Goal: Task Accomplishment & Management: Complete application form

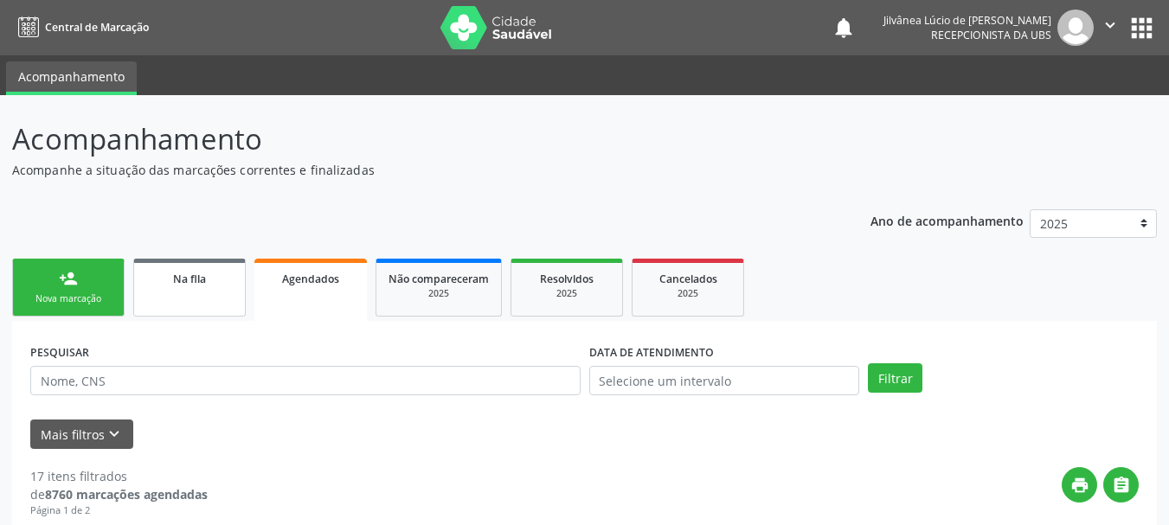
click at [191, 289] on link "Na fila" at bounding box center [189, 288] width 112 height 58
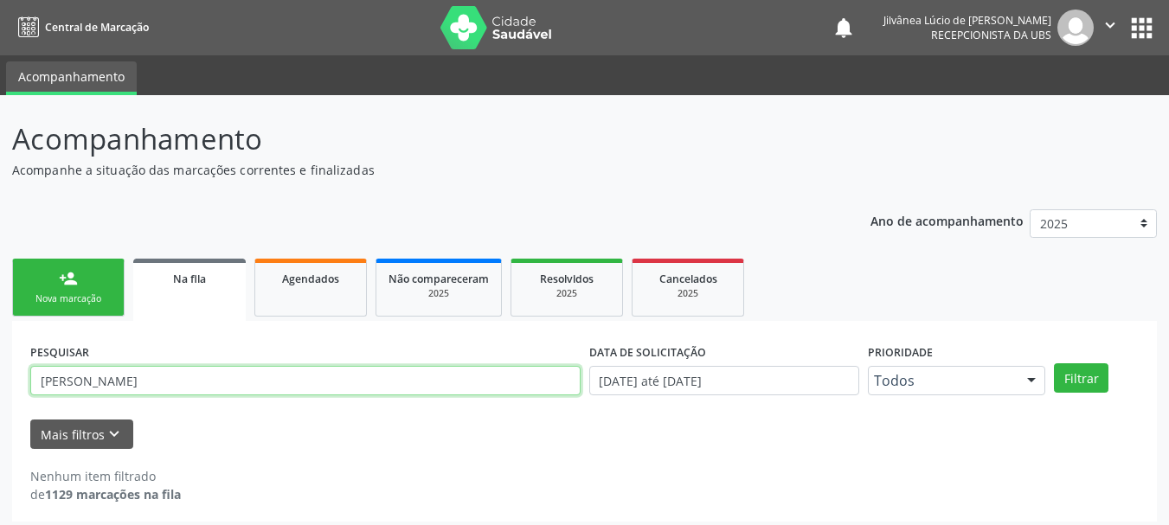
click at [205, 380] on input "[PERSON_NAME]" at bounding box center [305, 380] width 550 height 29
drag, startPoint x: 205, startPoint y: 380, endPoint x: 0, endPoint y: 390, distance: 205.3
click at [0, 390] on div "Acompanhamento Acompanhe a situação das marcações correntes e finalizadas Relat…" at bounding box center [584, 314] width 1169 height 439
click at [1054, 363] on button "Filtrar" at bounding box center [1081, 377] width 54 height 29
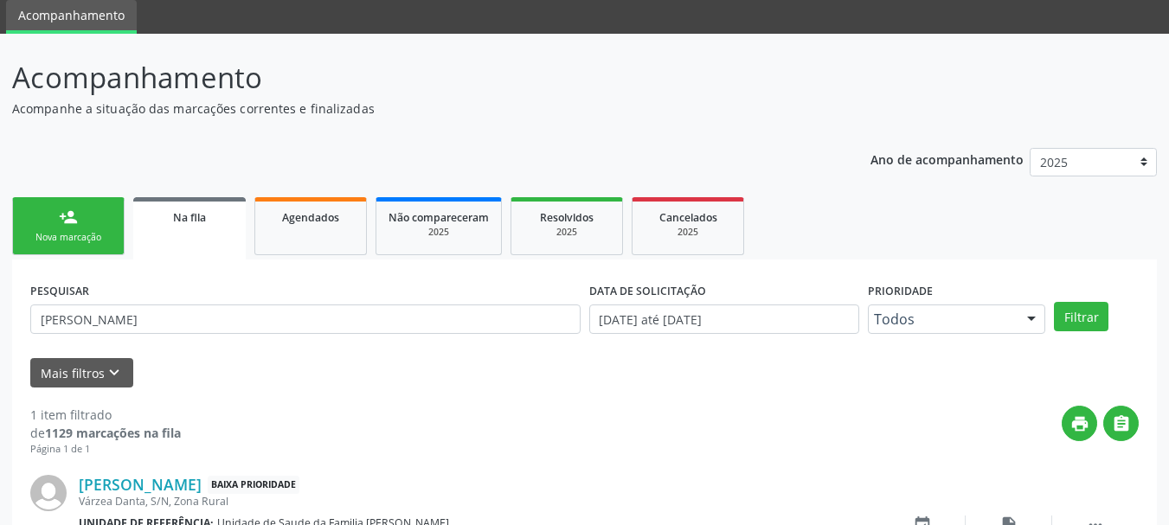
scroll to position [177, 0]
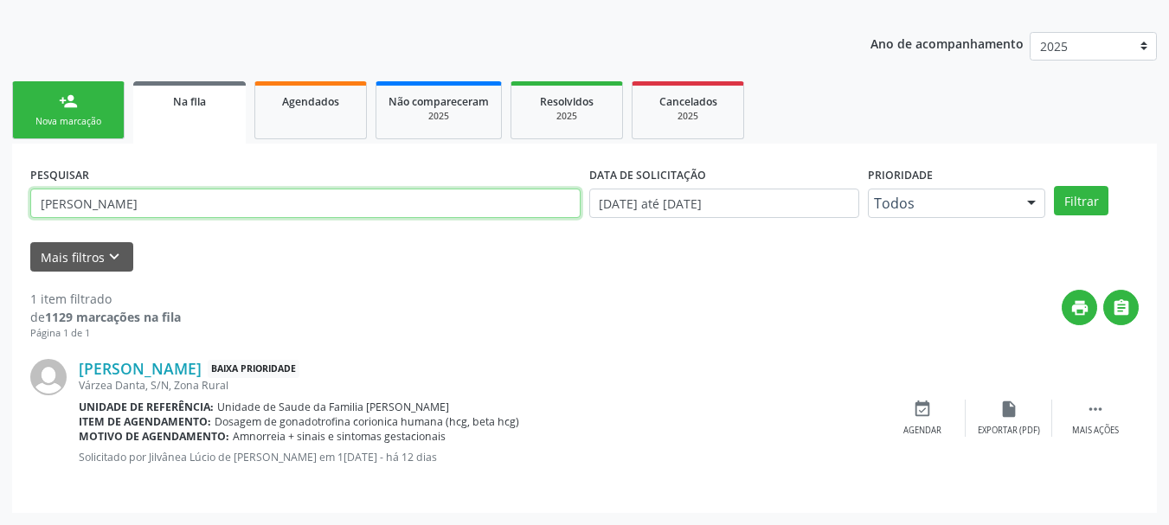
drag, startPoint x: 167, startPoint y: 202, endPoint x: 0, endPoint y: 279, distance: 184.2
click at [0, 279] on div "Acompanhamento Acompanhe a situação das marcações correntes e finalizadas Relat…" at bounding box center [584, 221] width 1169 height 607
paste input "[PERSON_NAME]"
type input "[PERSON_NAME]"
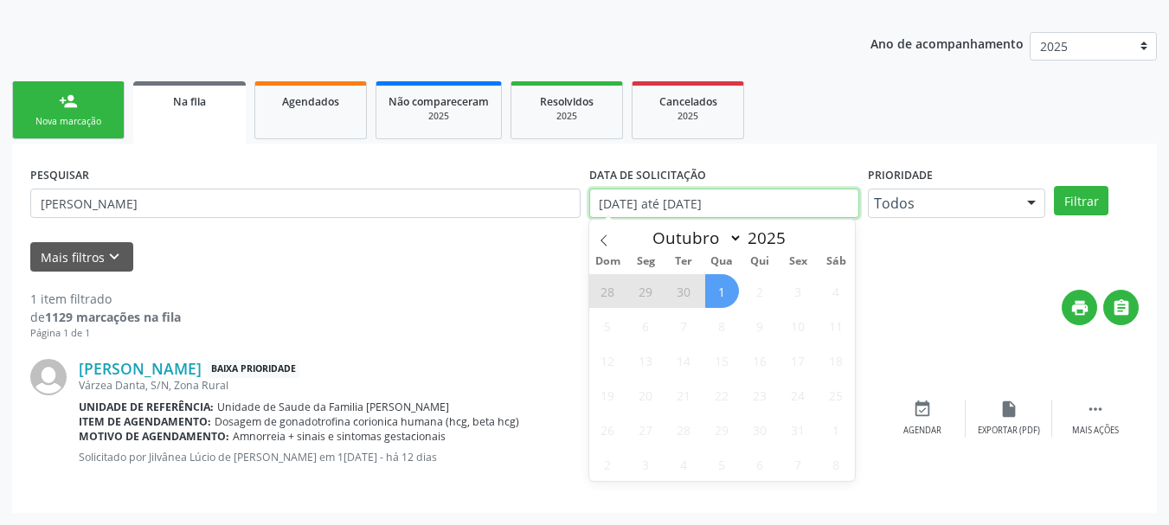
click at [622, 204] on input "[DATE] até [DATE]" at bounding box center [724, 203] width 271 height 29
click at [763, 308] on div "28 29 30 1 2 3 4 5 6 7 8 9 10 11 12 13 14 15 16 17 18 19 20 21 22 23 24 25 26 2…" at bounding box center [722, 377] width 266 height 208
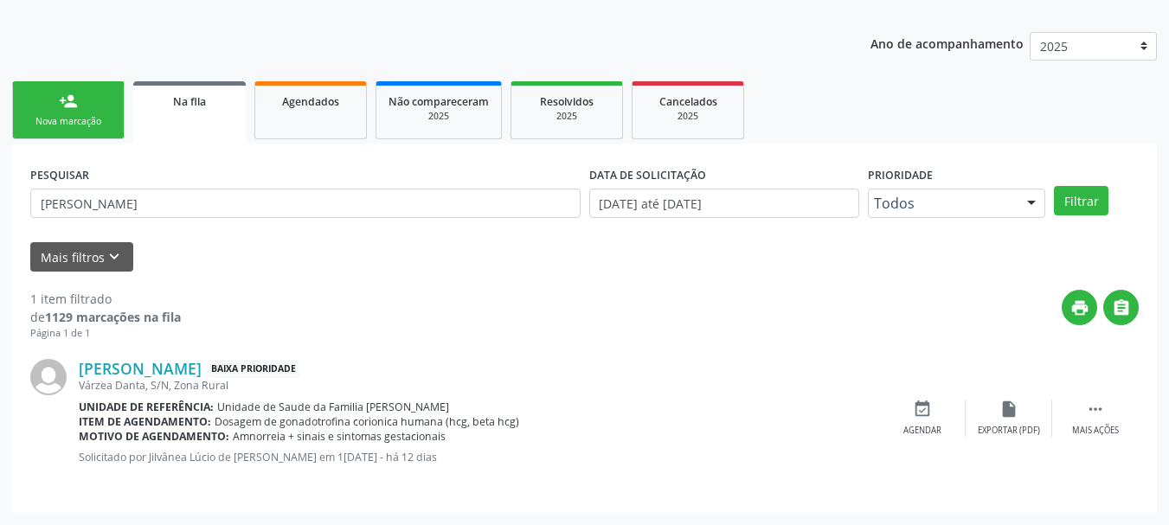
click at [823, 148] on div "PESQUISAR [PERSON_NAME] DATA DE SOLICITAÇÃO 0[DATE] até 0[DATE] Prioridade Todo…" at bounding box center [584, 328] width 1144 height 369
click at [1081, 197] on button "Filtrar" at bounding box center [1081, 200] width 54 height 29
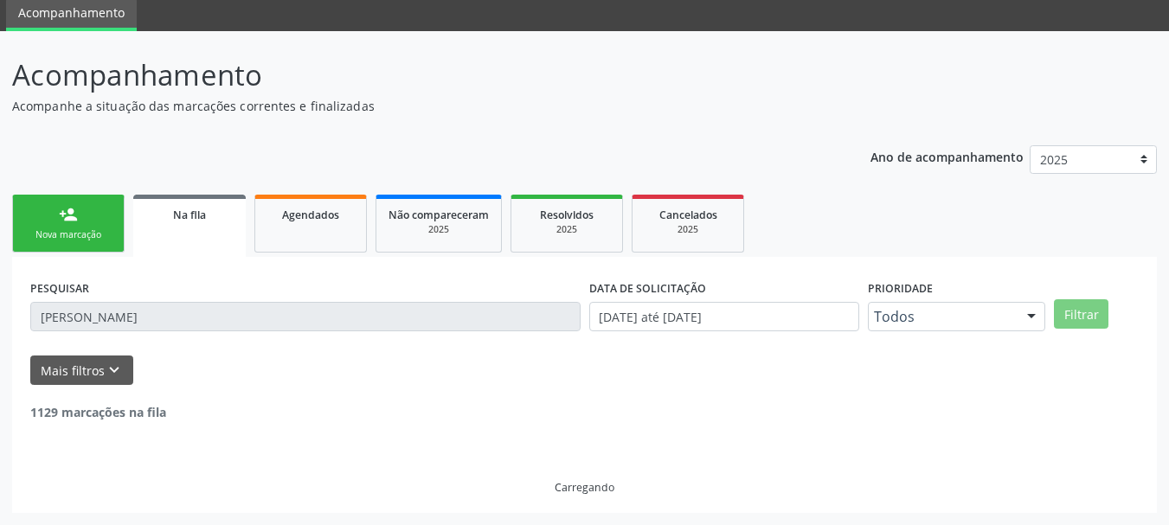
scroll to position [9, 0]
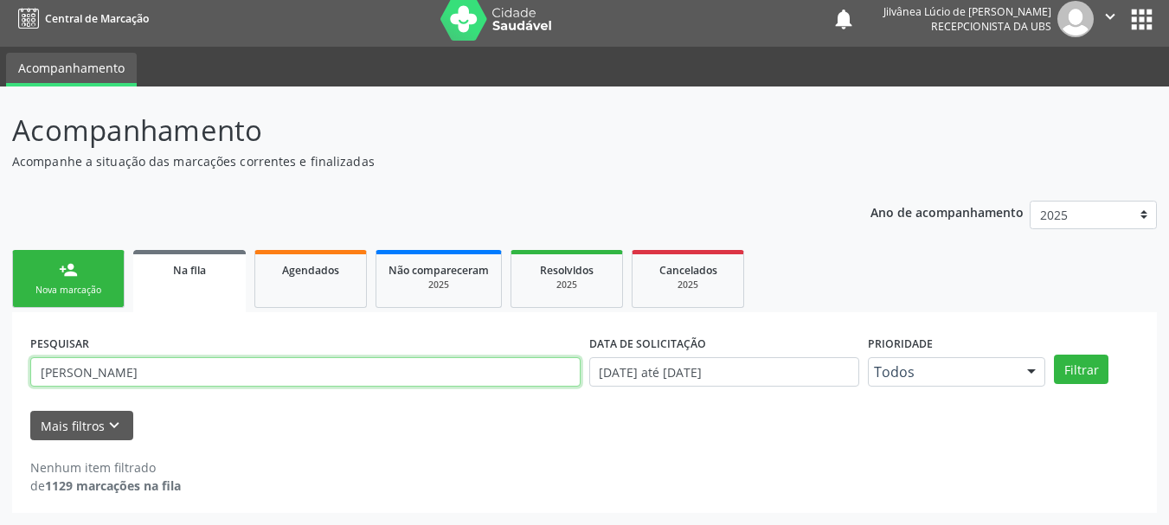
drag, startPoint x: 156, startPoint y: 380, endPoint x: 0, endPoint y: 457, distance: 173.7
click at [0, 457] on div "Acompanhamento Acompanhe a situação das marcações correntes e finalizadas Relat…" at bounding box center [584, 305] width 1169 height 439
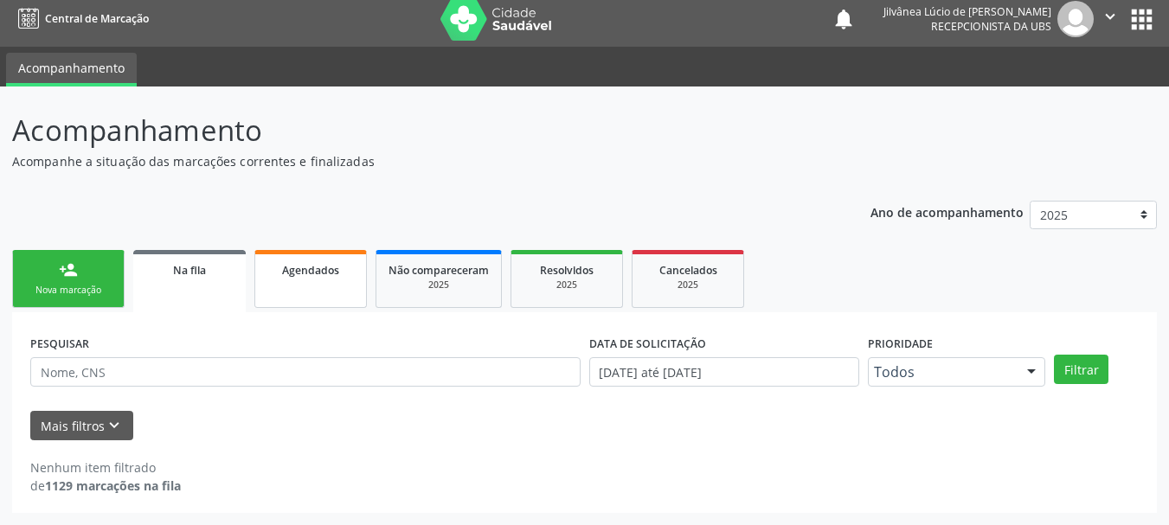
click at [309, 266] on span "Agendados" at bounding box center [310, 270] width 57 height 15
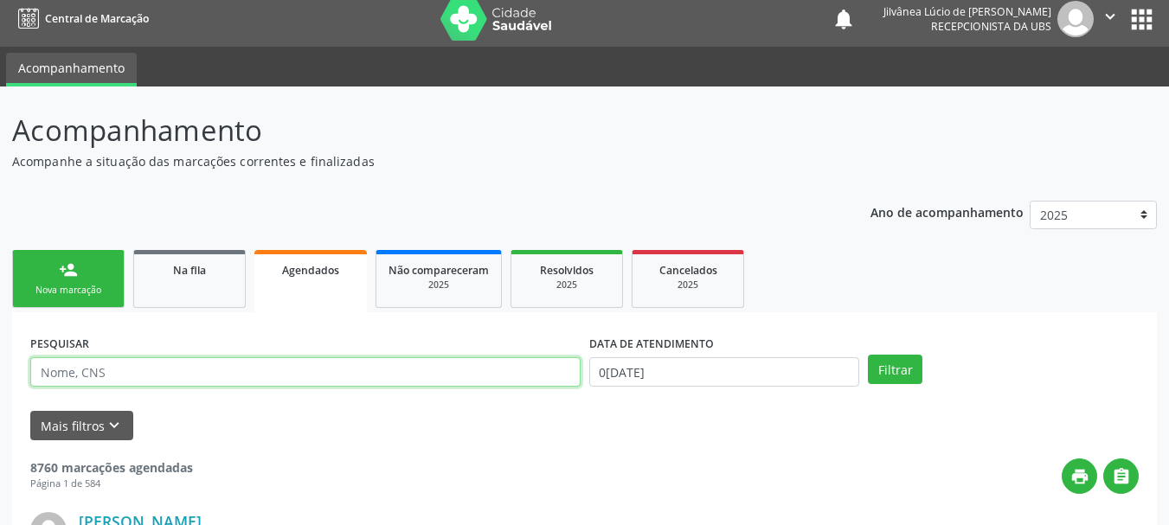
click at [209, 371] on input "text" at bounding box center [305, 371] width 550 height 29
paste input "[PERSON_NAME]"
type input "[PERSON_NAME]"
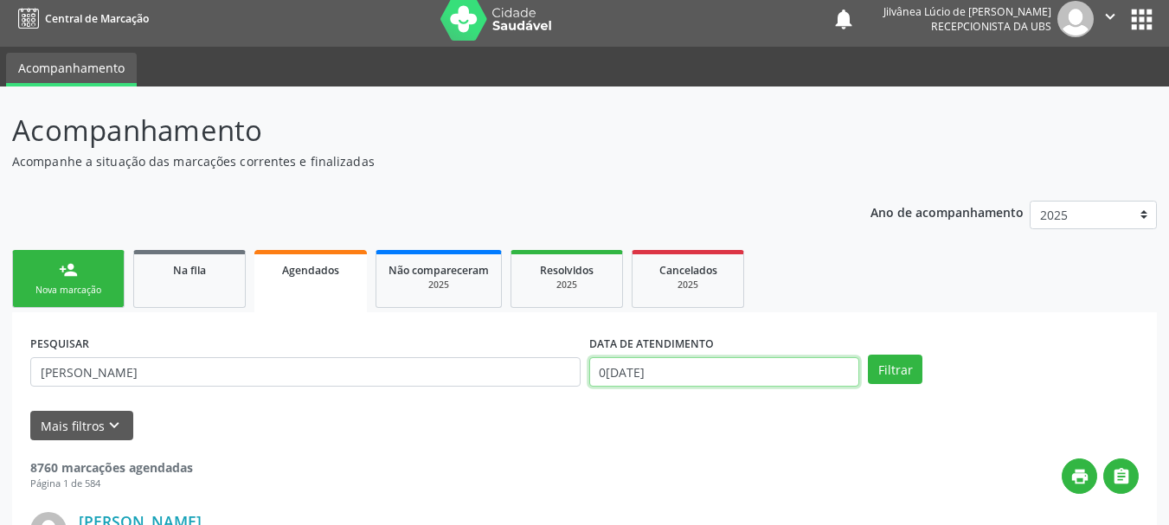
click at [650, 379] on input "0[DATE]" at bounding box center [724, 371] width 271 height 29
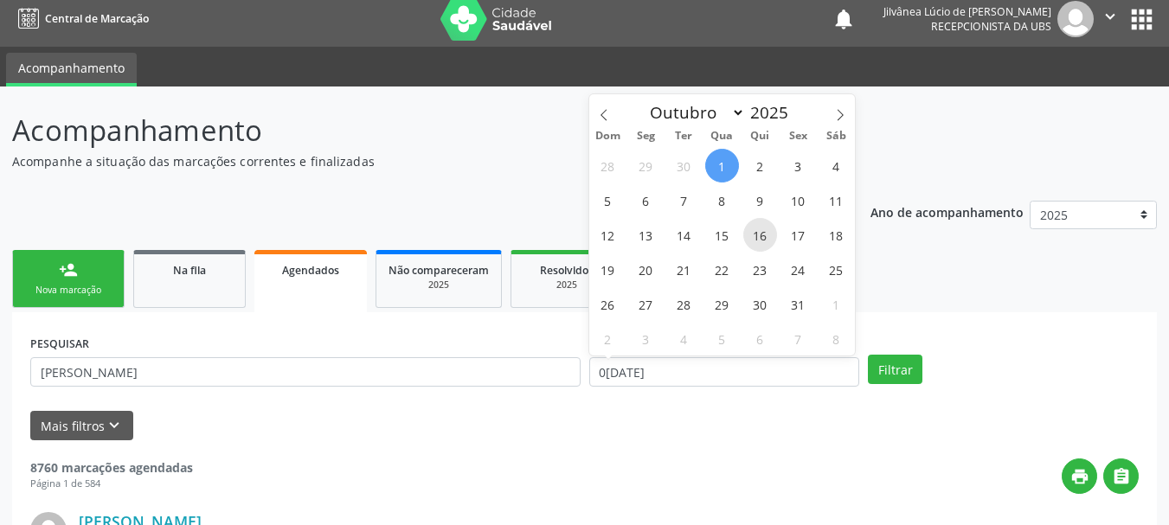
click at [757, 228] on span "16" at bounding box center [760, 235] width 34 height 34
type input "[DATE]"
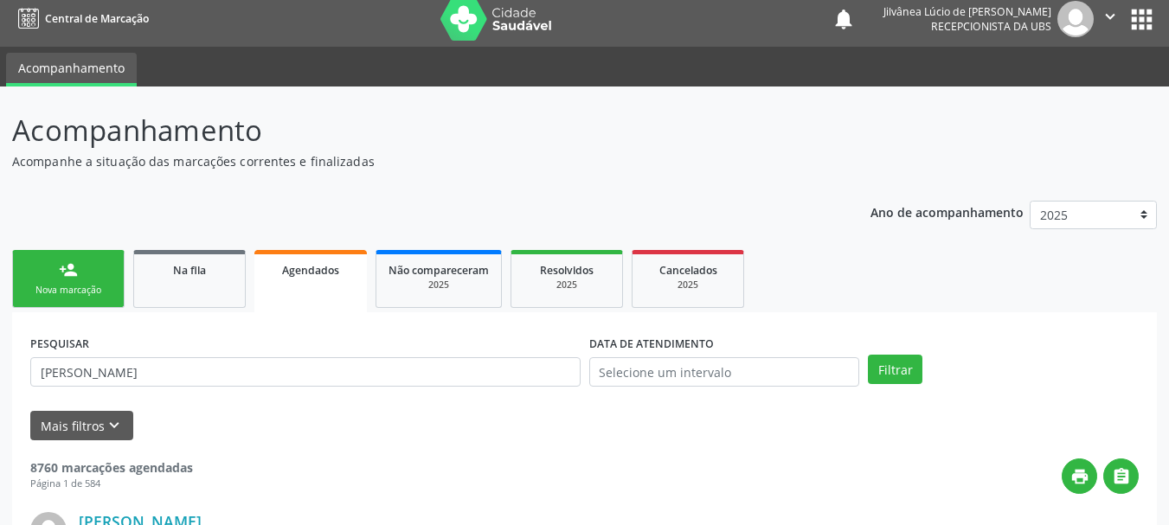
click at [902, 363] on button "Filtrar" at bounding box center [895, 369] width 54 height 29
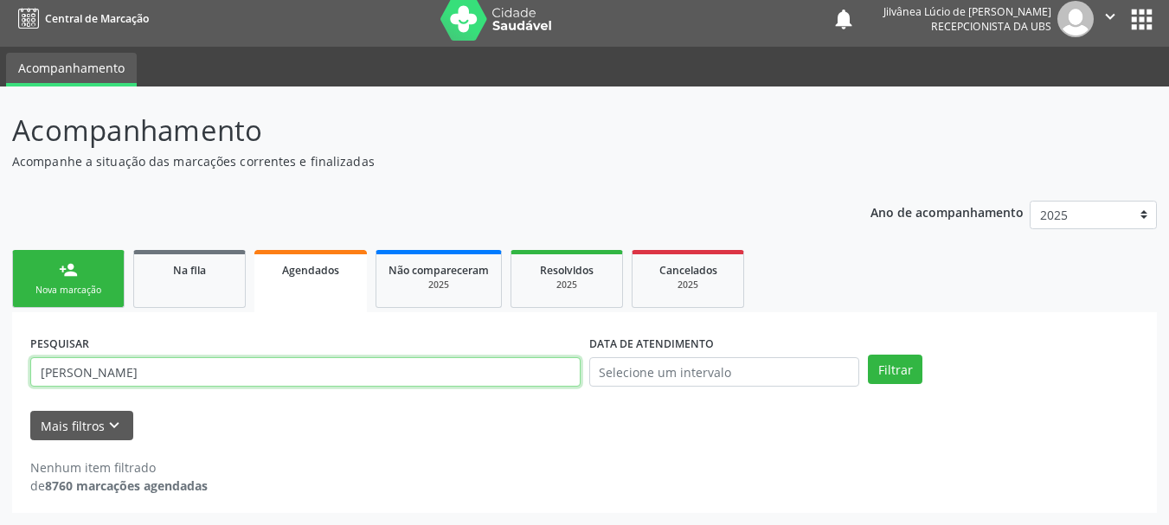
drag, startPoint x: 115, startPoint y: 383, endPoint x: 0, endPoint y: 423, distance: 121.7
click at [0, 423] on div "Acompanhamento Acompanhe a situação das marcações correntes e finalizadas Relat…" at bounding box center [584, 305] width 1169 height 439
paste input "704103120127775"
type input "704103120127775"
click at [868, 355] on button "Filtrar" at bounding box center [895, 369] width 54 height 29
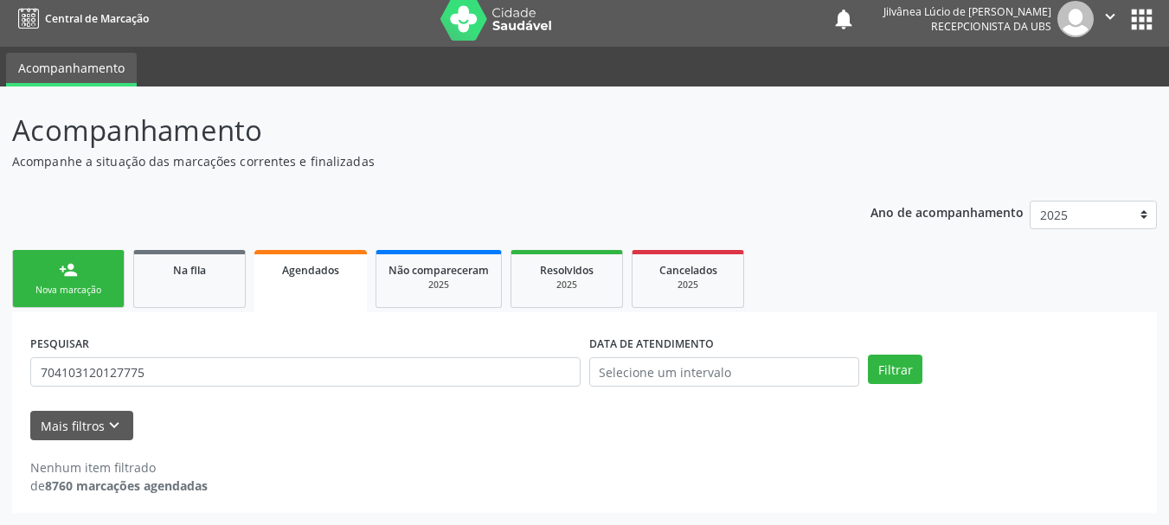
click at [74, 264] on div "person_add" at bounding box center [68, 269] width 19 height 19
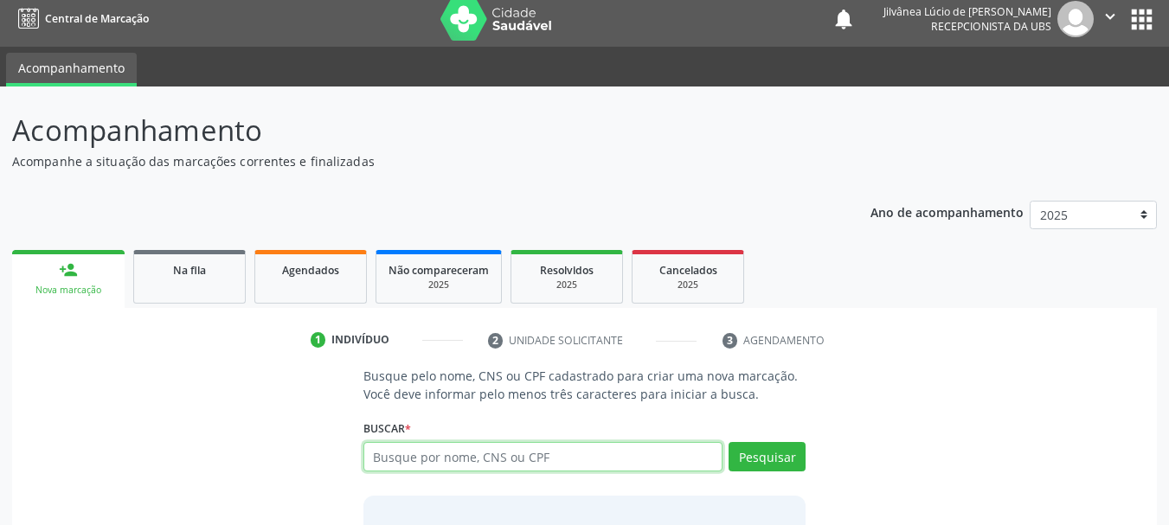
click at [460, 451] on input "text" at bounding box center [543, 456] width 360 height 29
paste input "704103120127775"
type input "704103120127775"
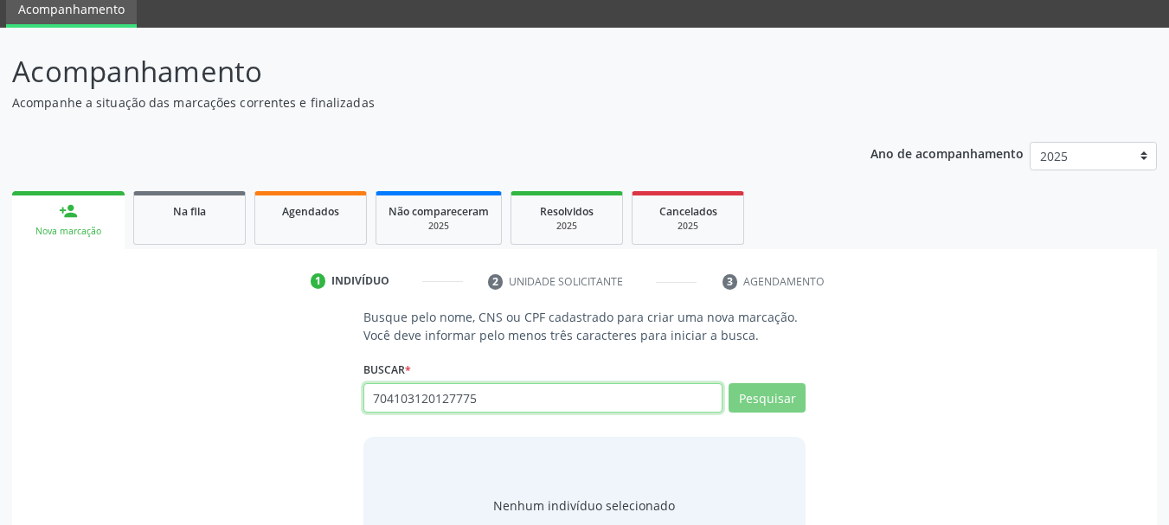
scroll to position [142, 0]
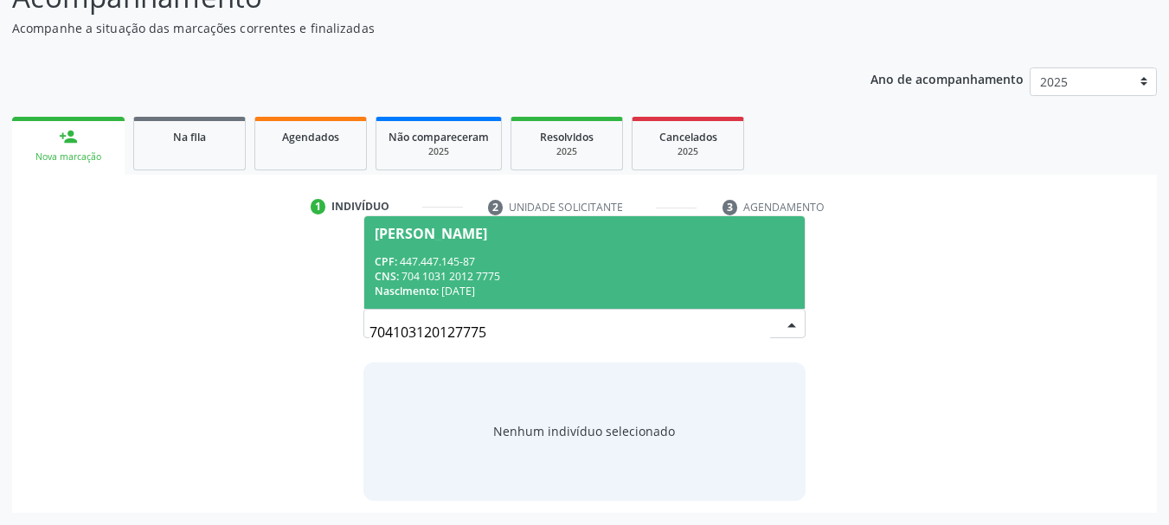
click at [558, 264] on div "CPF: 447.447.145-87" at bounding box center [585, 261] width 420 height 15
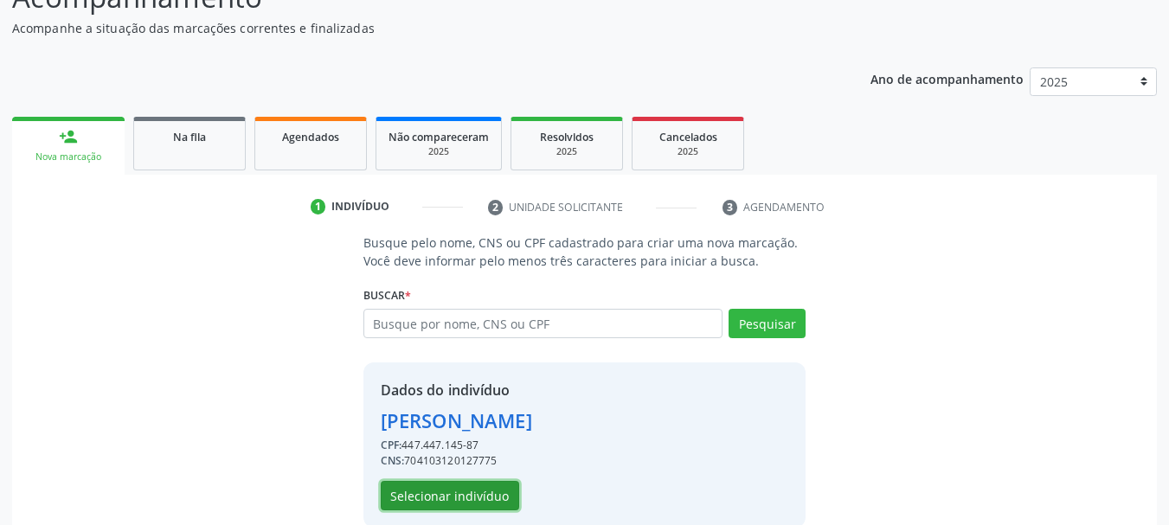
click at [439, 496] on button "Selecionar indivíduo" at bounding box center [450, 495] width 138 height 29
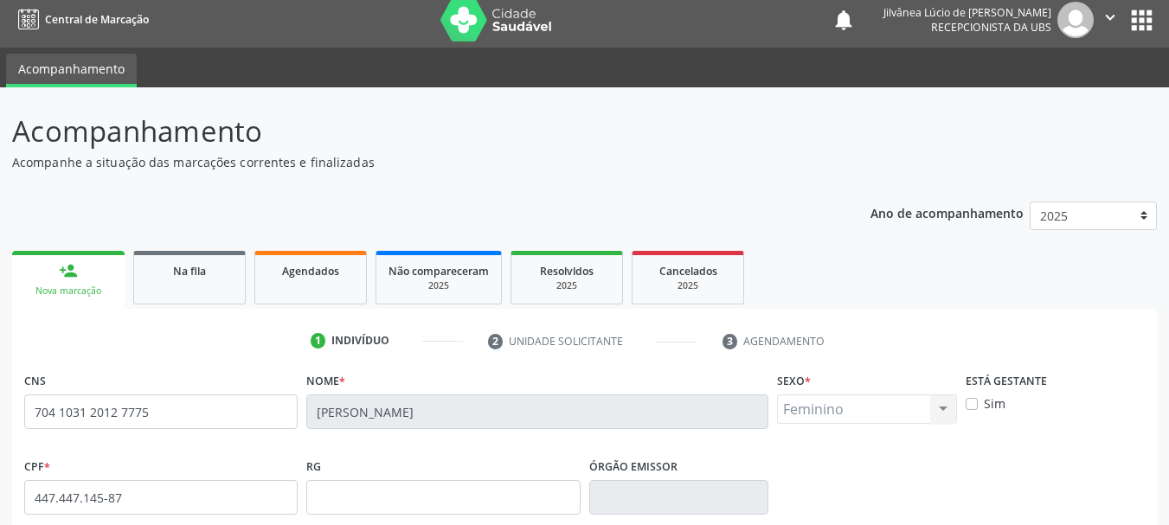
scroll to position [0, 0]
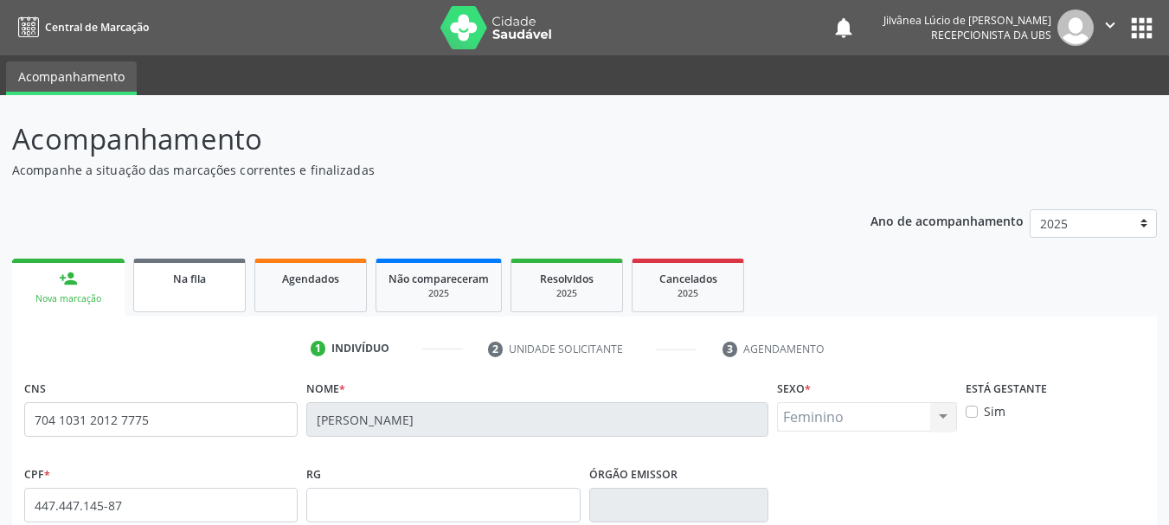
click at [225, 292] on link "Na fila" at bounding box center [189, 286] width 112 height 54
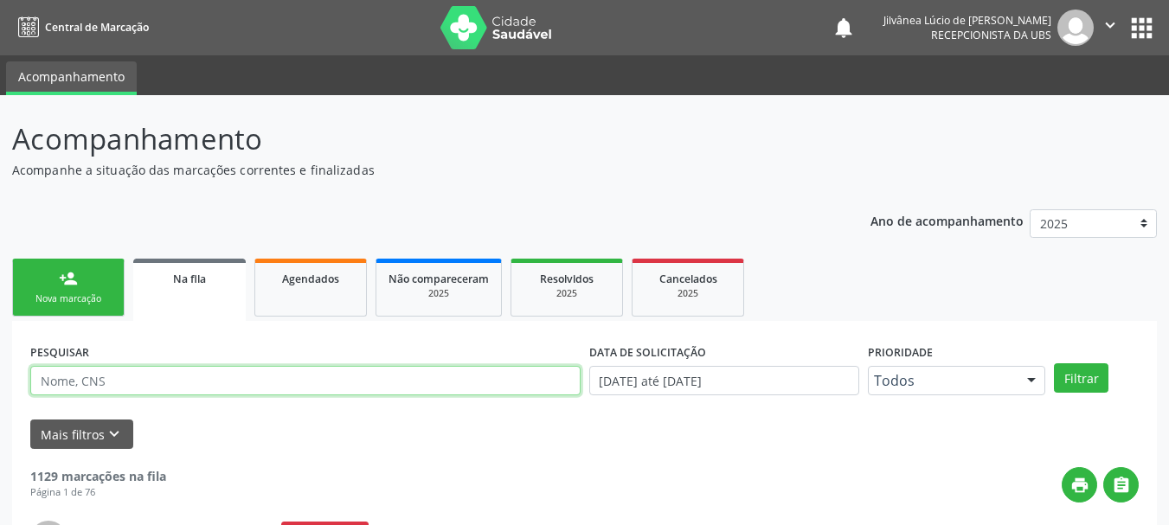
click at [285, 387] on input "text" at bounding box center [305, 380] width 550 height 29
type input "sidalia"
click at [1054, 363] on button "Filtrar" at bounding box center [1081, 377] width 54 height 29
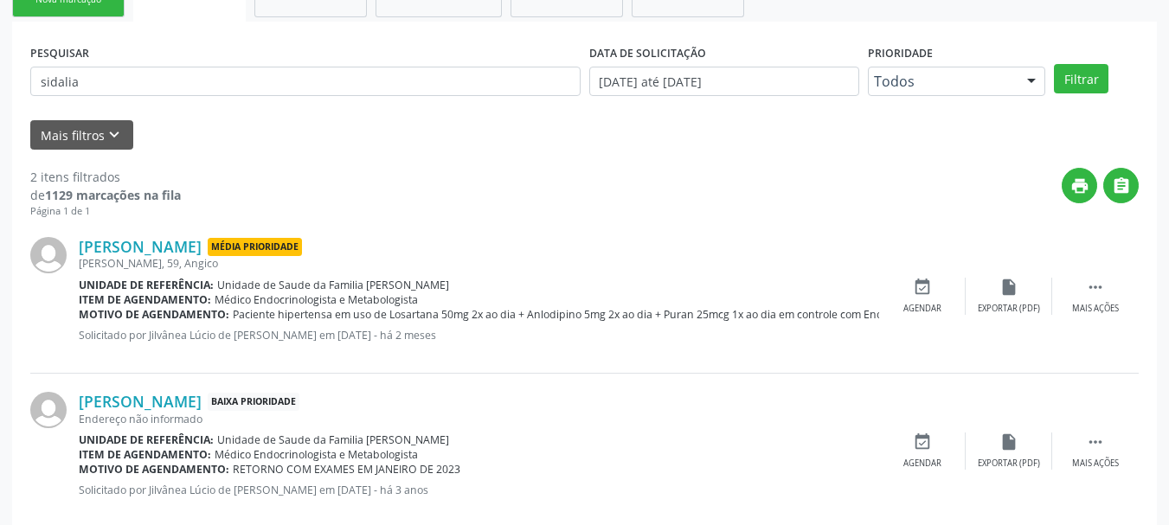
scroll to position [246, 0]
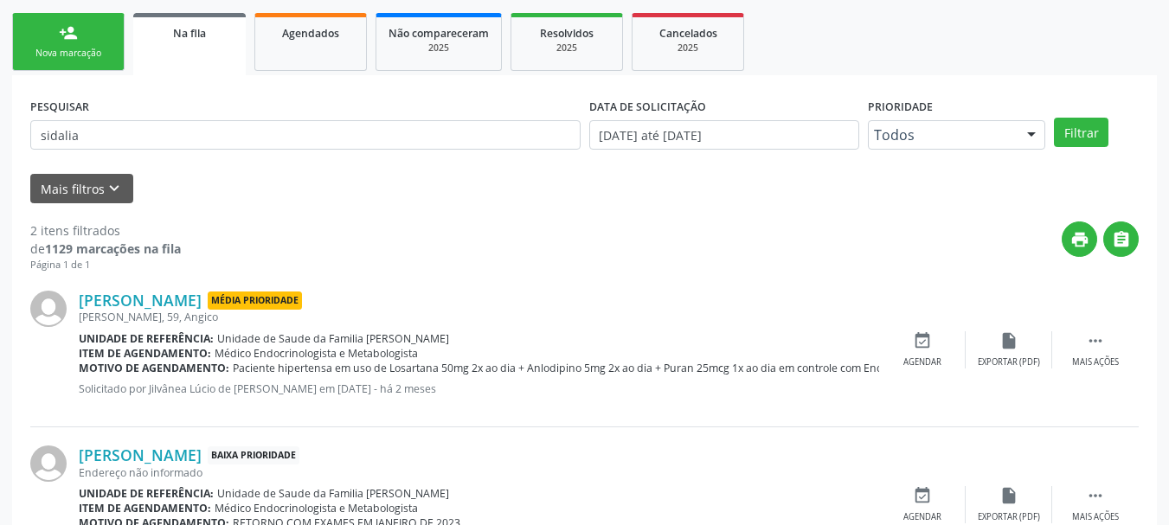
click at [49, 44] on link "person_add Nova marcação" at bounding box center [68, 42] width 112 height 58
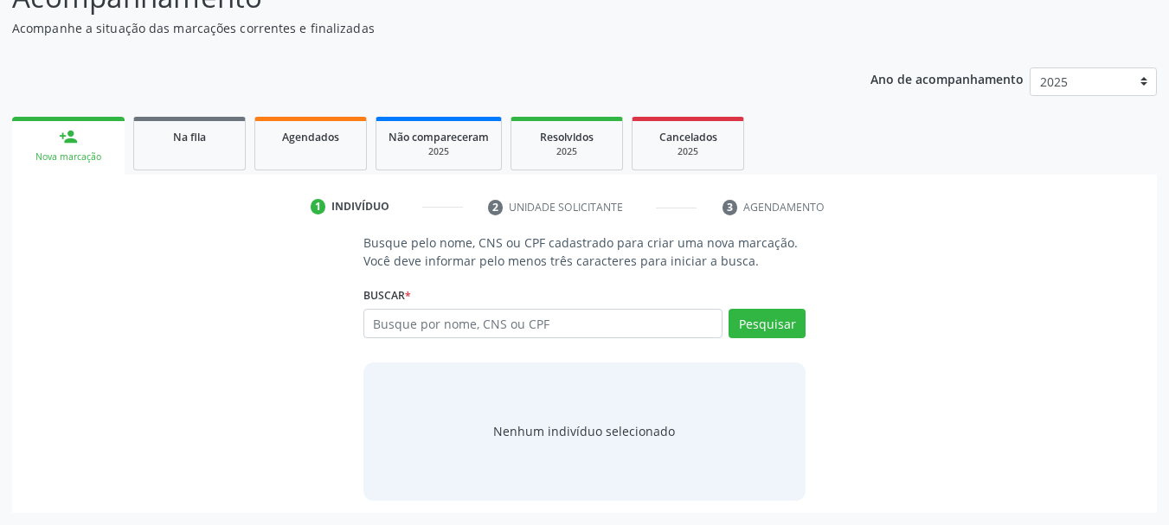
scroll to position [142, 0]
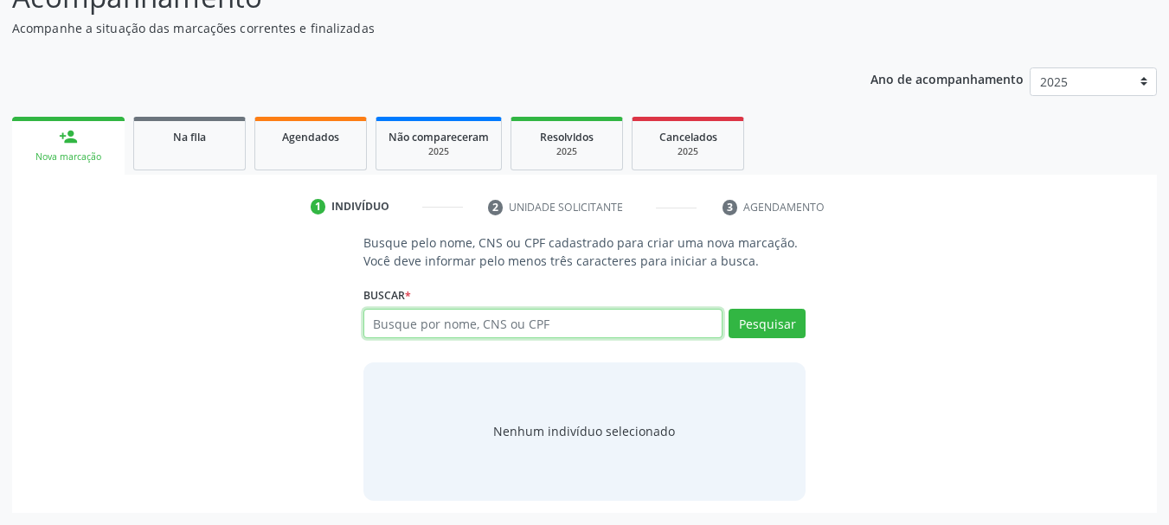
click at [547, 327] on input "text" at bounding box center [543, 323] width 360 height 29
type input "[PERSON_NAME]"
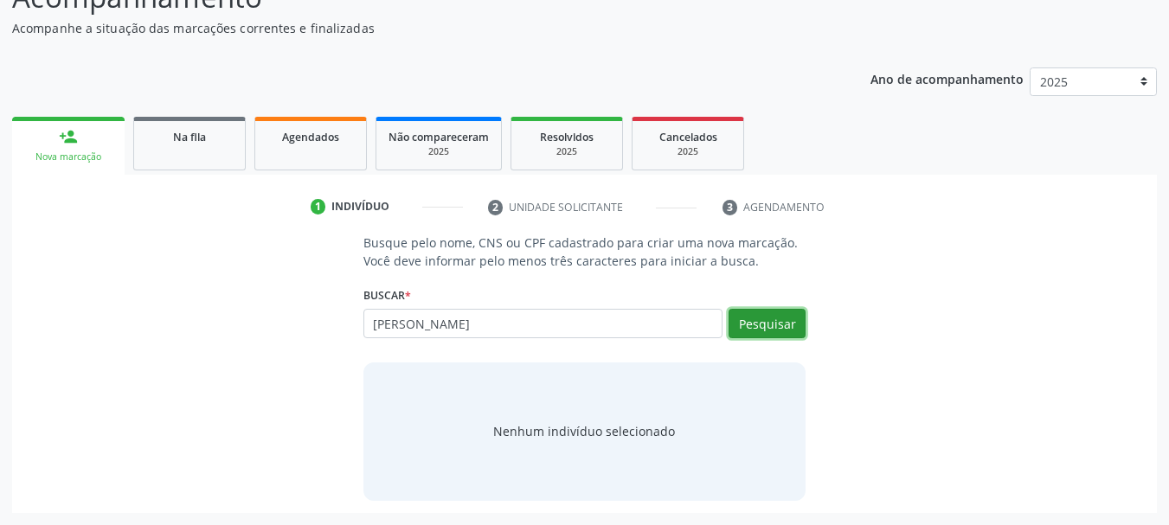
click at [768, 324] on button "Pesquisar" at bounding box center [766, 323] width 77 height 29
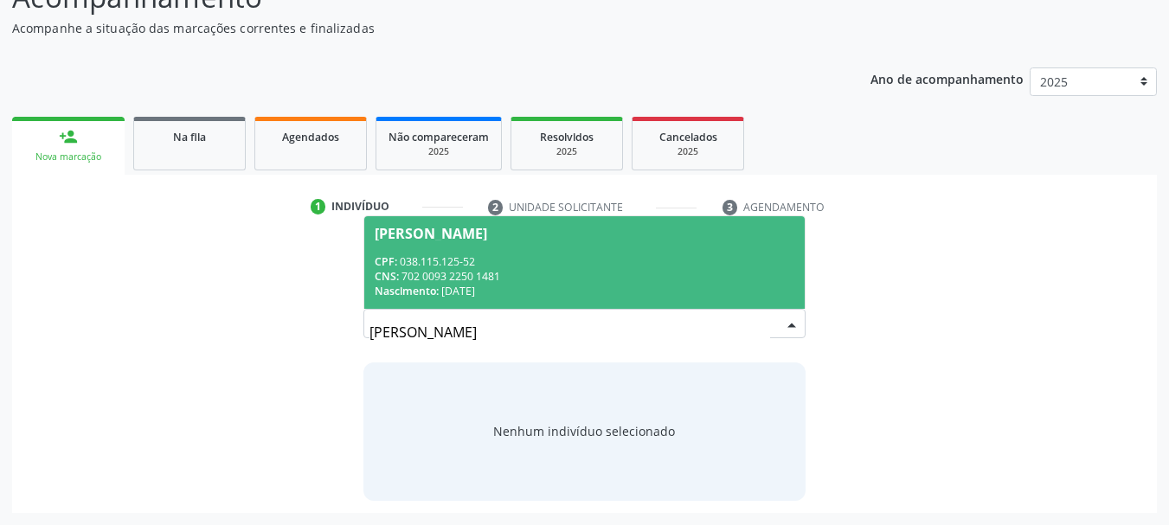
click at [553, 266] on div "CPF: 038.115.125-52" at bounding box center [585, 261] width 420 height 15
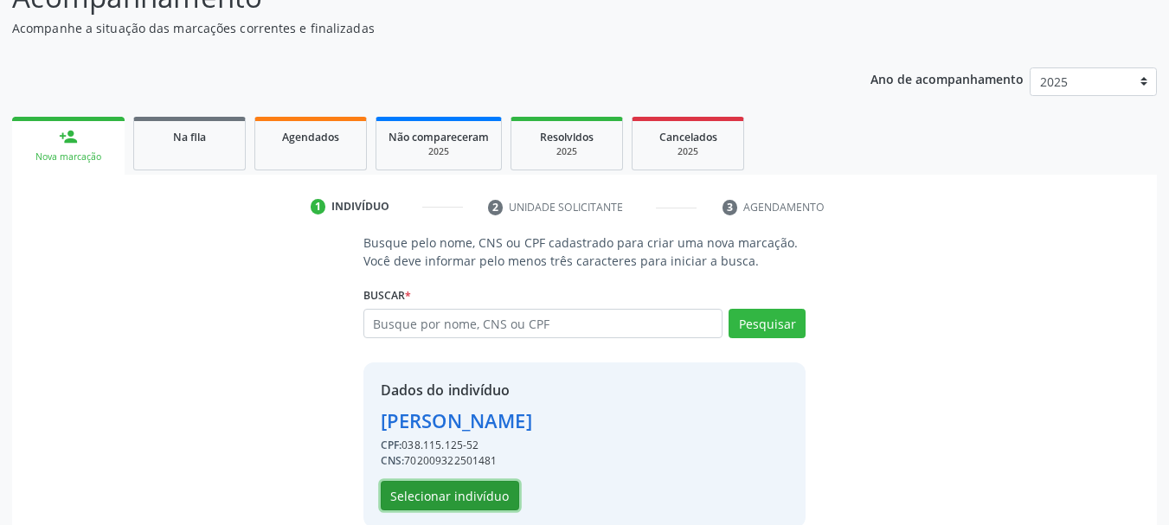
click at [484, 497] on button "Selecionar indivíduo" at bounding box center [450, 495] width 138 height 29
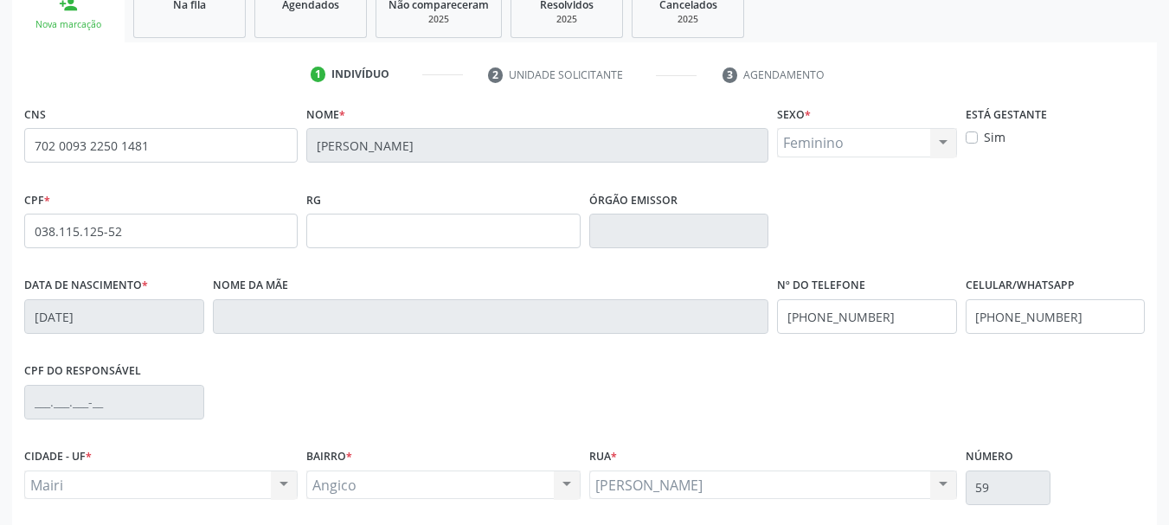
scroll to position [413, 0]
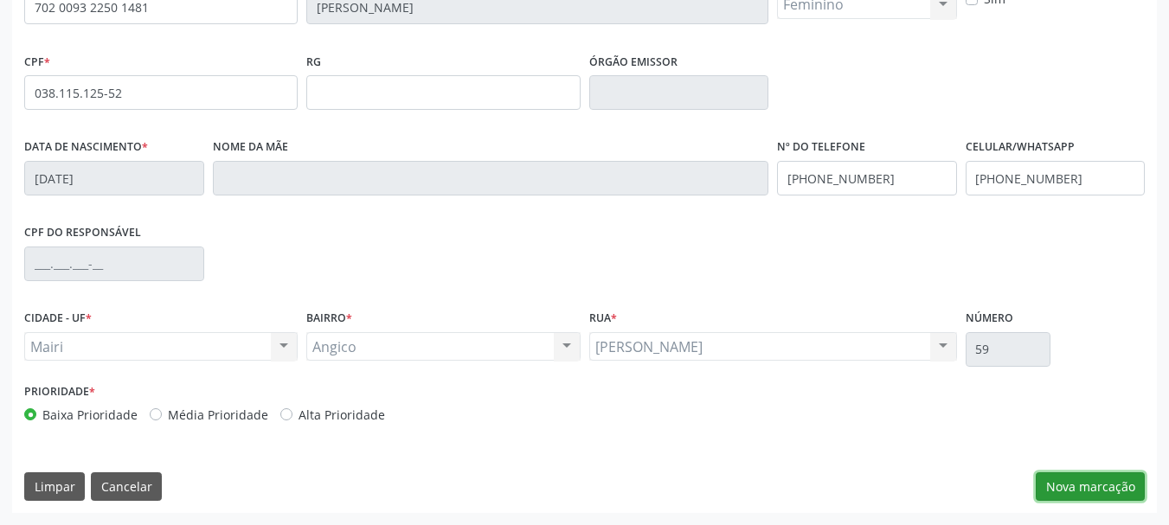
click at [1061, 498] on button "Nova marcação" at bounding box center [1089, 486] width 109 height 29
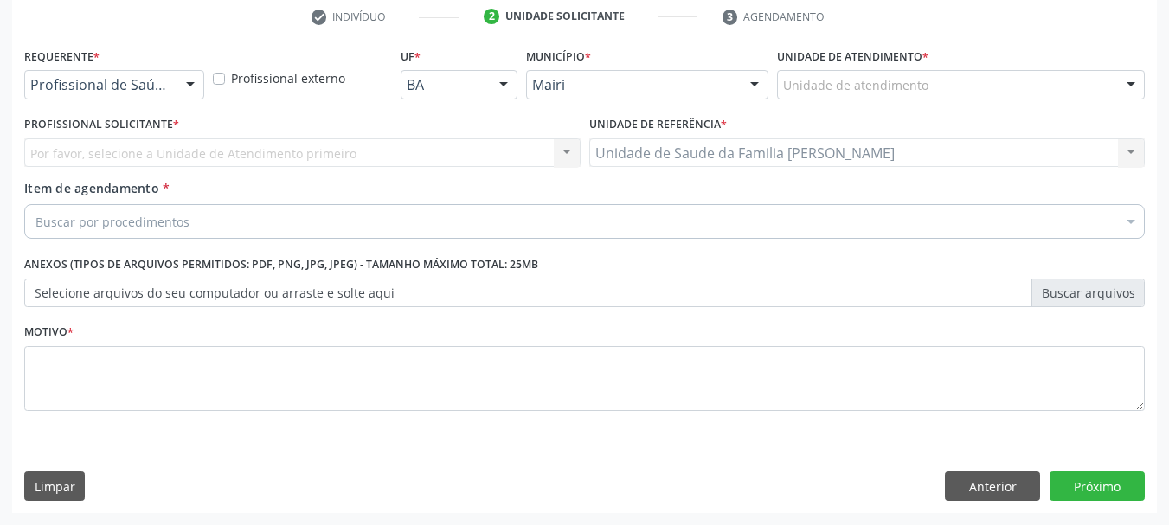
scroll to position [332, 0]
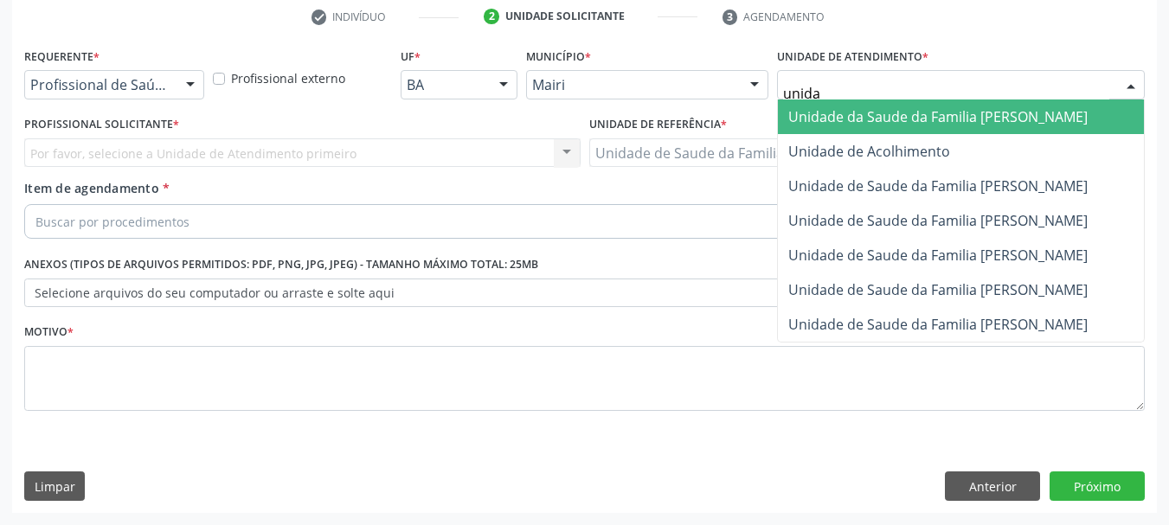
type input "unidad"
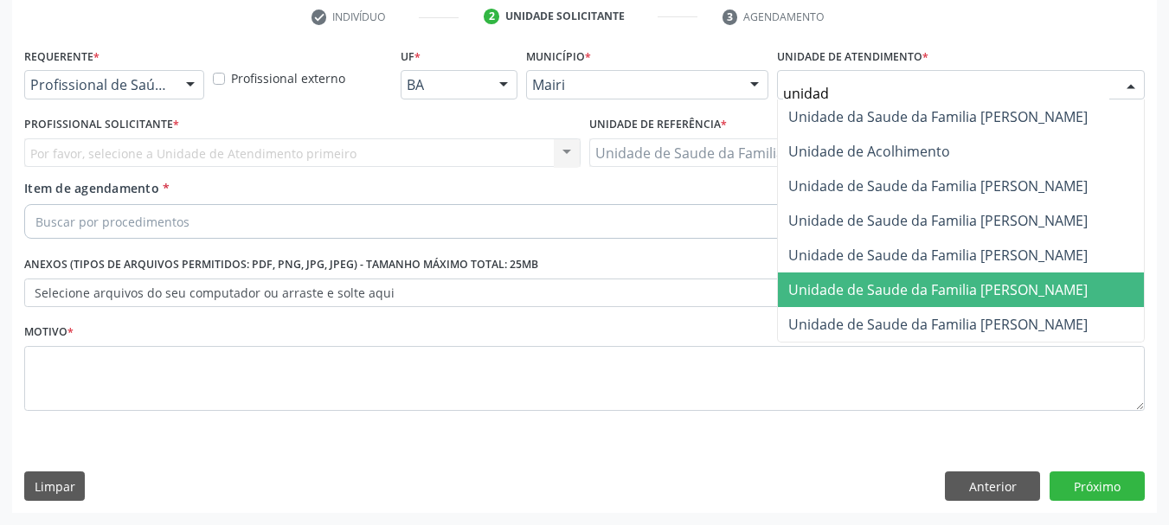
click at [1003, 297] on span "Unidade de Saude da Familia [PERSON_NAME]" at bounding box center [937, 289] width 299 height 19
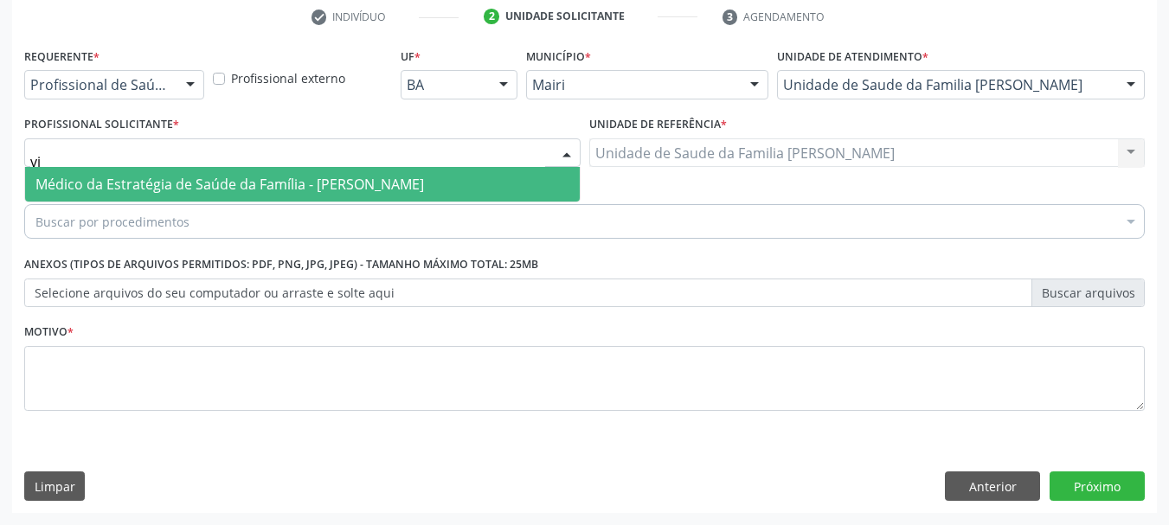
type input "v"
type input "victor"
click at [173, 188] on span "Médico da Estratégia de Saúde da Família - [PERSON_NAME]" at bounding box center [229, 184] width 388 height 19
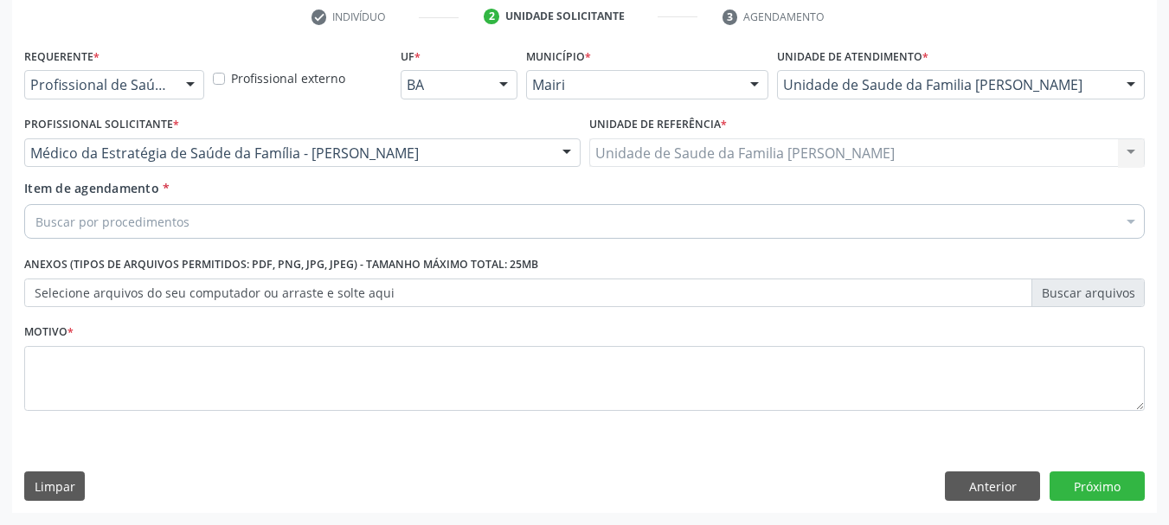
click at [201, 218] on div "Buscar por procedimentos" at bounding box center [584, 221] width 1120 height 35
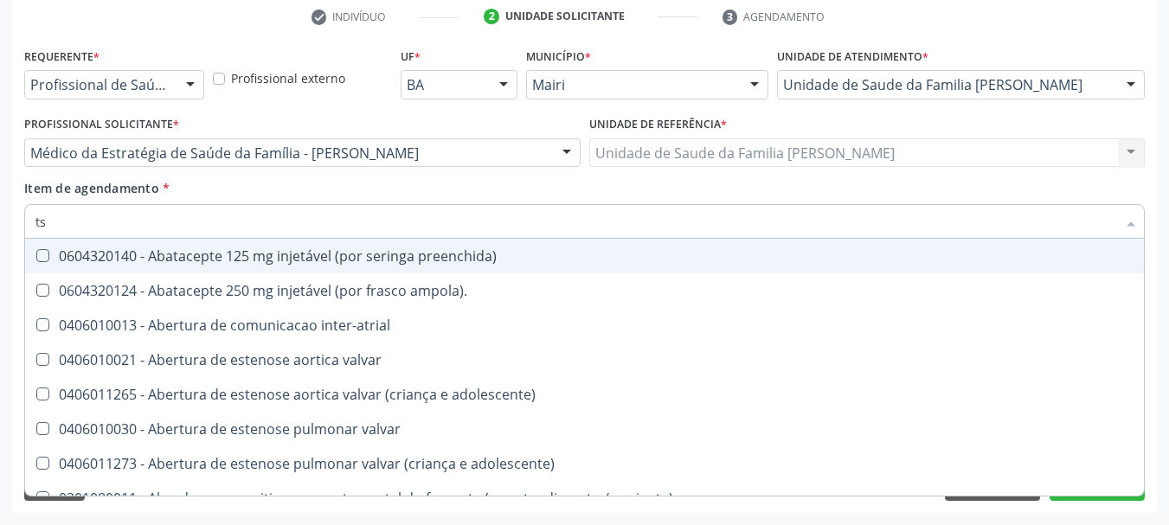
type input "tsh"
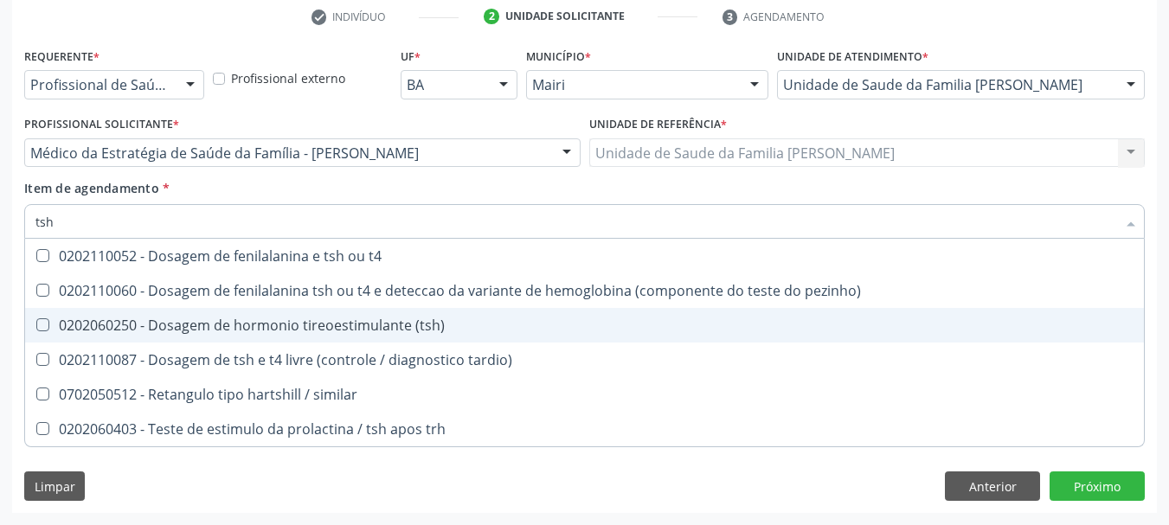
click at [297, 332] on div "0202060250 - Dosagem de hormonio tireoestimulante (tsh)" at bounding box center [584, 325] width 1098 height 14
checkbox \(tsh\) "true"
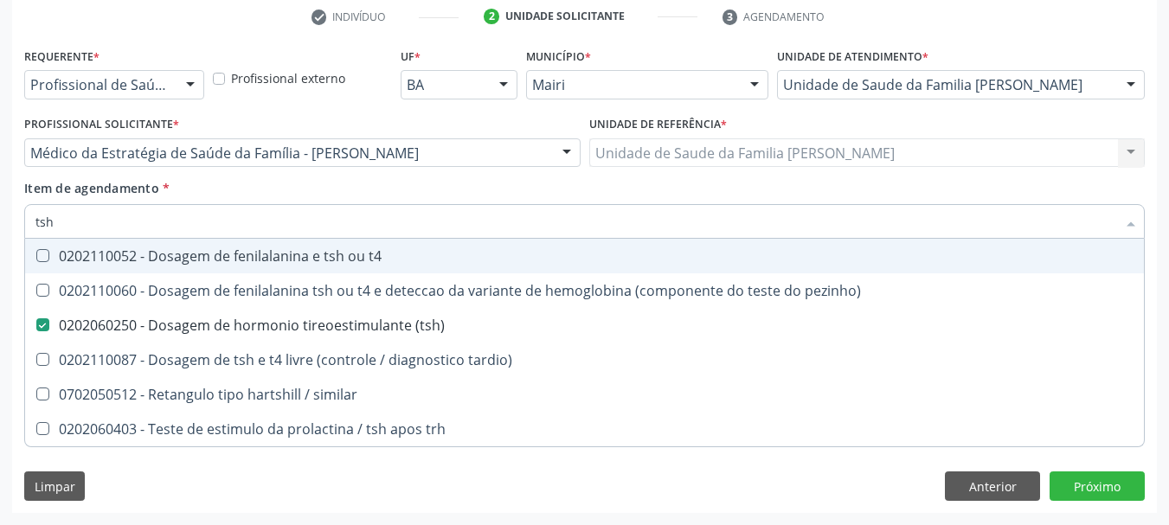
drag, startPoint x: 122, startPoint y: 225, endPoint x: 0, endPoint y: 225, distance: 122.0
click at [0, 225] on div "Acompanhamento Acompanhe a situação das marcações correntes e finalizadas Relat…" at bounding box center [584, 144] width 1169 height 762
type input "t"
checkbox \(tsh\) "false"
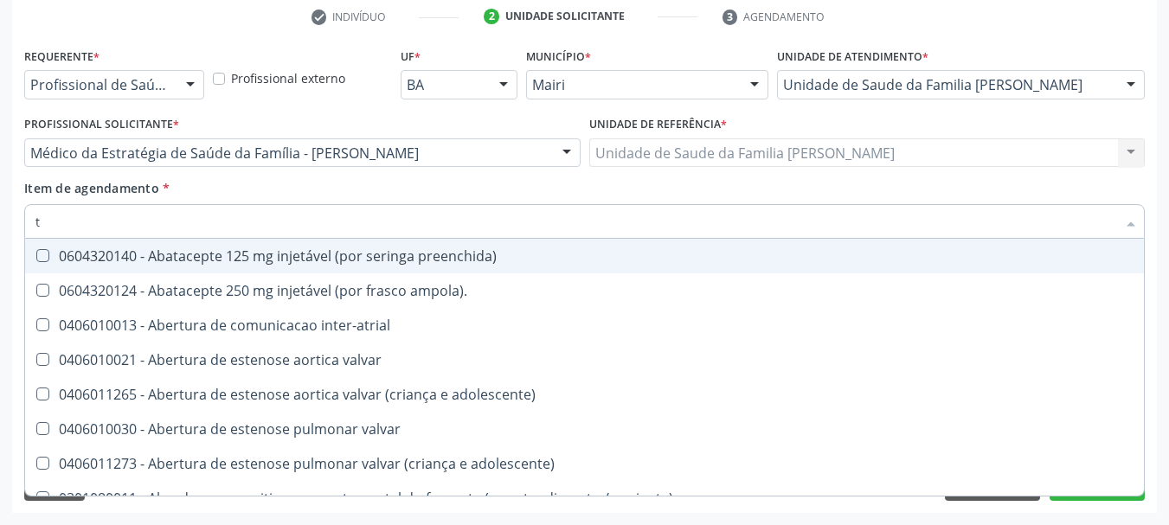
type input "t4"
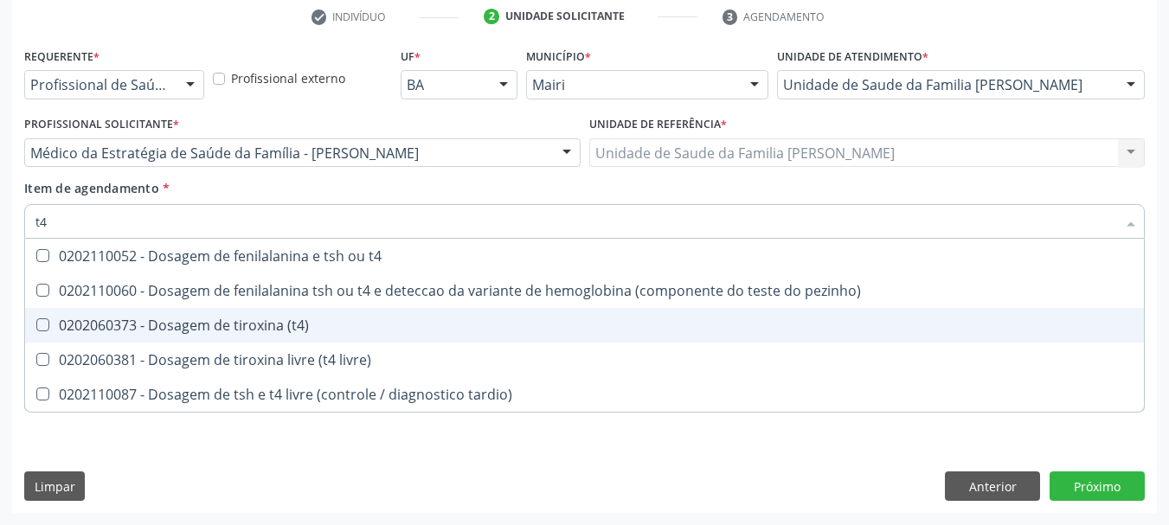
click at [221, 324] on div "0202060373 - Dosagem de tiroxina (t4)" at bounding box center [584, 325] width 1098 height 14
checkbox \(t4\) "true"
click at [10, 309] on div "Acompanhamento Acompanhe a situação das marcações correntes e finalizadas Relat…" at bounding box center [584, 144] width 1169 height 762
checkbox pezinho\) "true"
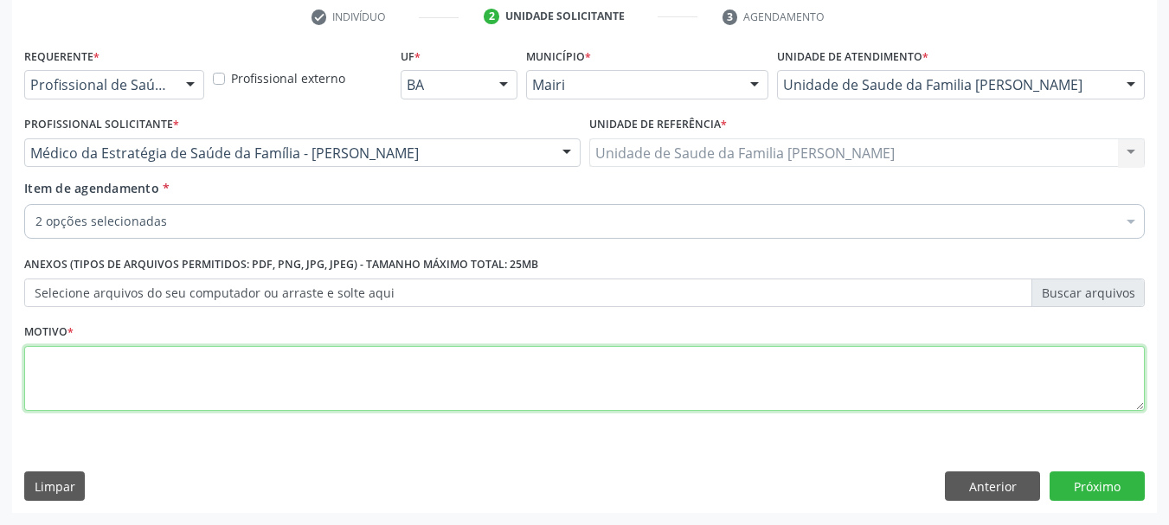
click at [123, 354] on textarea at bounding box center [584, 379] width 1120 height 66
type textarea "Avaliar"
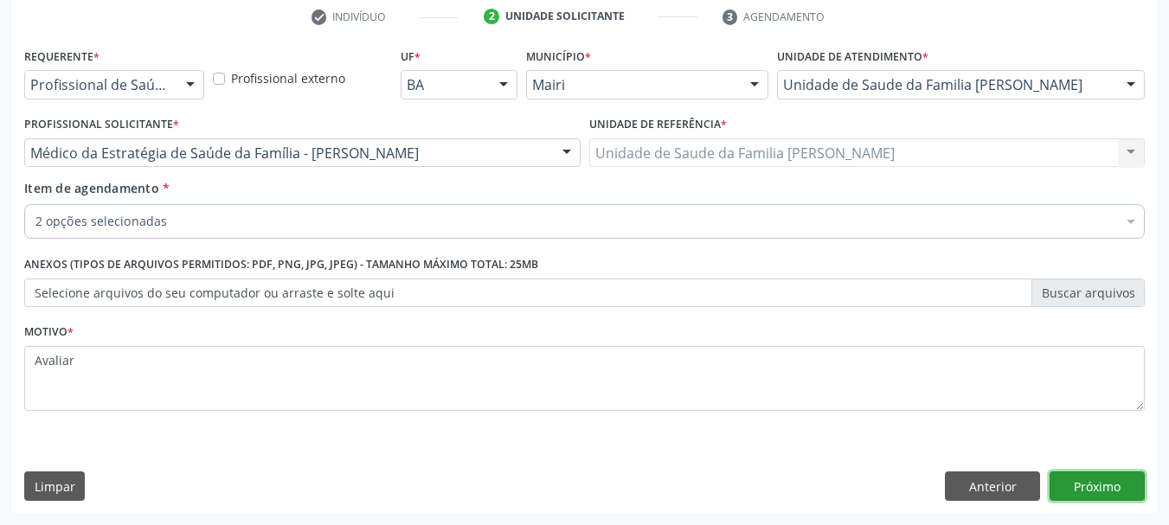
click at [1098, 478] on button "Próximo" at bounding box center [1096, 485] width 95 height 29
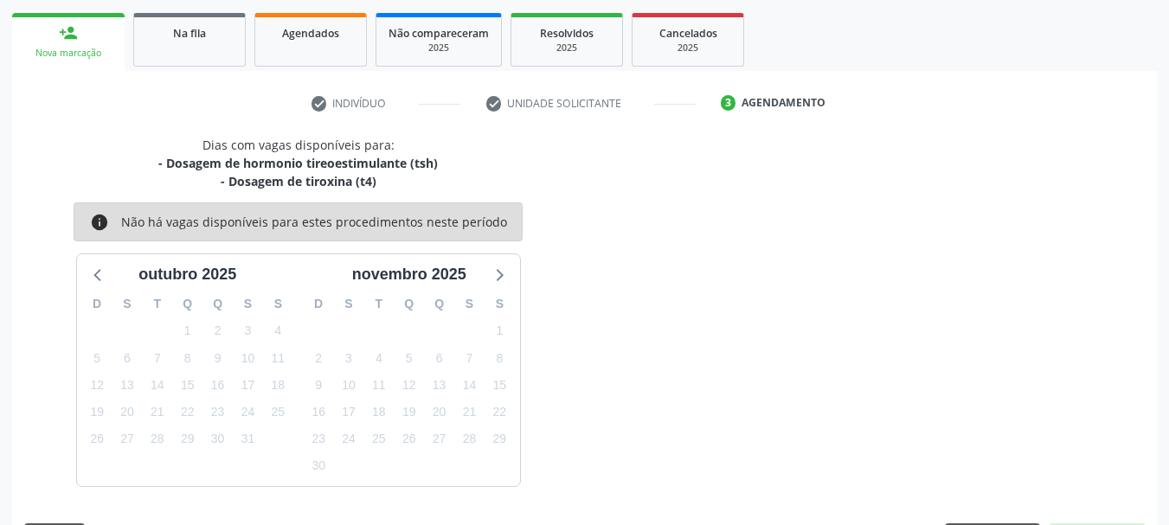
scroll to position [297, 0]
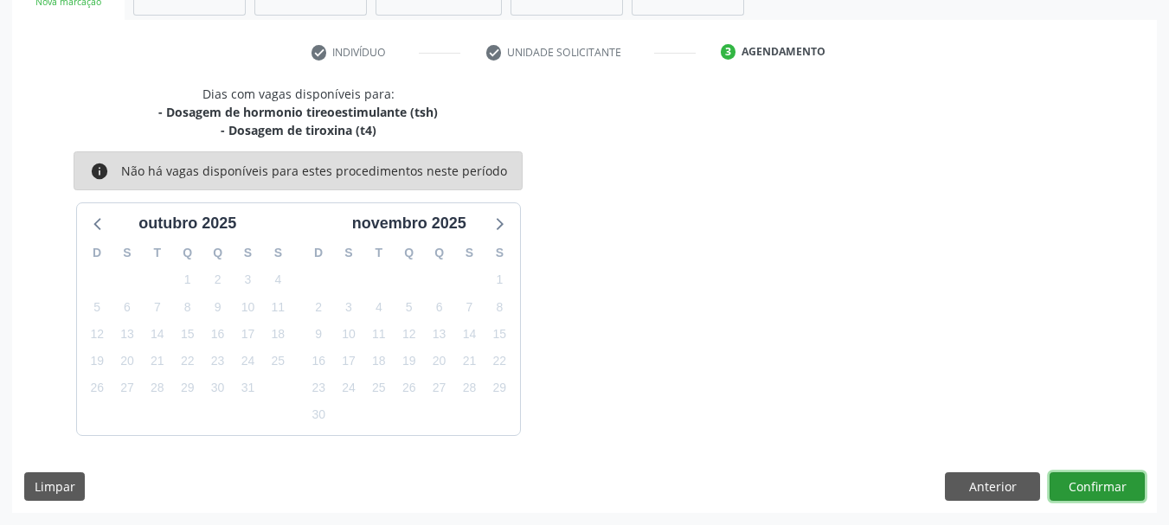
click at [1116, 495] on button "Confirmar" at bounding box center [1096, 486] width 95 height 29
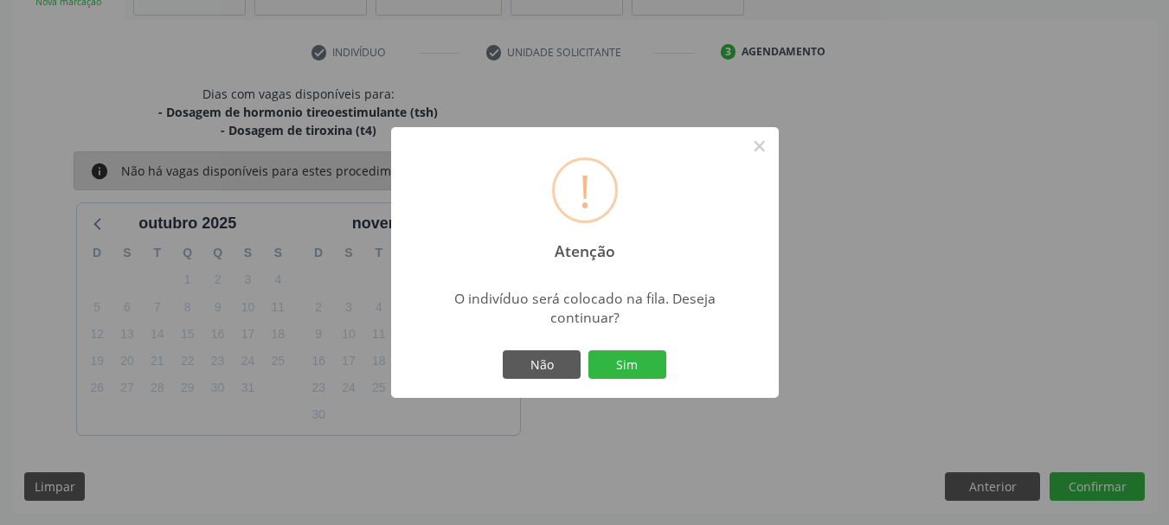
click at [658, 381] on div "Não Sim" at bounding box center [584, 365] width 171 height 36
click at [652, 372] on button "Sim" at bounding box center [627, 364] width 78 height 29
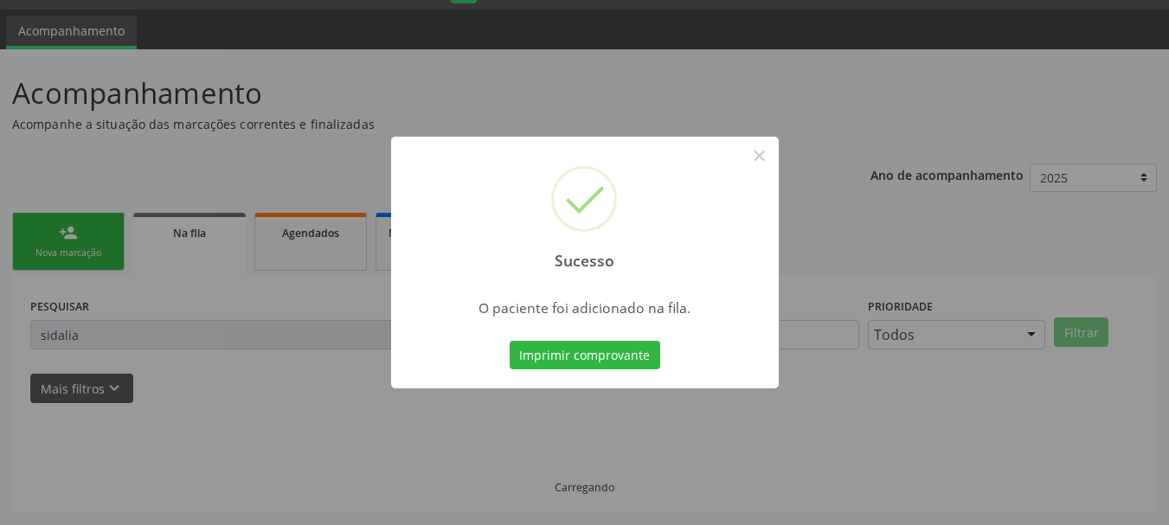
scroll to position [46, 0]
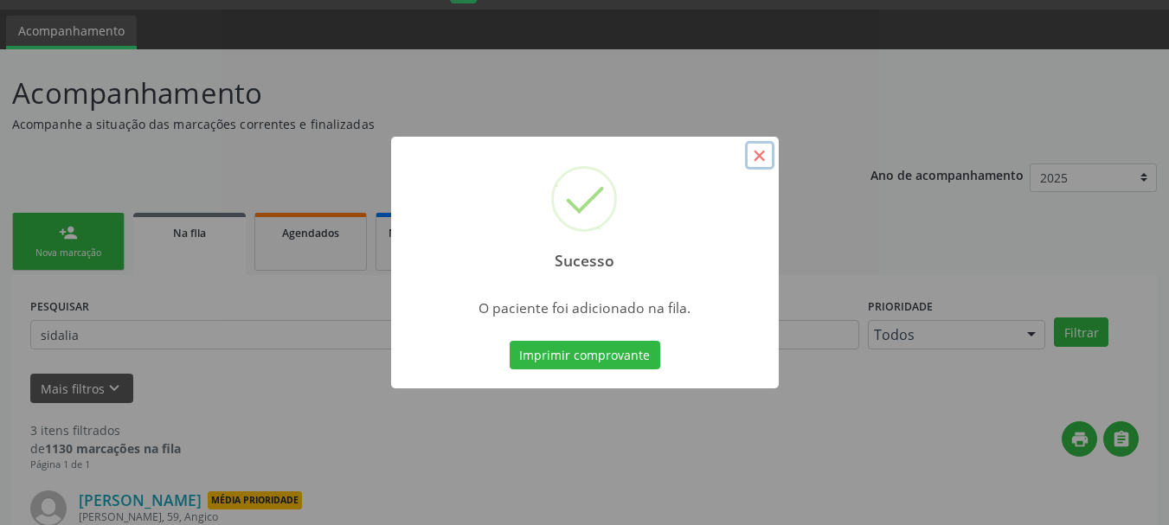
click at [764, 154] on button "×" at bounding box center [759, 155] width 29 height 29
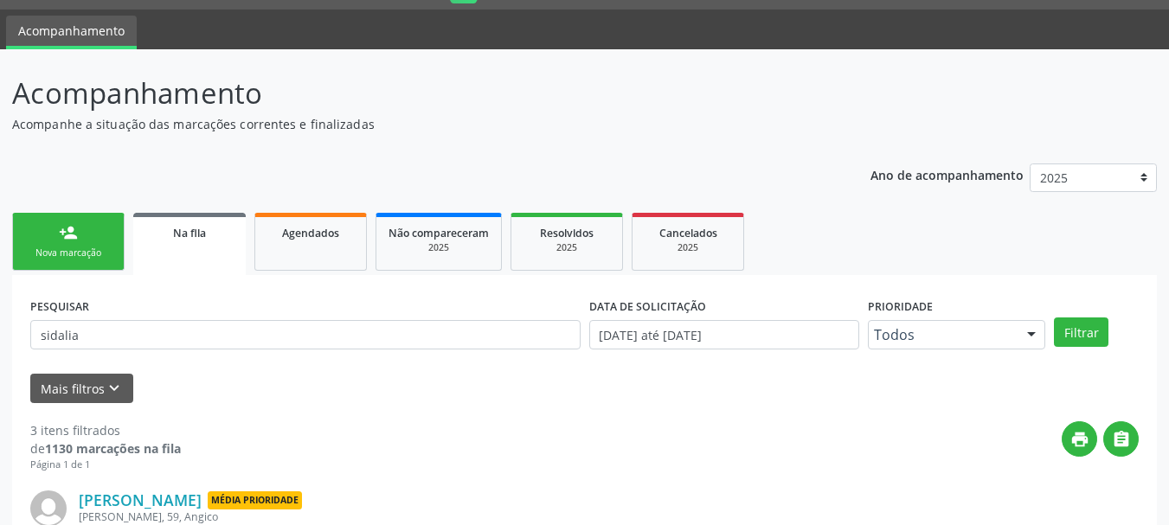
click at [79, 253] on div "Nova marcação" at bounding box center [68, 253] width 86 height 13
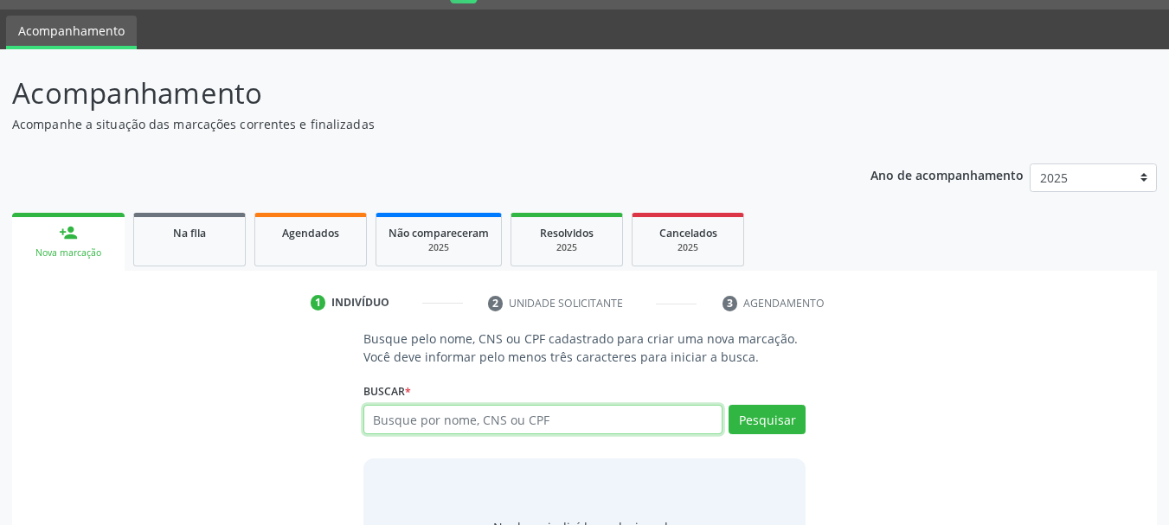
click at [468, 409] on input "text" at bounding box center [543, 419] width 360 height 29
type input "[PERSON_NAME]"
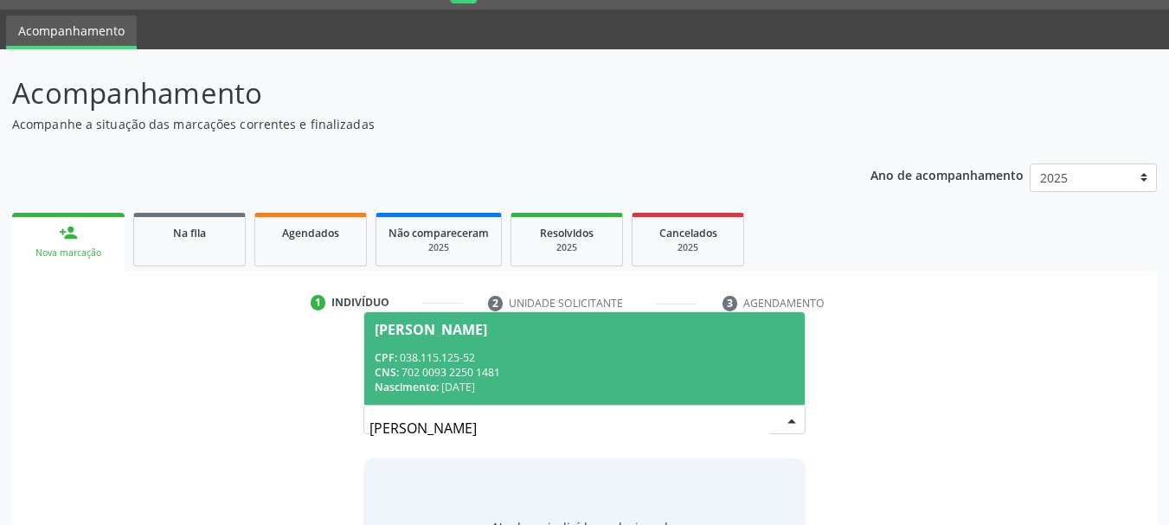
click at [505, 362] on div "CPF: 038.115.125-52" at bounding box center [585, 357] width 420 height 15
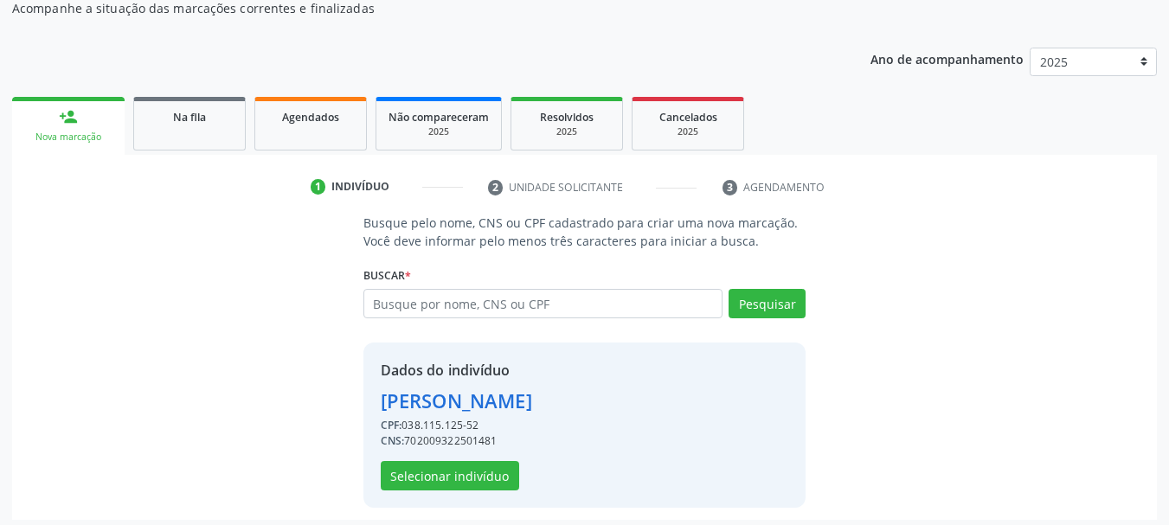
scroll to position [169, 0]
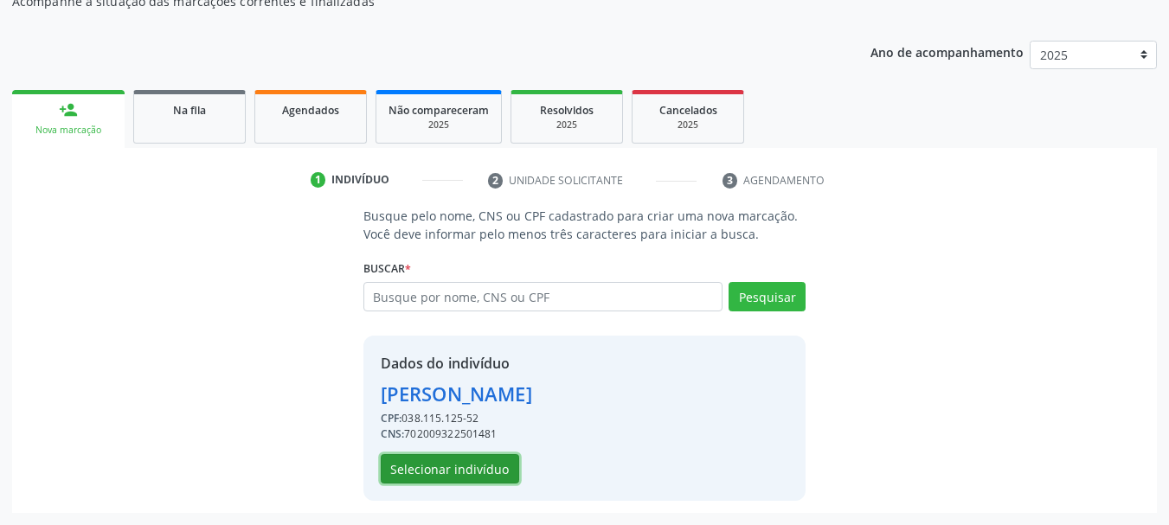
click at [482, 467] on button "Selecionar indivíduo" at bounding box center [450, 468] width 138 height 29
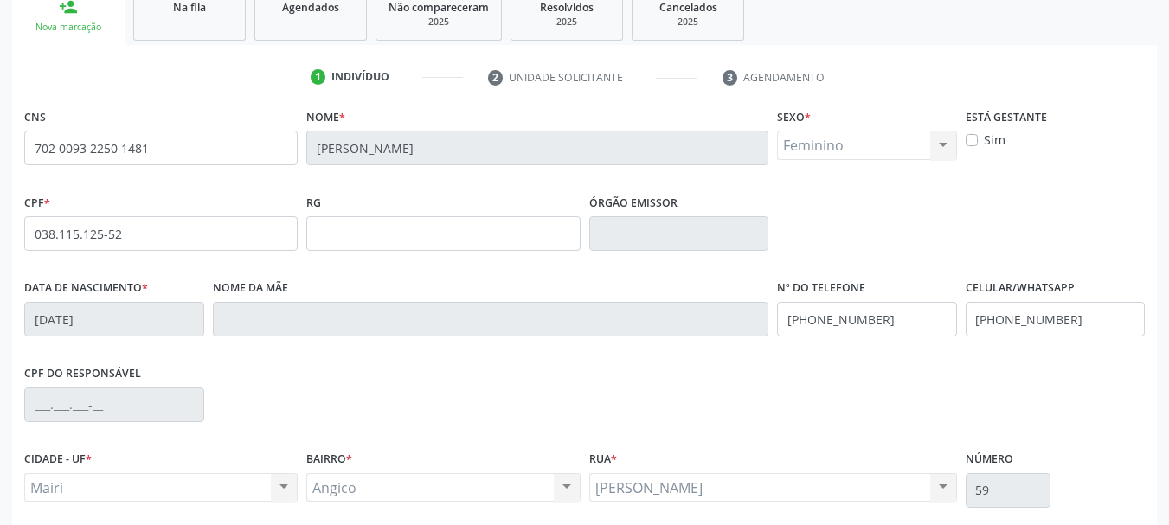
scroll to position [413, 0]
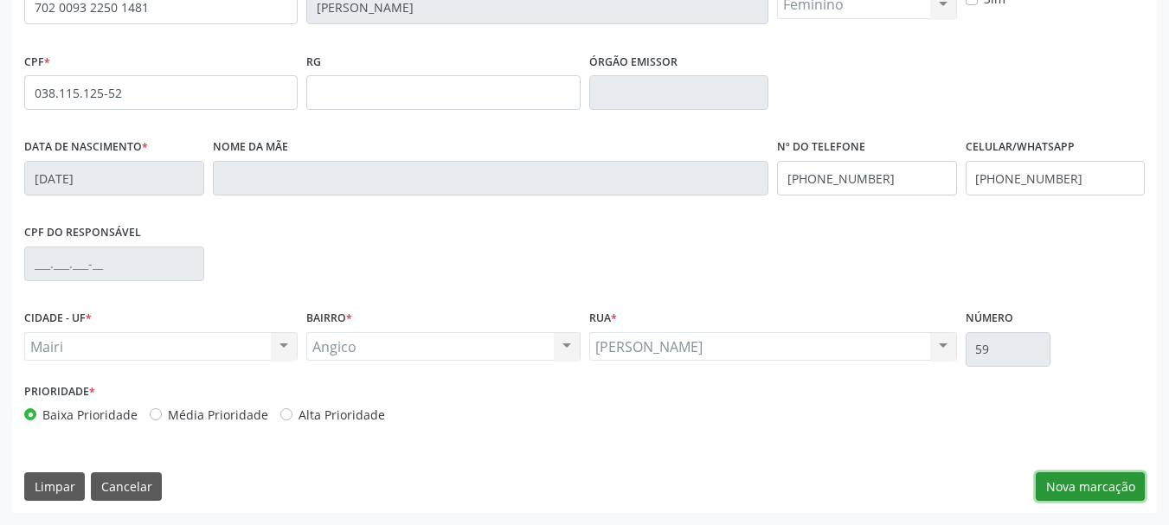
click at [1072, 491] on button "Nova marcação" at bounding box center [1089, 486] width 109 height 29
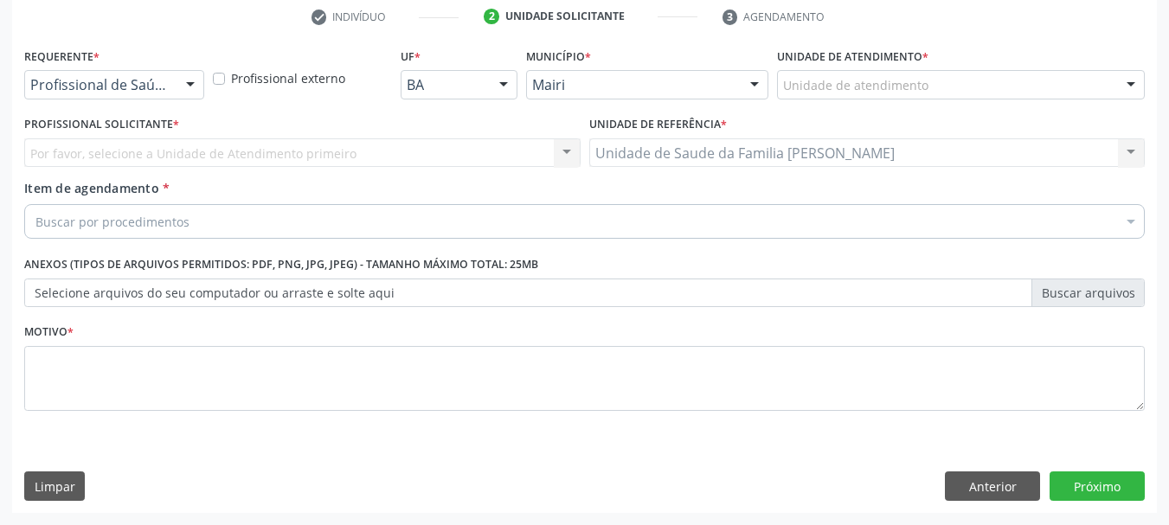
click at [885, 75] on div "Unidade de atendimento" at bounding box center [961, 84] width 368 height 29
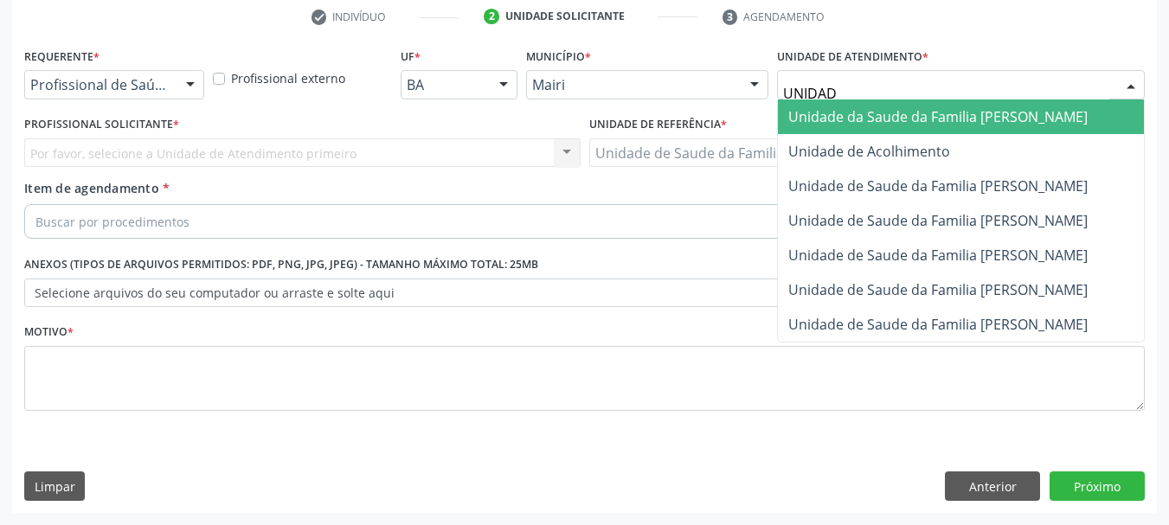
type input "UNIDADE"
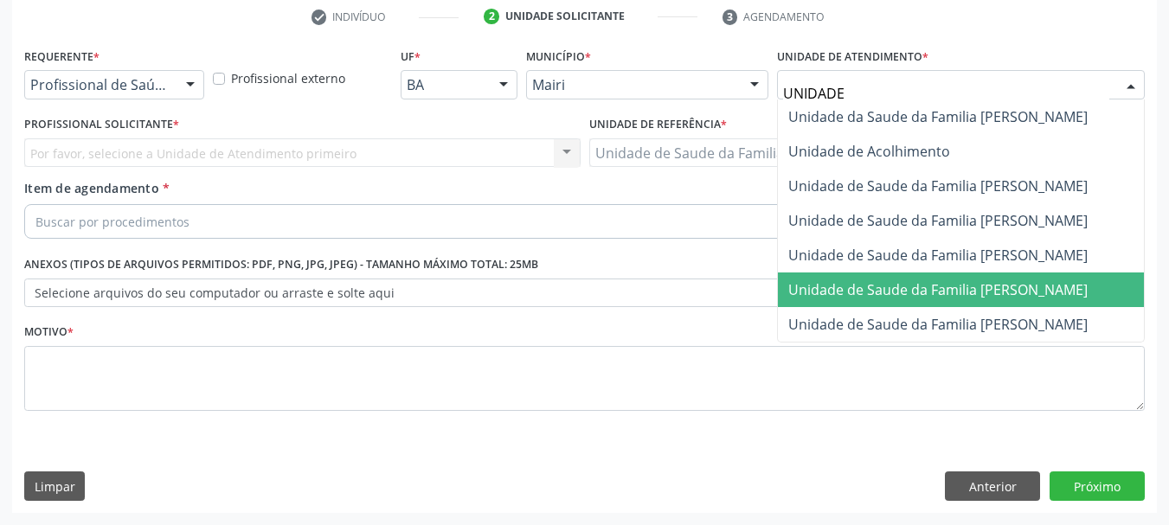
click at [973, 289] on span "Unidade de Saude da Familia [PERSON_NAME]" at bounding box center [937, 289] width 299 height 19
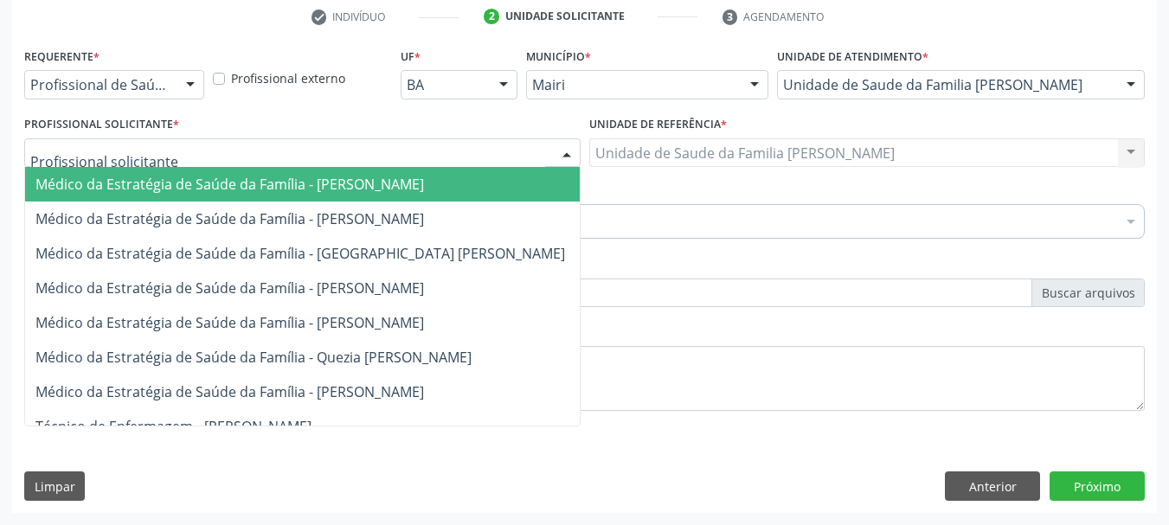
click at [277, 153] on div at bounding box center [302, 152] width 556 height 29
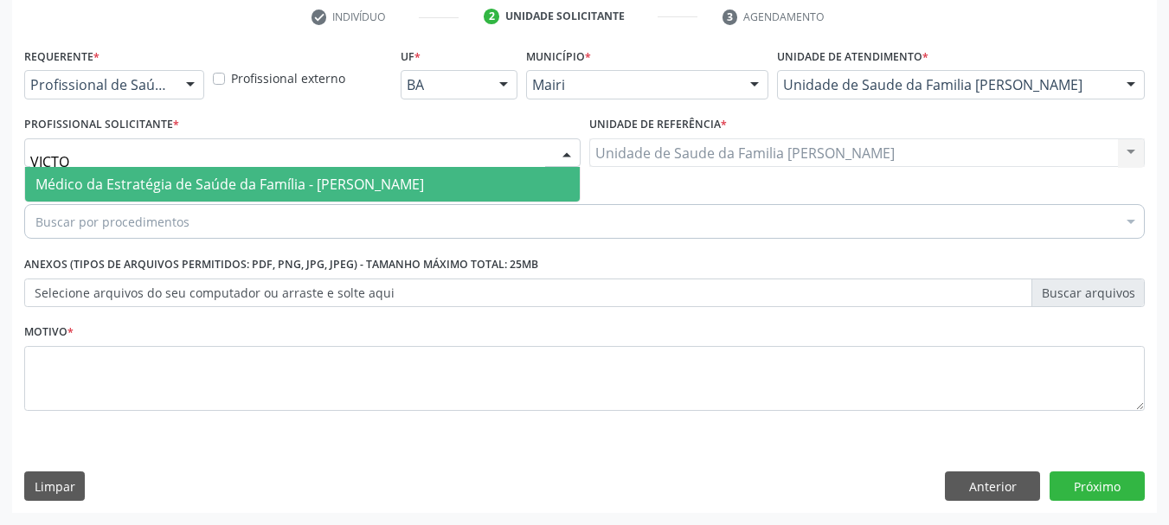
type input "VICTOR"
click at [289, 182] on span "Médico da Estratégia de Saúde da Família - [PERSON_NAME]" at bounding box center [229, 184] width 388 height 19
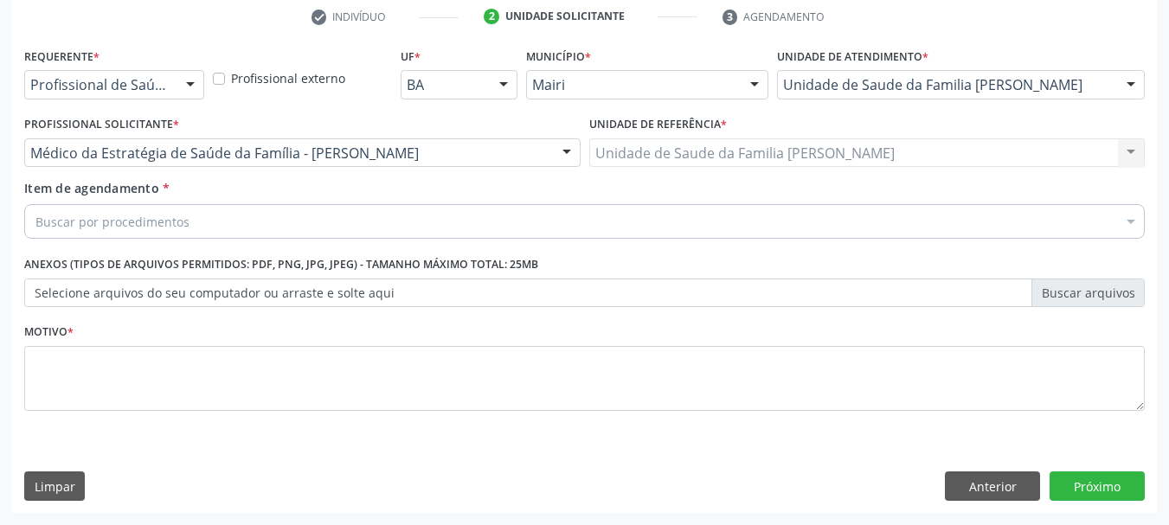
click at [282, 222] on div "Buscar por procedimentos" at bounding box center [584, 221] width 1120 height 35
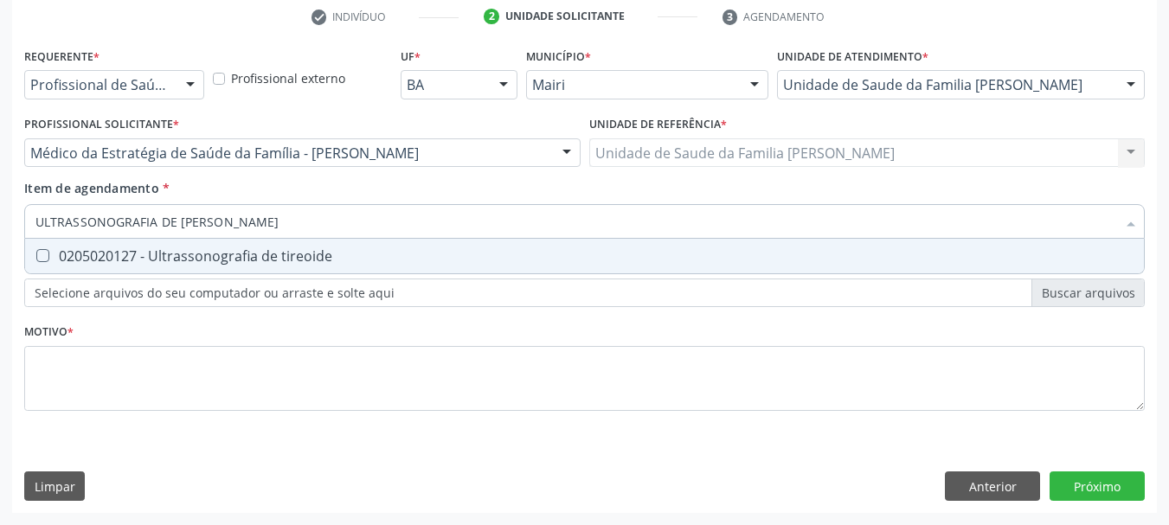
type input "ULTRASSONOGRAFIA DE TIRE"
click at [294, 249] on div "0205020127 - Ultrassonografia de tireoide" at bounding box center [584, 256] width 1098 height 14
checkbox tireoide "true"
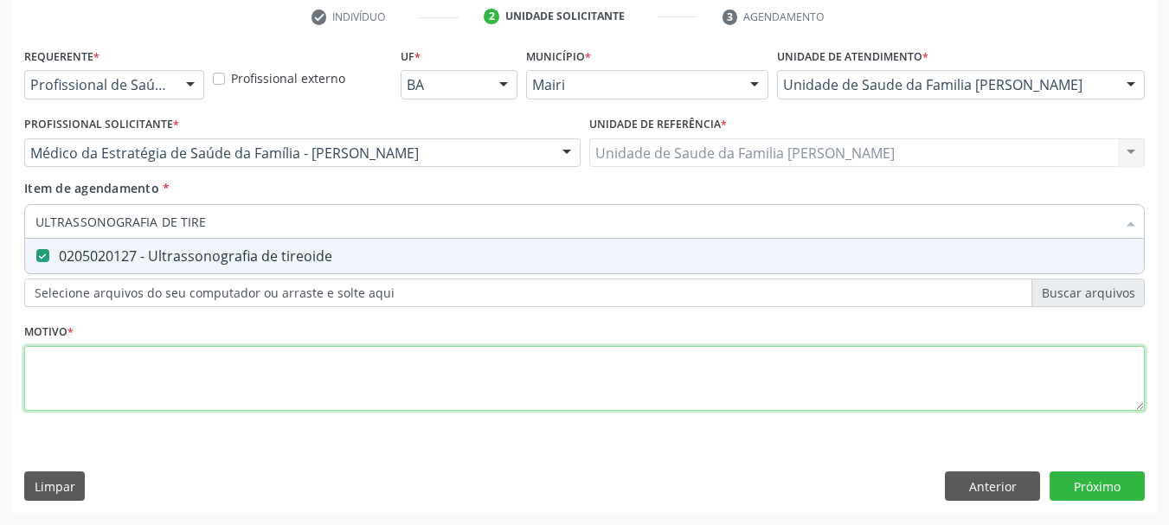
click at [315, 391] on div "Requerente * Profissional de Saúde Profissional de Saúde Paciente Nenhum result…" at bounding box center [584, 239] width 1120 height 392
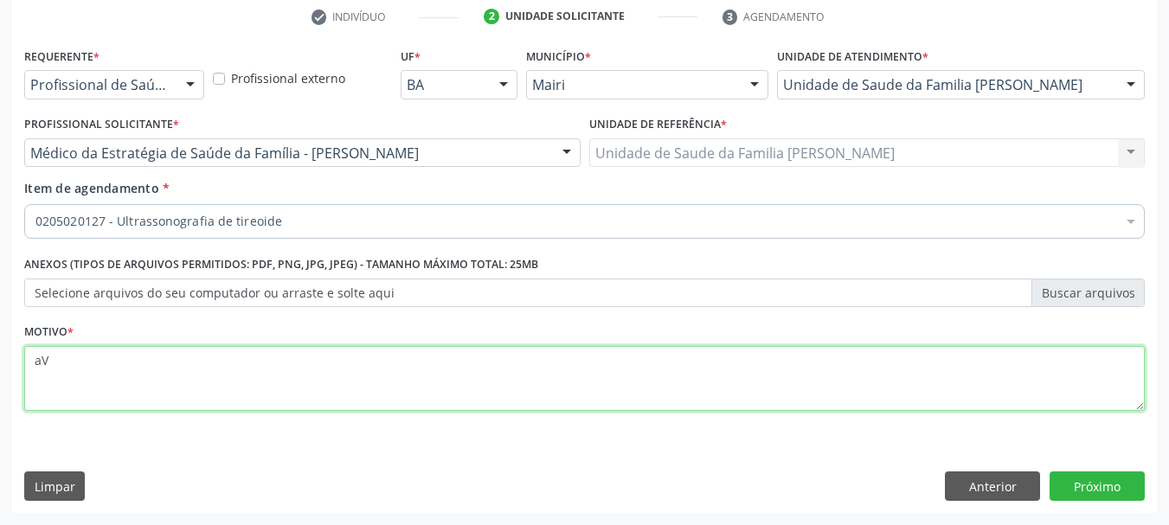
type textarea "a"
click at [176, 365] on textarea "Avaliar nódulos / ADD: TI_RADS" at bounding box center [584, 379] width 1120 height 66
type textarea "Avaliar nódulos / ADD: TI-RADS"
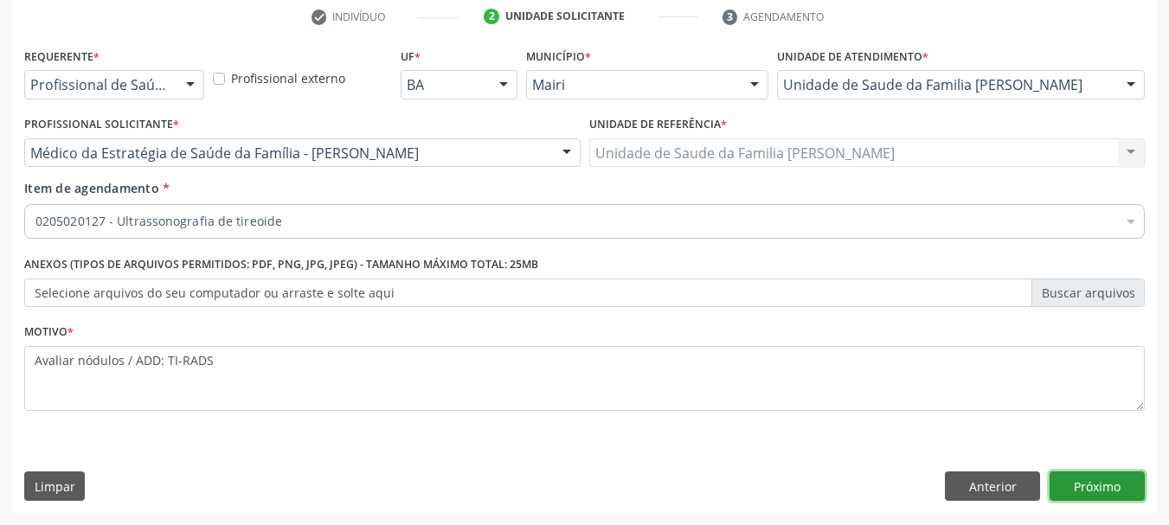
click at [1124, 475] on button "Próximo" at bounding box center [1096, 485] width 95 height 29
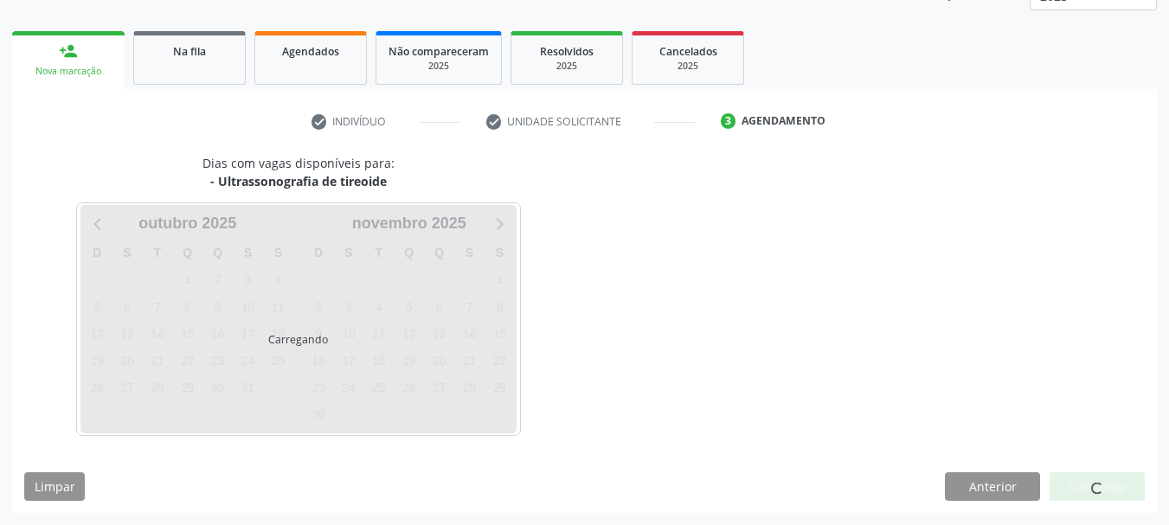
scroll to position [279, 0]
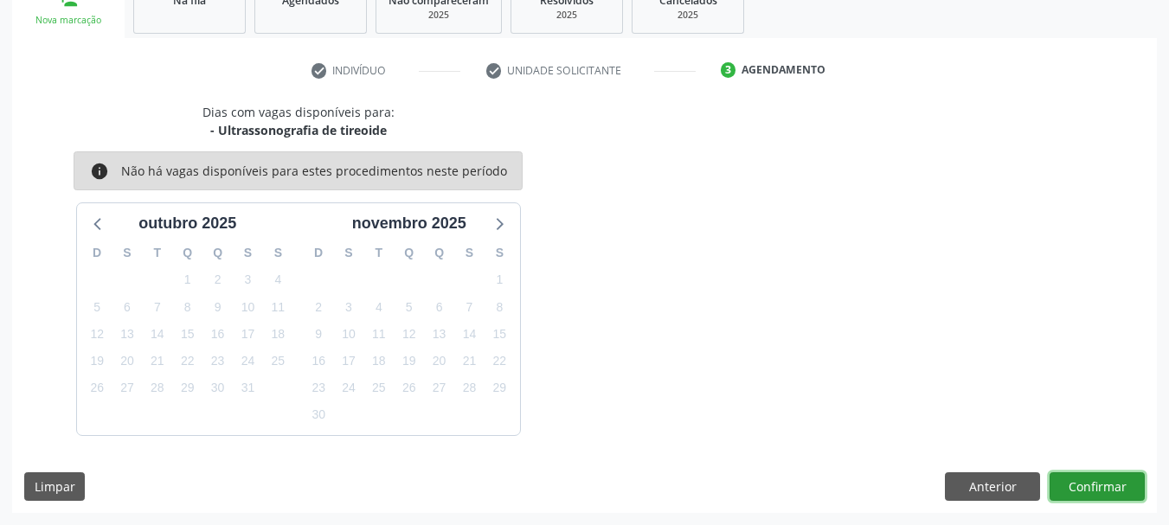
click at [1105, 489] on button "Confirmar" at bounding box center [1096, 486] width 95 height 29
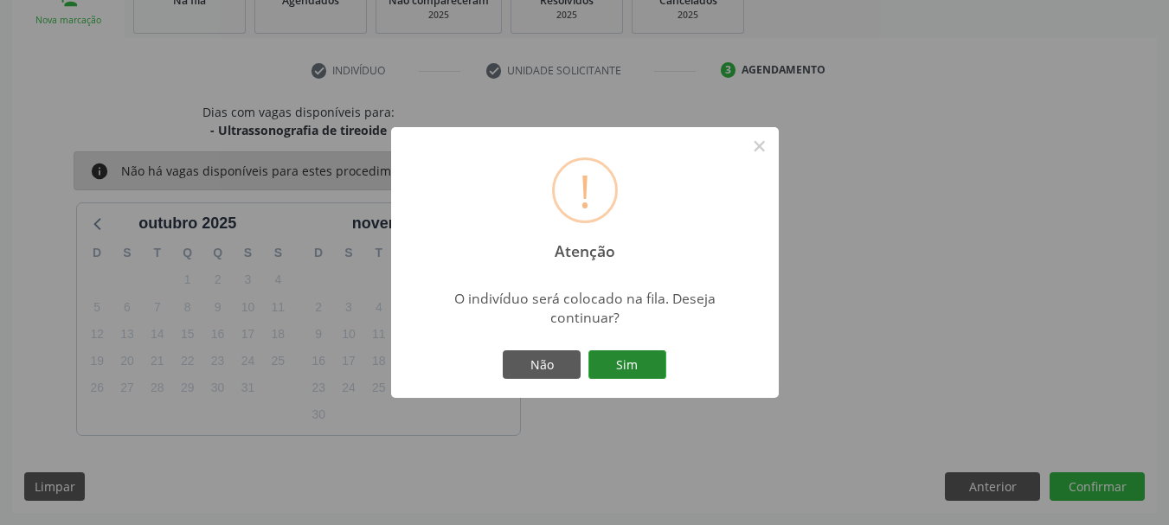
click at [653, 357] on button "Sim" at bounding box center [627, 364] width 78 height 29
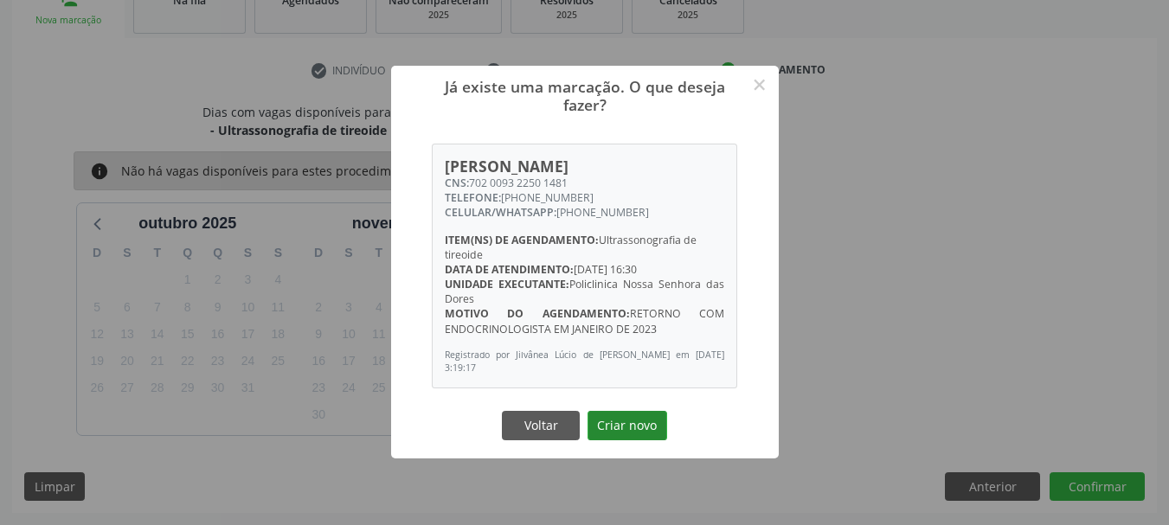
click at [638, 418] on button "Criar novo" at bounding box center [627, 425] width 80 height 29
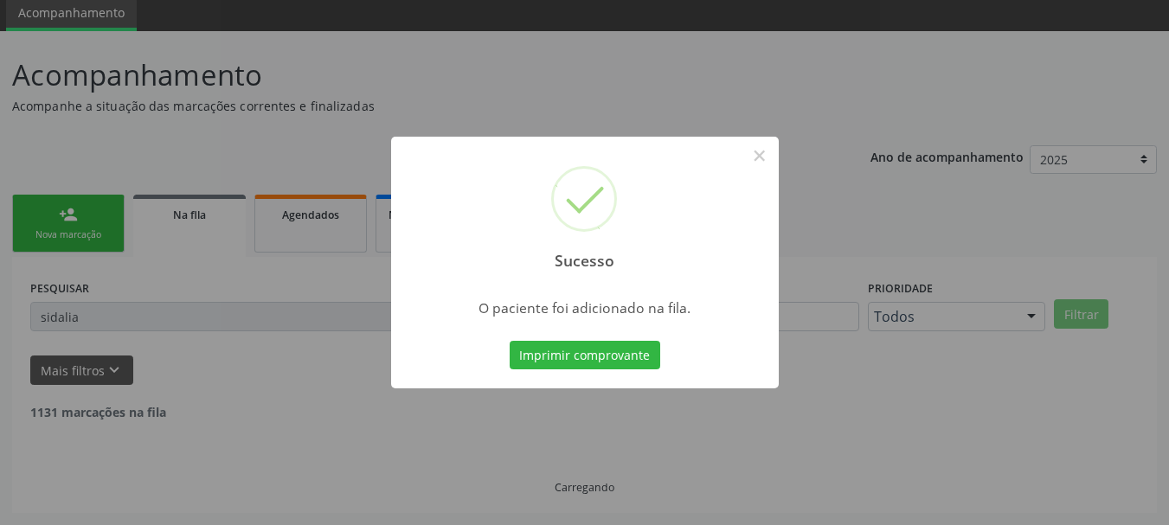
scroll to position [46, 0]
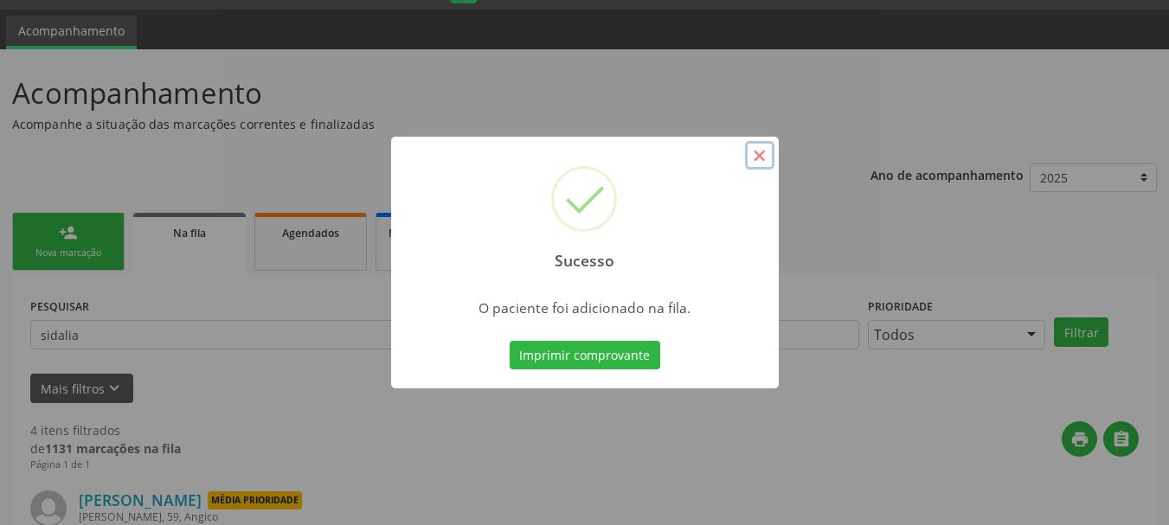
click at [760, 154] on button "×" at bounding box center [759, 155] width 29 height 29
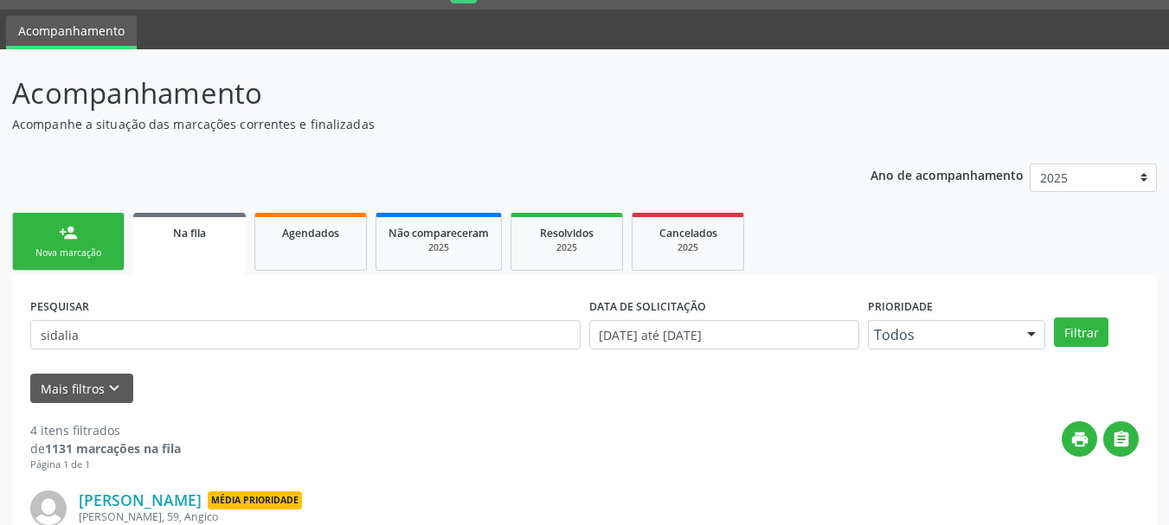
click at [78, 222] on link "person_add Nova marcação" at bounding box center [68, 242] width 112 height 58
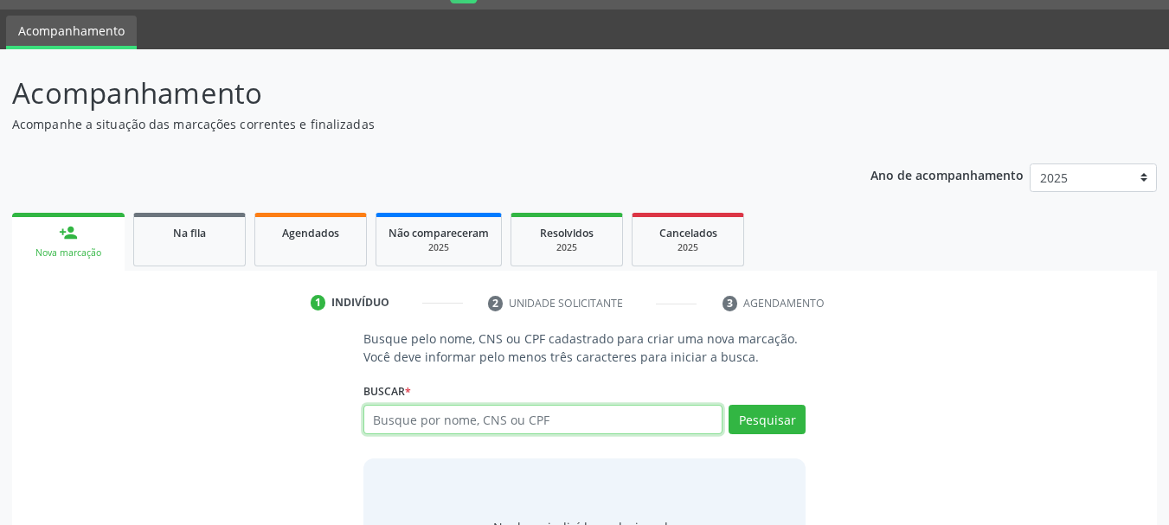
click at [601, 413] on input "text" at bounding box center [543, 419] width 360 height 29
type input "[PERSON_NAME]"
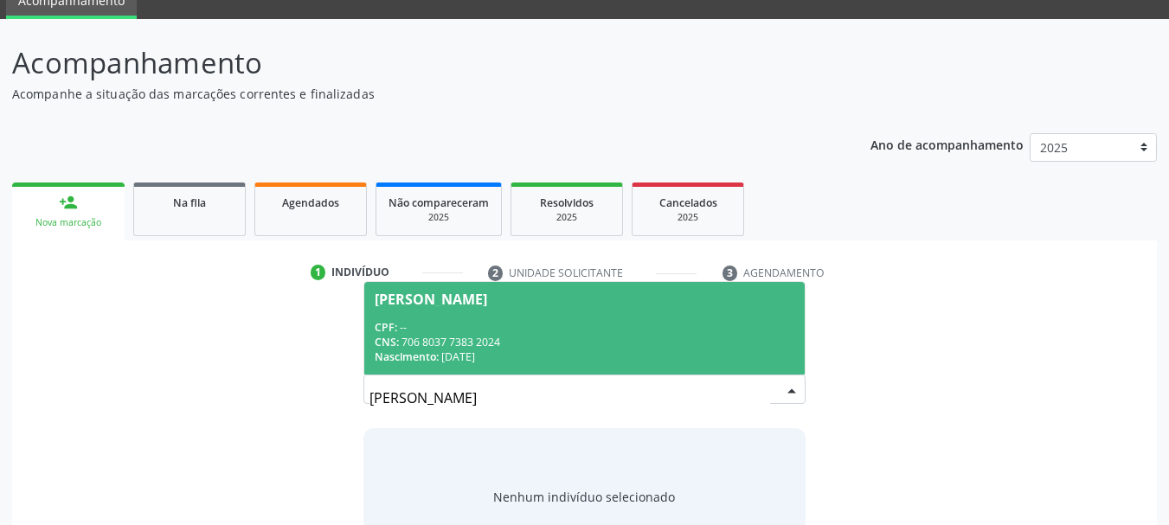
scroll to position [142, 0]
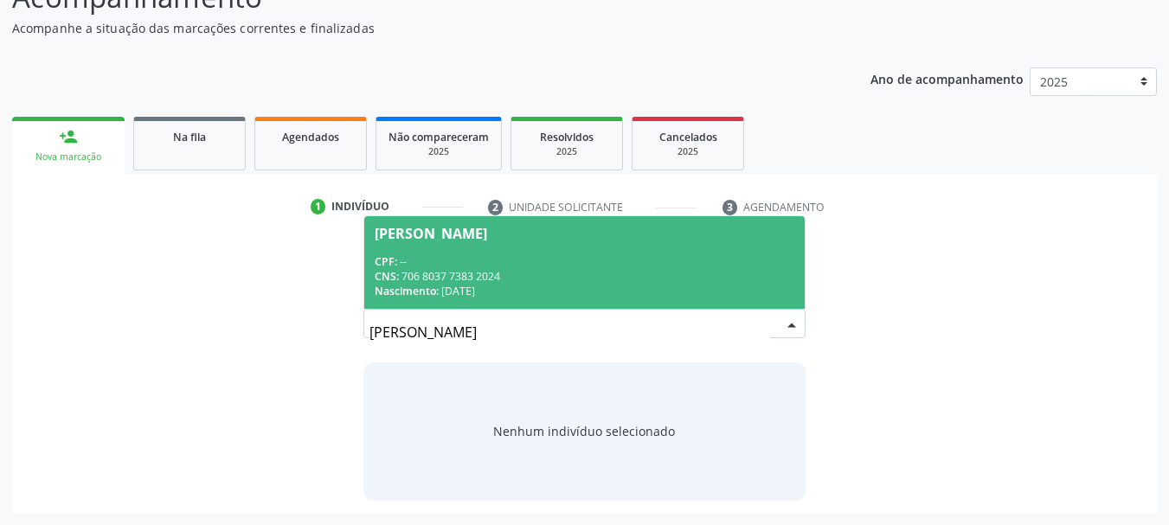
click at [530, 279] on div "CNS: 706 8037 7383 2024" at bounding box center [585, 276] width 420 height 15
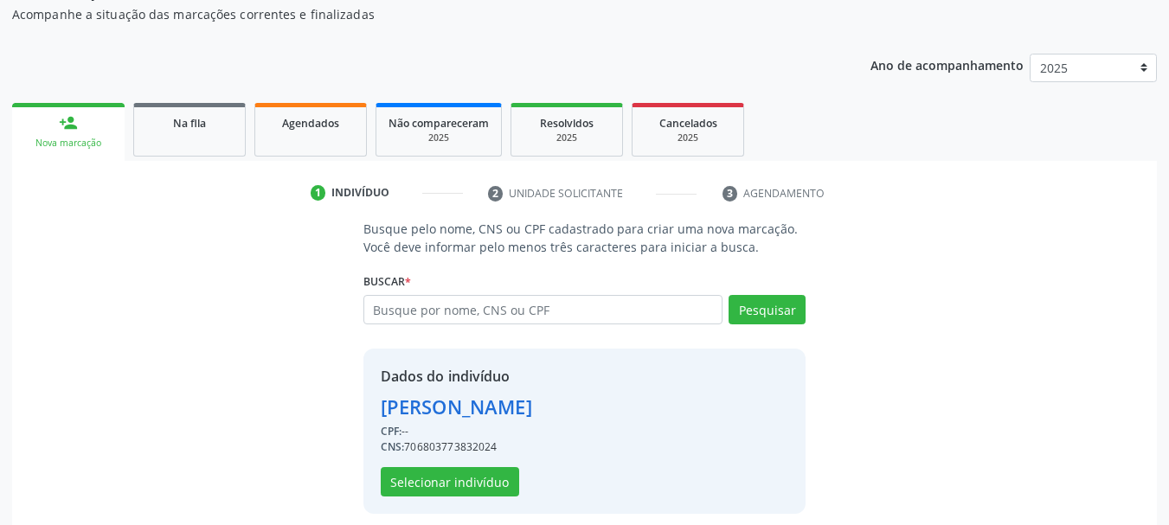
scroll to position [169, 0]
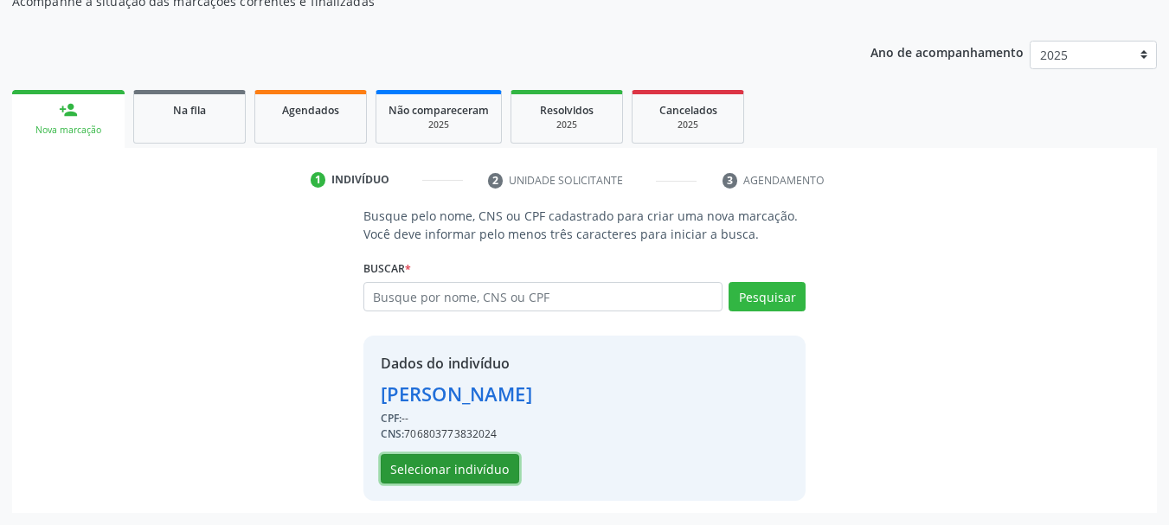
click at [474, 459] on button "Selecionar indivíduo" at bounding box center [450, 468] width 138 height 29
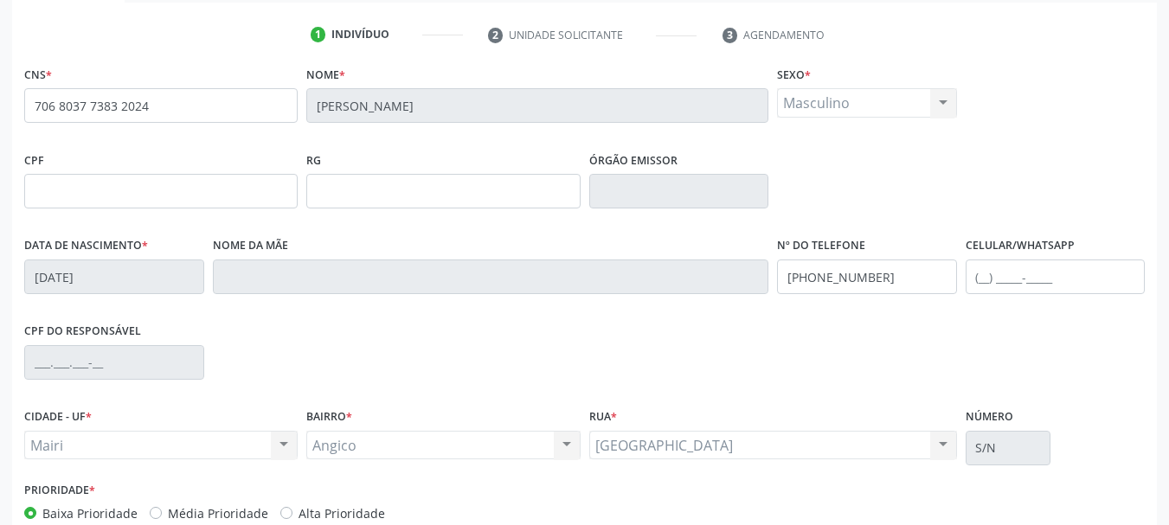
scroll to position [413, 0]
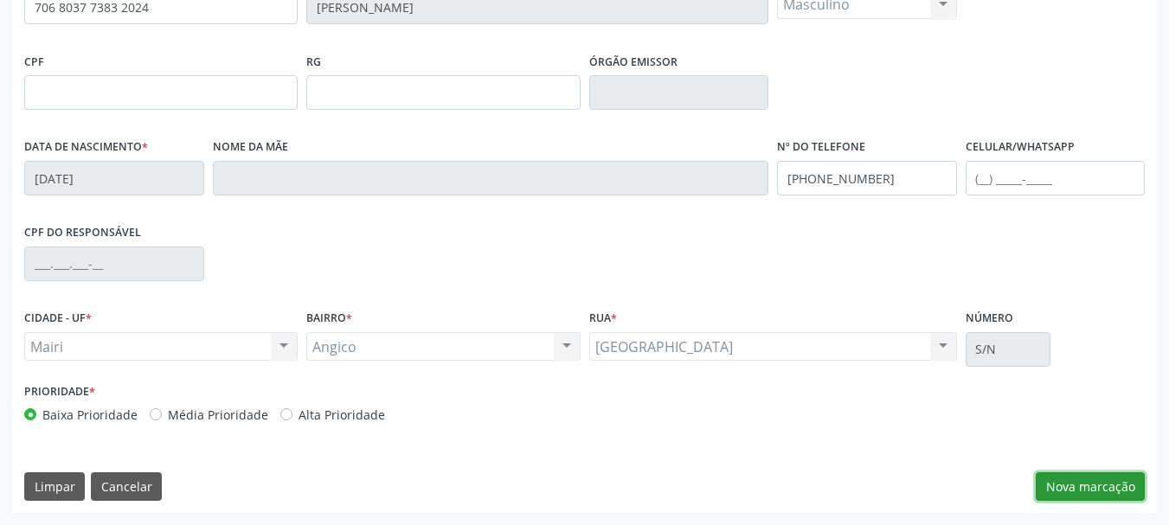
click at [1087, 497] on button "Nova marcação" at bounding box center [1089, 486] width 109 height 29
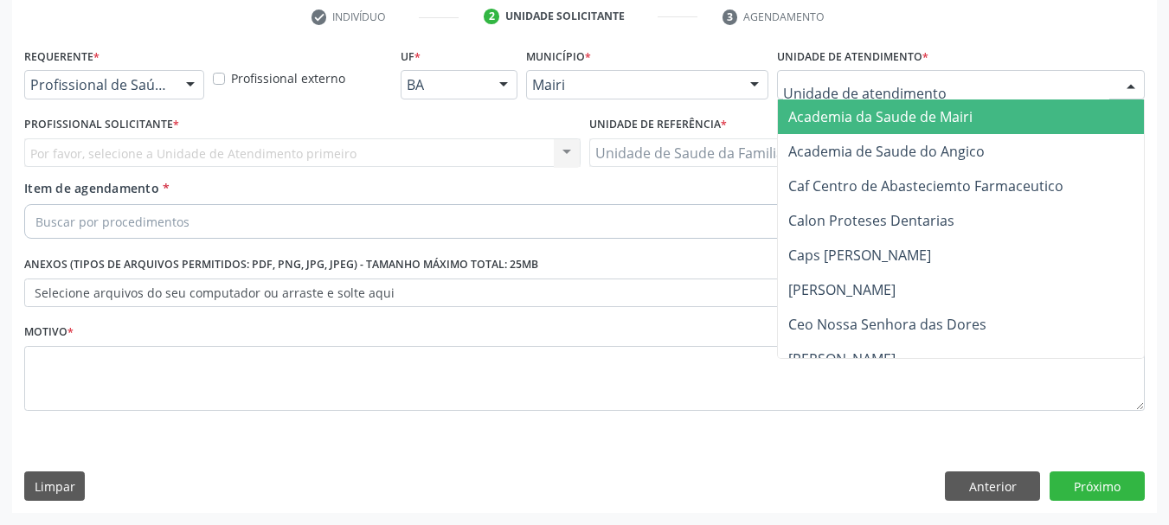
click at [929, 87] on div at bounding box center [961, 84] width 368 height 29
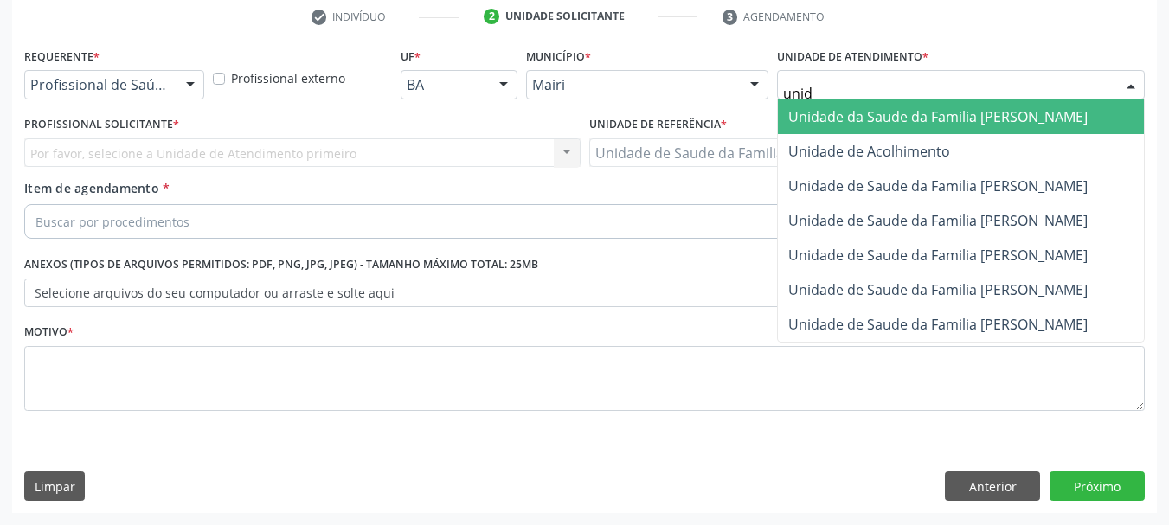
type input "unida"
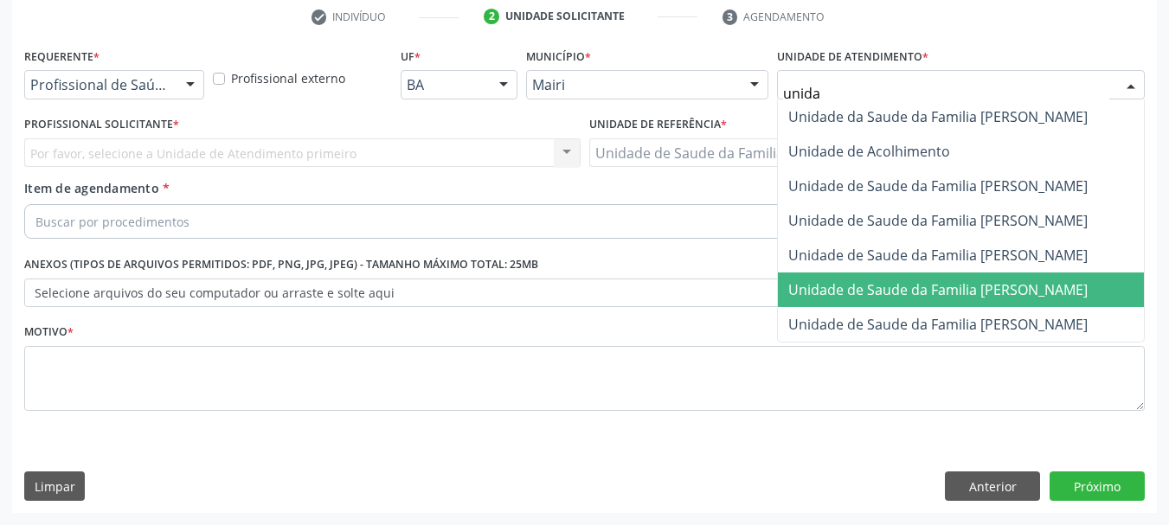
click at [1008, 293] on span "Unidade de Saude da Familia [PERSON_NAME]" at bounding box center [937, 289] width 299 height 19
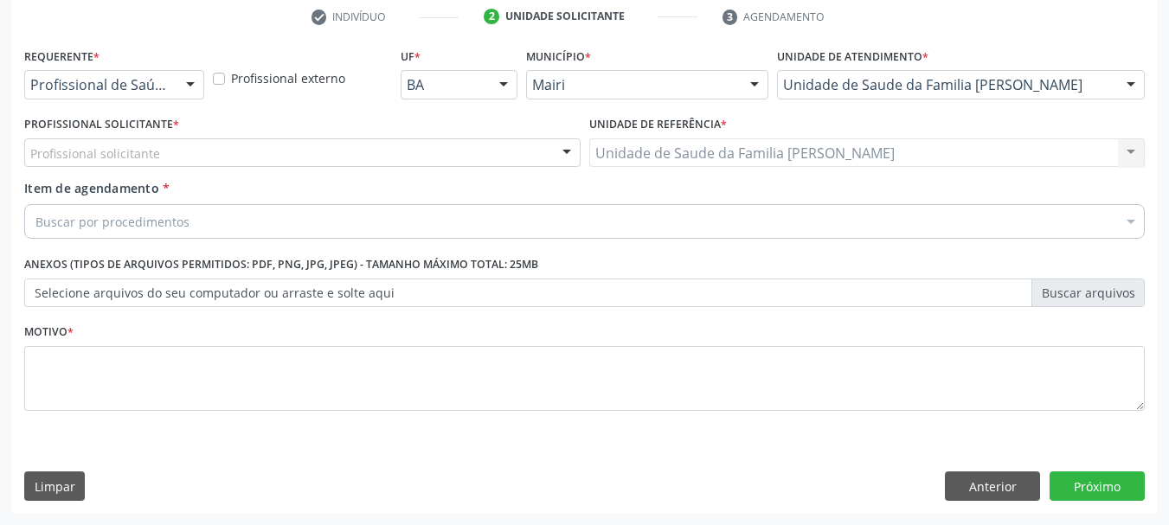
click at [299, 156] on div "Profissional solicitante" at bounding box center [302, 152] width 556 height 29
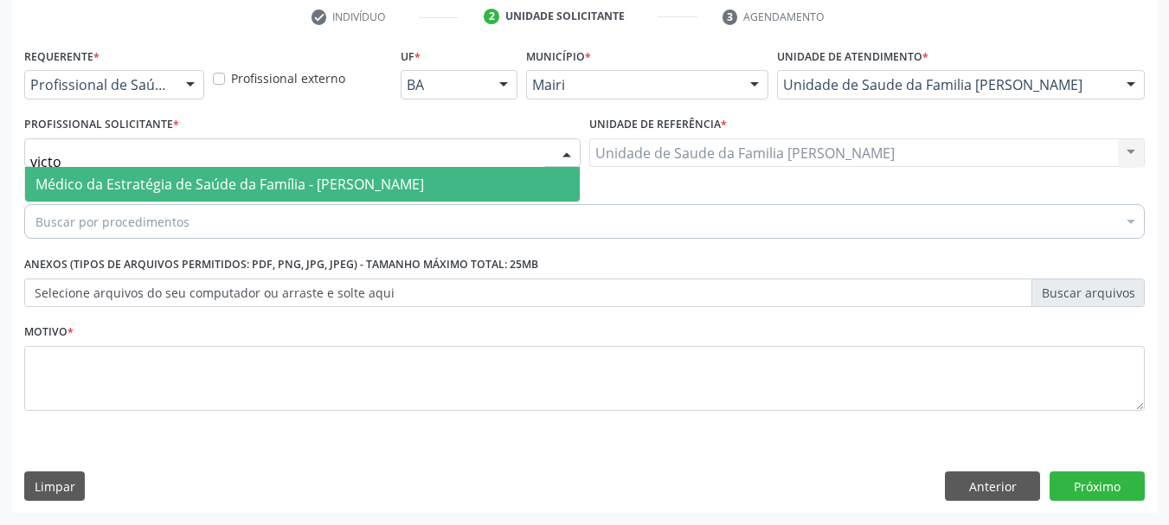
type input "victor"
click at [301, 184] on span "Médico da Estratégia de Saúde da Família - [PERSON_NAME]" at bounding box center [229, 184] width 388 height 19
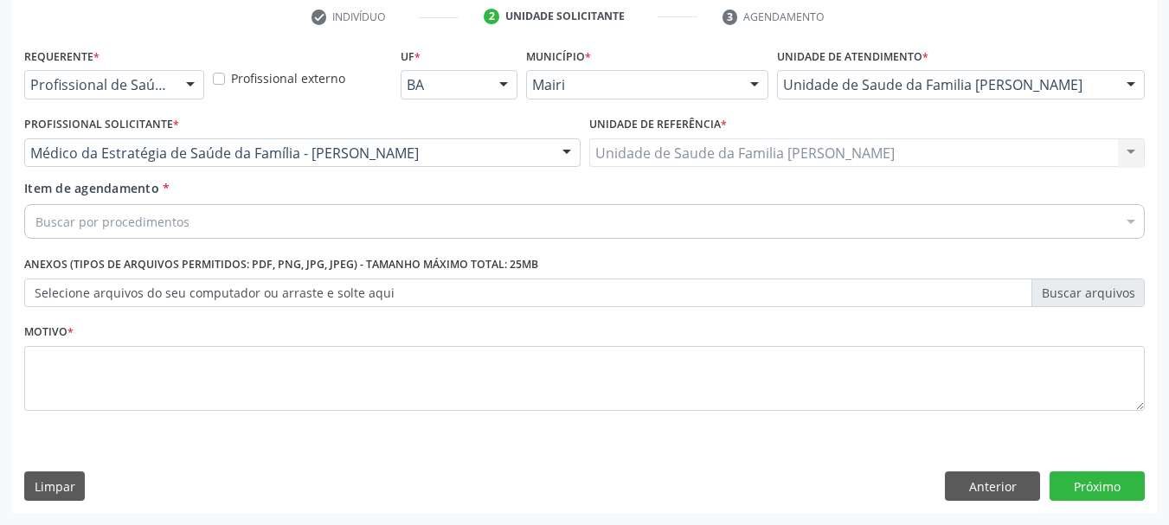
click at [318, 225] on div "Buscar por procedimentos" at bounding box center [584, 221] width 1120 height 35
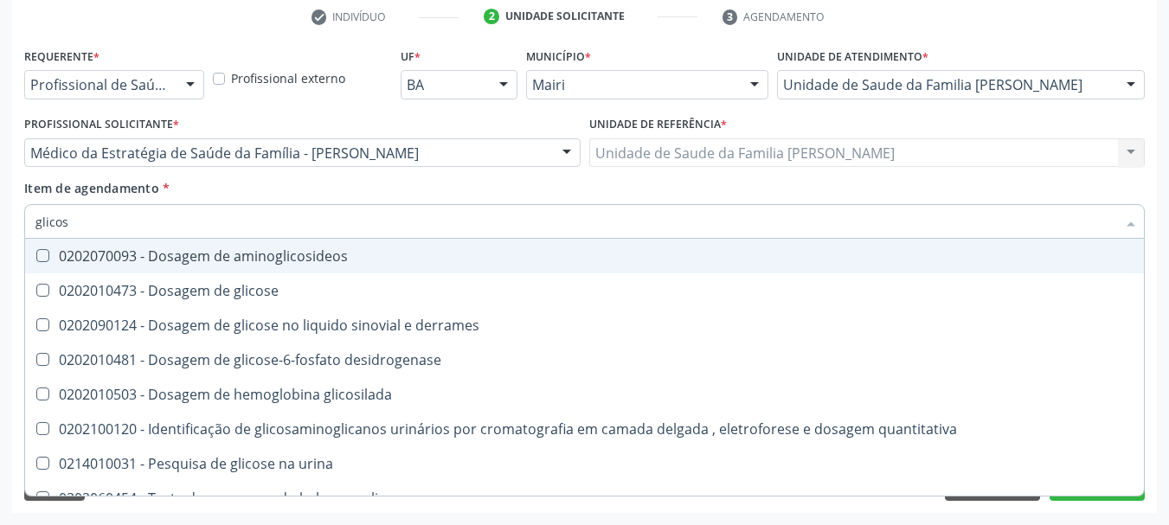
type input "glicose"
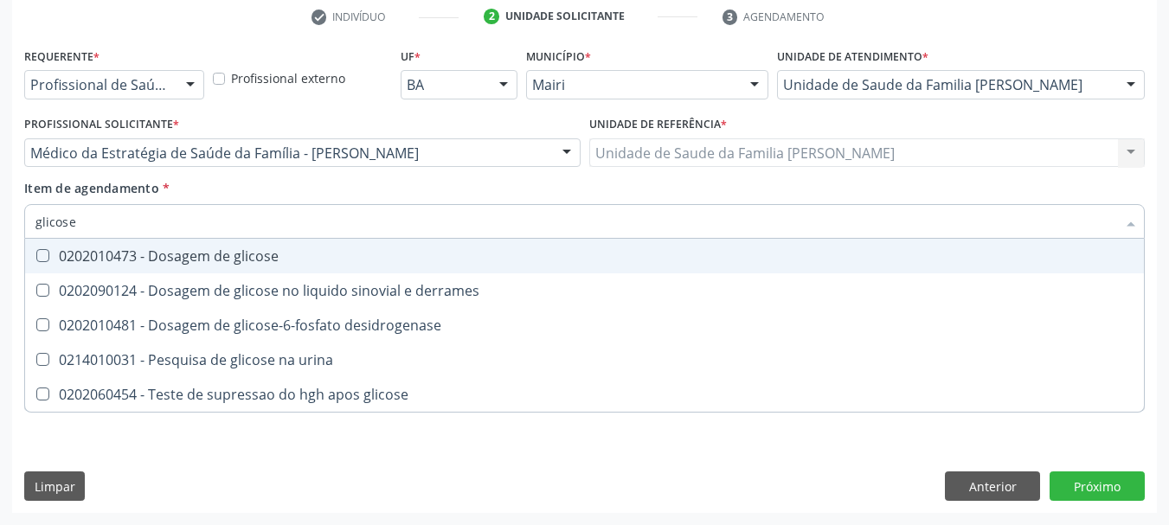
click at [304, 247] on span "0202010473 - Dosagem de glicose" at bounding box center [584, 256] width 1118 height 35
checkbox glicose "true"
drag, startPoint x: 106, startPoint y: 223, endPoint x: 0, endPoint y: 236, distance: 107.2
click at [0, 236] on div "Acompanhamento Acompanhe a situação das marcações correntes e finalizadas Relat…" at bounding box center [584, 144] width 1169 height 762
type input "pot"
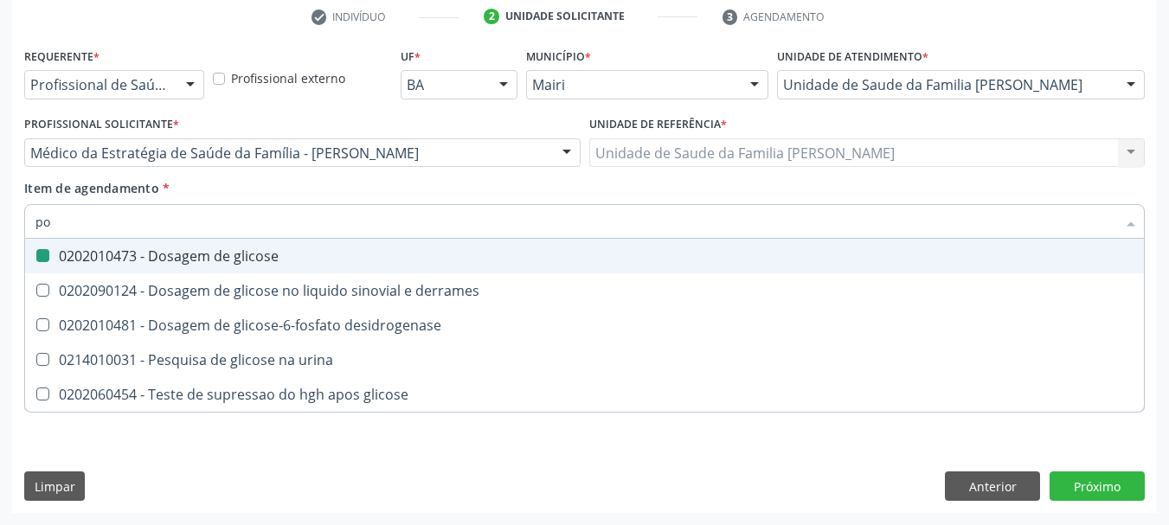
checkbox glicose "false"
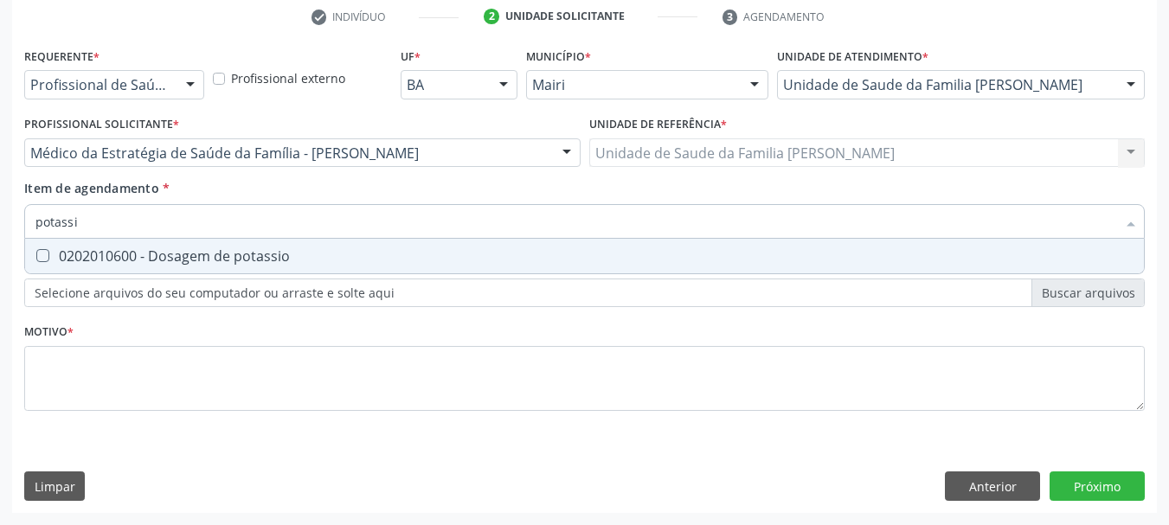
type input "potassio"
click at [40, 255] on potassio at bounding box center [42, 255] width 13 height 13
click at [36, 255] on potassio "checkbox" at bounding box center [30, 255] width 11 height 11
checkbox potassio "true"
drag, startPoint x: 119, startPoint y: 230, endPoint x: 0, endPoint y: 232, distance: 119.4
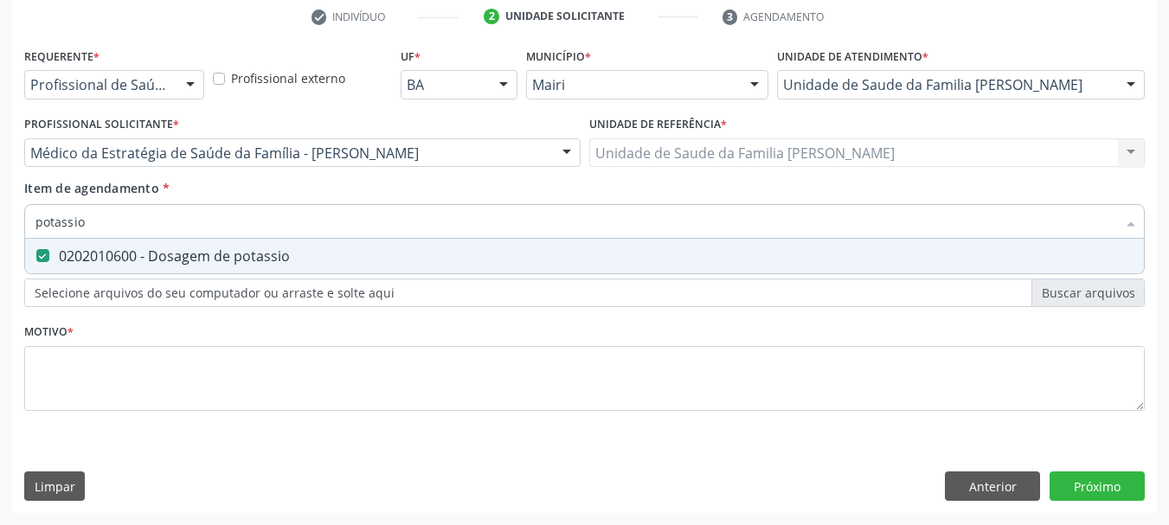
click at [0, 232] on div "Acompanhamento Acompanhe a situação das marcações correntes e finalizadas Relat…" at bounding box center [584, 144] width 1169 height 762
type input "uri"
checkbox potassio "false"
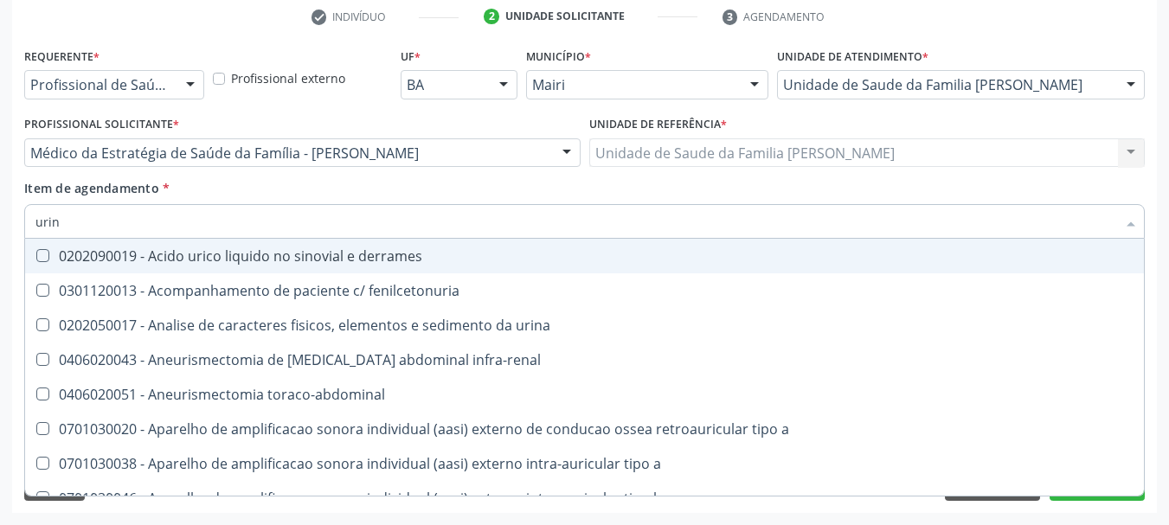
type input "urina"
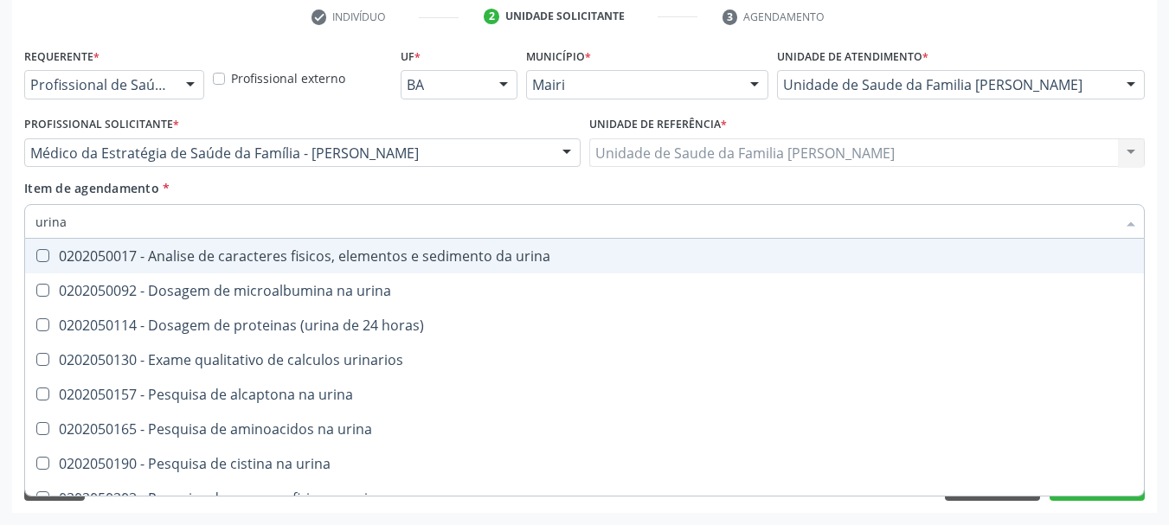
click at [80, 251] on div "0202050017 - Analise de caracteres fisicos, elementos e sedimento da urina" at bounding box center [584, 256] width 1098 height 14
checkbox urina "true"
drag, startPoint x: 84, startPoint y: 221, endPoint x: 0, endPoint y: 240, distance: 85.8
click at [0, 240] on div "Acompanhamento Acompanhe a situação das marcações correntes e finalizadas Relat…" at bounding box center [584, 144] width 1169 height 762
type input "h"
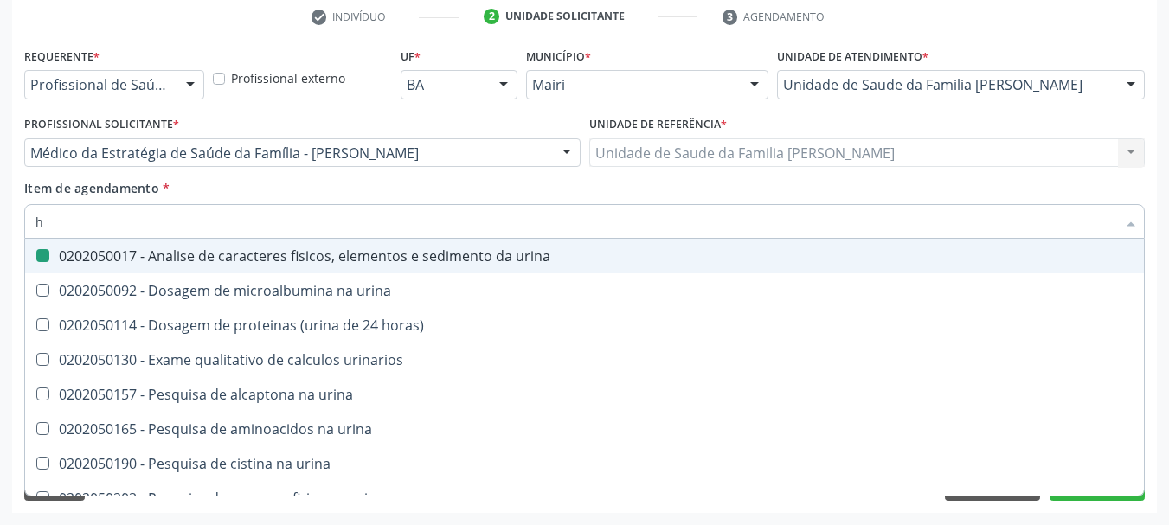
checkbox urina "false"
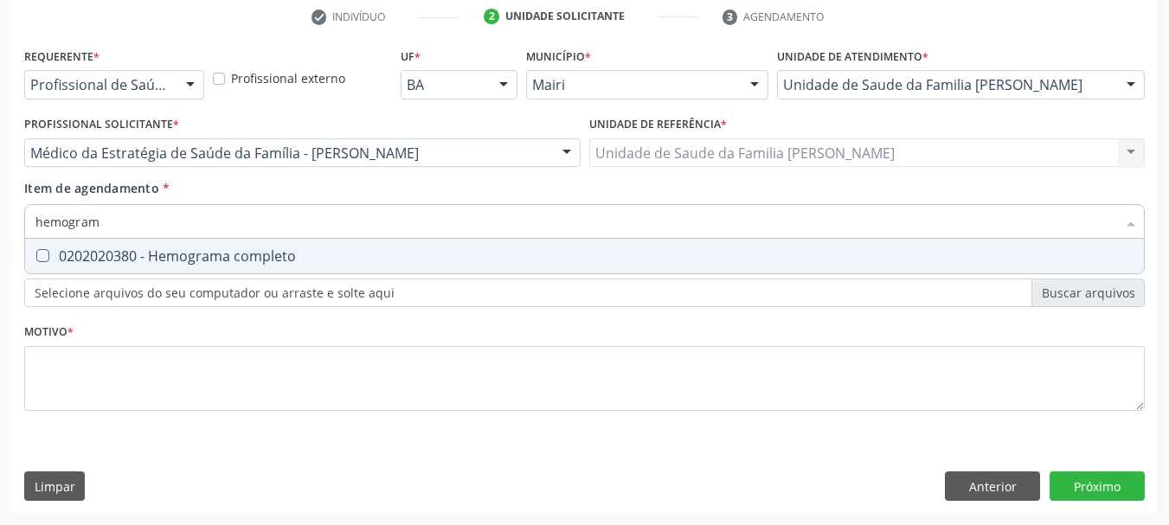
type input "hemograma"
click at [124, 249] on div "0202020380 - Hemograma completo" at bounding box center [584, 256] width 1098 height 14
checkbox completo "true"
drag, startPoint x: 116, startPoint y: 234, endPoint x: 0, endPoint y: 233, distance: 115.9
click at [0, 233] on div "Acompanhamento Acompanhe a situação das marcações correntes e finalizadas Relat…" at bounding box center [584, 144] width 1169 height 762
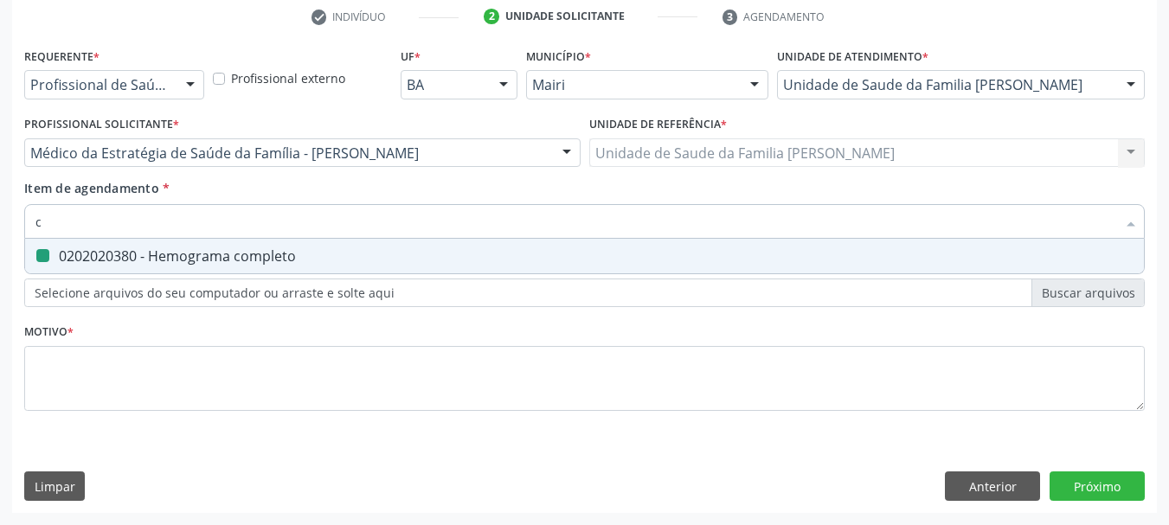
type input "cr"
checkbox completo "false"
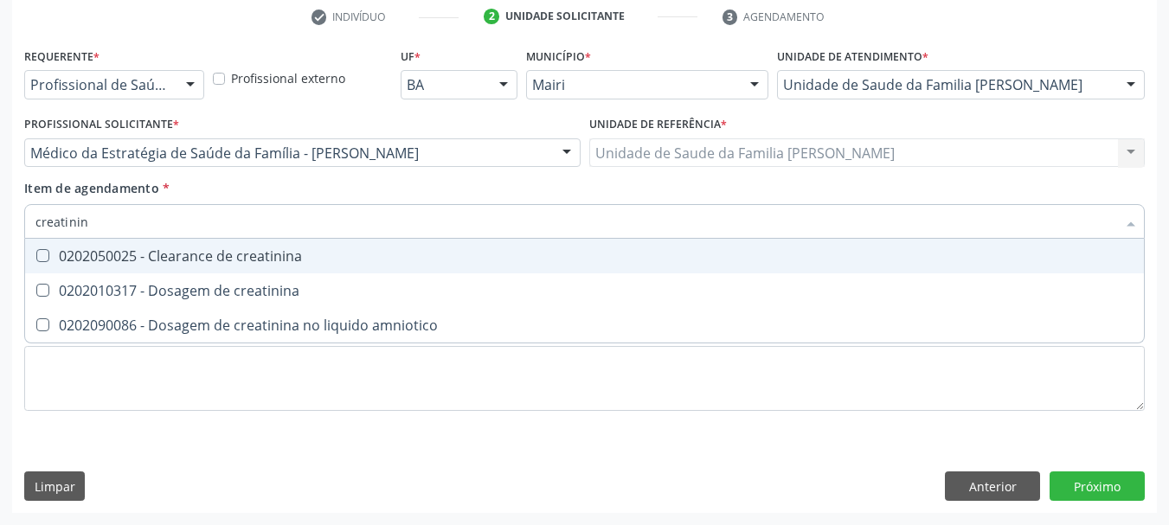
type input "creatinina"
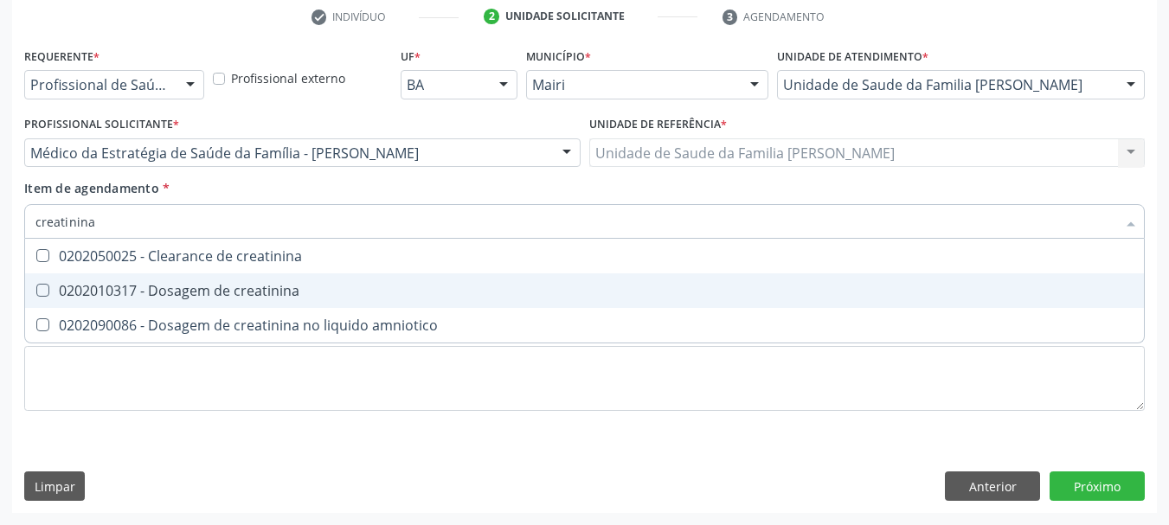
click at [56, 282] on span "0202010317 - Dosagem de creatinina" at bounding box center [584, 290] width 1118 height 35
checkbox creatinina "true"
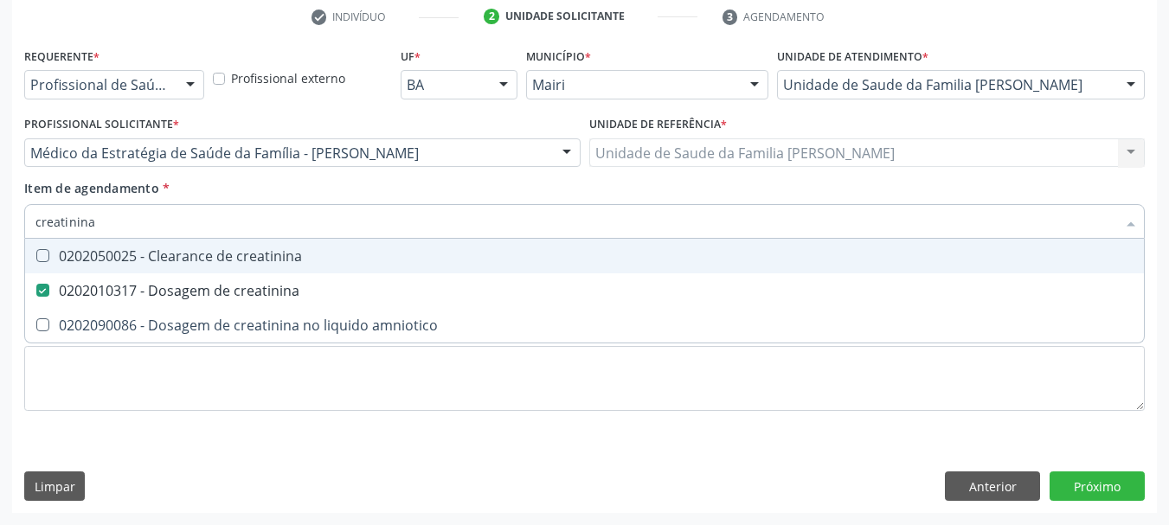
drag, startPoint x: 110, startPoint y: 215, endPoint x: 3, endPoint y: 231, distance: 108.5
click at [2, 231] on div "Acompanhamento Acompanhe a situação das marcações correntes e finalizadas Relat…" at bounding box center [584, 144] width 1169 height 762
type input "a"
checkbox creatinina "false"
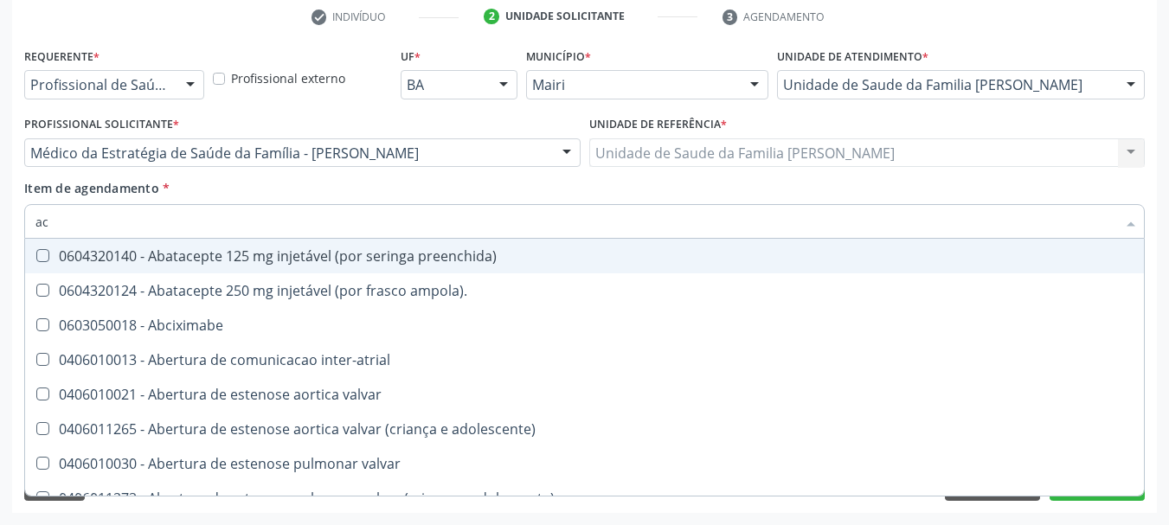
type input "aci"
checkbox cnrac\) "false"
checkbox urina "false"
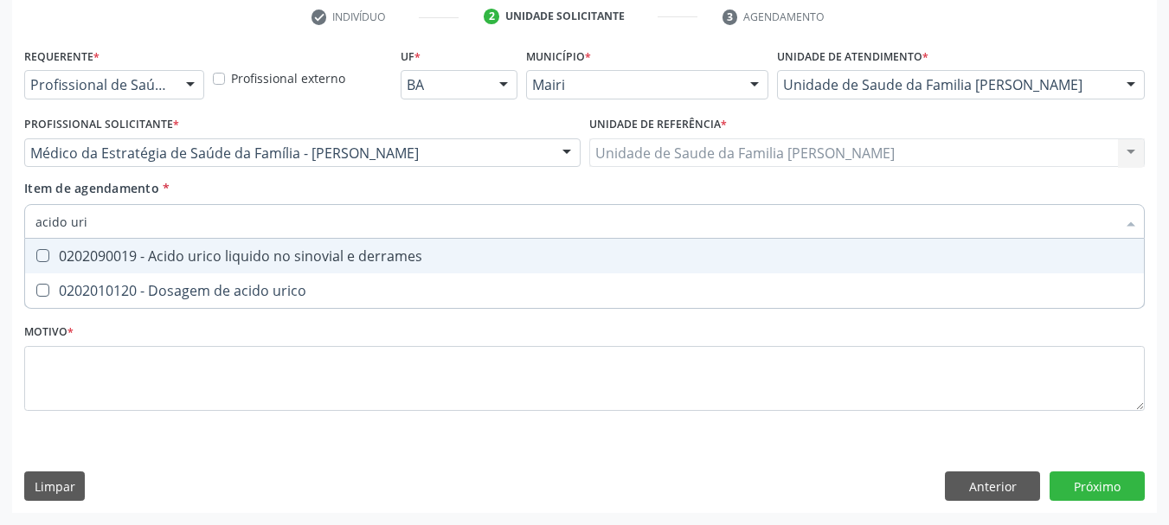
type input "acido uric"
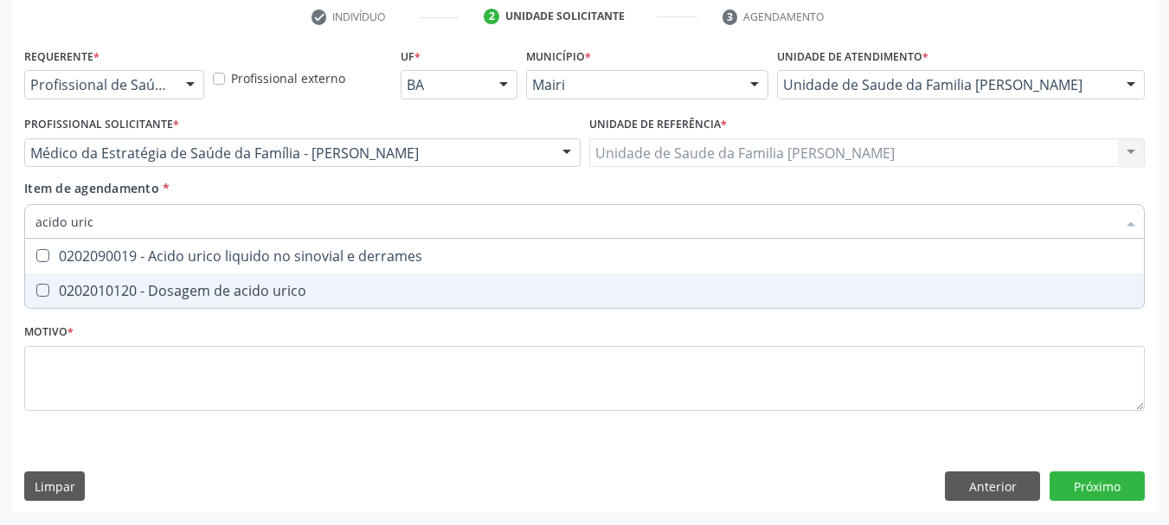
click at [183, 284] on div "0202010120 - Dosagem de acido urico" at bounding box center [584, 291] width 1098 height 14
checkbox urico "true"
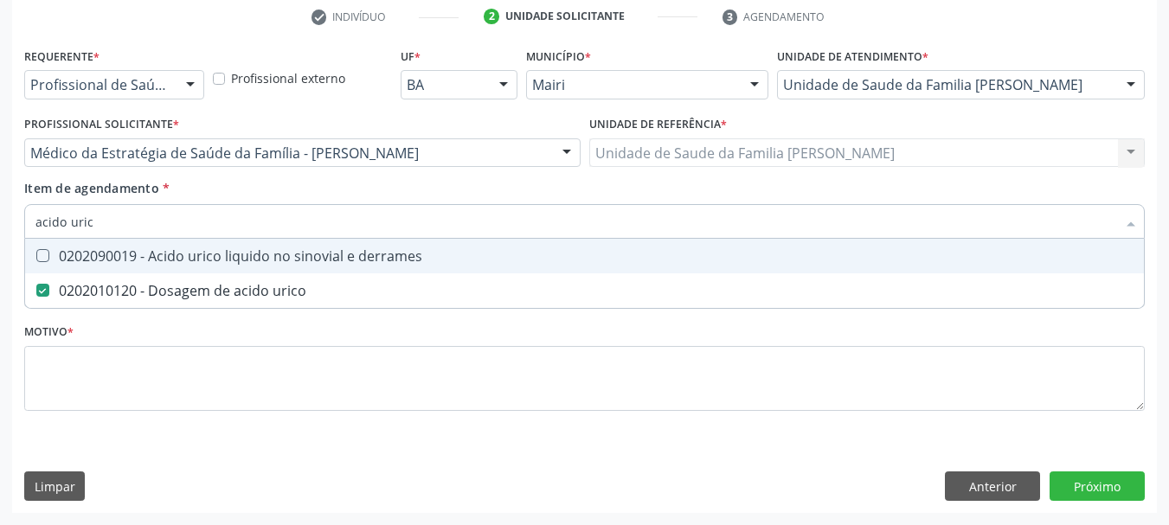
drag, startPoint x: 133, startPoint y: 221, endPoint x: 0, endPoint y: 258, distance: 138.1
click at [0, 258] on div "Acompanhamento Acompanhe a situação das marcações correntes e finalizadas Relat…" at bounding box center [584, 144] width 1169 height 762
type input "ur"
checkbox urico "false"
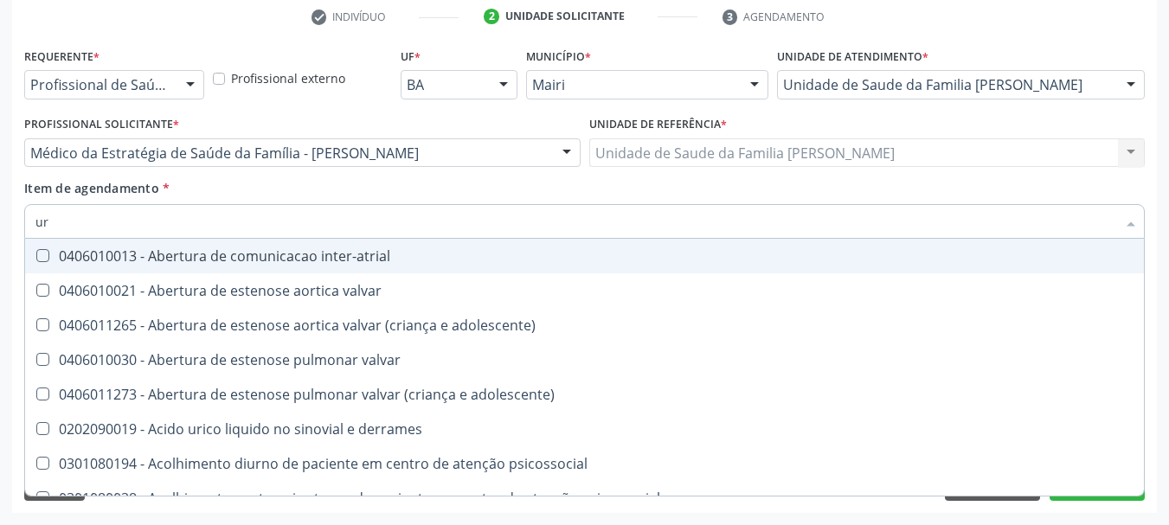
type input "ure"
checkbox urina "false"
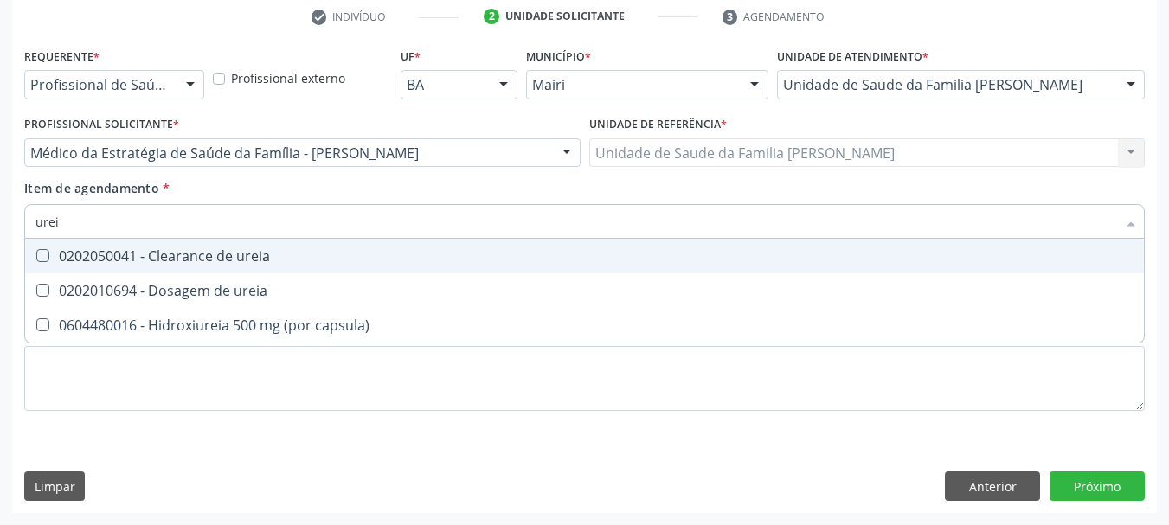
type input "ureia"
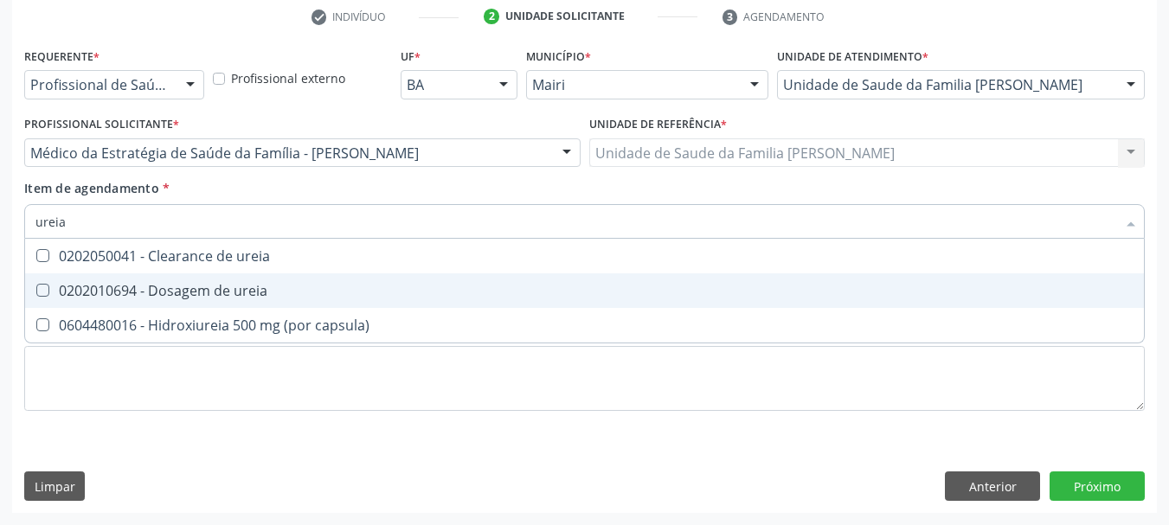
click at [78, 284] on div "0202010694 - Dosagem de ureia" at bounding box center [584, 291] width 1098 height 14
checkbox ureia "true"
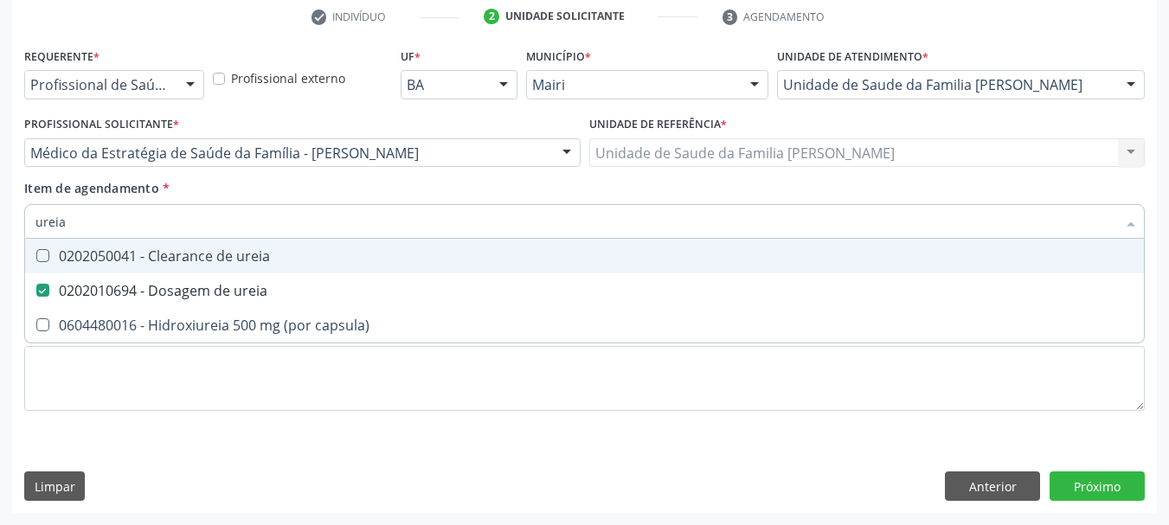
drag, startPoint x: 80, startPoint y: 213, endPoint x: 0, endPoint y: 262, distance: 94.4
click at [0, 261] on div "Acompanhamento Acompanhe a situação das marcações correntes e finalizadas Relat…" at bounding box center [584, 144] width 1169 height 762
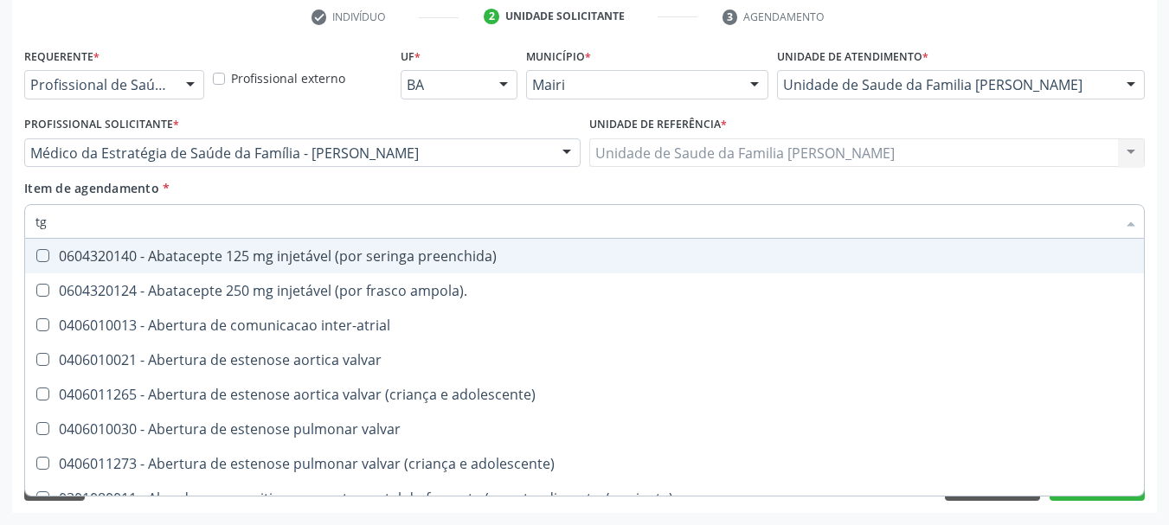
type input "tgo"
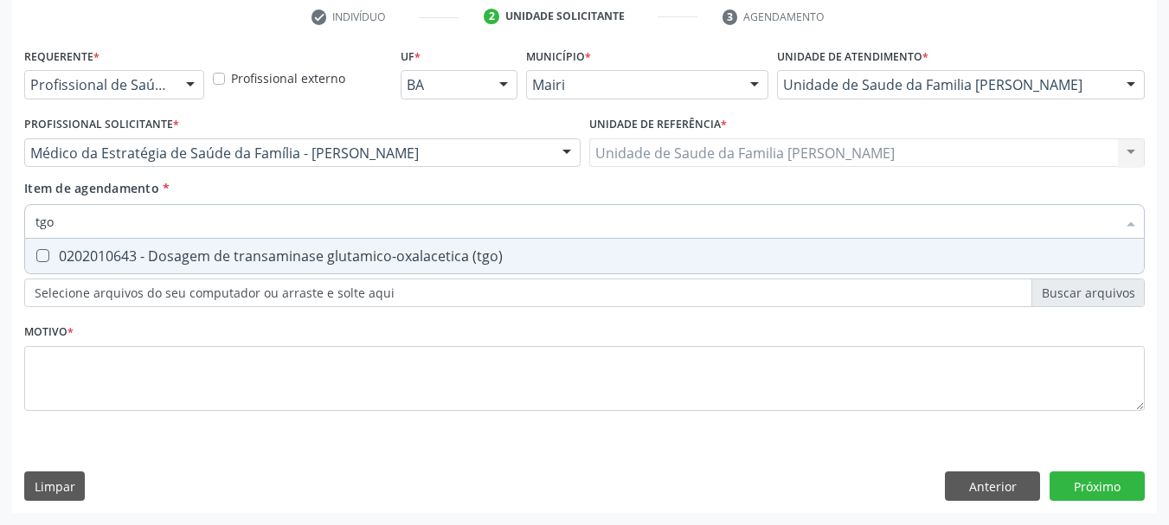
click at [44, 260] on \(tgo\) at bounding box center [42, 255] width 13 height 13
click at [36, 260] on \(tgo\) "checkbox" at bounding box center [30, 255] width 11 height 11
checkbox \(tgo\) "true"
drag, startPoint x: 26, startPoint y: 222, endPoint x: 0, endPoint y: 233, distance: 27.9
click at [0, 233] on div "Acompanhamento Acompanhe a situação das marcações correntes e finalizadas Relat…" at bounding box center [584, 144] width 1169 height 762
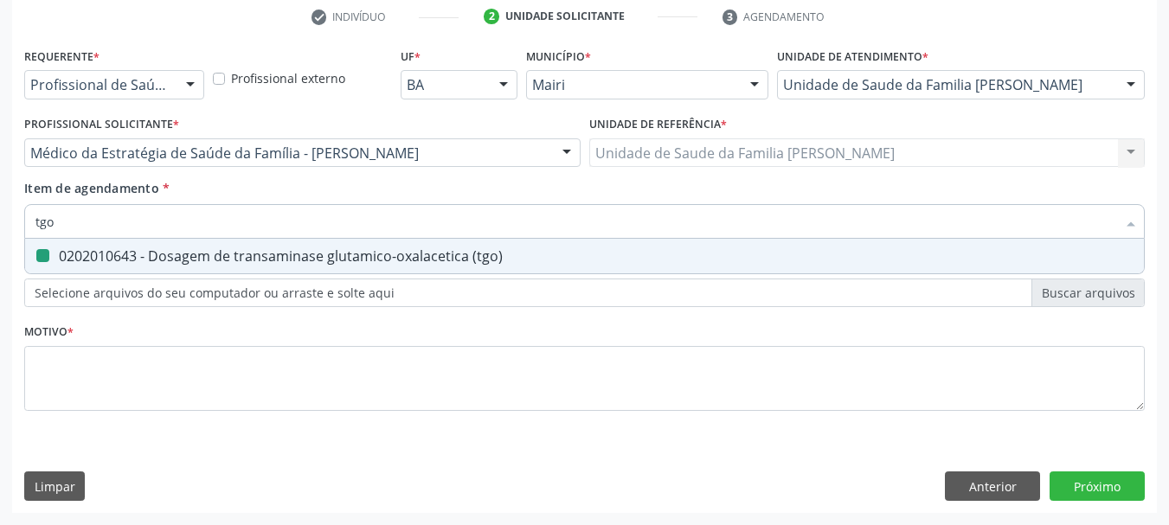
type input "t"
checkbox \(tgo\) "false"
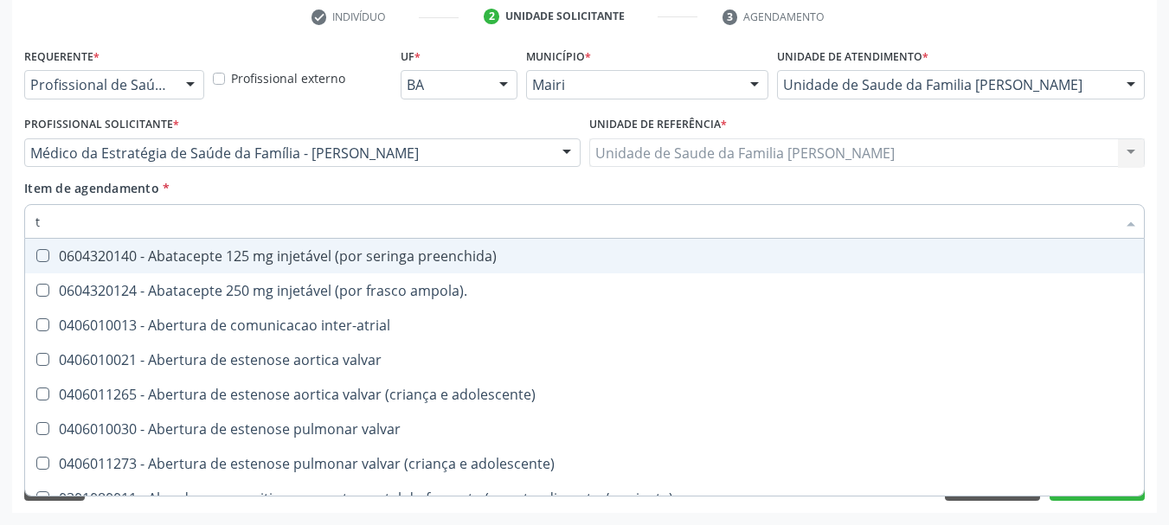
type input "tg"
checkbox preenchida\) "true"
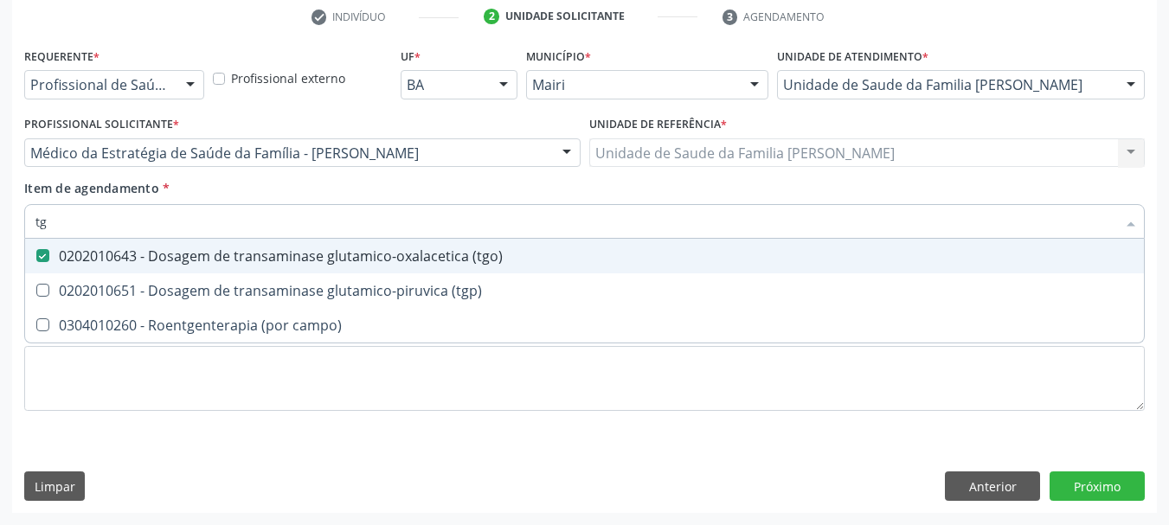
type input "tgp"
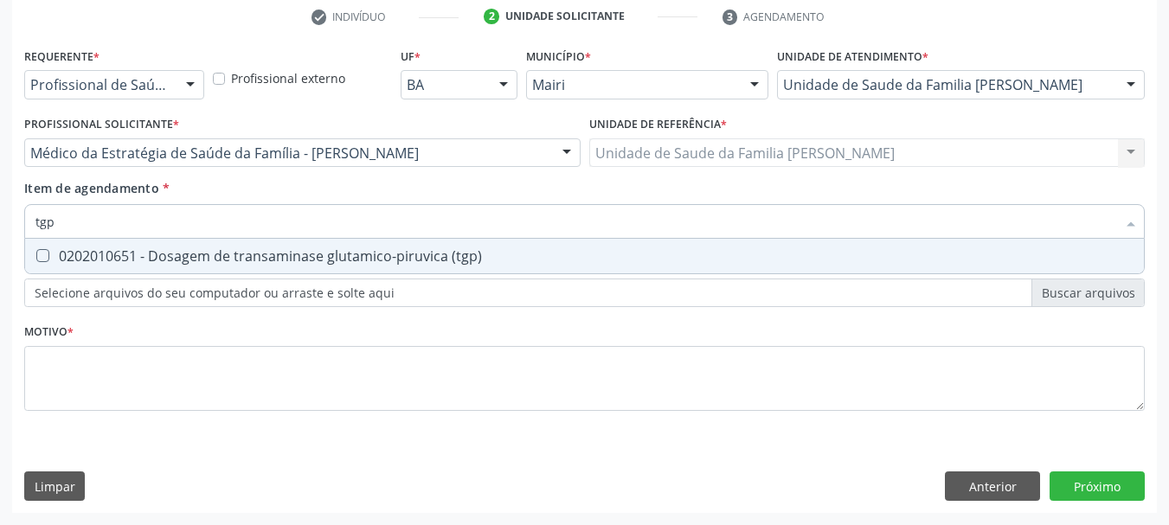
click at [154, 253] on div "0202010651 - Dosagem de transaminase glutamico-piruvica (tgp)" at bounding box center [584, 256] width 1098 height 14
checkbox \(tgp\) "true"
click at [0, 286] on div "Acompanhamento Acompanhe a situação das marcações correntes e finalizadas Relat…" at bounding box center [584, 144] width 1169 height 762
type input "ga"
checkbox \(tgp\) "false"
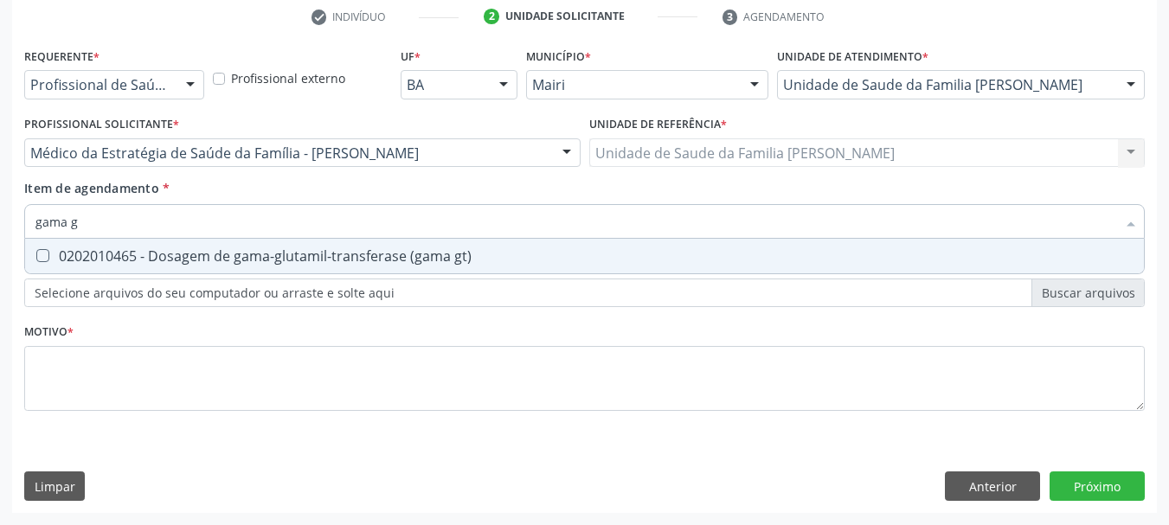
type input "gama gt"
click at [44, 253] on gt\) at bounding box center [42, 255] width 13 height 13
click at [36, 253] on gt\) "checkbox" at bounding box center [30, 255] width 11 height 11
checkbox gt\) "true"
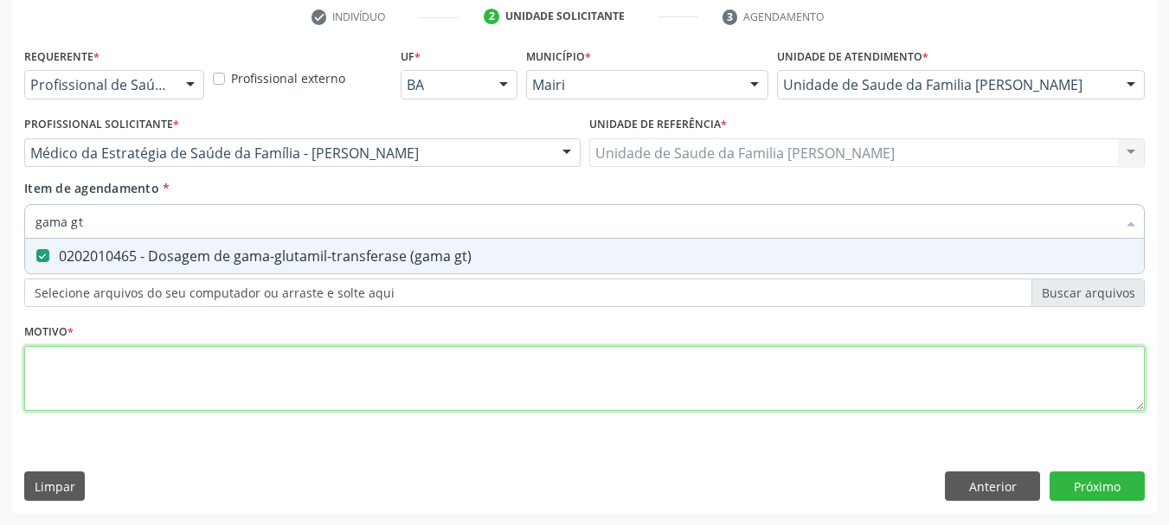
click at [157, 346] on div "Requerente * Profissional de Saúde Profissional de Saúde Paciente Nenhum result…" at bounding box center [584, 239] width 1120 height 392
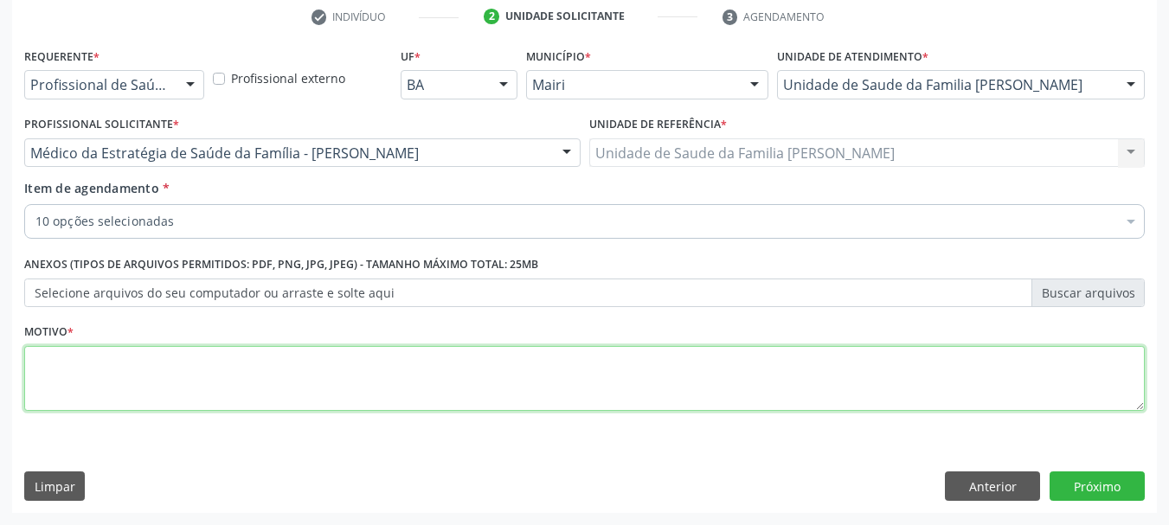
click at [178, 363] on div "Requerente * Profissional de Saúde Profissional de Saúde Paciente Nenhum result…" at bounding box center [584, 239] width 1120 height 392
type textarea "Avaliar função renal DR (?) - USG AB Total com alteração significativa"
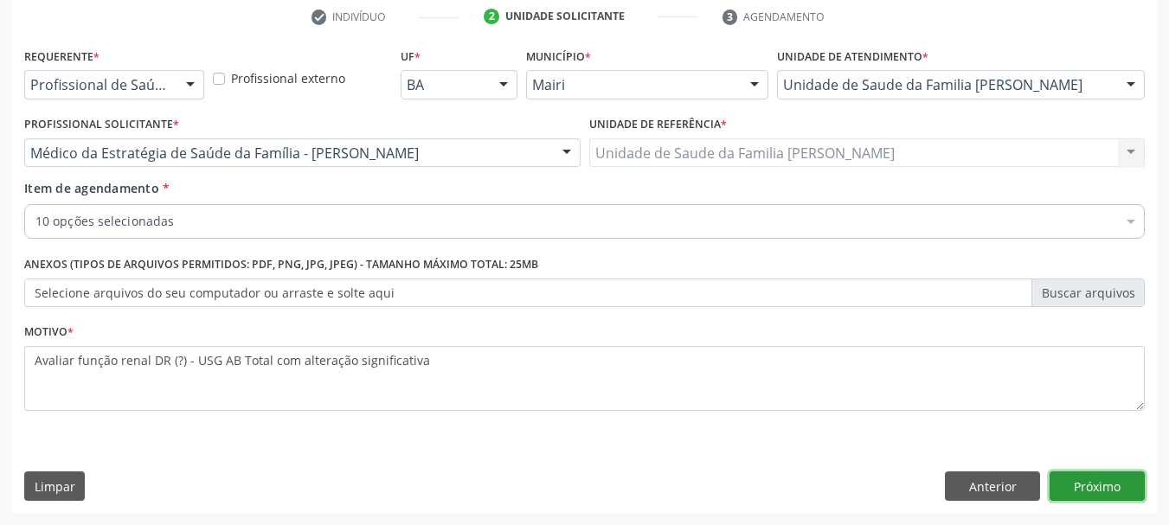
click at [1085, 483] on button "Próximo" at bounding box center [1096, 485] width 95 height 29
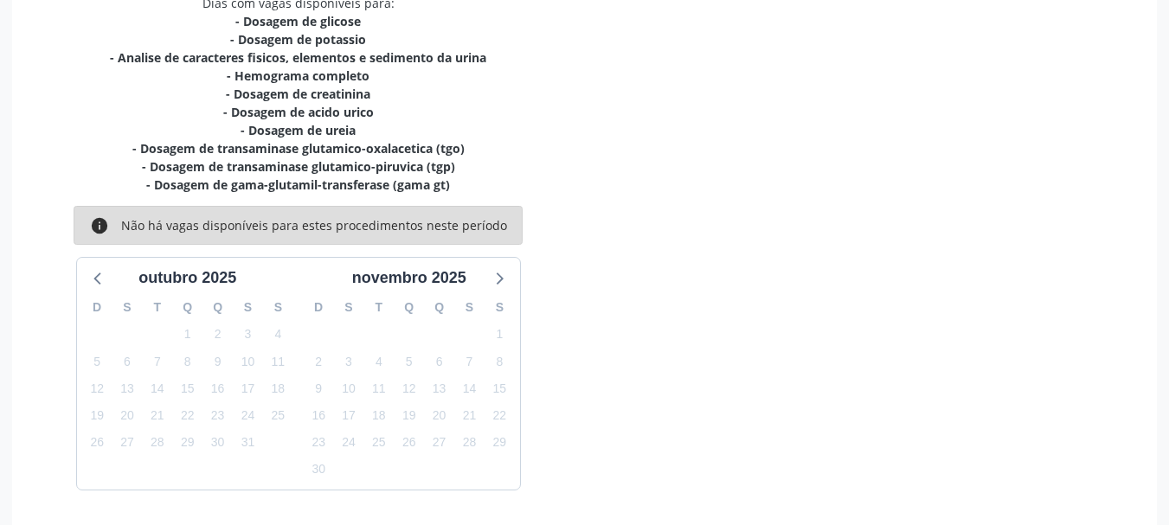
scroll to position [442, 0]
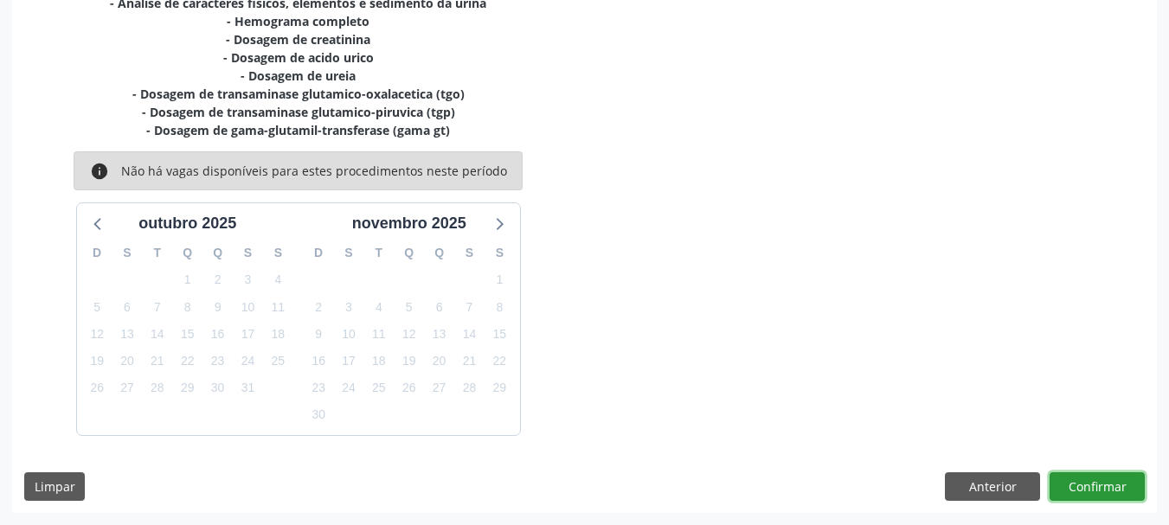
click at [1105, 487] on button "Confirmar" at bounding box center [1096, 486] width 95 height 29
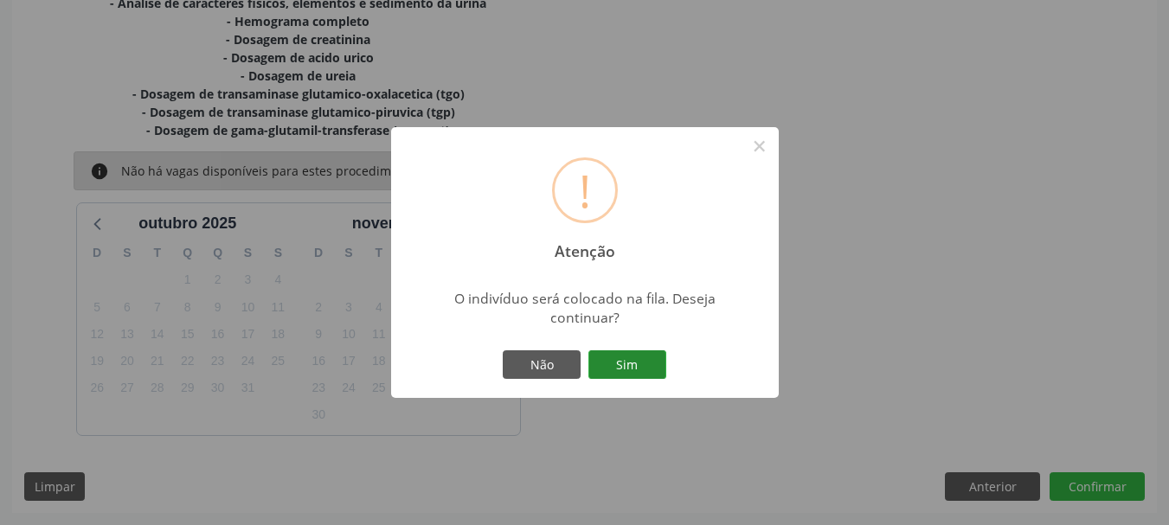
click at [640, 362] on button "Sim" at bounding box center [627, 364] width 78 height 29
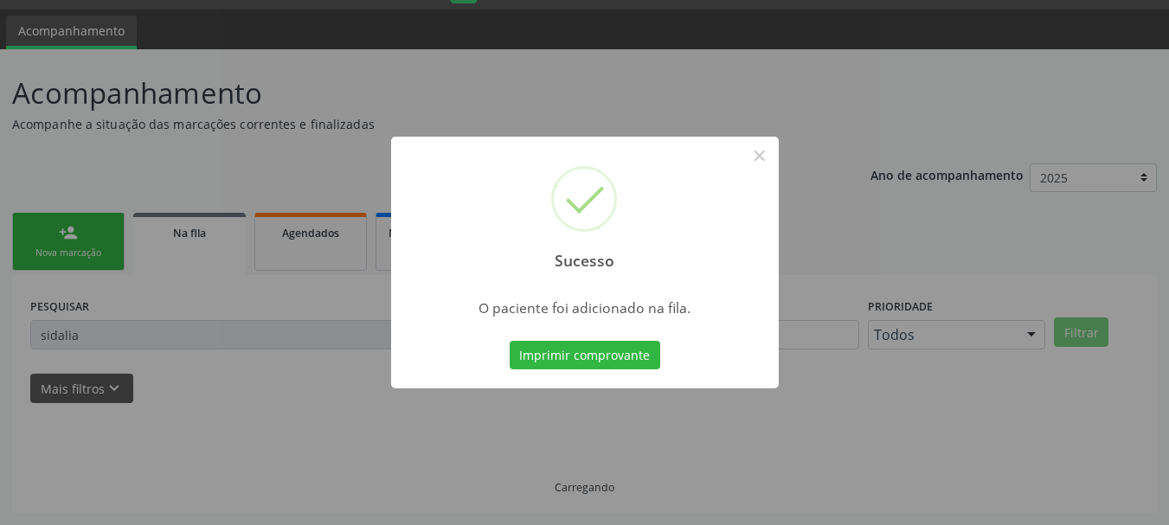
scroll to position [46, 0]
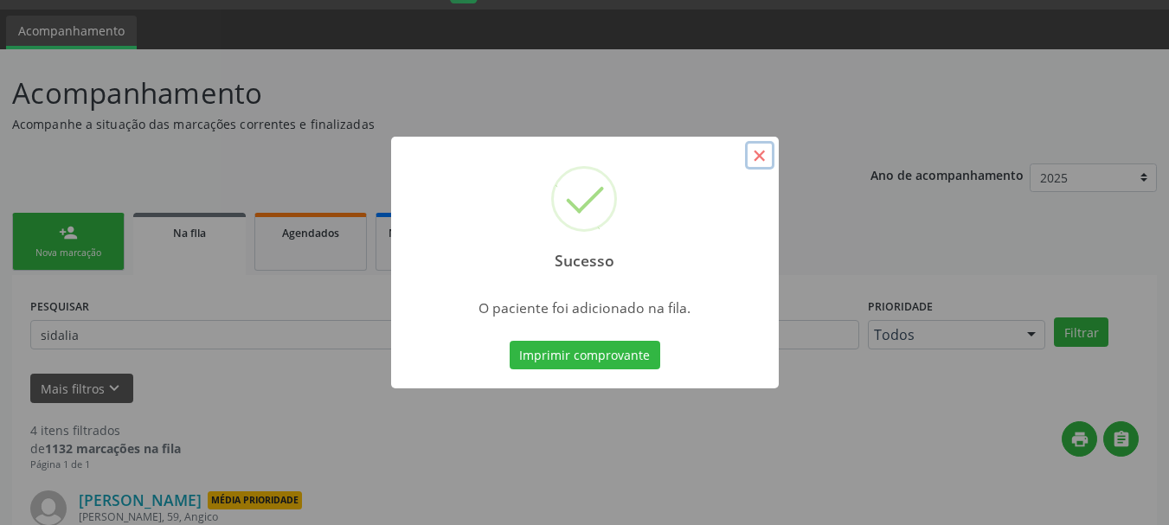
click at [759, 157] on button "×" at bounding box center [759, 155] width 29 height 29
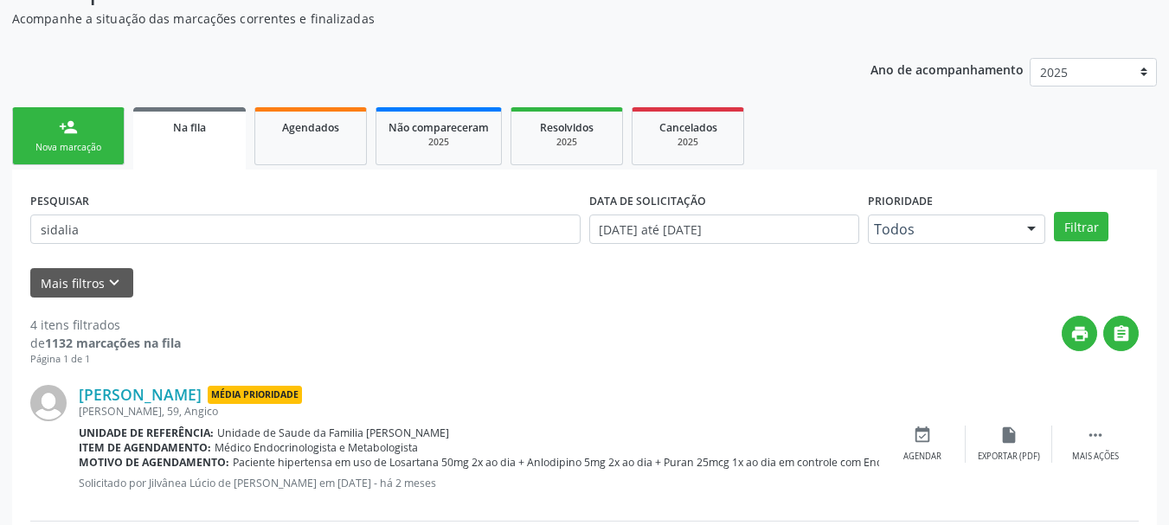
scroll to position [0, 0]
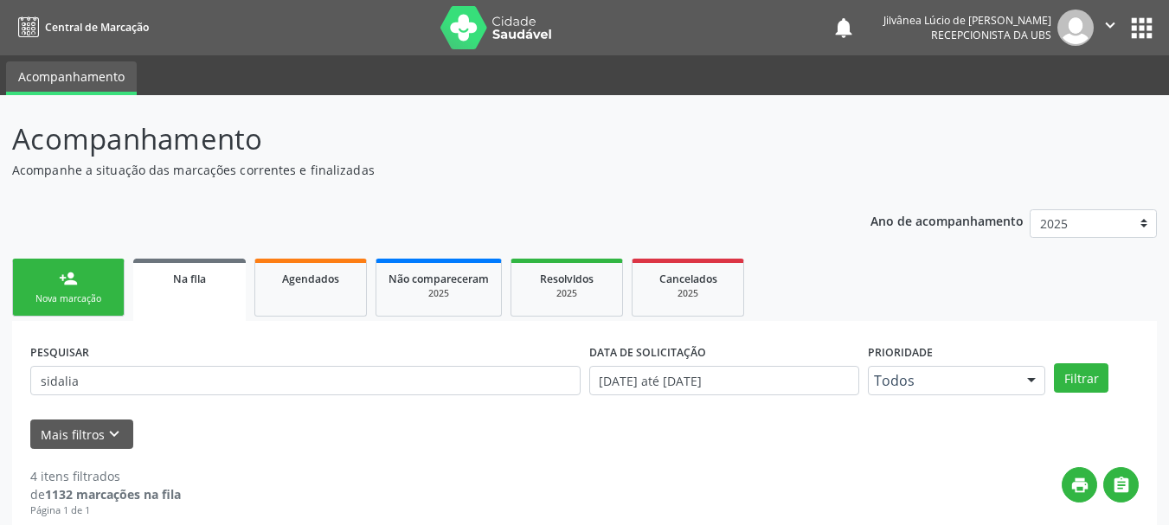
click at [97, 300] on div "Nova marcação" at bounding box center [68, 298] width 86 height 13
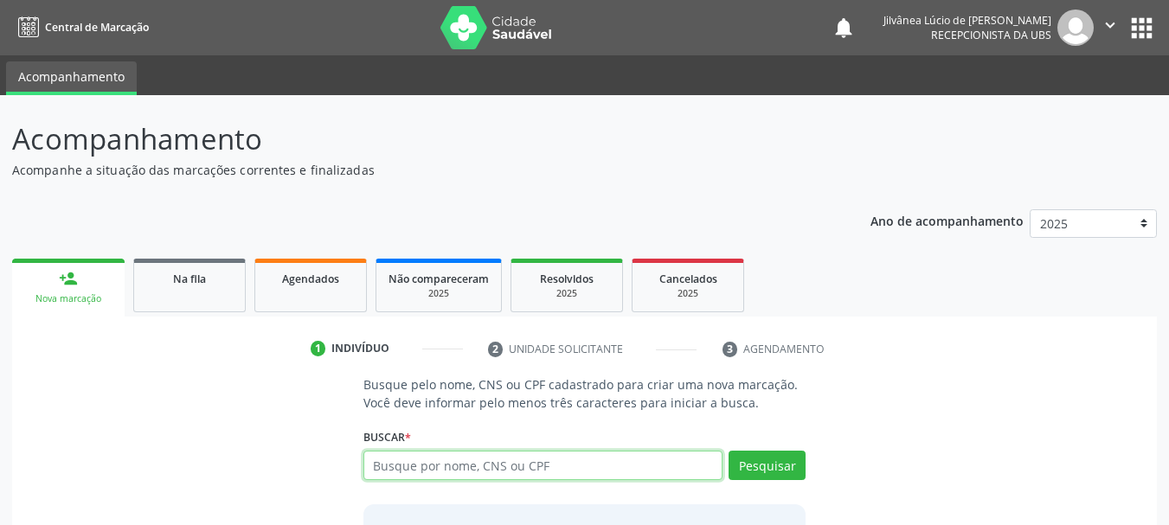
click at [444, 476] on input "text" at bounding box center [543, 465] width 360 height 29
type input "[PERSON_NAME]"
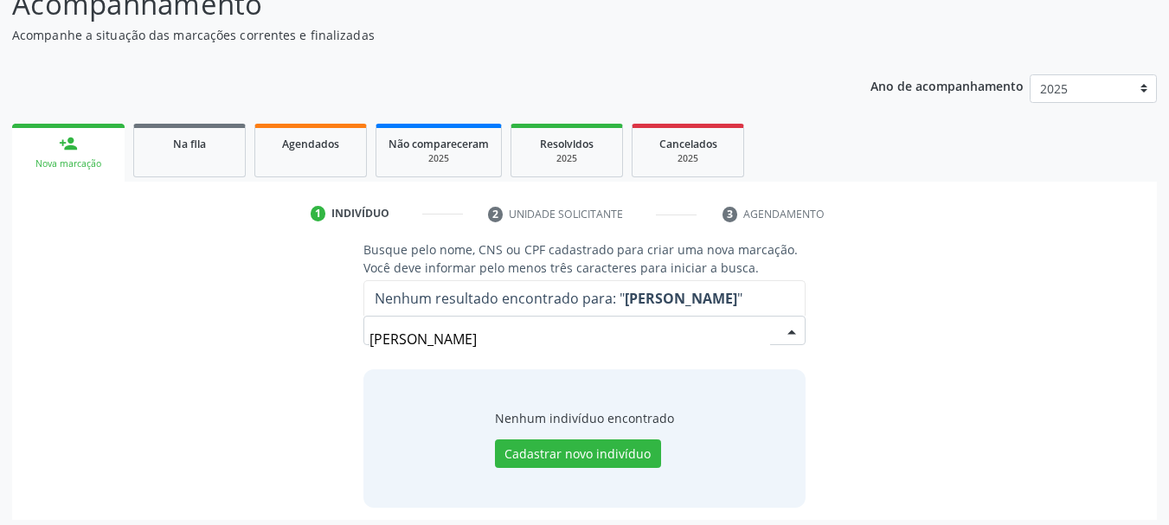
scroll to position [142, 0]
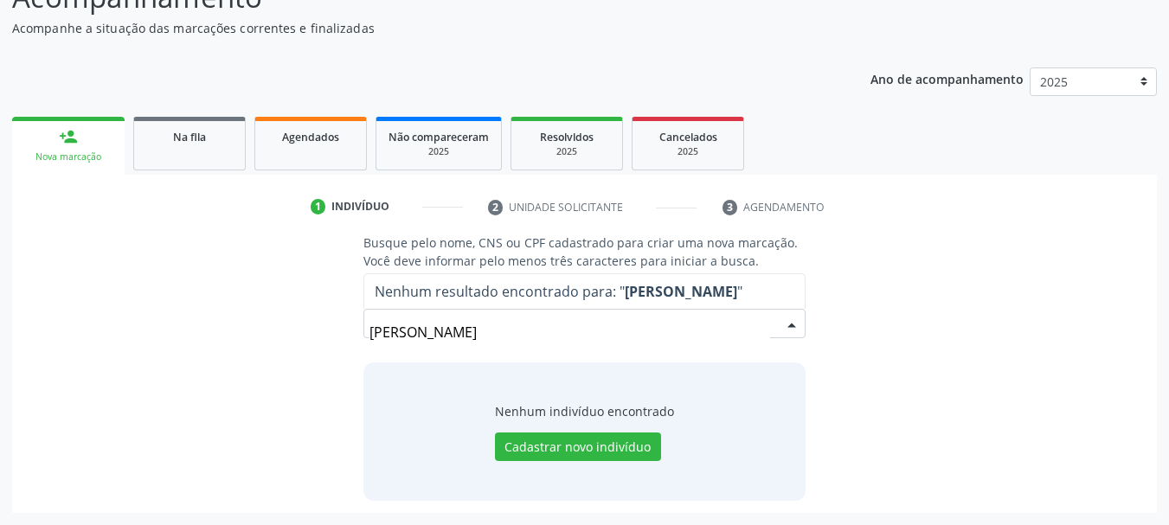
click at [450, 331] on input "[PERSON_NAME]" at bounding box center [569, 332] width 401 height 35
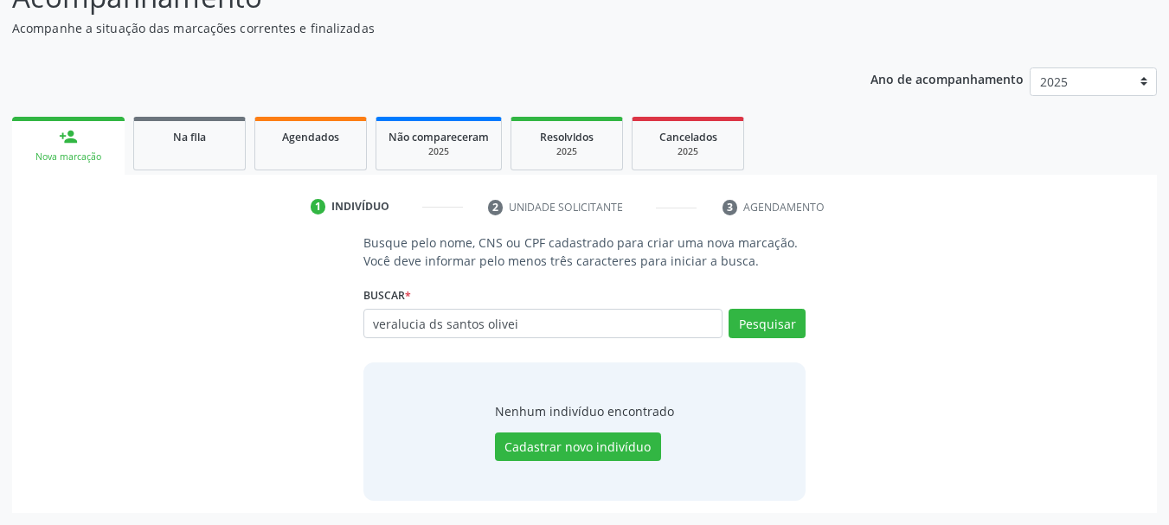
click at [433, 327] on input "veralucia ds santos olivei" at bounding box center [543, 323] width 360 height 29
click at [527, 328] on input "veralucia dos santos olivei" at bounding box center [543, 323] width 360 height 29
click at [395, 318] on input "[PERSON_NAME]" at bounding box center [543, 323] width 360 height 29
type input "[PERSON_NAME][DATE]"
click at [748, 329] on button "Pesquisar" at bounding box center [766, 323] width 77 height 29
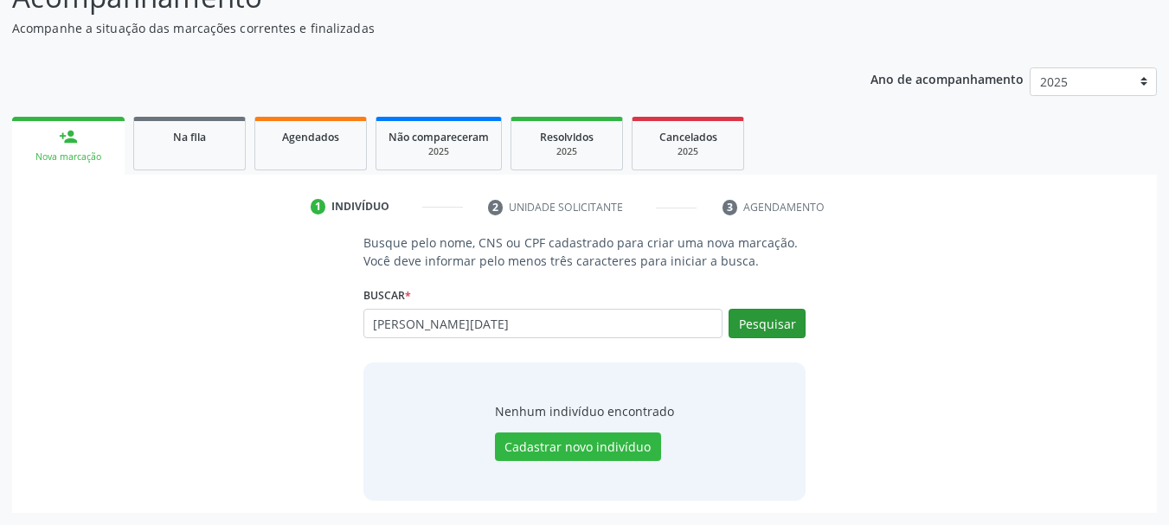
type input "[PERSON_NAME][DATE]"
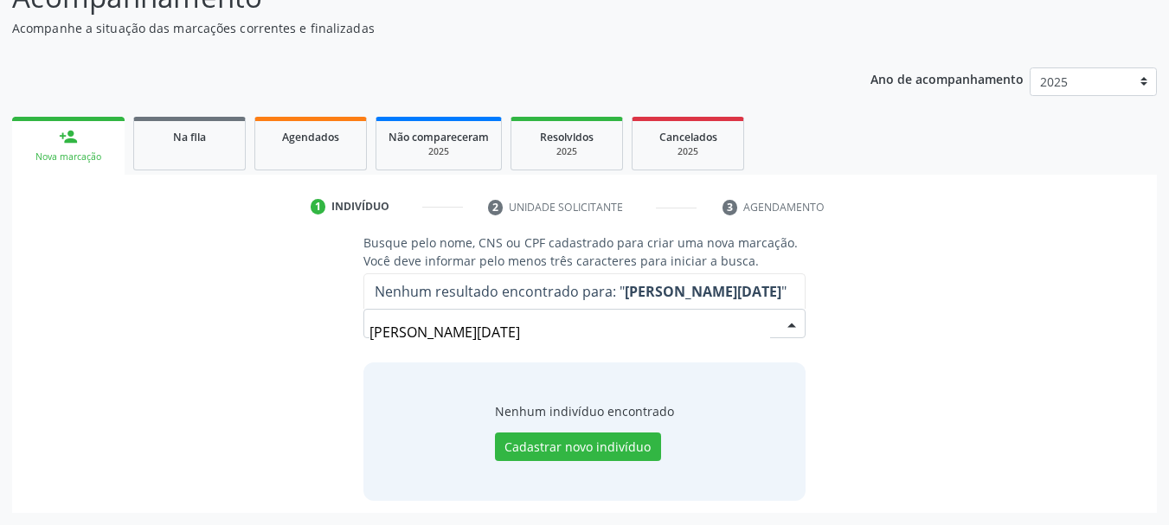
click at [464, 337] on input "[PERSON_NAME][DATE]" at bounding box center [569, 332] width 401 height 35
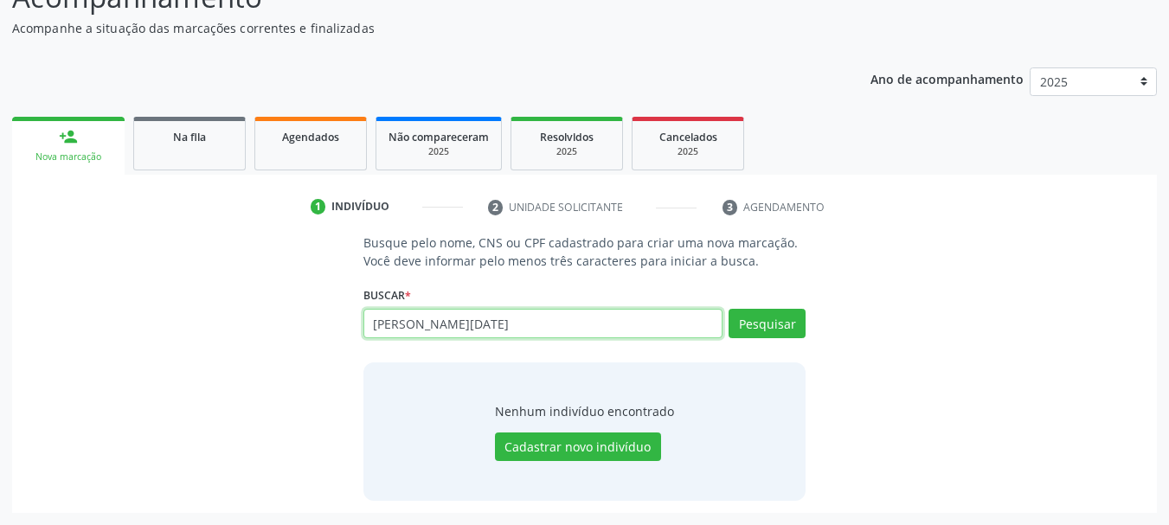
click at [452, 323] on input "[PERSON_NAME][DATE]" at bounding box center [543, 323] width 360 height 29
type input "[PERSON_NAME][DATE]"
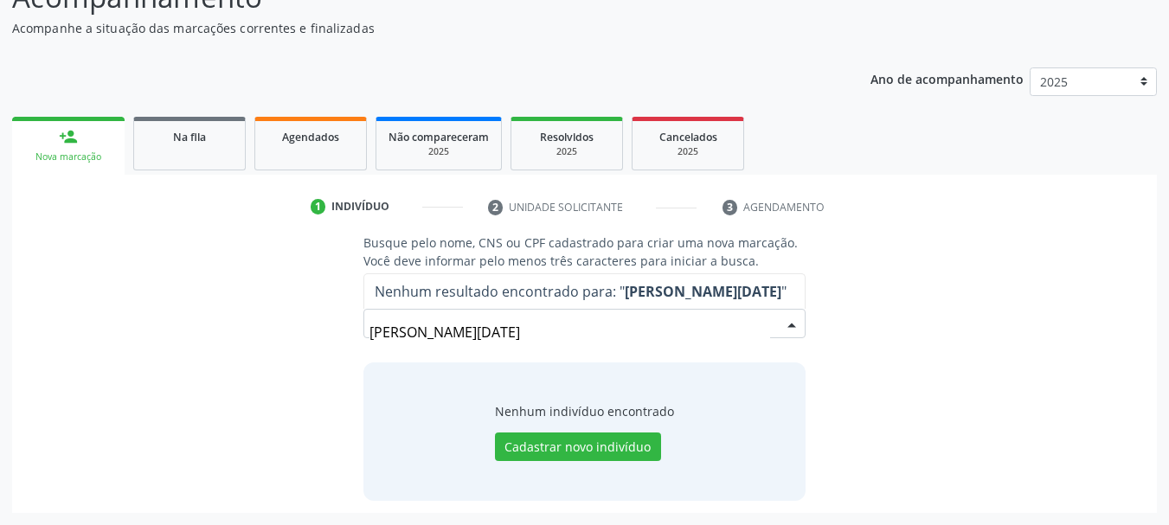
drag, startPoint x: 429, startPoint y: 354, endPoint x: 246, endPoint y: 380, distance: 185.2
click at [246, 380] on div "Busque pelo nome, CNS ou CPF cadastrado para criar uma nova marcação. Você deve…" at bounding box center [584, 367] width 1120 height 266
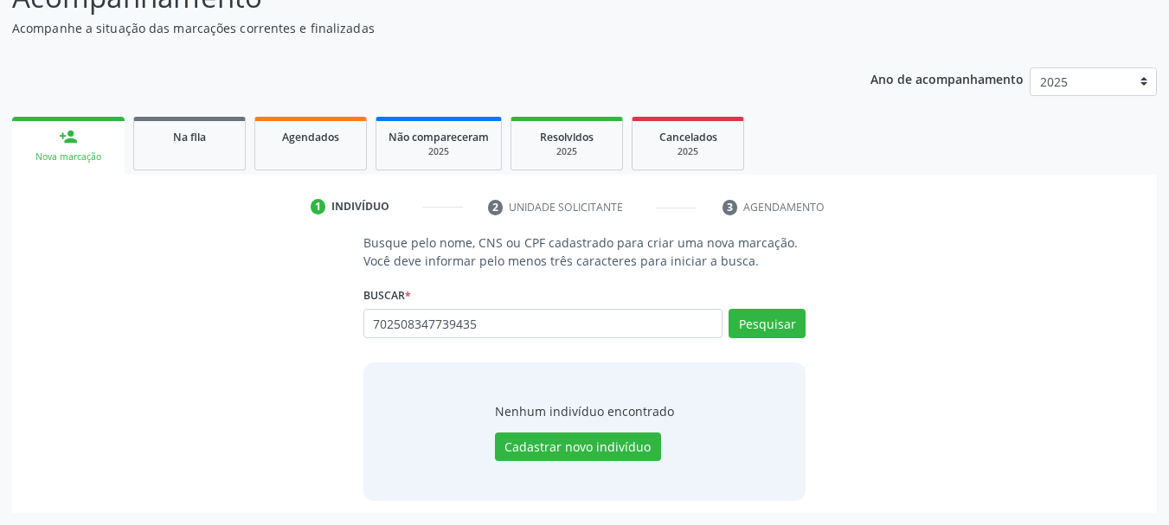
type input "702508347739435"
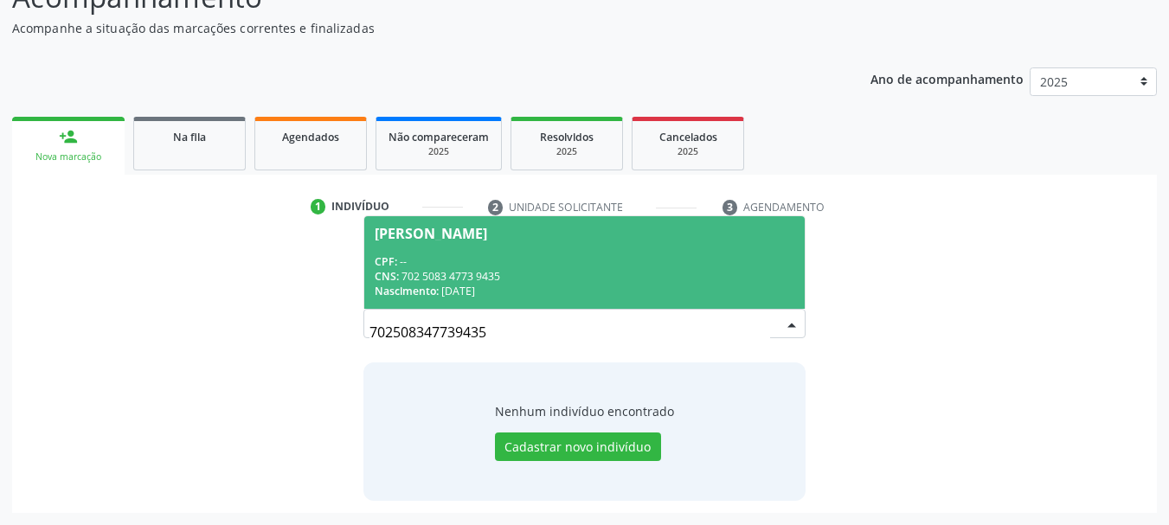
click at [559, 279] on div "CNS: 702 5083 4773 9435" at bounding box center [585, 276] width 420 height 15
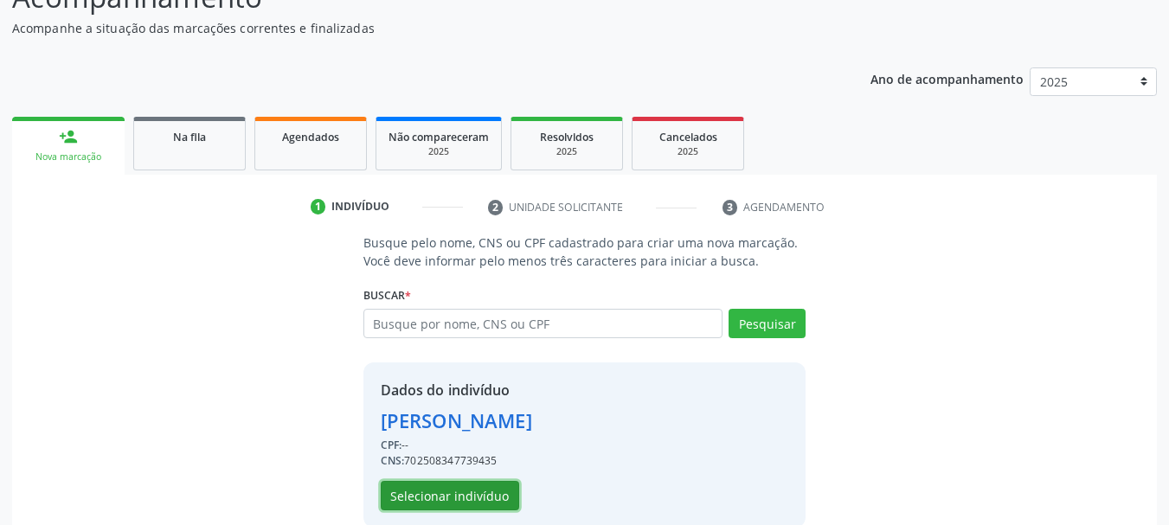
click at [494, 491] on button "Selecionar indivíduo" at bounding box center [450, 495] width 138 height 29
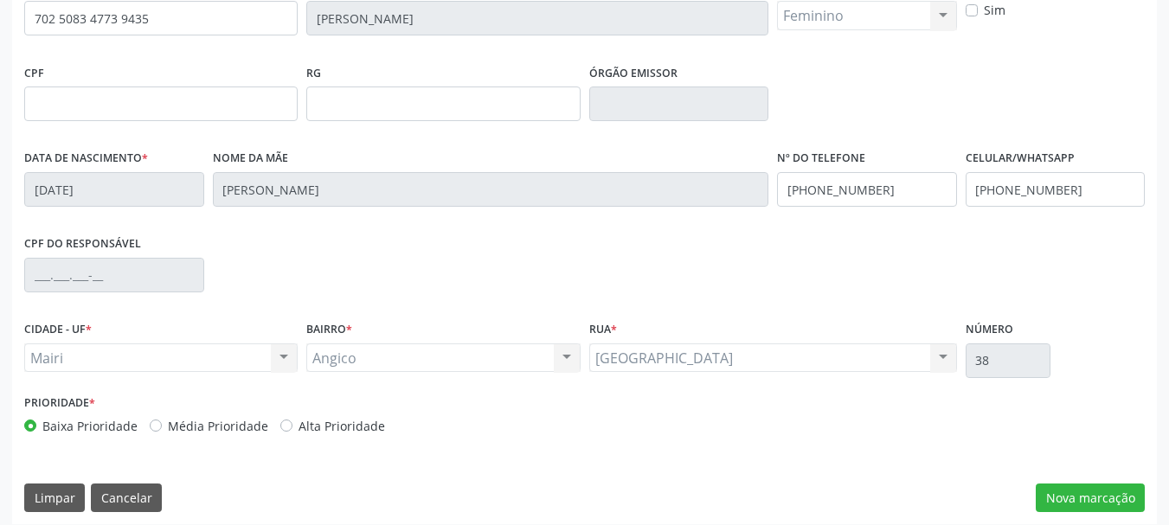
scroll to position [413, 0]
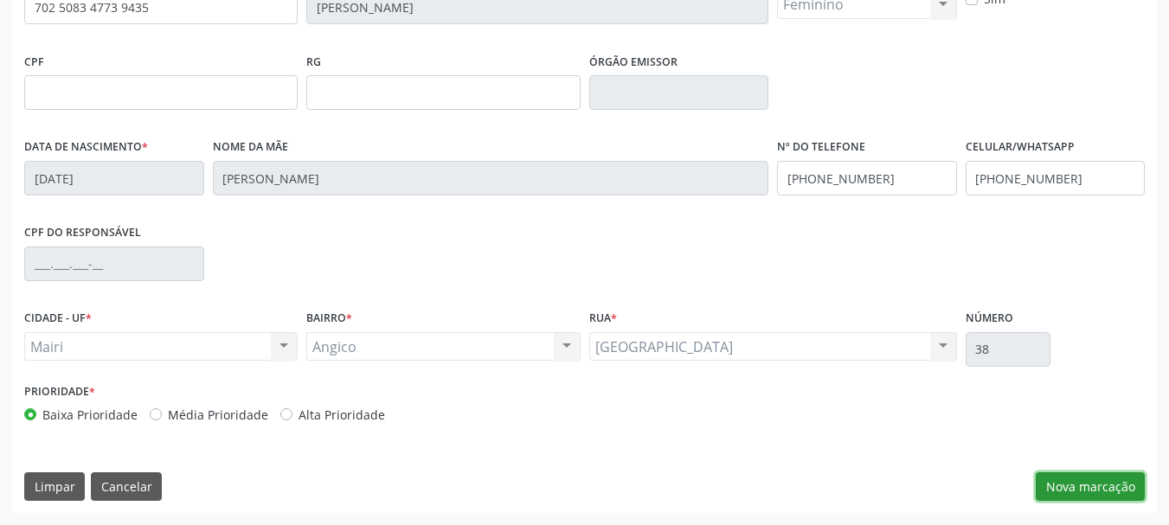
click at [1075, 477] on button "Nova marcação" at bounding box center [1089, 486] width 109 height 29
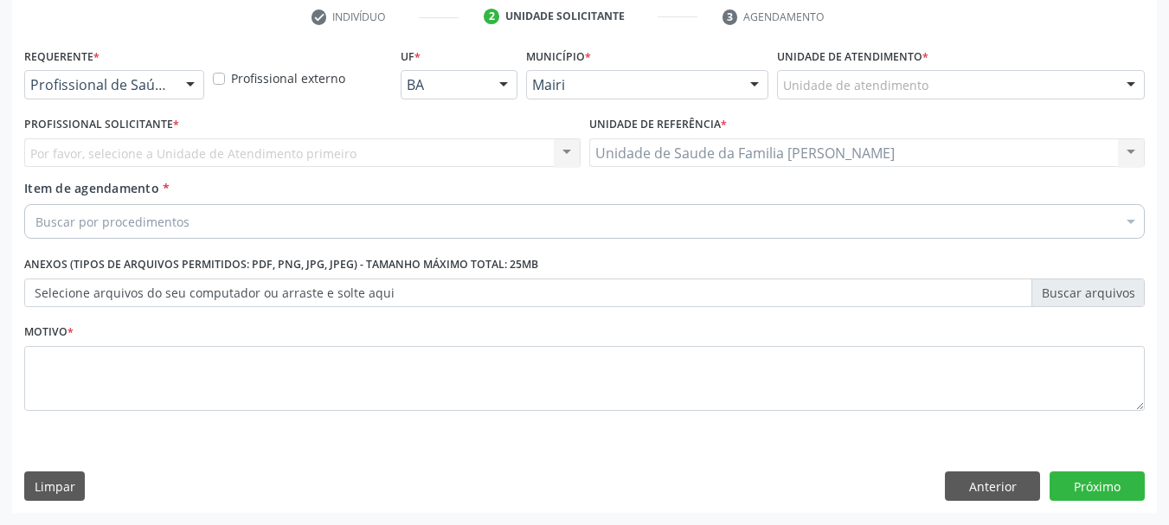
scroll to position [332, 0]
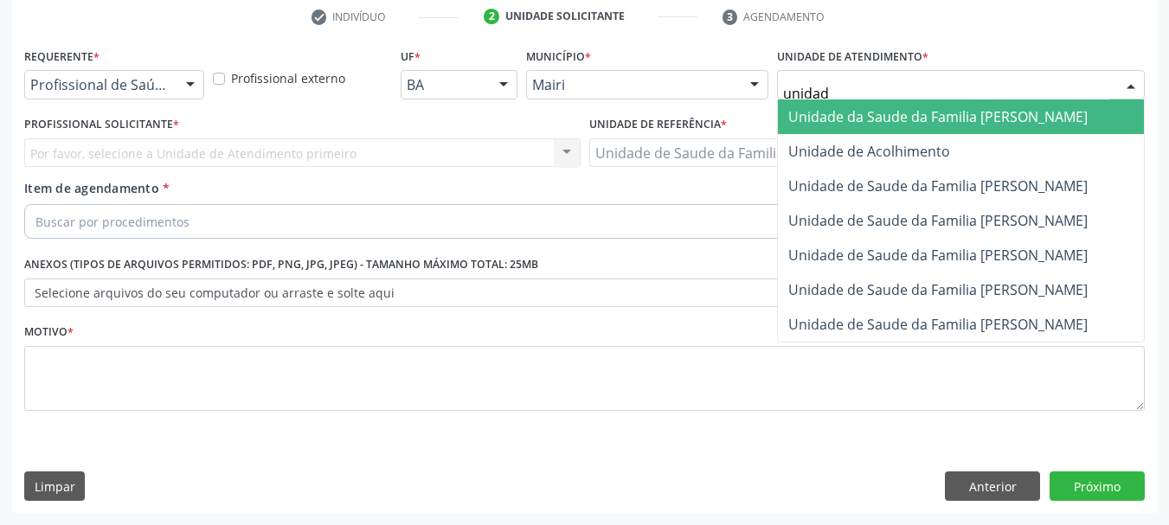
type input "unidade"
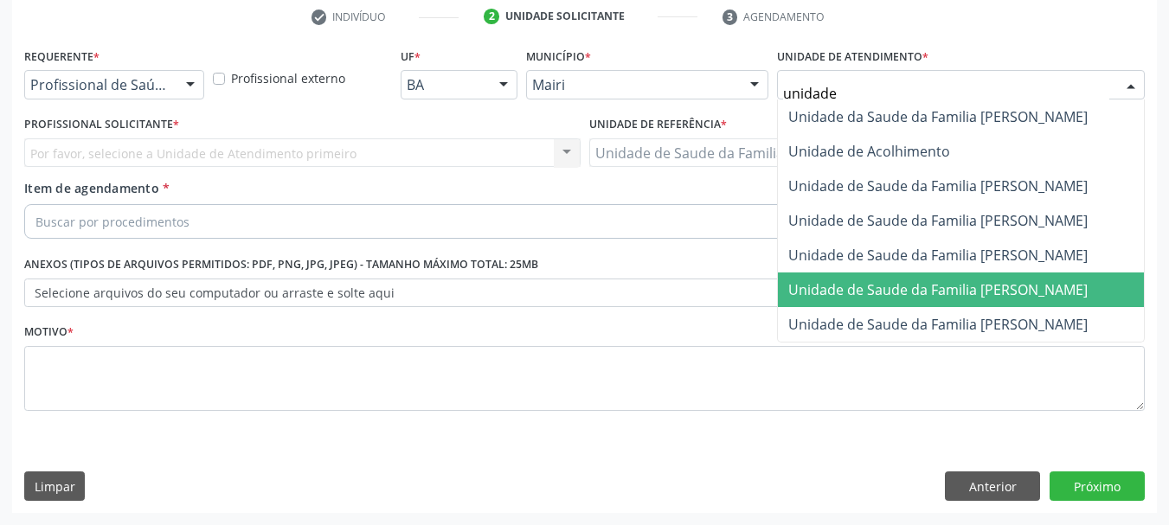
click at [970, 299] on span "Unidade de Saude da Familia [PERSON_NAME]" at bounding box center [961, 289] width 366 height 35
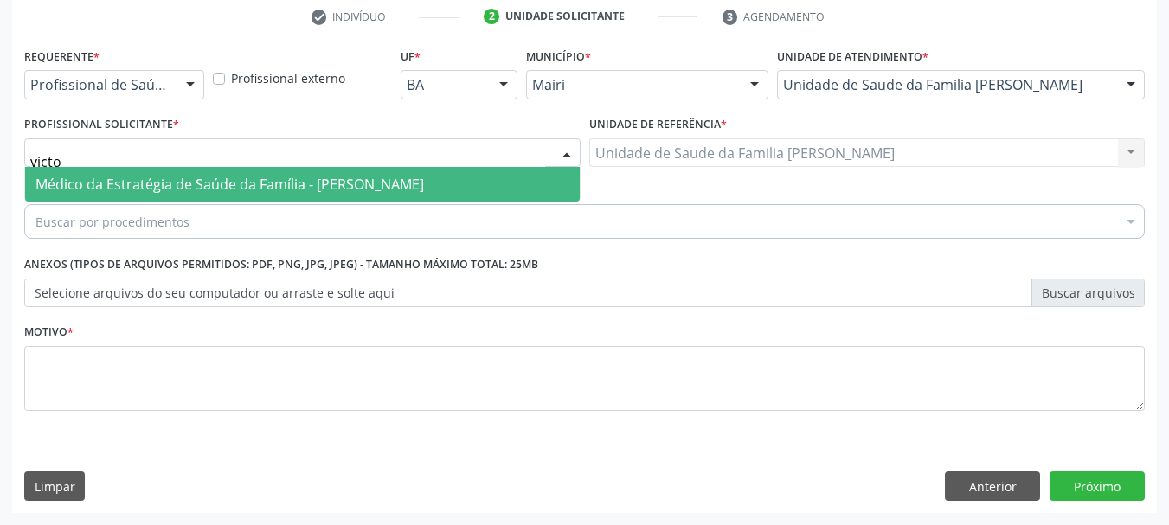
type input "victor"
click at [191, 179] on span "Médico da Estratégia de Saúde da Família - [PERSON_NAME]" at bounding box center [229, 184] width 388 height 19
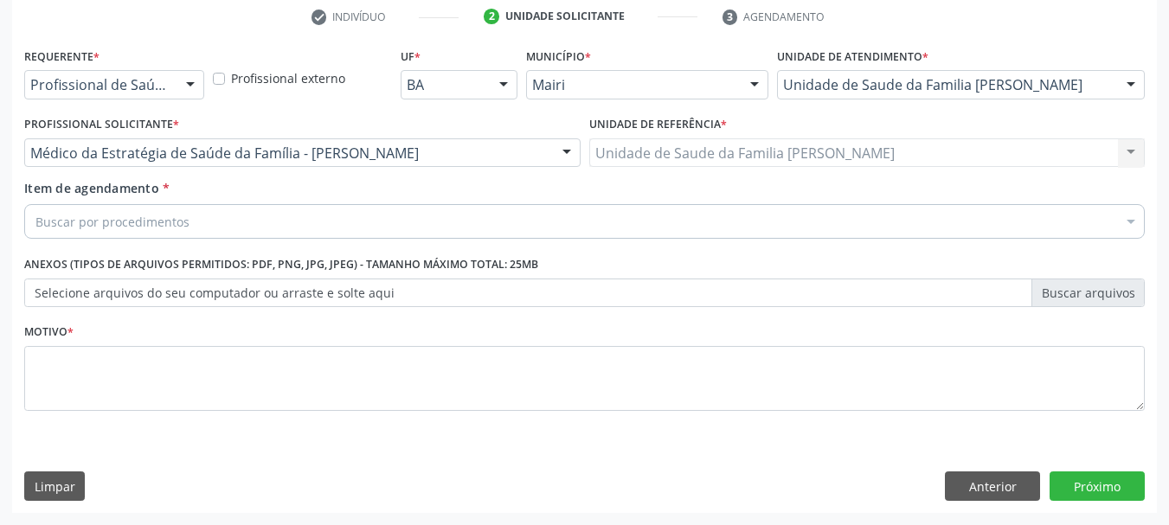
click at [212, 229] on div "Buscar por procedimentos" at bounding box center [584, 221] width 1120 height 35
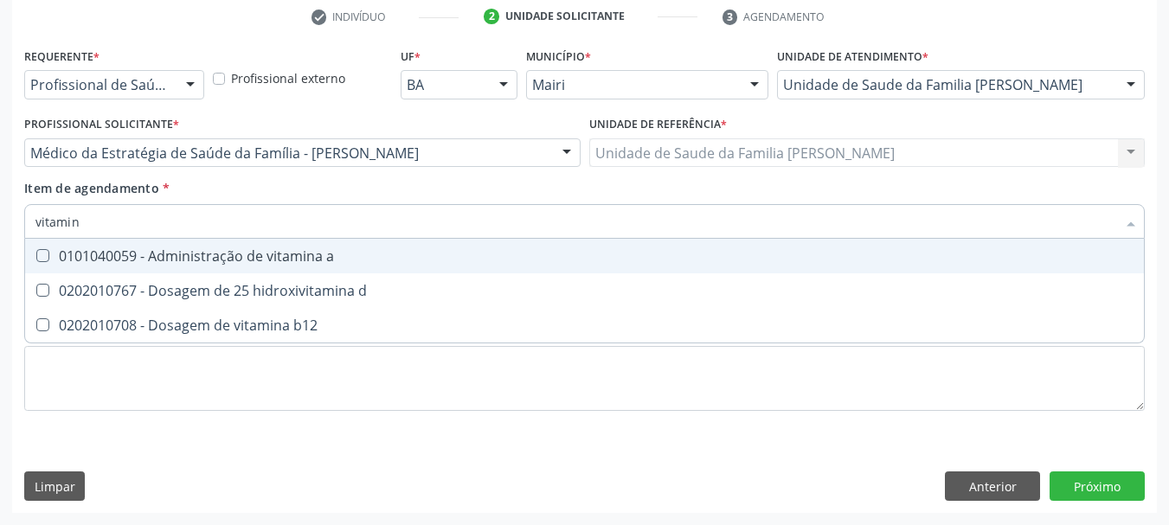
type input "vitamina"
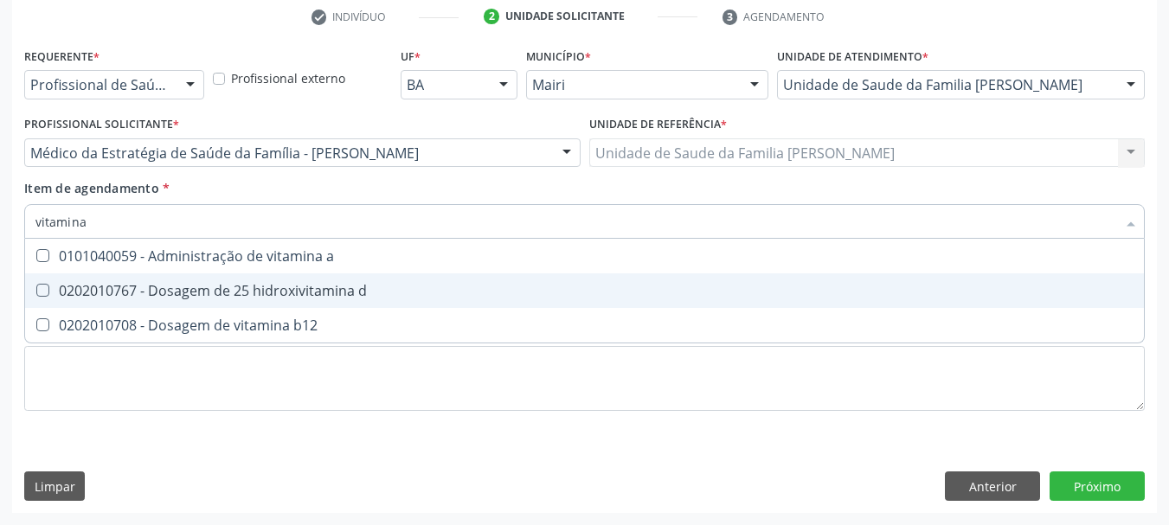
click at [267, 295] on div "0202010767 - Dosagem de 25 hidroxivitamina d" at bounding box center [584, 291] width 1098 height 14
checkbox d "true"
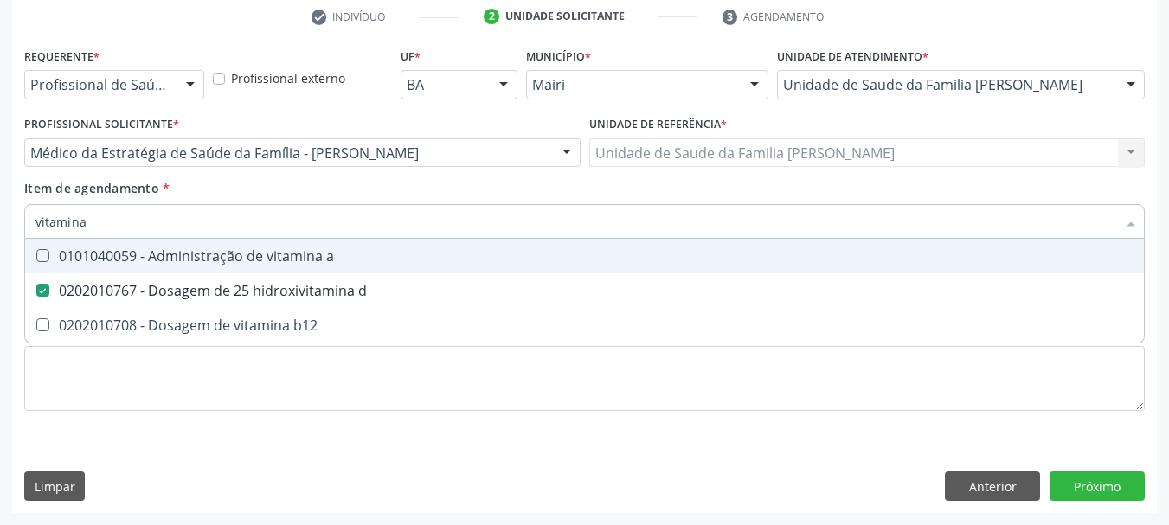
drag, startPoint x: 15, startPoint y: 243, endPoint x: 0, endPoint y: 247, distance: 15.1
click at [0, 247] on div "Acompanhamento Acompanhe a situação das marcações correntes e finalizadas Relat…" at bounding box center [584, 144] width 1169 height 762
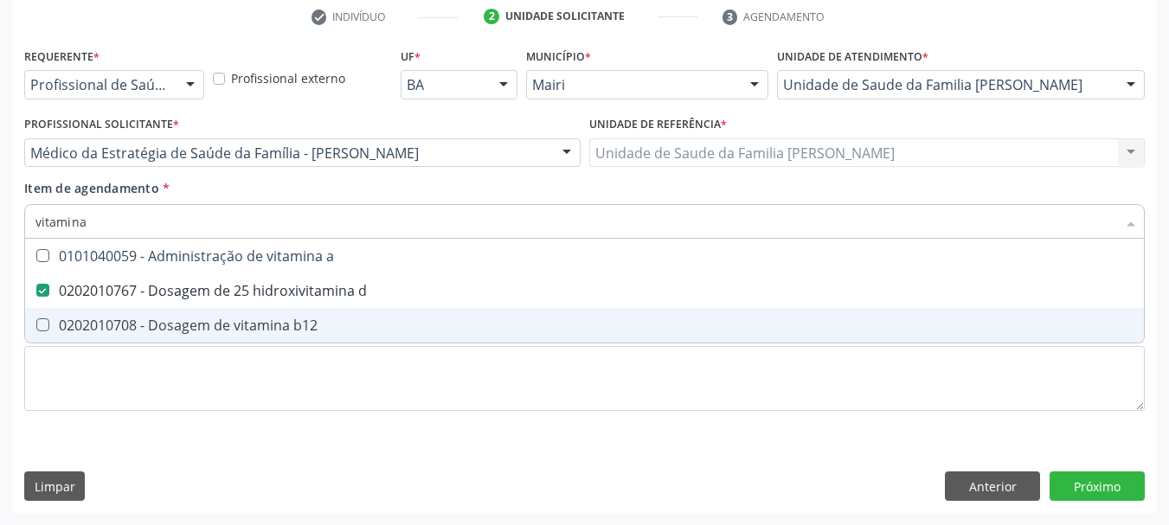
click at [94, 313] on span "0202010708 - Dosagem de vitamina b12" at bounding box center [584, 325] width 1118 height 35
checkbox b12 "true"
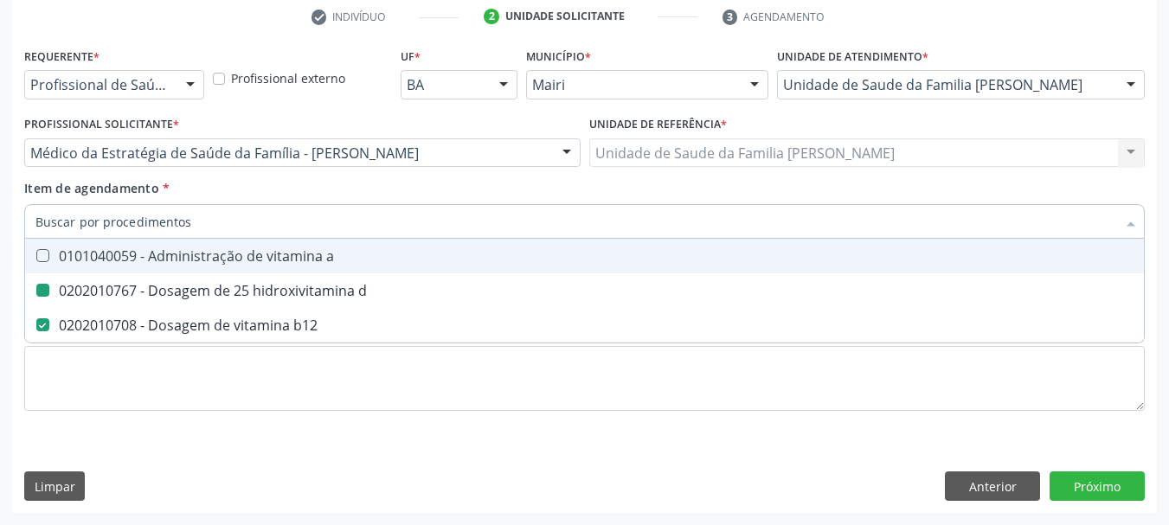
checkbox d "false"
checkbox b12 "false"
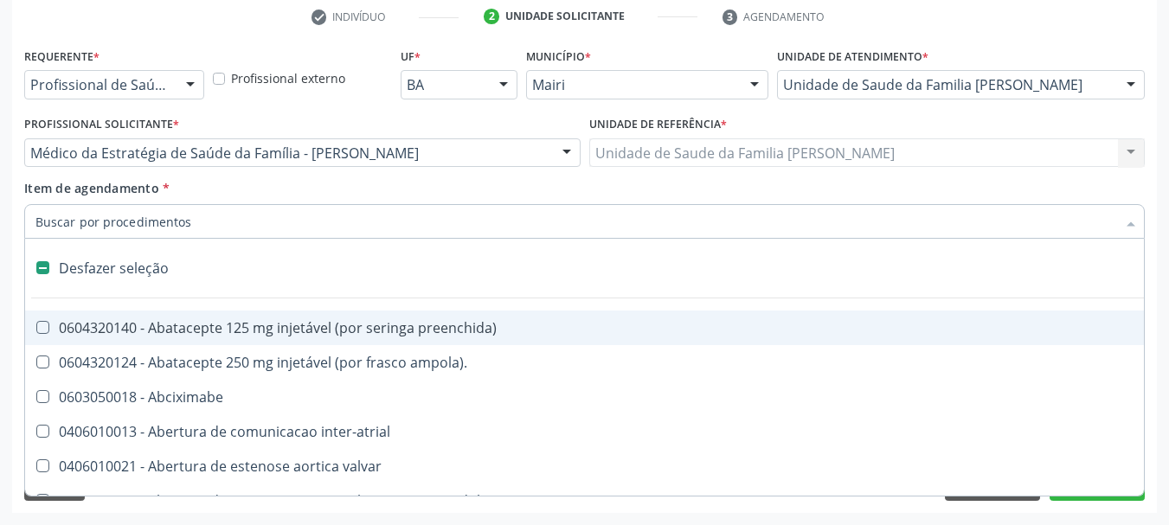
type input "m"
checkbox hidrocefalia "true"
type input "ma"
checkbox hidrocefalia "false"
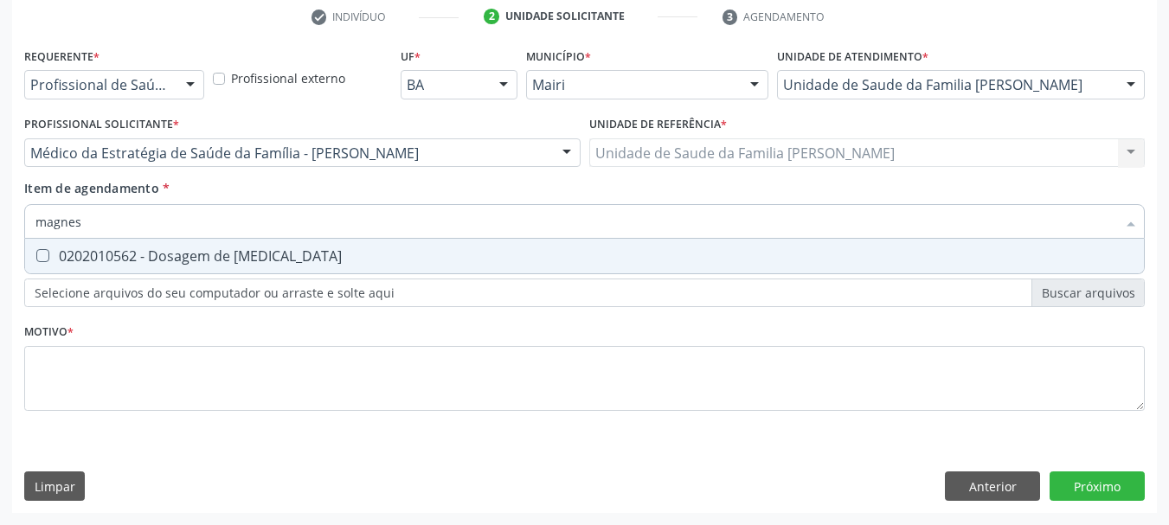
type input "magnesi"
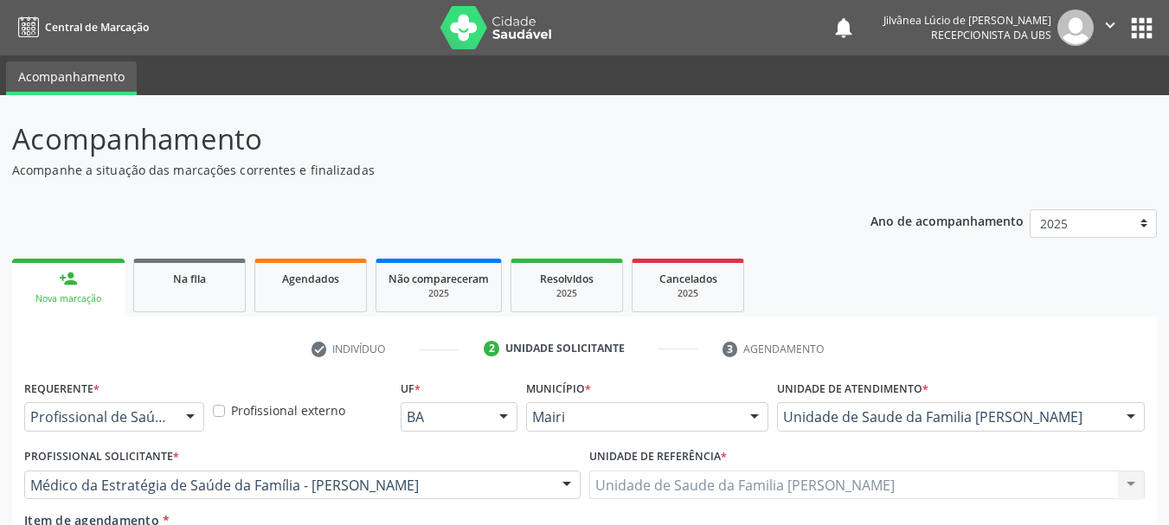
scroll to position [332, 0]
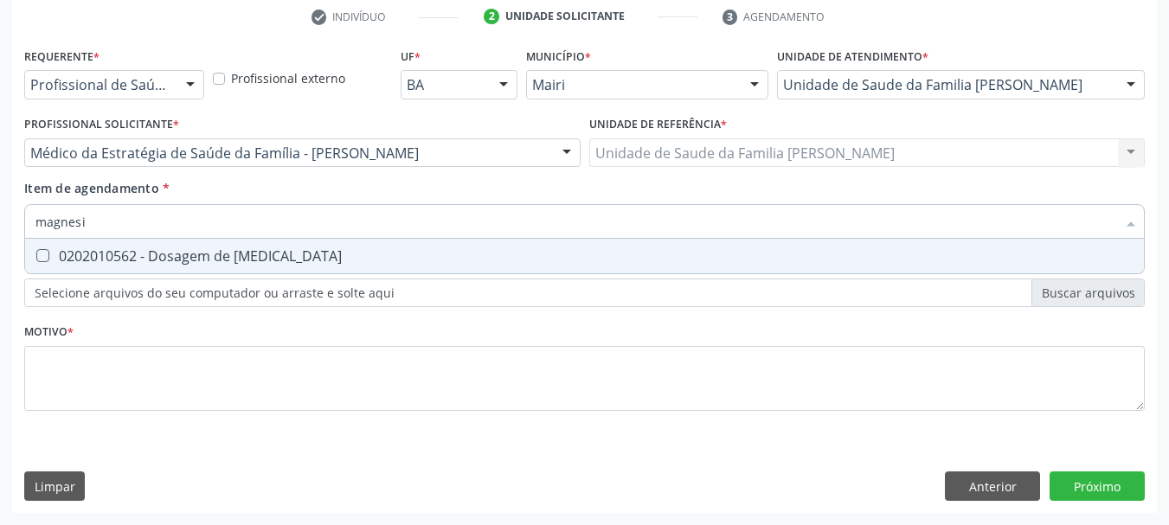
click at [115, 252] on div "0202010562 - Dosagem de [MEDICAL_DATA]" at bounding box center [584, 256] width 1098 height 14
checkbox magnesio "true"
drag, startPoint x: 91, startPoint y: 217, endPoint x: 0, endPoint y: 236, distance: 92.8
click at [0, 235] on div "Acompanhamento Acompanhe a situação das marcações correntes e finalizadas Relat…" at bounding box center [584, 144] width 1169 height 762
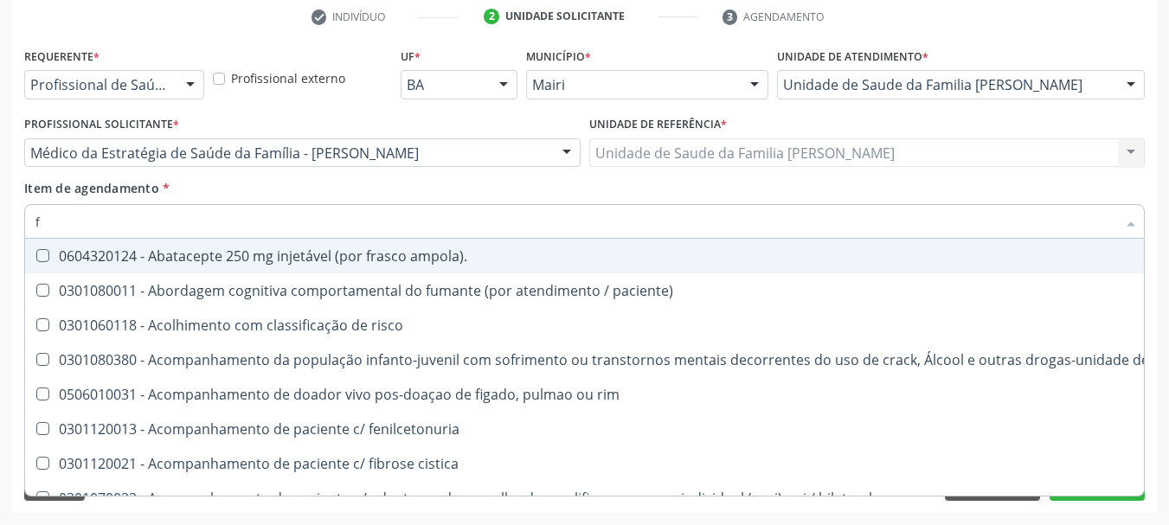
type input "fe"
checkbox ampola\)\ "false"
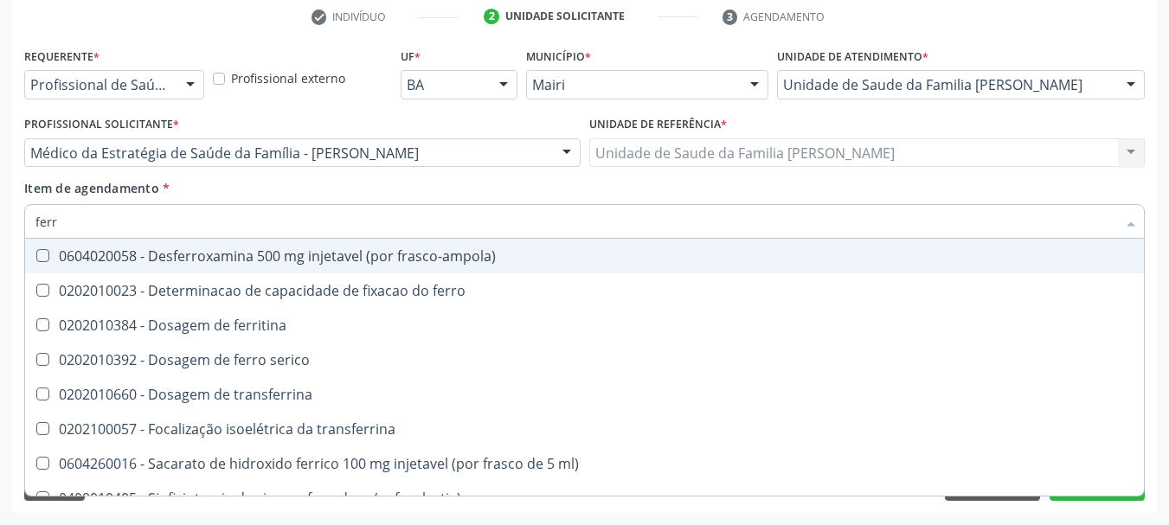
type input "ferro"
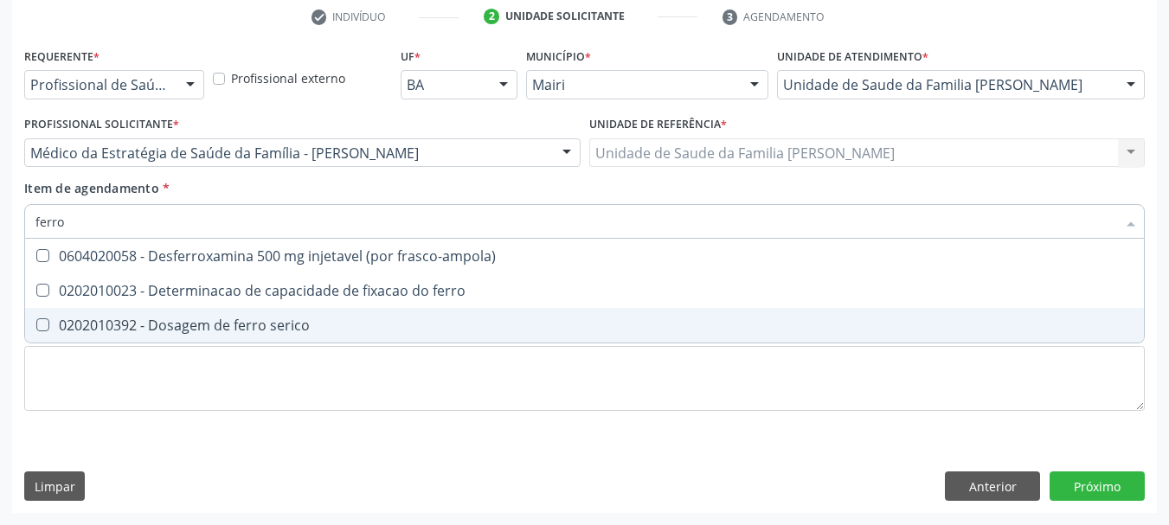
click at [99, 318] on div "0202010392 - Dosagem de ferro serico" at bounding box center [584, 325] width 1098 height 14
checkbox serico "true"
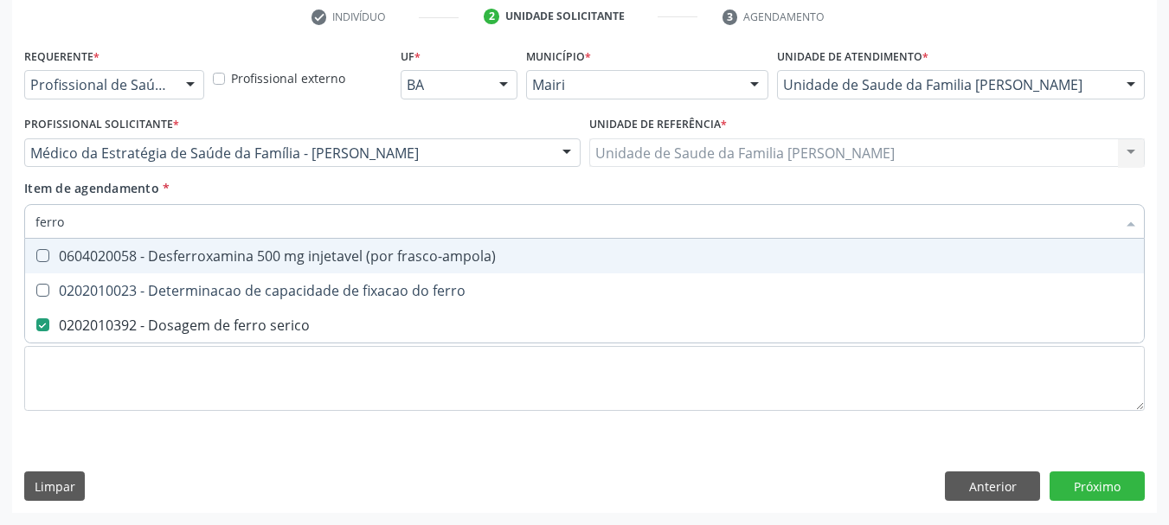
drag, startPoint x: 77, startPoint y: 221, endPoint x: 0, endPoint y: 243, distance: 80.2
click at [0, 243] on div "Acompanhamento Acompanhe a situação das marcações correntes e finalizadas Relat…" at bounding box center [584, 144] width 1169 height 762
type input "fe"
checkbox serico "false"
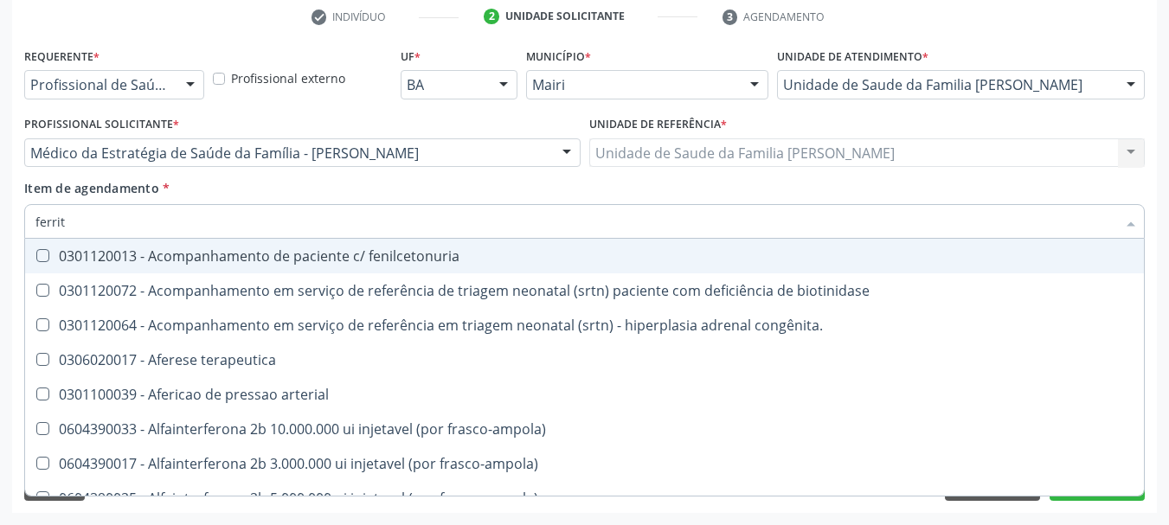
type input "ferriti"
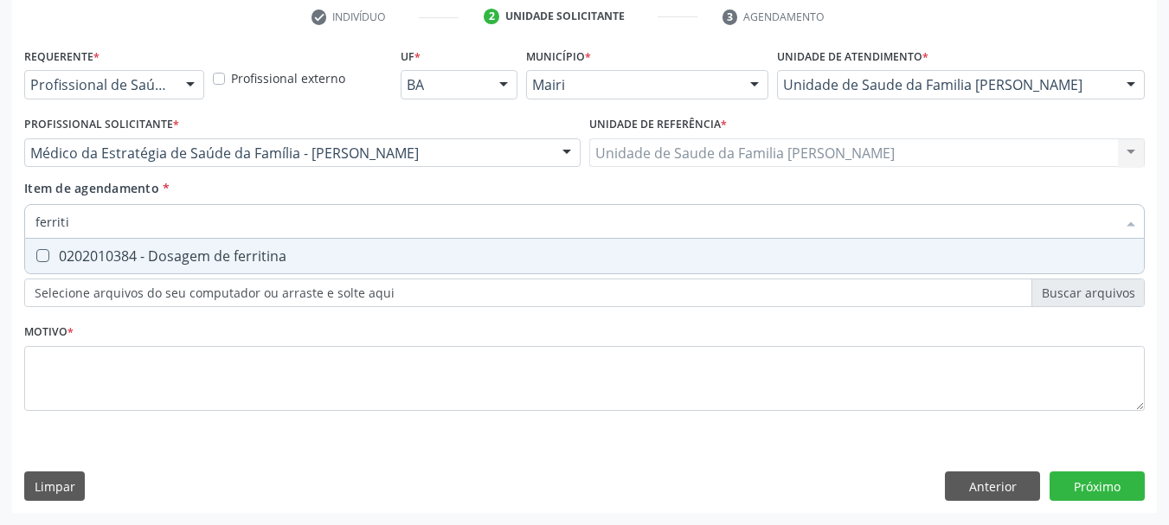
click at [45, 257] on ferritina at bounding box center [42, 255] width 13 height 13
click at [36, 257] on ferritina "checkbox" at bounding box center [30, 255] width 11 height 11
checkbox ferritina "true"
drag, startPoint x: 108, startPoint y: 220, endPoint x: 0, endPoint y: 241, distance: 110.3
click at [0, 240] on div "Acompanhamento Acompanhe a situação das marcações correntes e finalizadas Relat…" at bounding box center [584, 144] width 1169 height 762
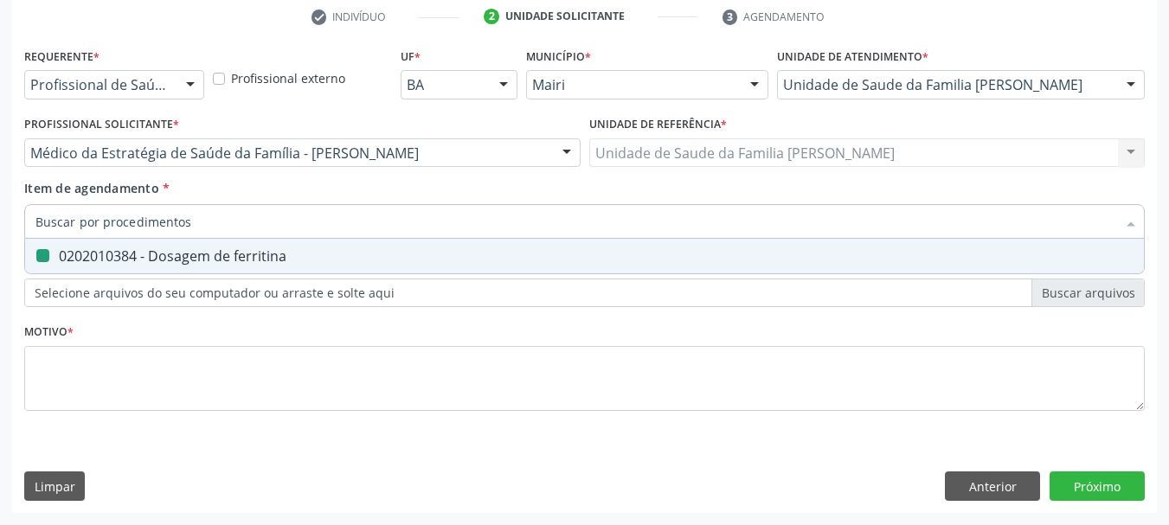
checkbox ferritina "false"
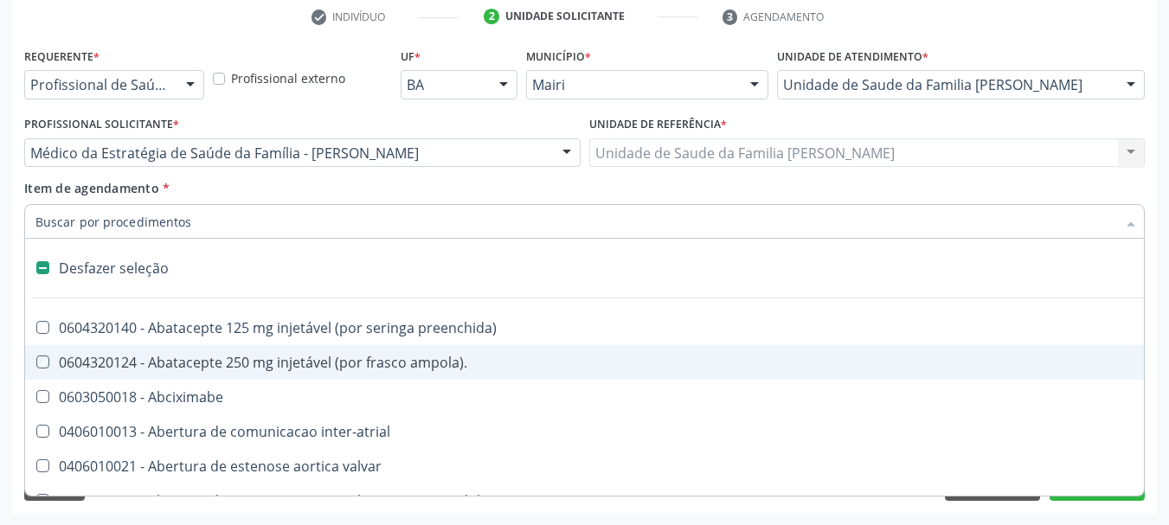
click at [7, 343] on div "Acompanhamento Acompanhe a situação das marcações correntes e finalizadas Relat…" at bounding box center [584, 144] width 1169 height 762
checkbox ampola\)\ "true"
checkbox Abciximabe "true"
checkbox inter-atrial "true"
checkbox valvar "true"
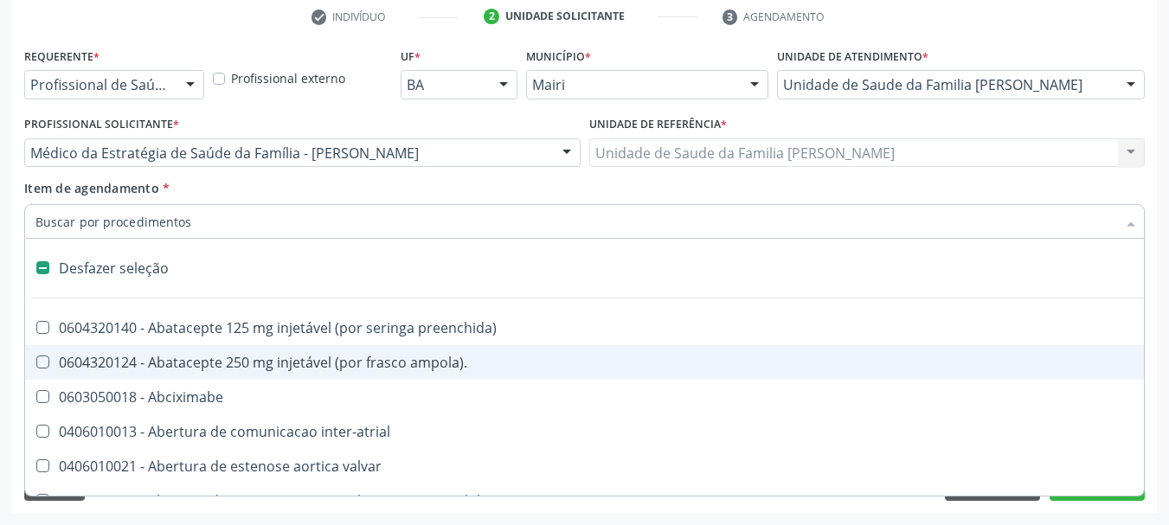
checkbox adolescente\) "true"
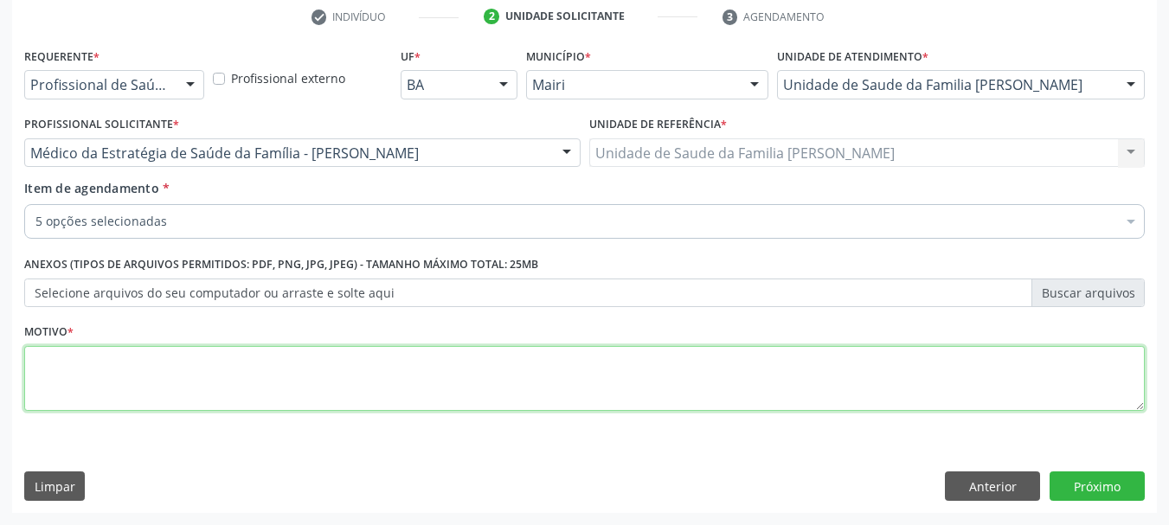
click at [109, 362] on textarea at bounding box center [584, 379] width 1120 height 66
type textarea "Avaliação."
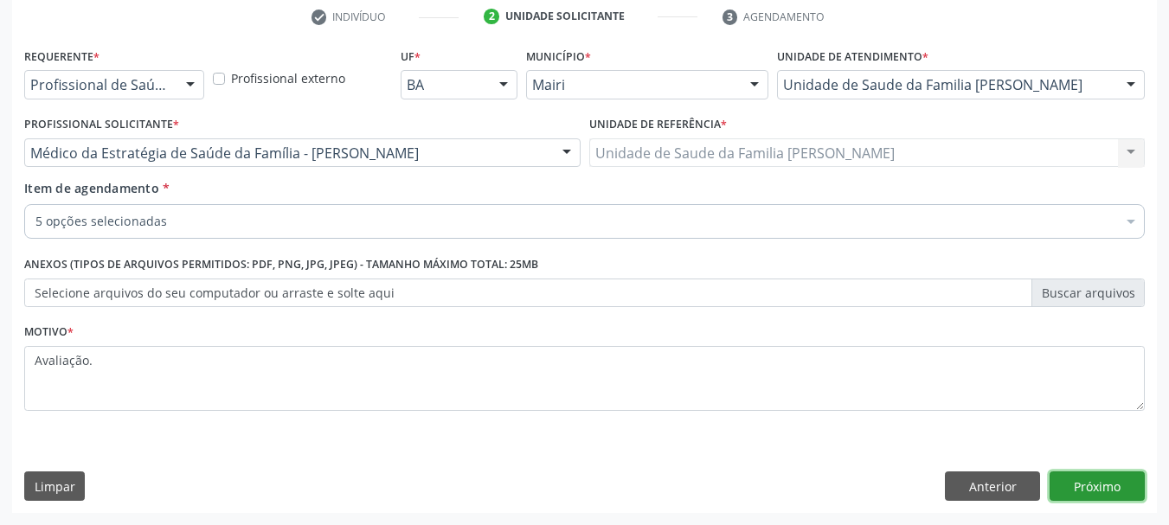
click at [1109, 495] on button "Próximo" at bounding box center [1096, 485] width 95 height 29
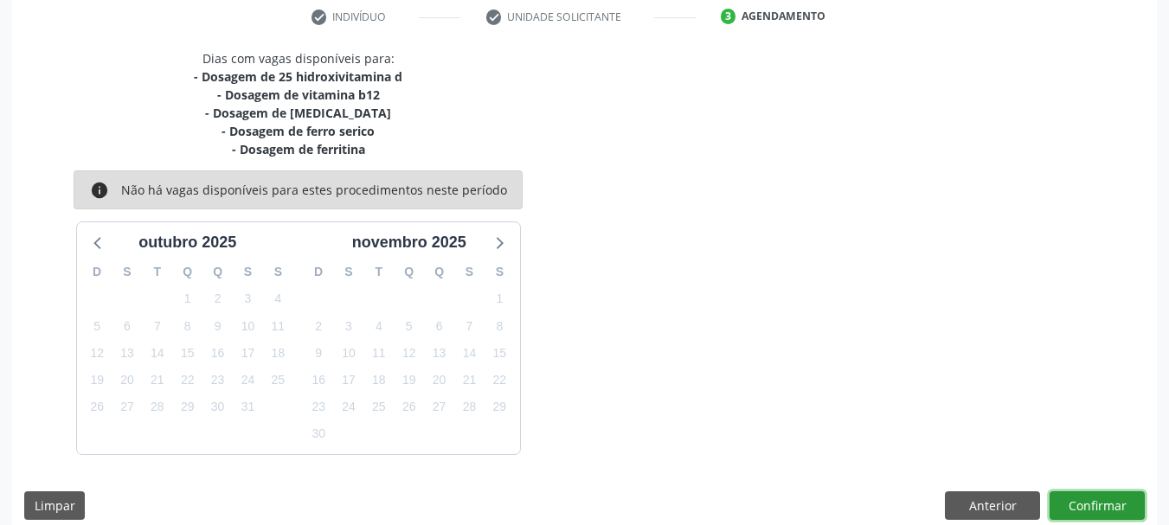
click at [1107, 507] on button "Confirmar" at bounding box center [1096, 505] width 95 height 29
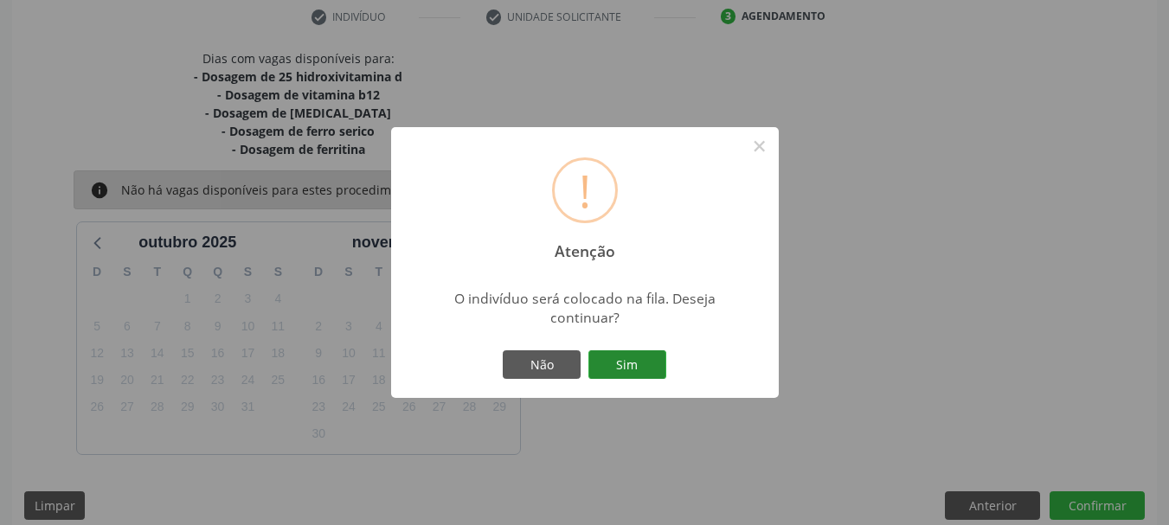
click at [625, 370] on button "Sim" at bounding box center [627, 364] width 78 height 29
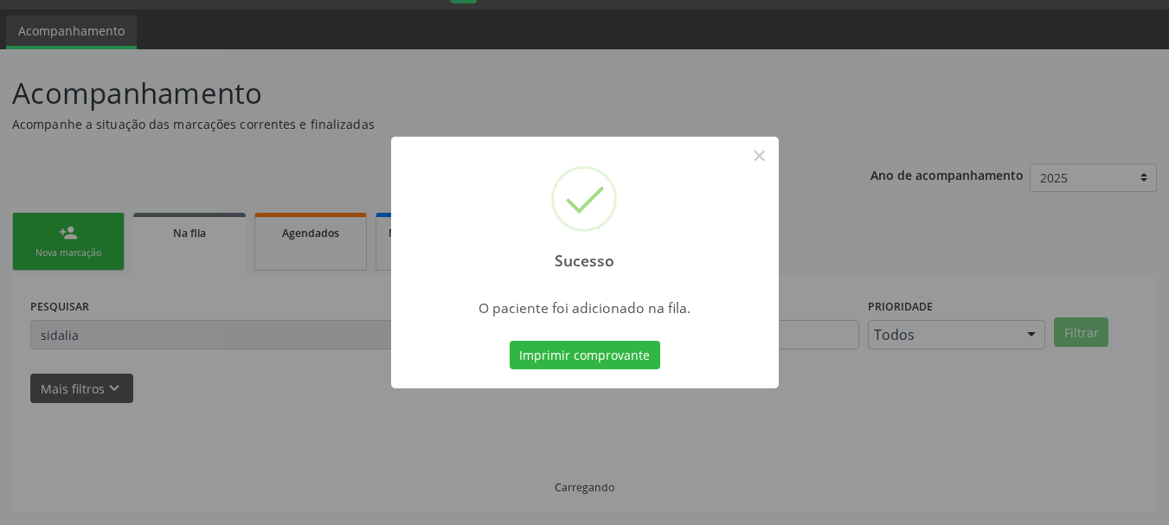
scroll to position [46, 0]
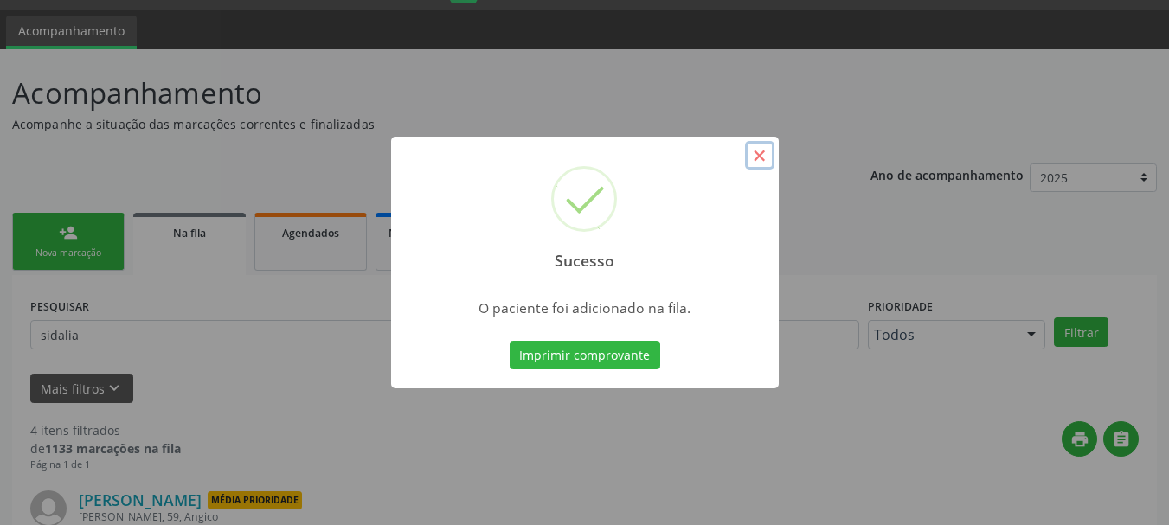
click at [758, 156] on button "×" at bounding box center [759, 155] width 29 height 29
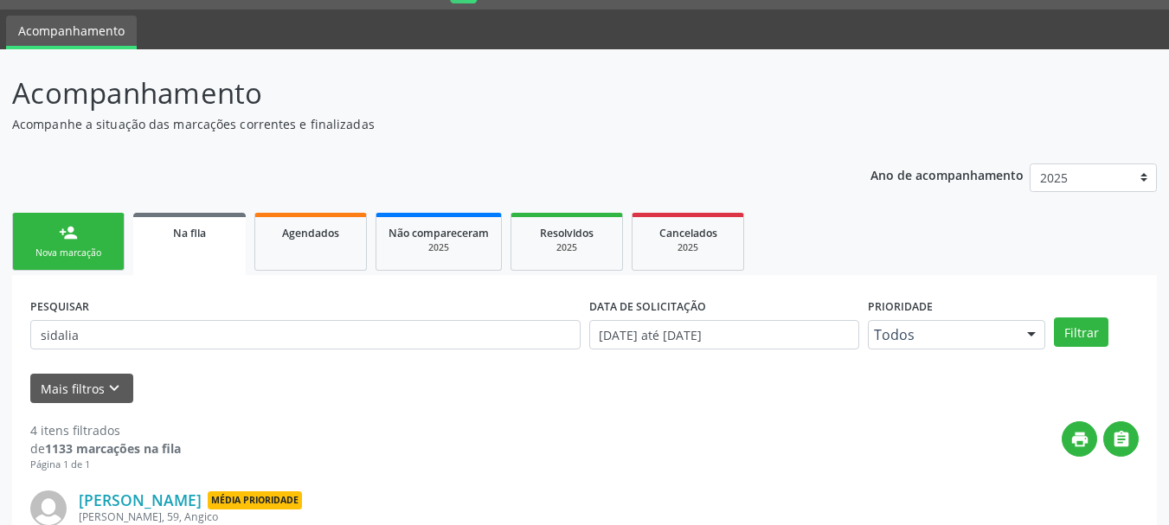
click at [72, 247] on div "Nova marcação" at bounding box center [68, 253] width 86 height 13
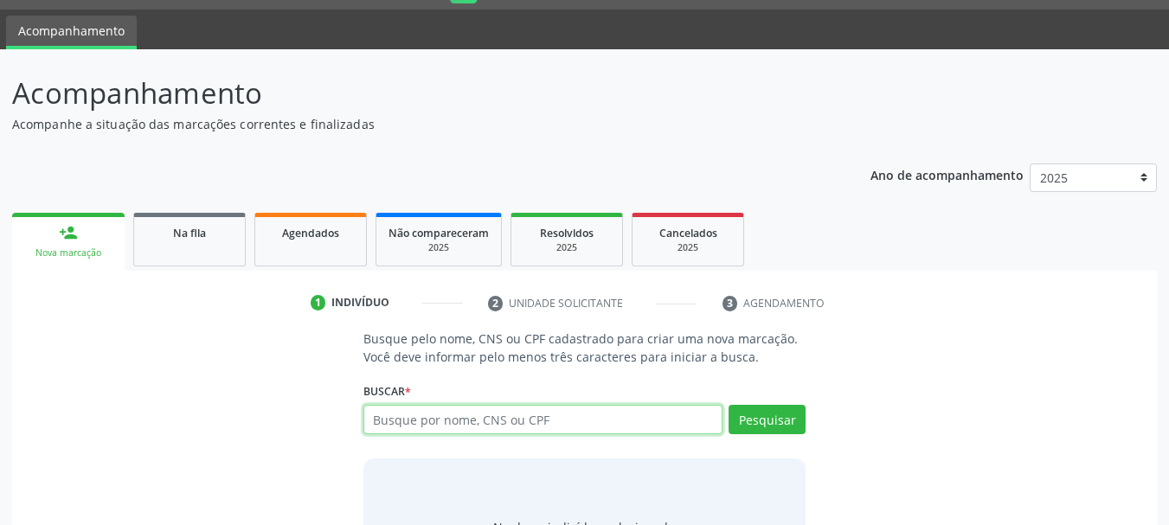
click at [407, 414] on input "text" at bounding box center [543, 419] width 360 height 29
type input "v"
type input "702508347739435"
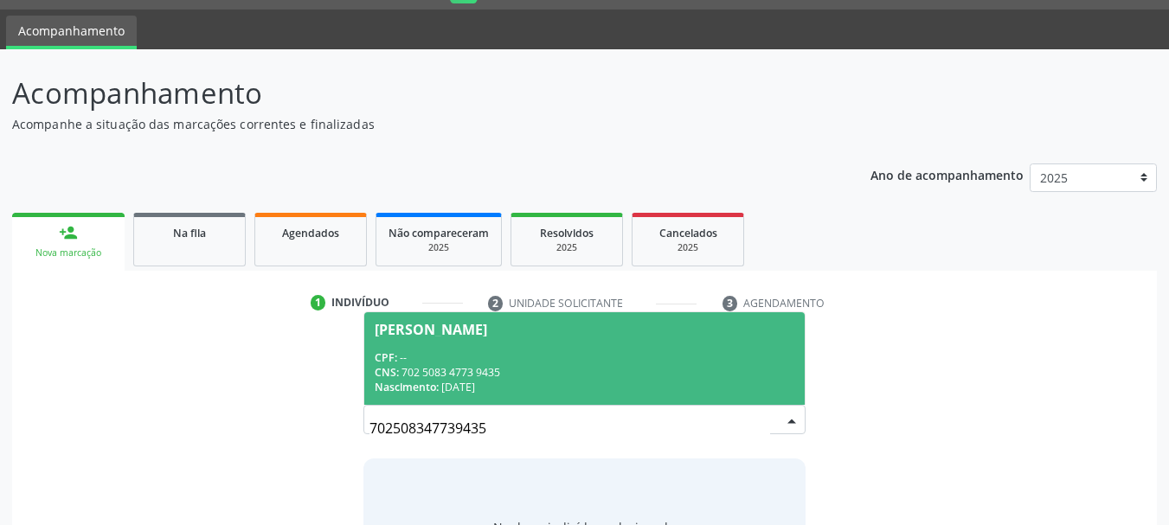
click at [423, 383] on span "Nascimento:" at bounding box center [407, 387] width 64 height 15
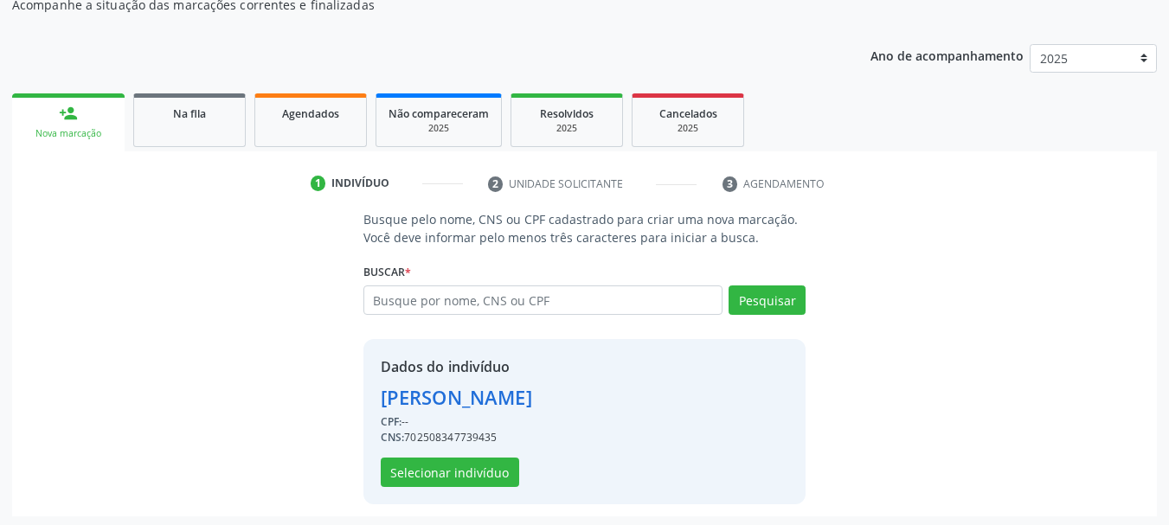
scroll to position [169, 0]
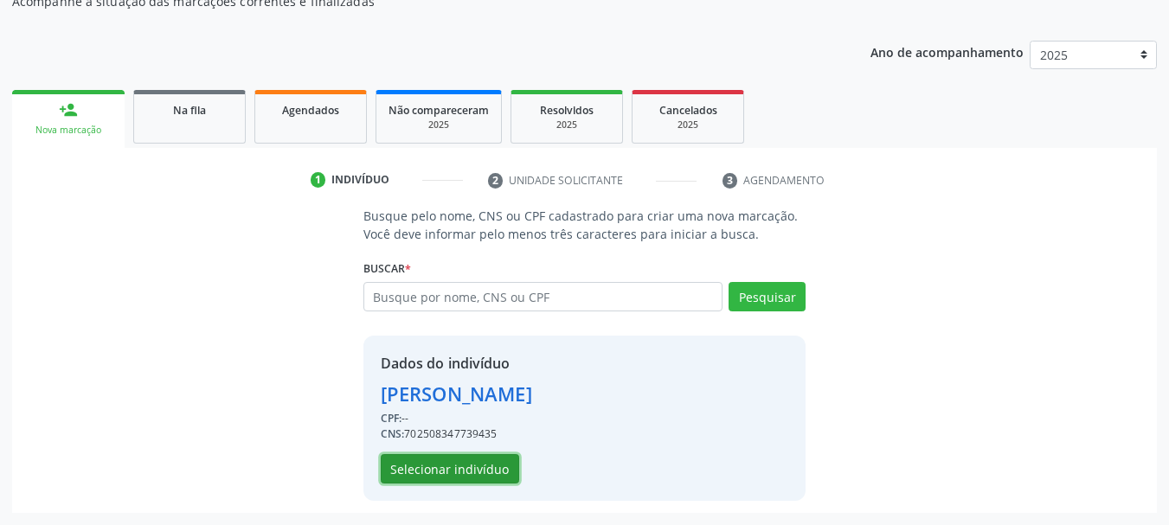
click at [432, 466] on button "Selecionar indivíduo" at bounding box center [450, 468] width 138 height 29
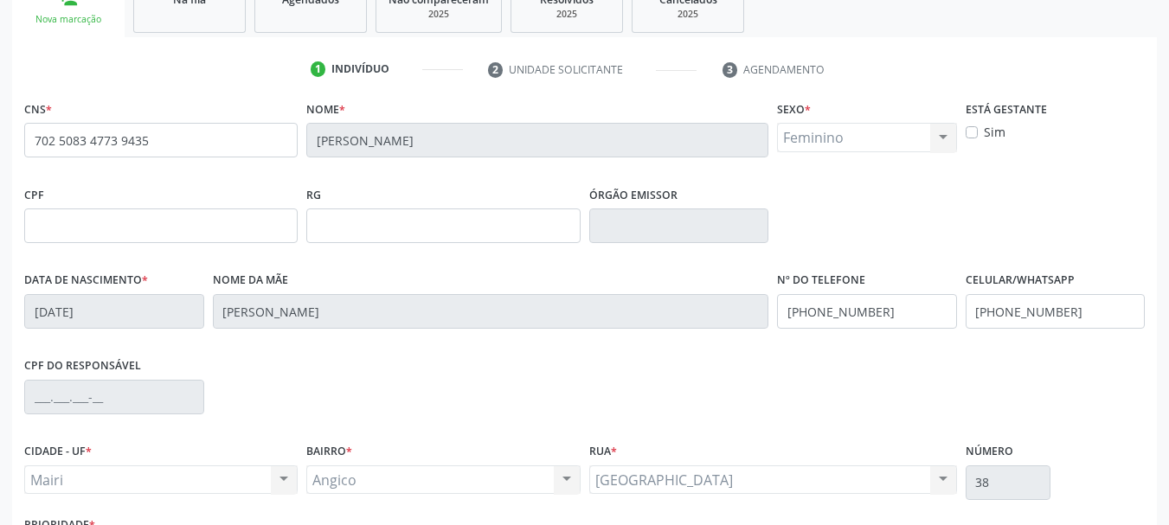
scroll to position [413, 0]
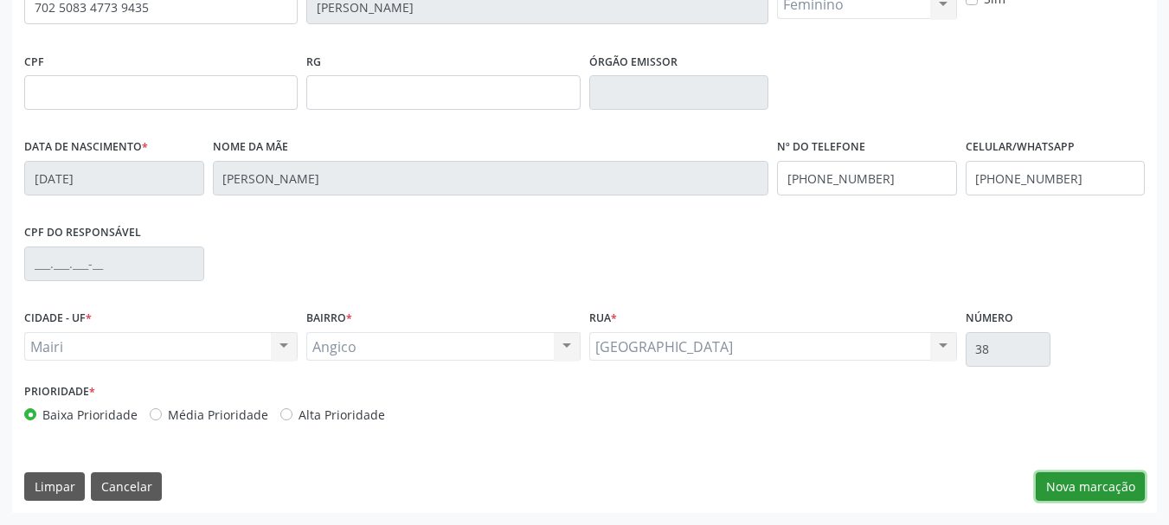
click at [1096, 493] on button "Nova marcação" at bounding box center [1089, 486] width 109 height 29
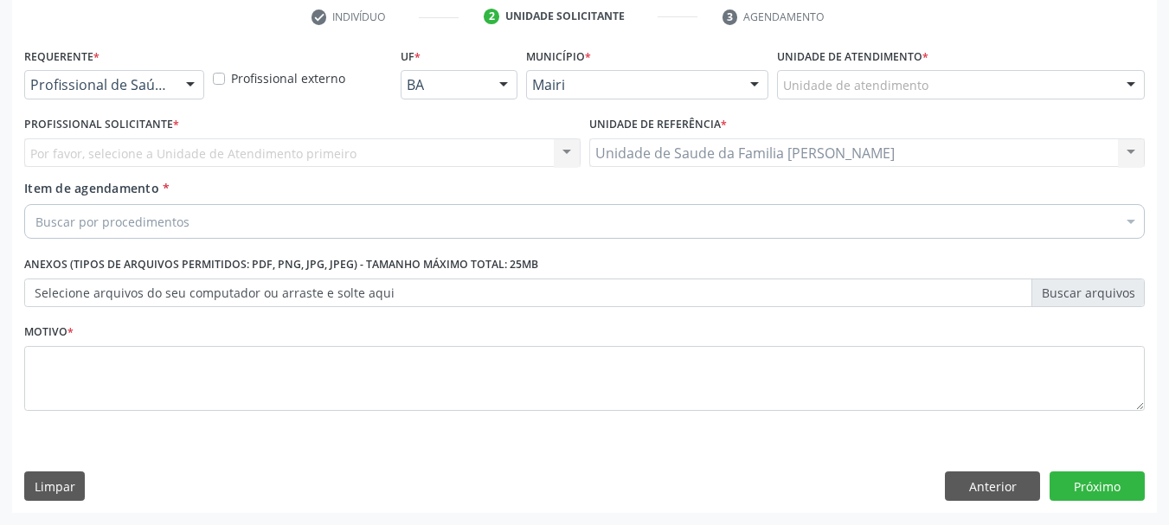
scroll to position [332, 0]
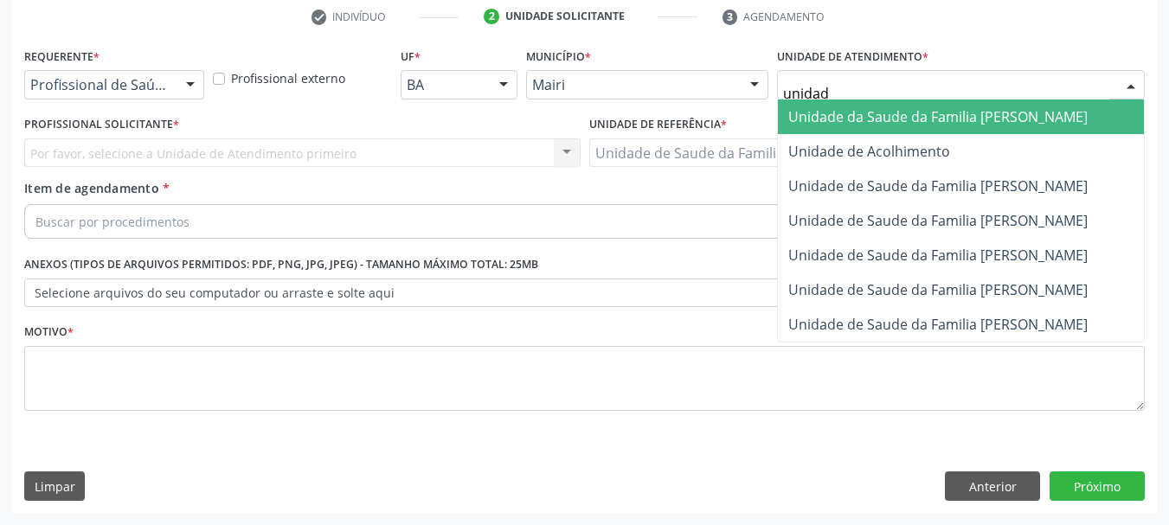
type input "unidade"
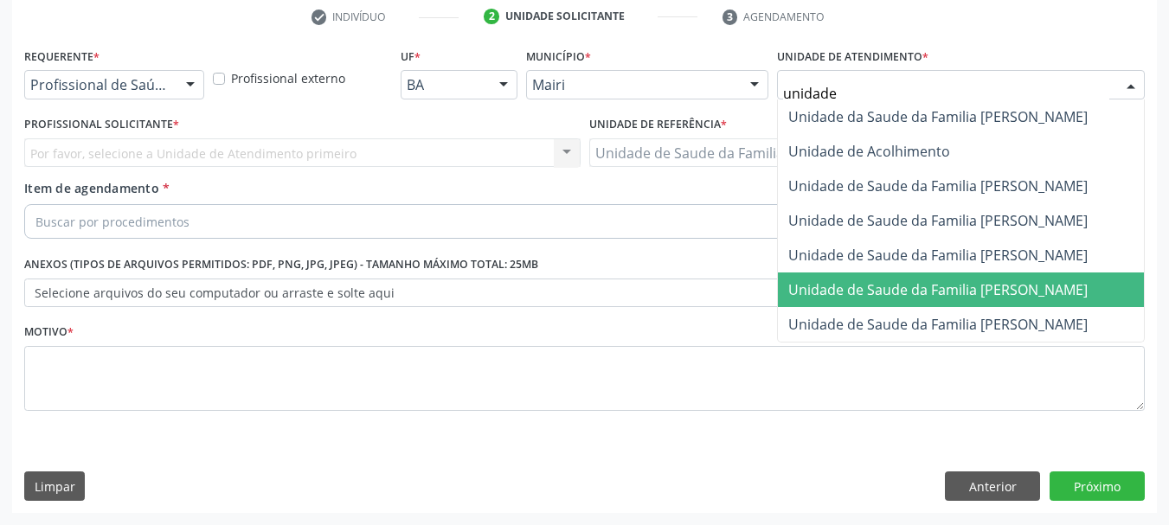
click at [1013, 279] on span "Unidade de Saude da Familia [PERSON_NAME]" at bounding box center [961, 289] width 366 height 35
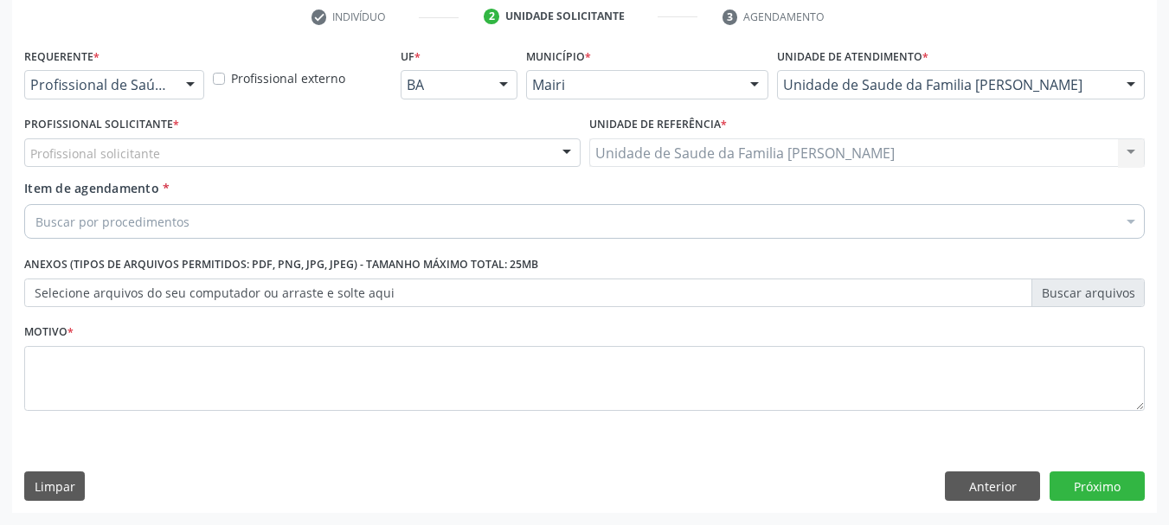
click at [170, 160] on div "Profissional solicitante" at bounding box center [302, 152] width 556 height 29
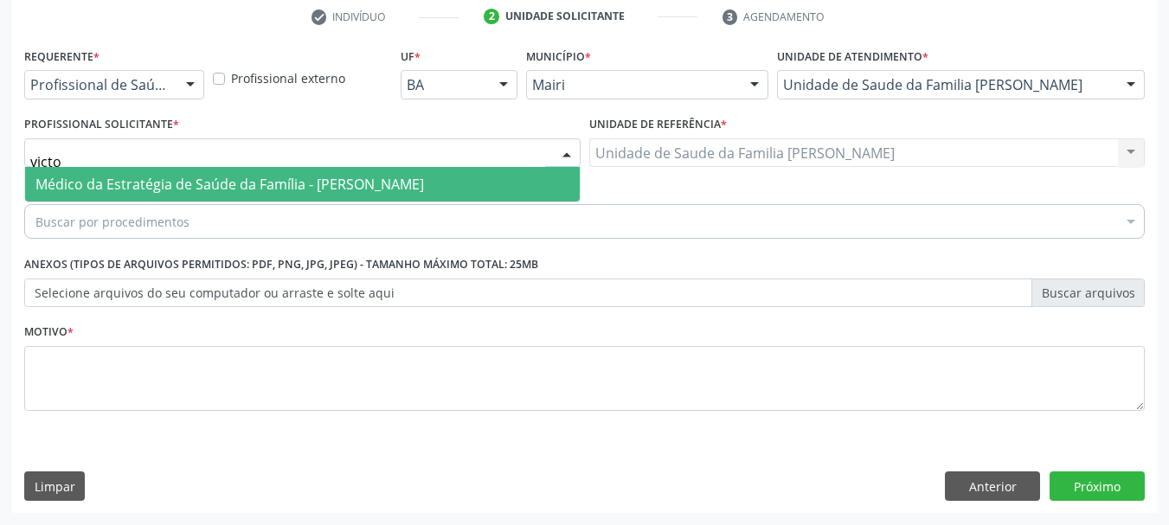
type input "victor"
click at [232, 174] on span "Médico da Estratégia de Saúde da Família - [PERSON_NAME]" at bounding box center [302, 184] width 554 height 35
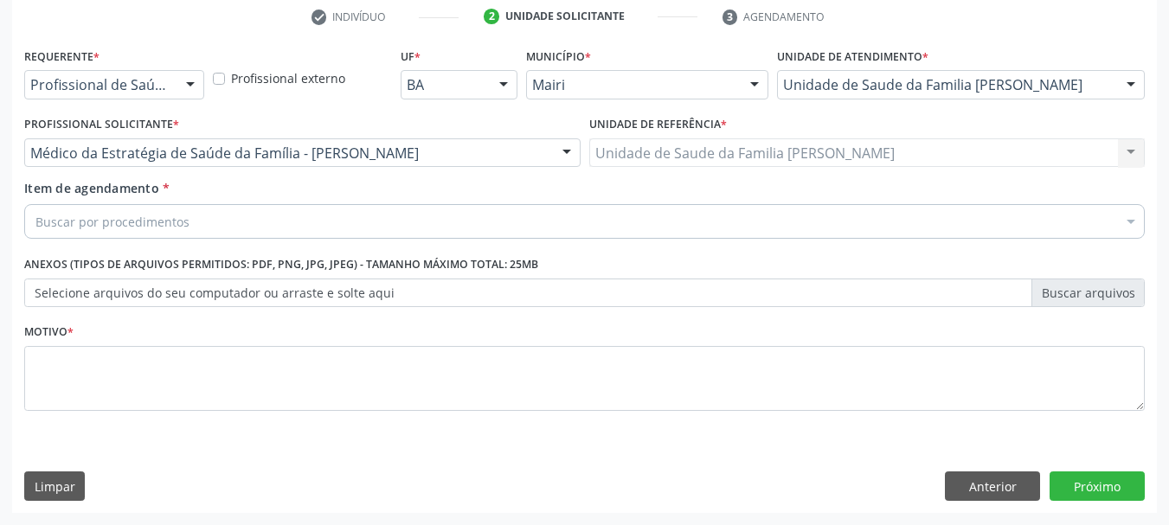
click at [217, 214] on div "Buscar por procedimentos" at bounding box center [584, 221] width 1120 height 35
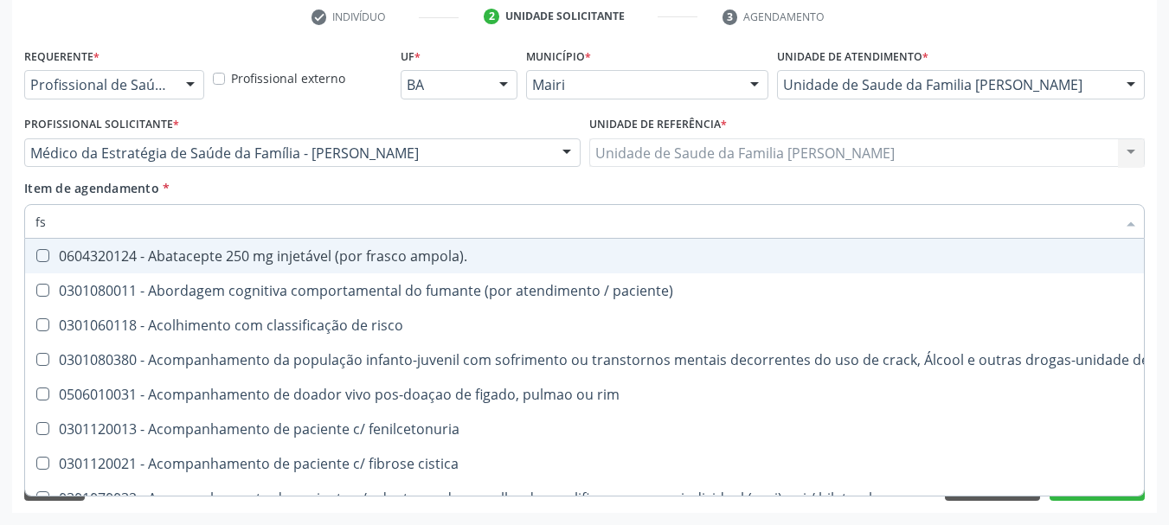
type input "fsh"
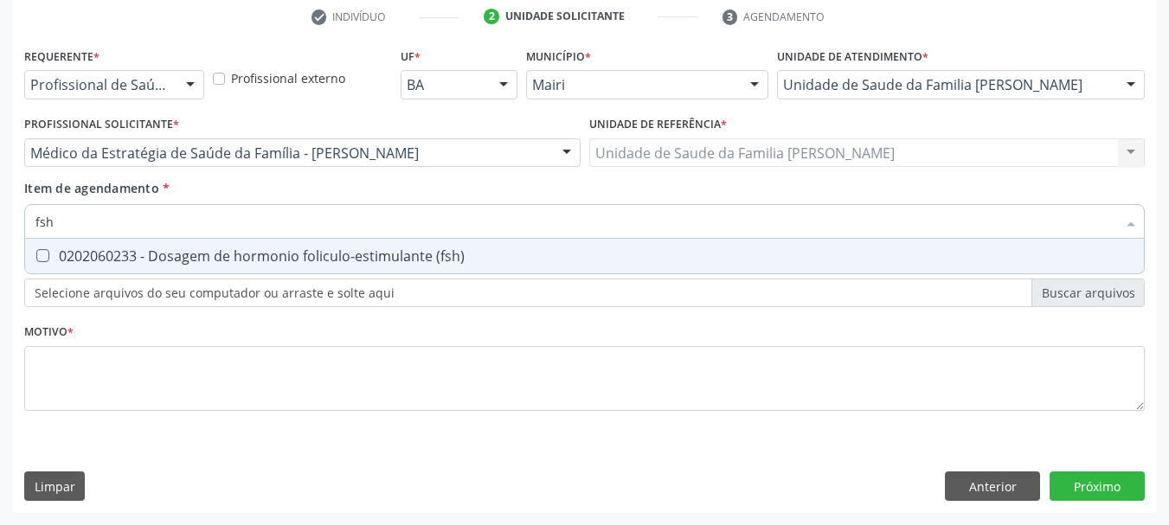
click at [242, 257] on div "0202060233 - Dosagem de hormonio foliculo-estimulante (fsh)" at bounding box center [584, 256] width 1098 height 14
checkbox \(fsh\) "true"
drag, startPoint x: 70, startPoint y: 223, endPoint x: 0, endPoint y: 226, distance: 70.1
click at [0, 226] on div "Acompanhamento Acompanhe a situação das marcações correntes e finalizadas Relat…" at bounding box center [584, 144] width 1169 height 762
type input "l"
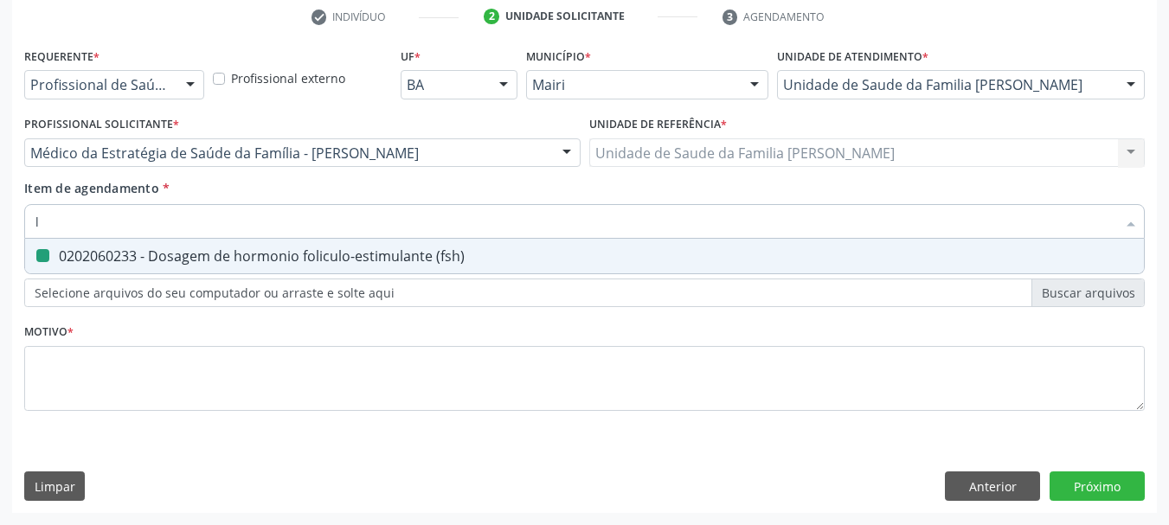
checkbox \(fsh\) "false"
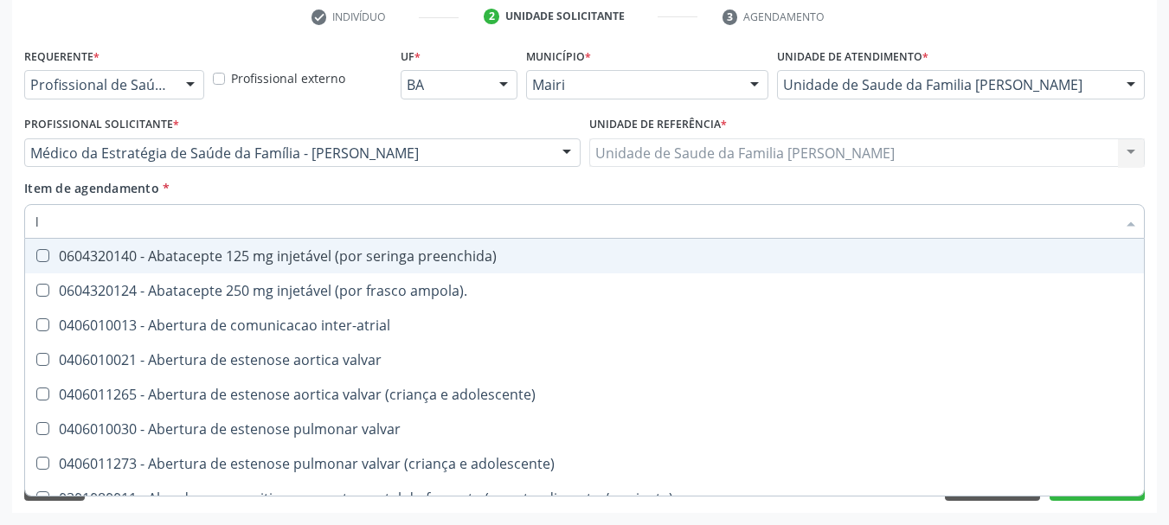
type input "lh"
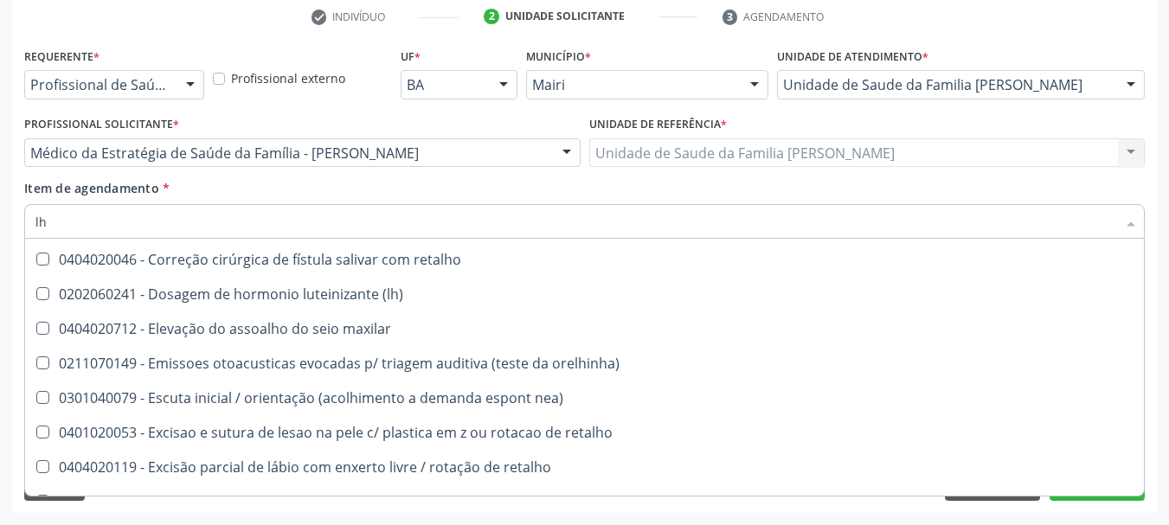
scroll to position [1730, 0]
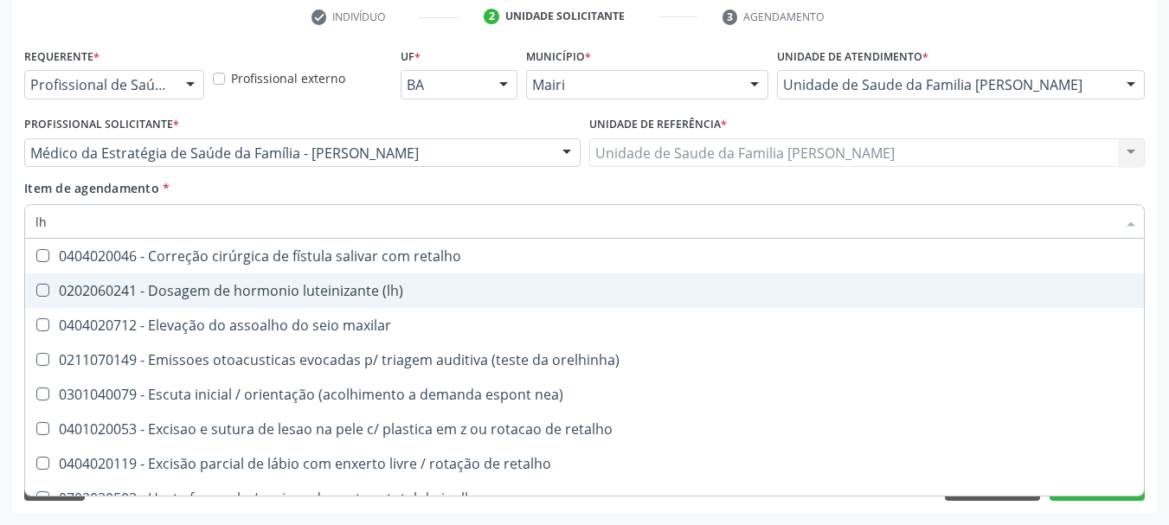
click at [349, 291] on div "0202060241 - Dosagem de hormonio luteinizante (lh)" at bounding box center [700, 291] width 1331 height 14
checkbox \(lh\) "true"
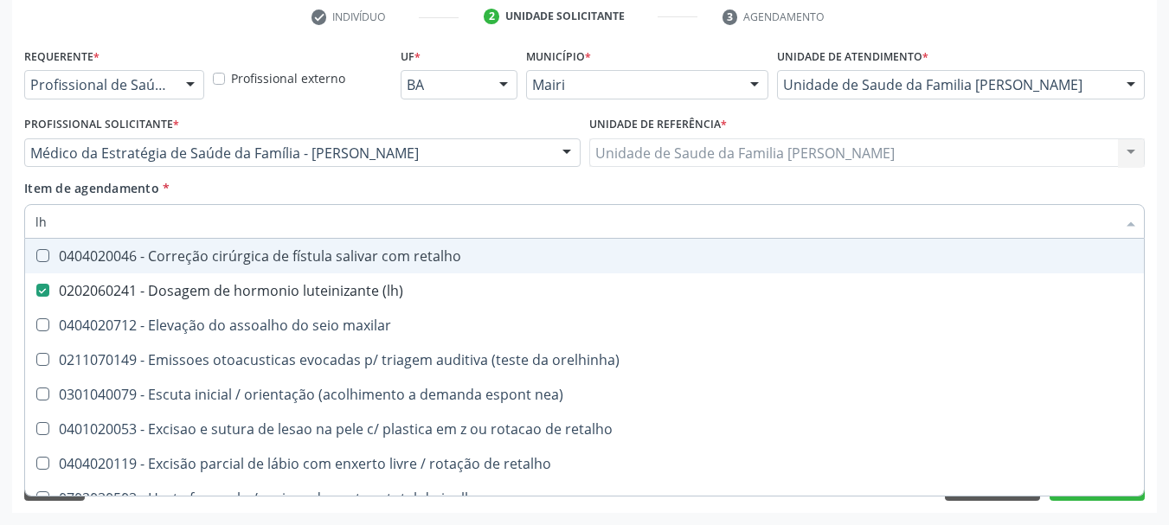
click at [0, 214] on div "Acompanhamento Acompanhe a situação das marcações correntes e finalizadas Relat…" at bounding box center [584, 144] width 1169 height 762
type input "e"
checkbox \(lh\) "false"
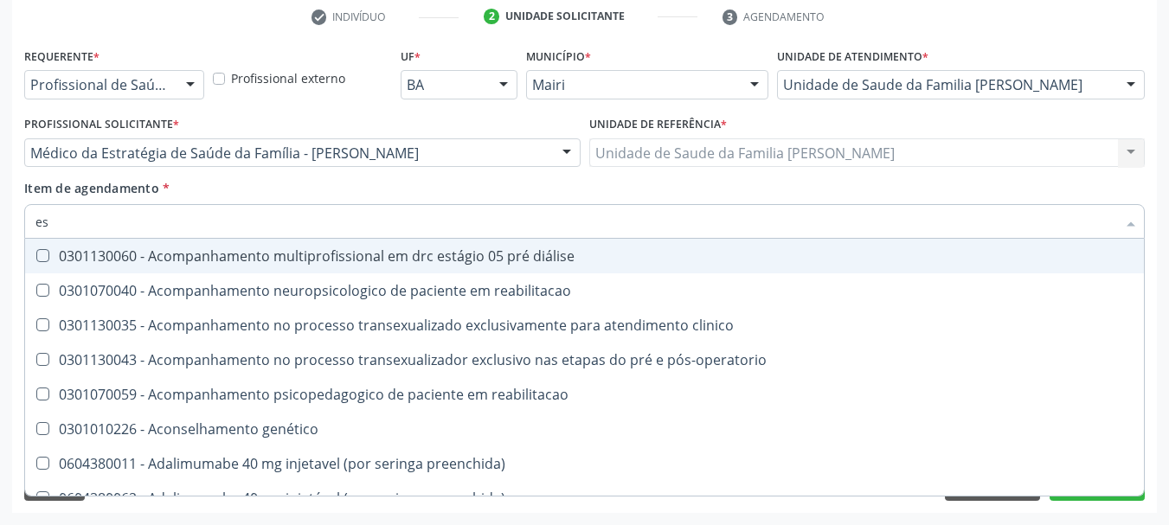
type input "est"
checkbox vaginal "true"
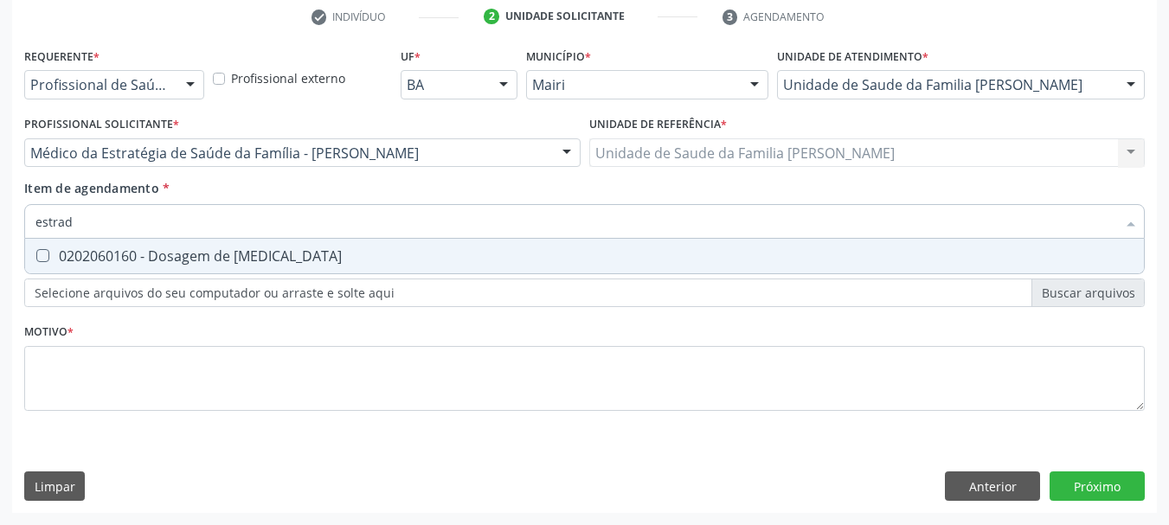
scroll to position [0, 0]
type input "estradiol"
click at [51, 251] on div "0202060160 - Dosagem de [MEDICAL_DATA]" at bounding box center [584, 256] width 1098 height 14
checkbox estradiol "true"
drag, startPoint x: 97, startPoint y: 226, endPoint x: 0, endPoint y: 240, distance: 97.9
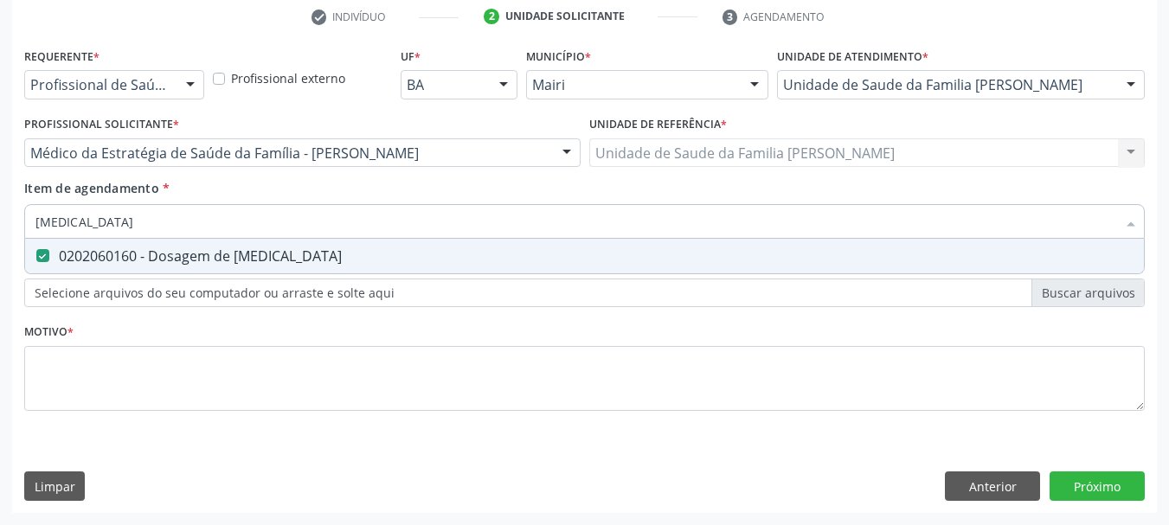
click at [0, 239] on div "Acompanhamento Acompanhe a situação das marcações correntes e finalizadas Relat…" at bounding box center [584, 144] width 1169 height 762
type input "pro"
checkbox estradiol "false"
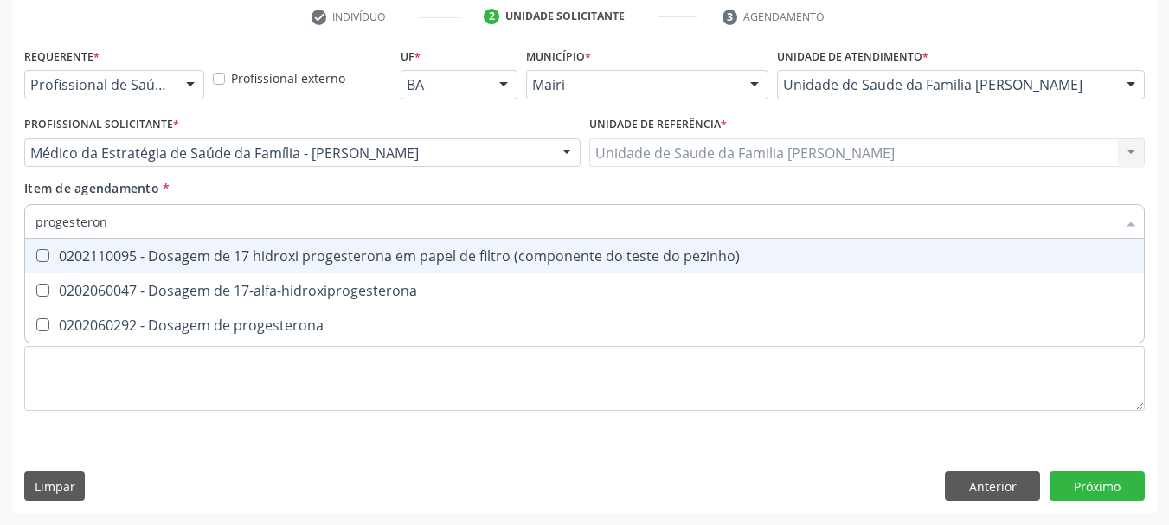
type input "progesterona"
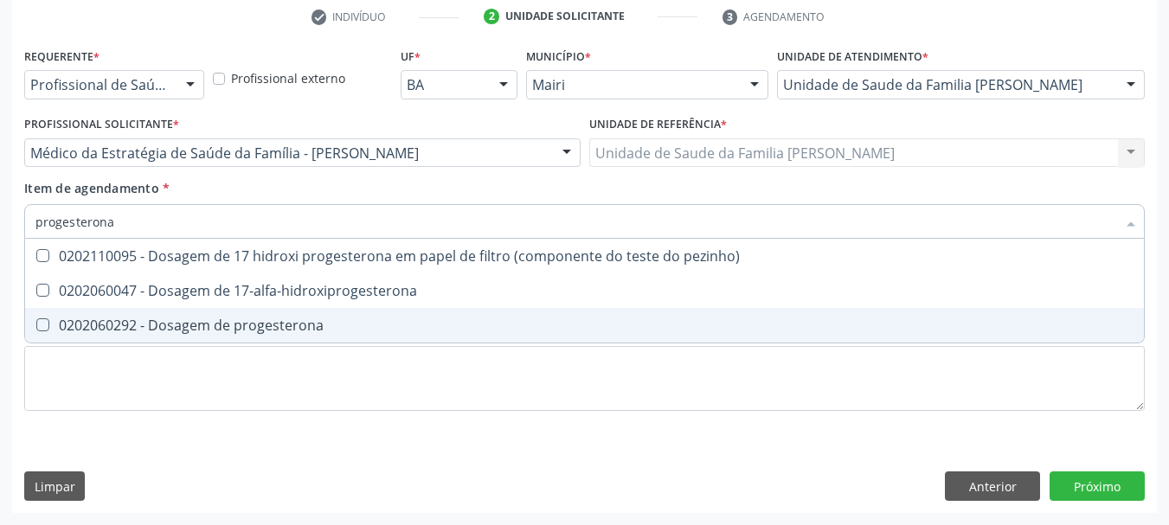
click at [171, 336] on span "0202060292 - Dosagem de progesterona" at bounding box center [584, 325] width 1118 height 35
checkbox progesterona "true"
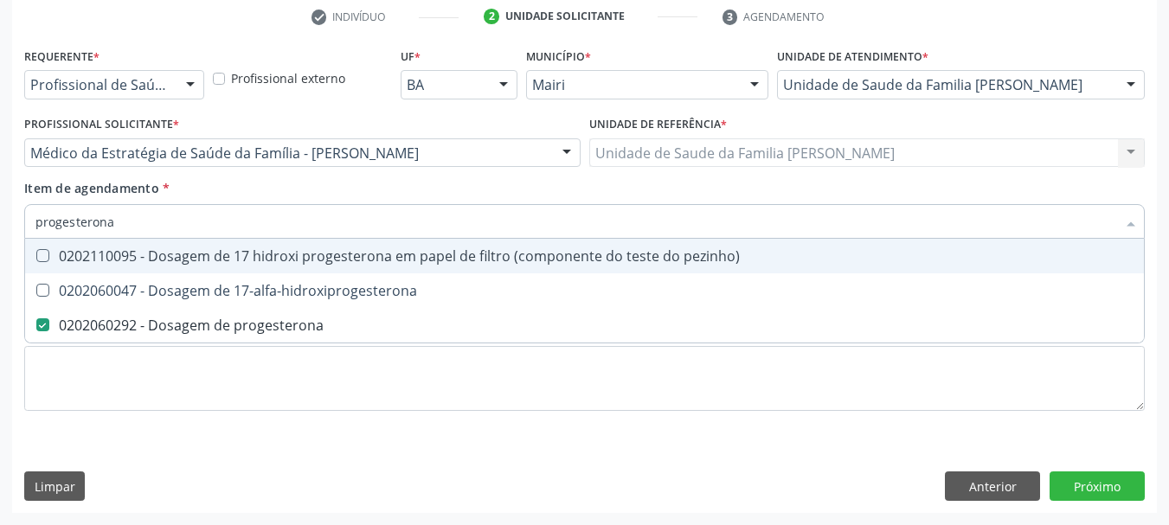
click at [0, 235] on div "Acompanhamento Acompanhe a situação das marcações correntes e finalizadas Relat…" at bounding box center [584, 144] width 1169 height 762
type input "t"
checkbox progesterona "false"
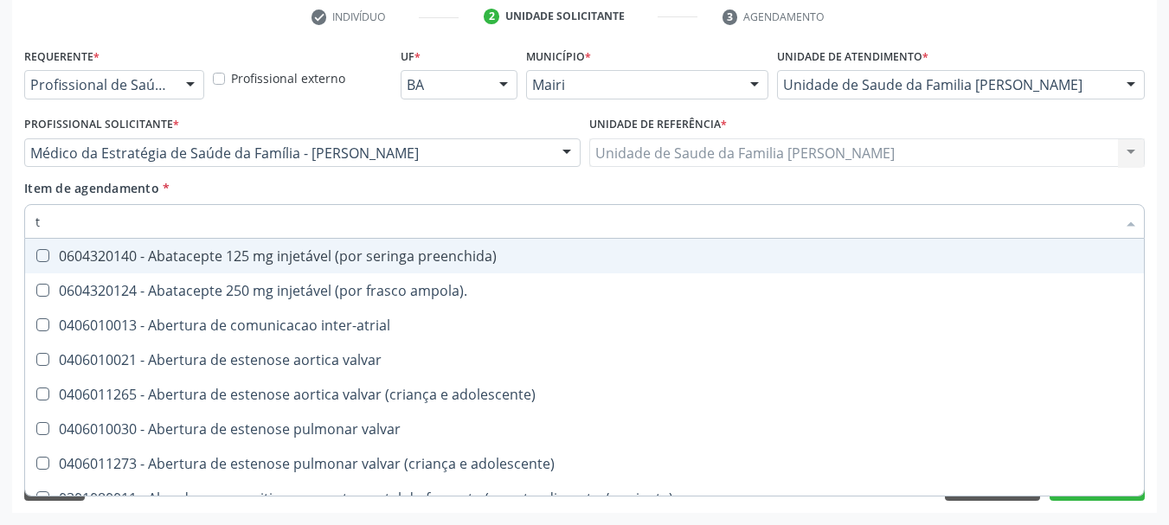
type input "te"
checkbox comprimido\) "true"
checkbox unilateral "true"
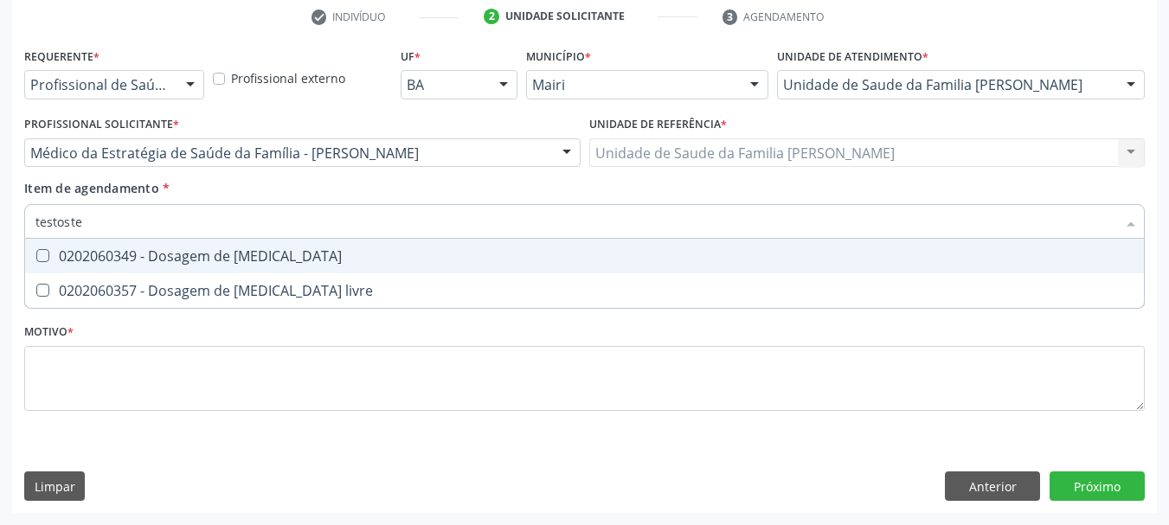
type input "testoster"
click at [81, 251] on div "0202060349 - Dosagem de [MEDICAL_DATA]" at bounding box center [584, 256] width 1098 height 14
checkbox testosterona "true"
drag, startPoint x: 103, startPoint y: 221, endPoint x: 0, endPoint y: 237, distance: 104.1
click at [0, 237] on div "Acompanhamento Acompanhe a situação das marcações correntes e finalizadas Relat…" at bounding box center [584, 144] width 1169 height 762
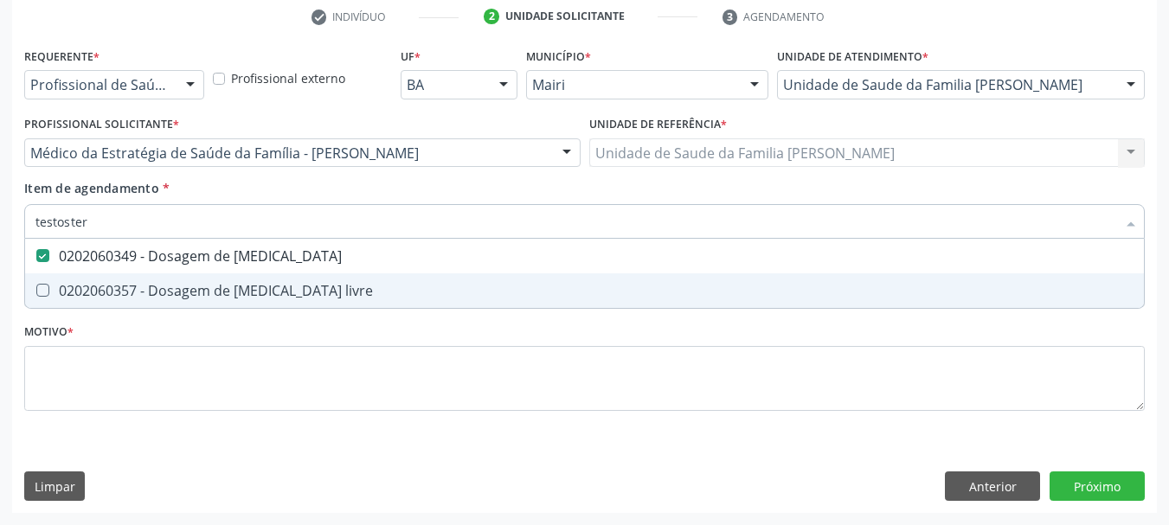
click at [43, 279] on span "0202060357 - Dosagem de [MEDICAL_DATA] livre" at bounding box center [584, 290] width 1118 height 35
checkbox livre "true"
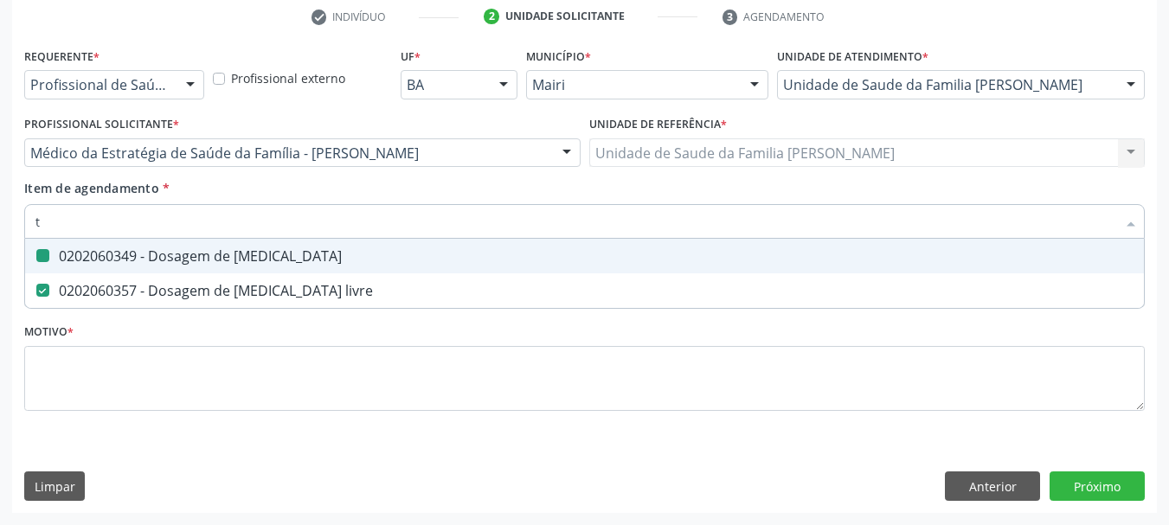
type input "ts"
checkbox testosterona "false"
checkbox livre "false"
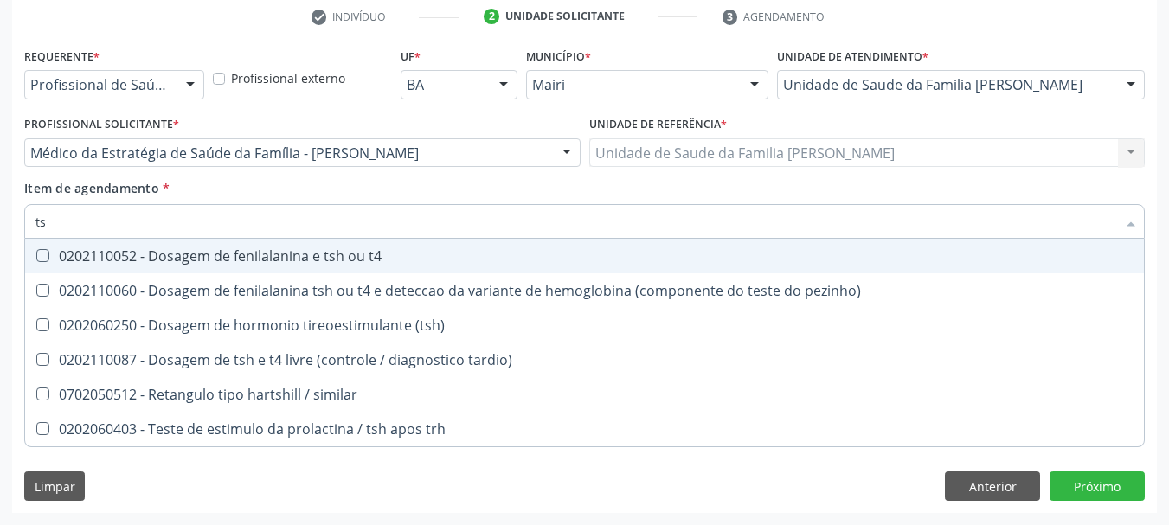
type input "tsh"
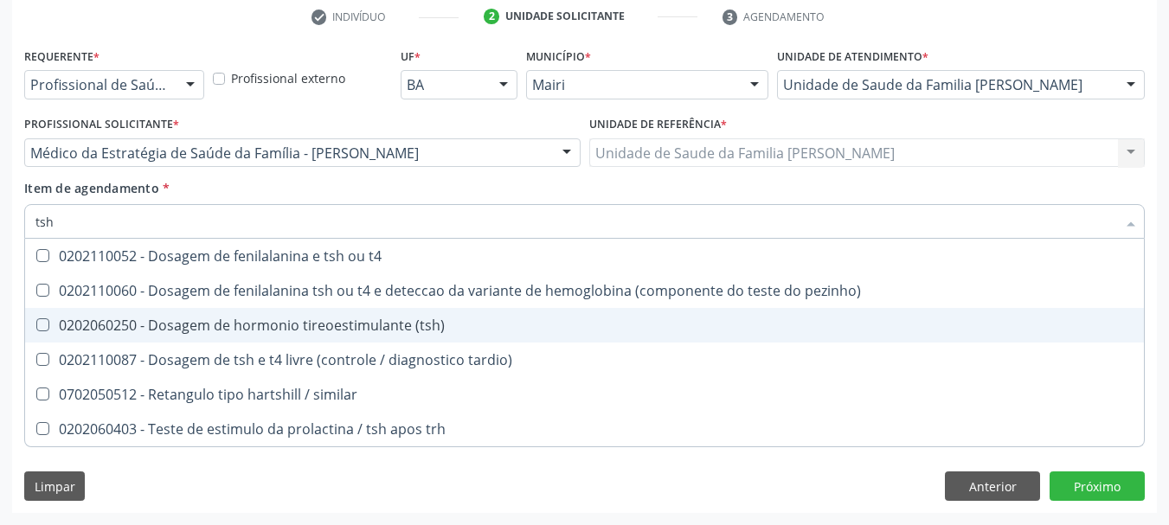
click at [213, 327] on div "0202060250 - Dosagem de hormonio tireoestimulante (tsh)" at bounding box center [584, 325] width 1098 height 14
checkbox \(tsh\) "true"
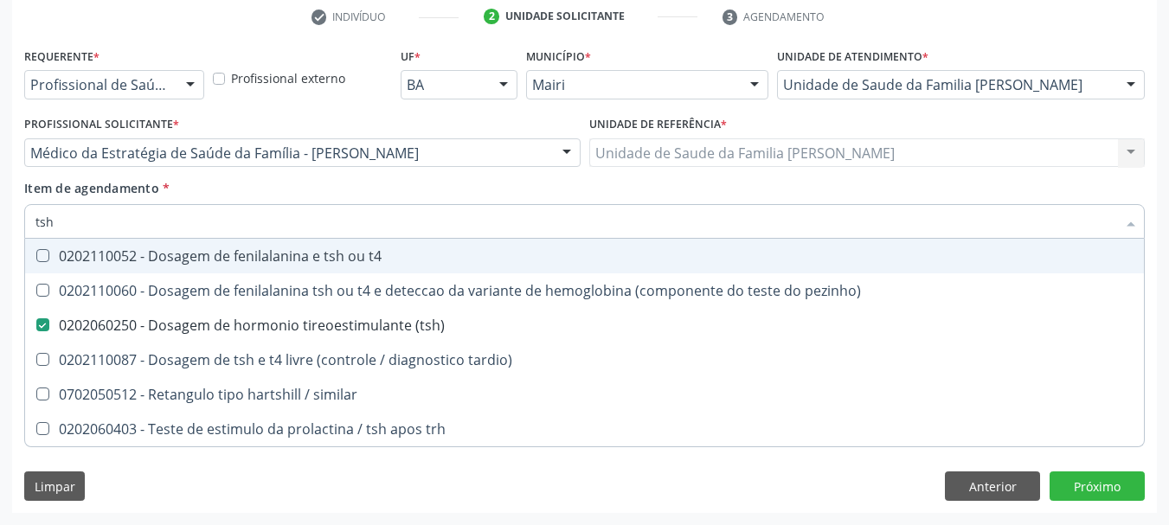
drag, startPoint x: 8, startPoint y: 231, endPoint x: 0, endPoint y: 236, distance: 9.4
click at [0, 236] on div "Acompanhamento Acompanhe a situação das marcações correntes e finalizadas Relat…" at bounding box center [584, 144] width 1169 height 762
type input "t"
checkbox \(tsh\) "false"
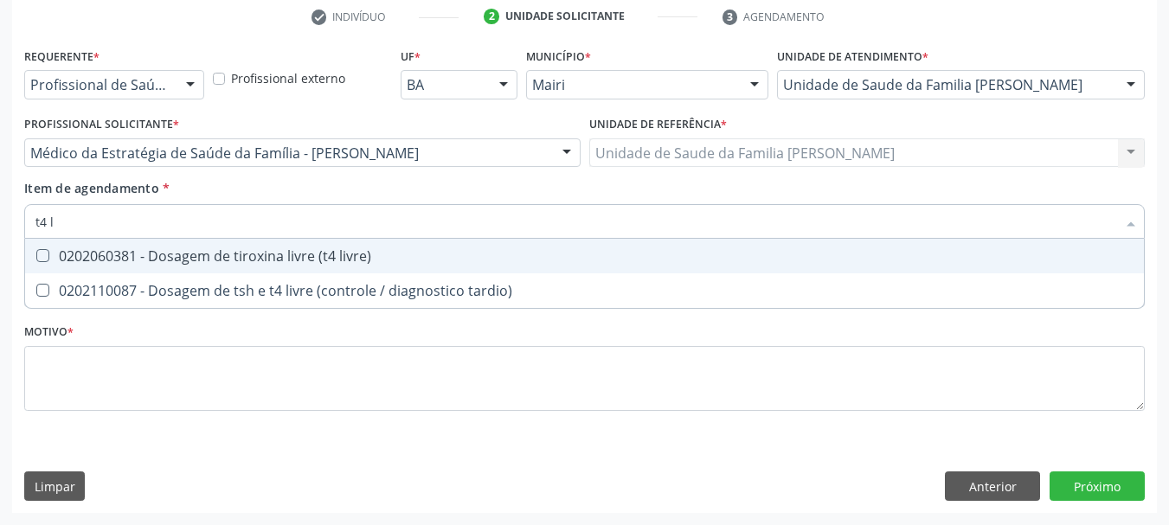
type input "t4 li"
click at [127, 250] on div "0202060381 - Dosagem de tiroxina livre (t4 livre)" at bounding box center [584, 256] width 1098 height 14
checkbox livre\) "true"
drag, startPoint x: 80, startPoint y: 214, endPoint x: 0, endPoint y: 222, distance: 80.9
click at [0, 222] on div "Acompanhamento Acompanhe a situação das marcações correntes e finalizadas Relat…" at bounding box center [584, 144] width 1169 height 762
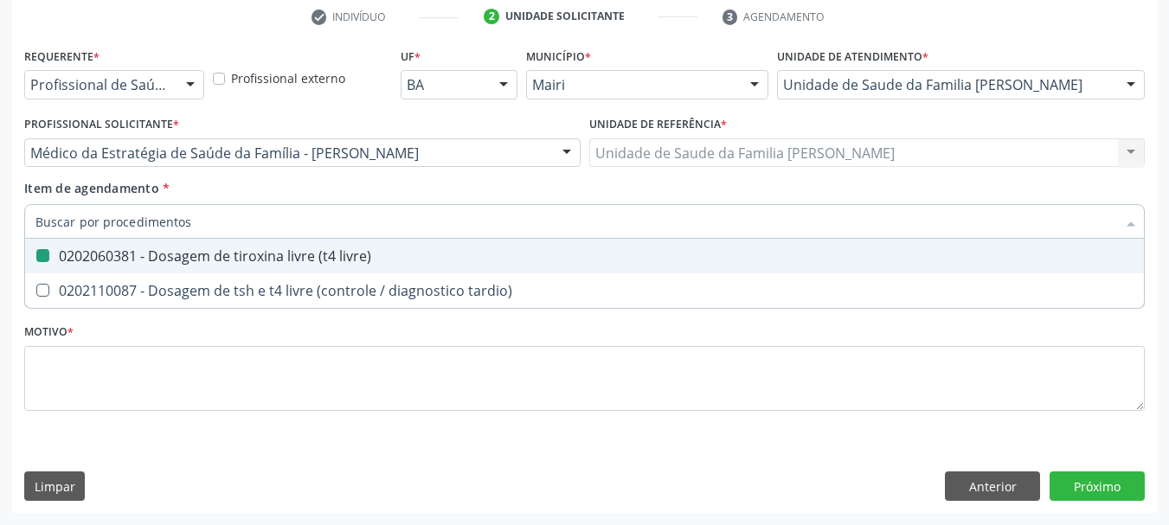
checkbox livre\) "false"
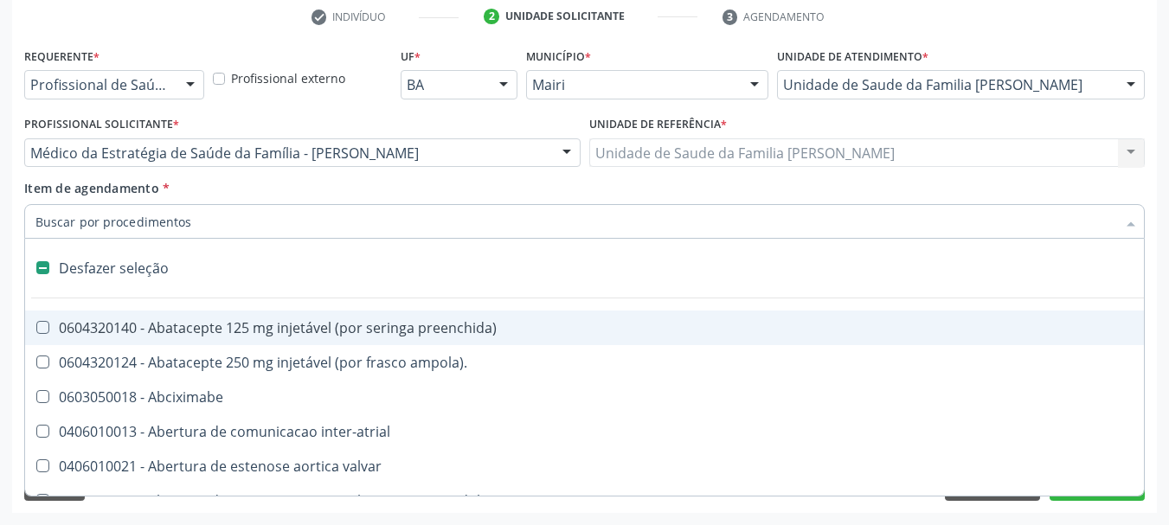
click at [13, 264] on div "Requerente * Profissional de Saúde Profissional de Saúde Paciente Nenhum result…" at bounding box center [584, 278] width 1144 height 470
checkbox ampola\)\ "true"
checkbox Abciximabe "true"
checkbox inter-atrial "true"
checkbox valvar "true"
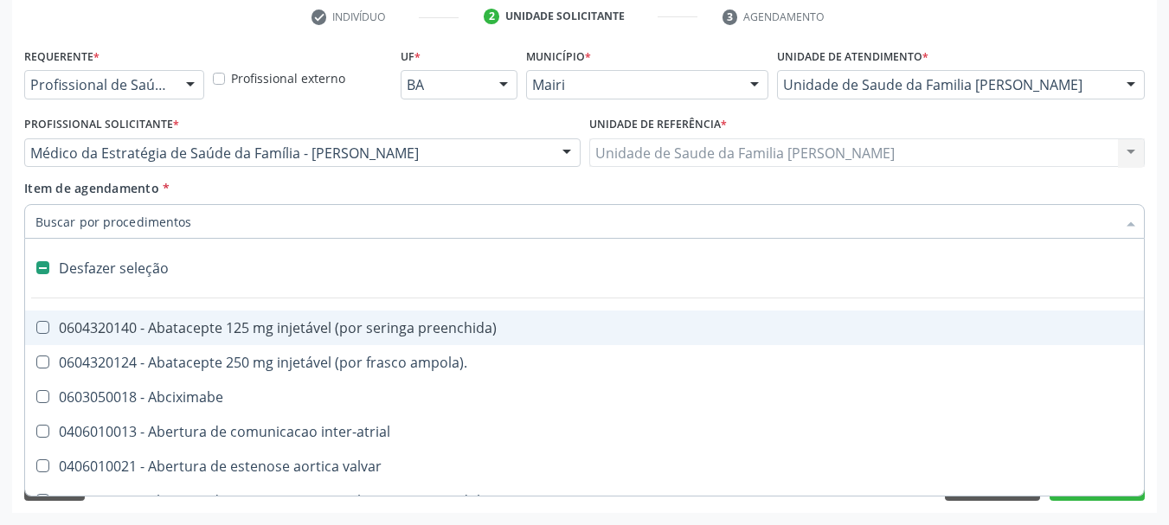
checkbox adolescente\) "true"
checkbox valvar "true"
checkbox adolescente\) "true"
checkbox paciente\) "true"
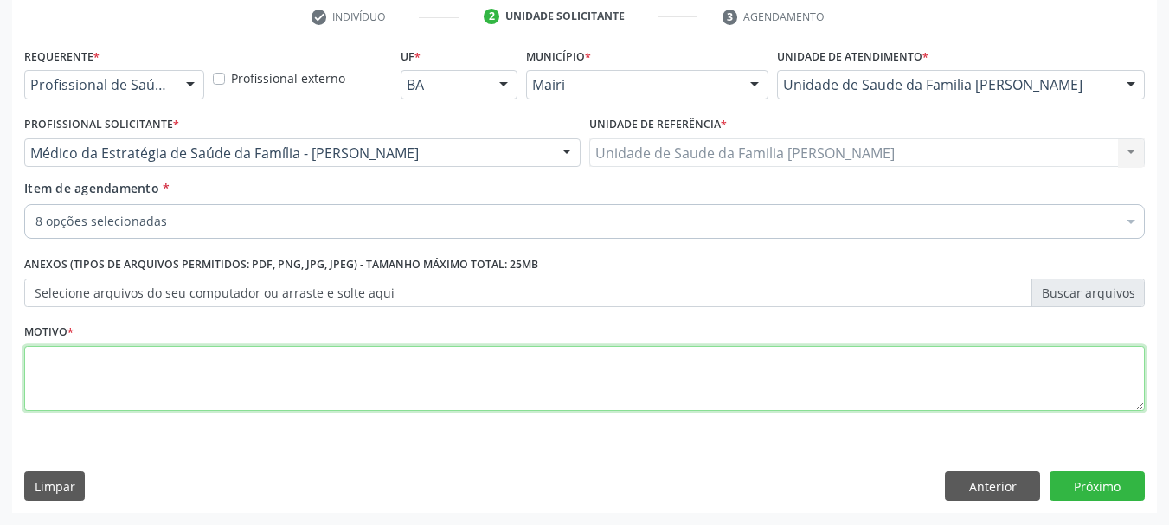
click at [132, 360] on textarea at bounding box center [584, 379] width 1120 height 66
type textarea "Avaliação."
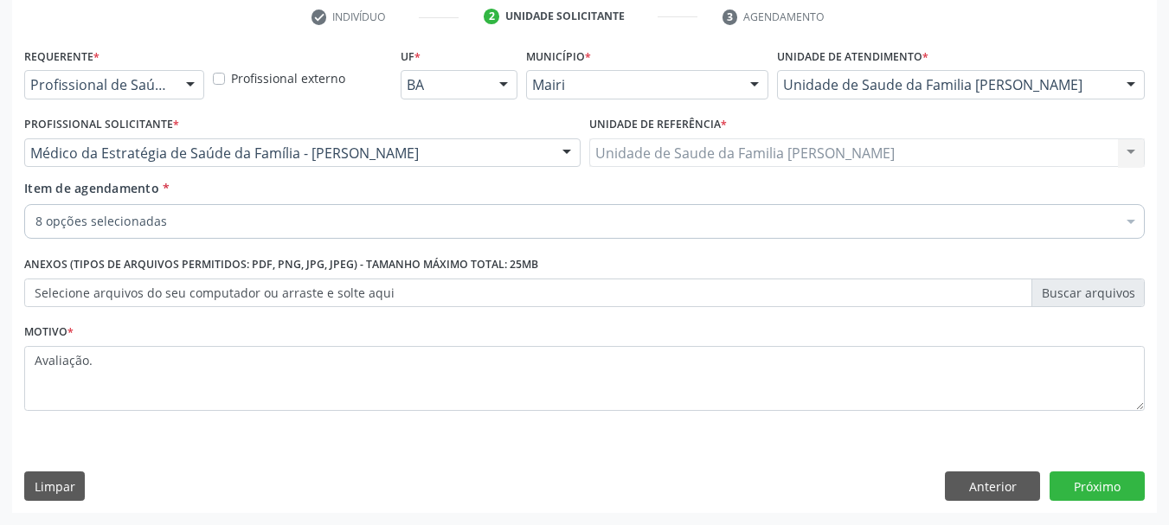
click at [7, 369] on div "Acompanhamento Acompanhe a situação das marcações correntes e finalizadas Relat…" at bounding box center [584, 144] width 1169 height 762
click at [1110, 484] on button "Próximo" at bounding box center [1096, 485] width 95 height 29
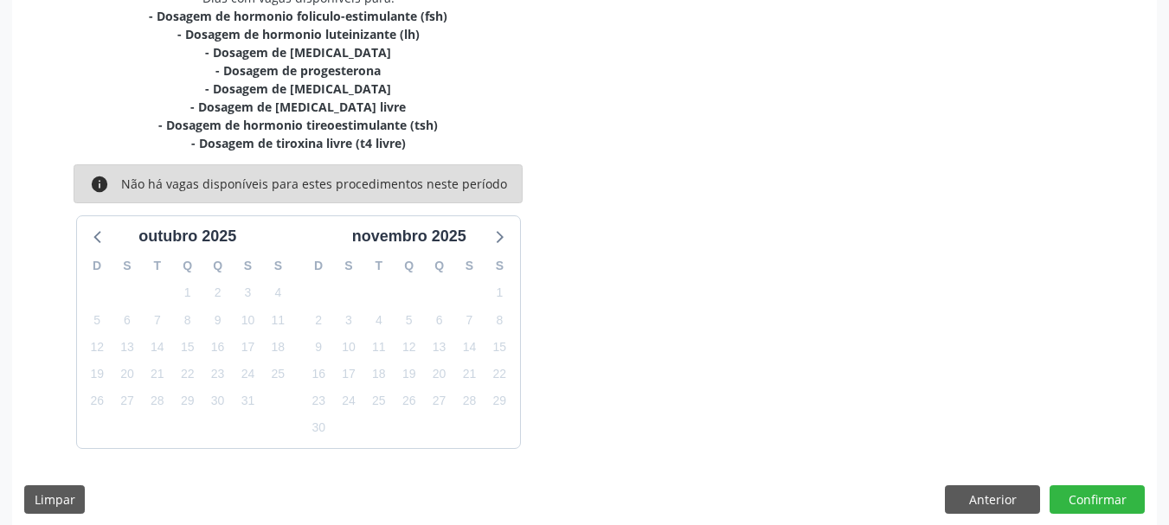
scroll to position [406, 0]
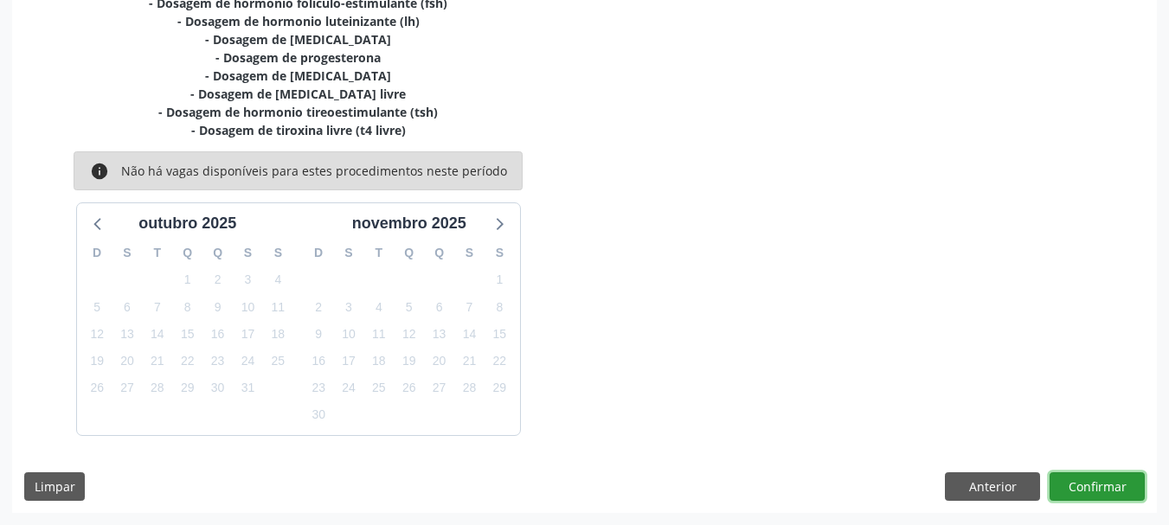
click at [1086, 499] on button "Confirmar" at bounding box center [1096, 486] width 95 height 29
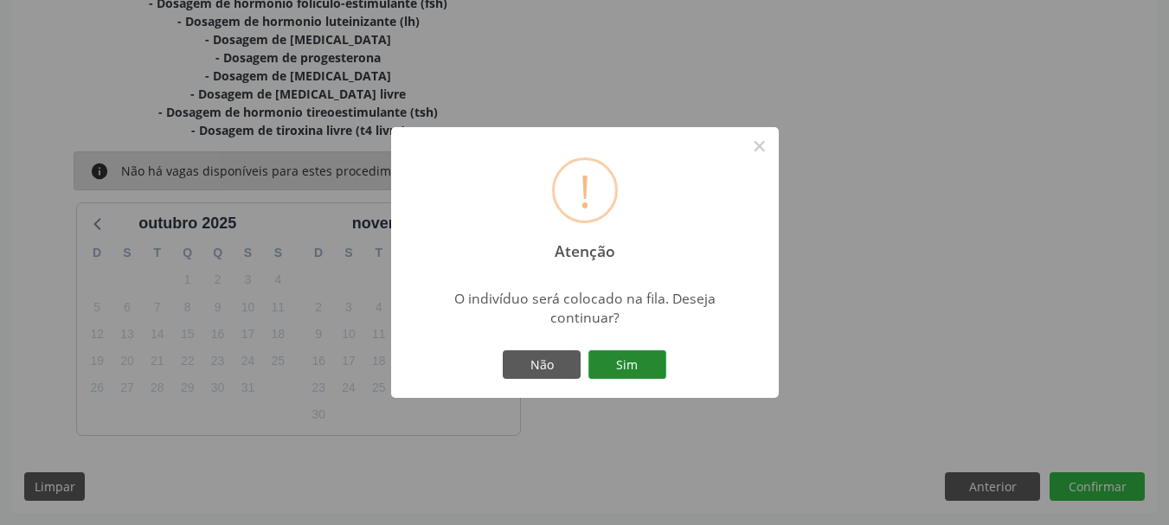
click at [634, 355] on button "Sim" at bounding box center [627, 364] width 78 height 29
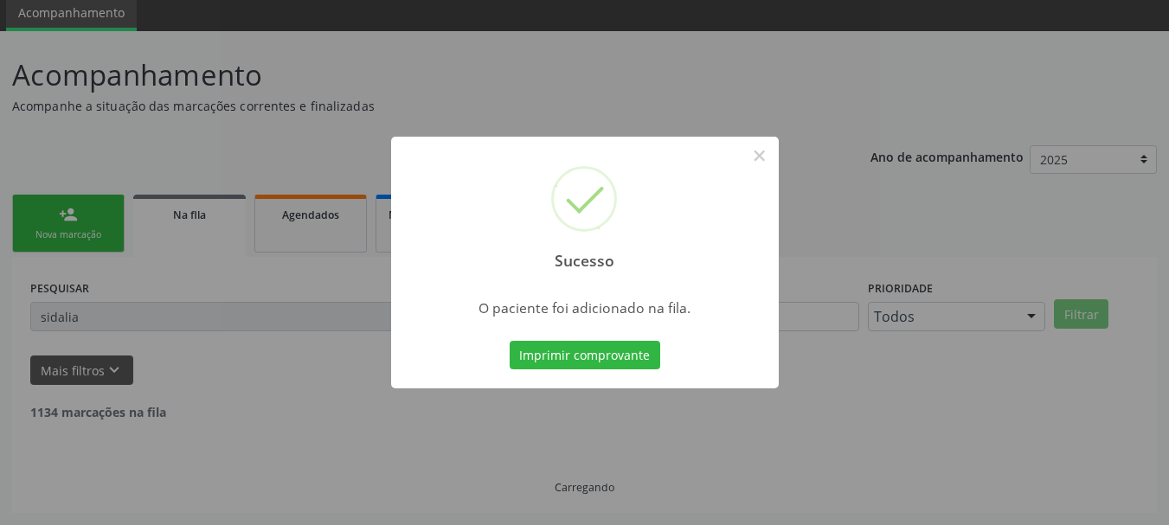
scroll to position [46, 0]
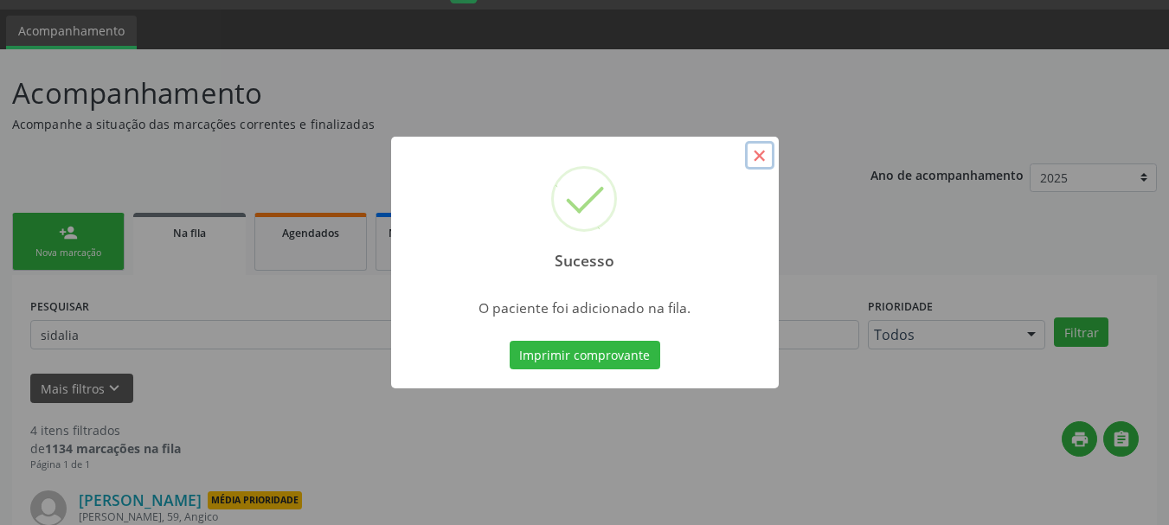
click at [757, 154] on button "×" at bounding box center [759, 155] width 29 height 29
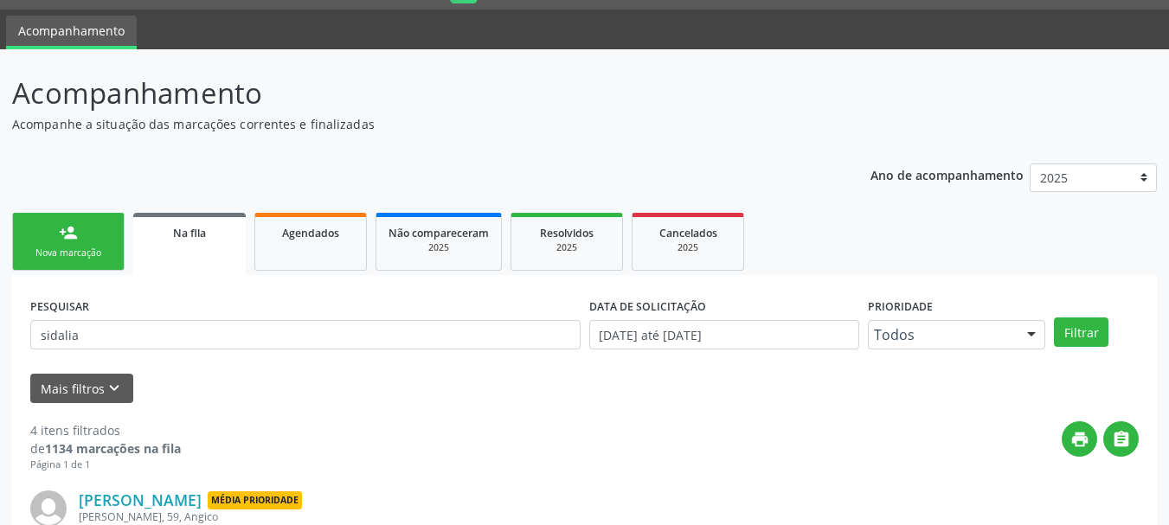
click at [35, 246] on link "person_add Nova marcação" at bounding box center [68, 242] width 112 height 58
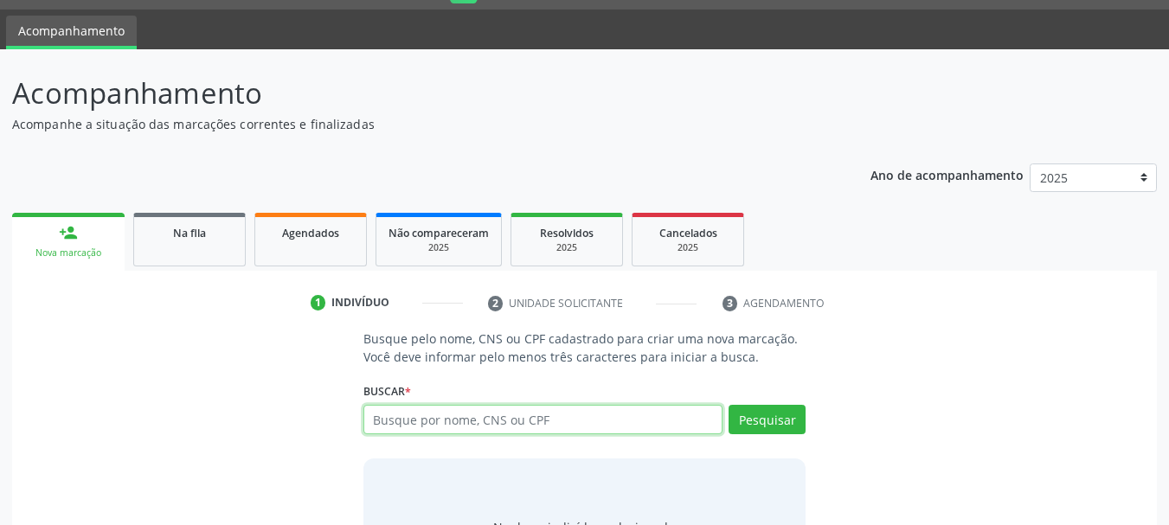
click at [490, 422] on input "text" at bounding box center [543, 419] width 360 height 29
type input "702508347739435"
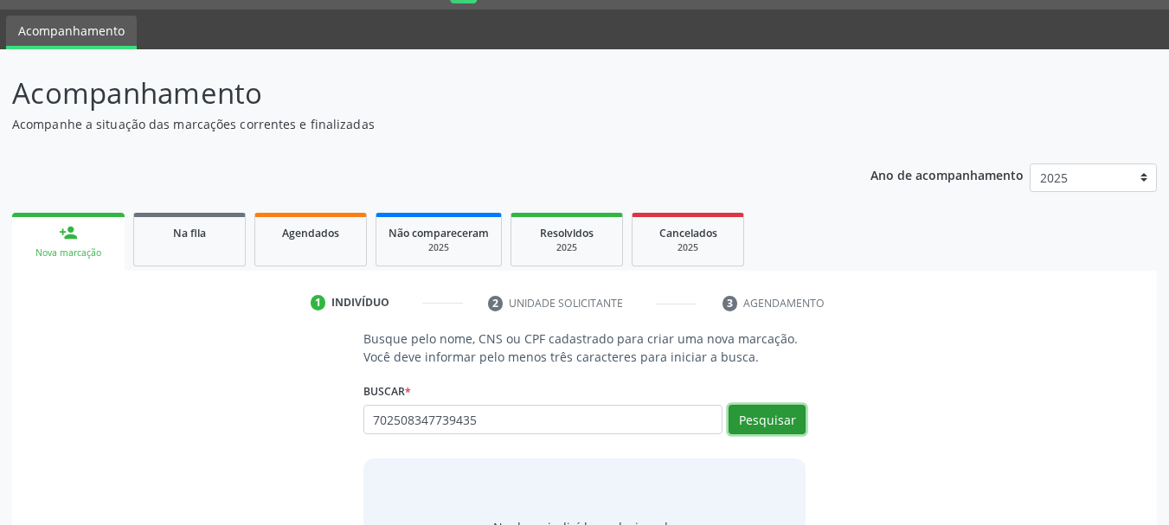
click at [776, 431] on button "Pesquisar" at bounding box center [766, 419] width 77 height 29
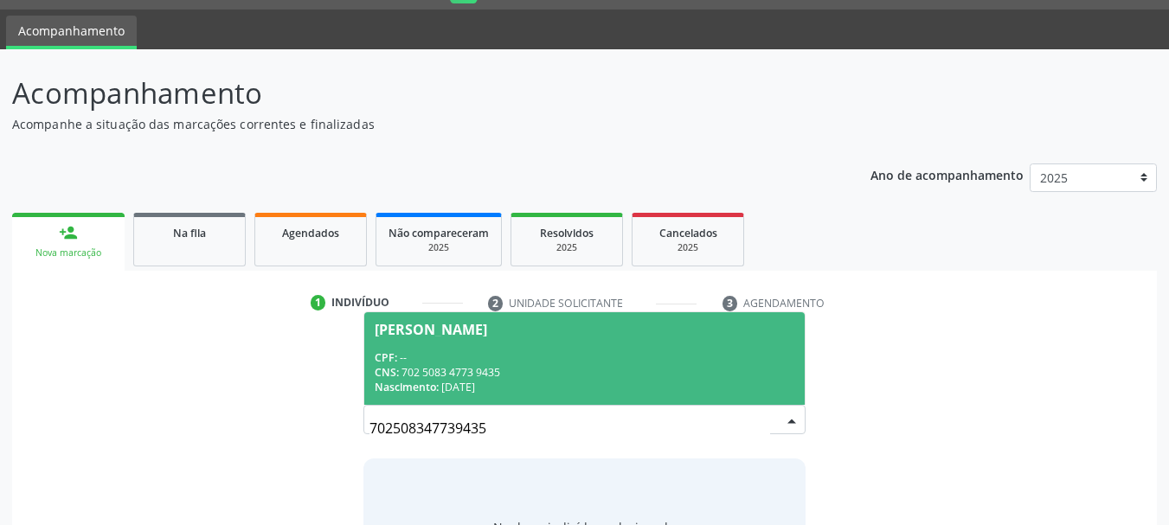
click at [558, 366] on div "CNS: 702 5083 4773 9435" at bounding box center [585, 372] width 420 height 15
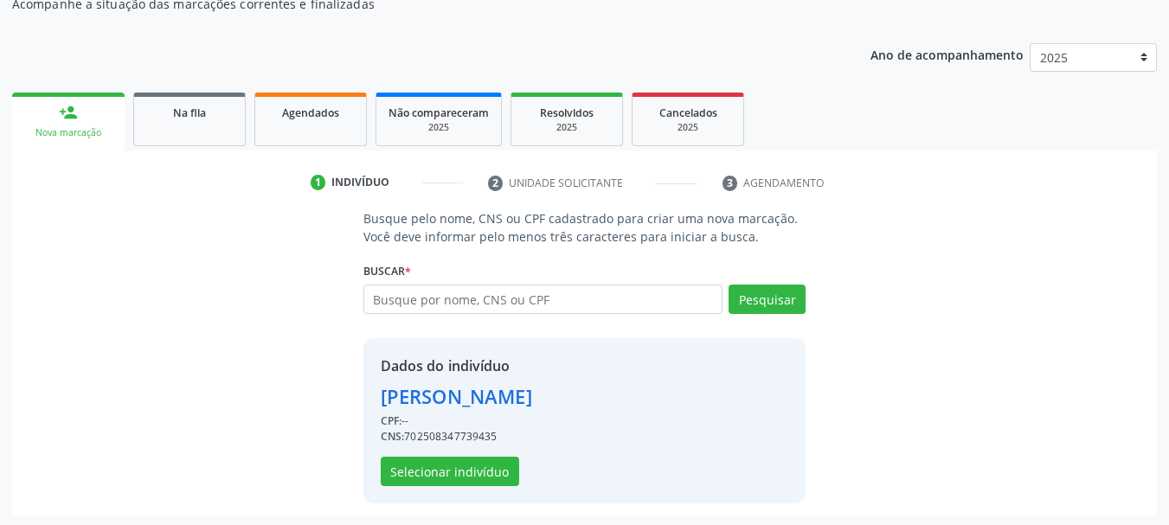
scroll to position [169, 0]
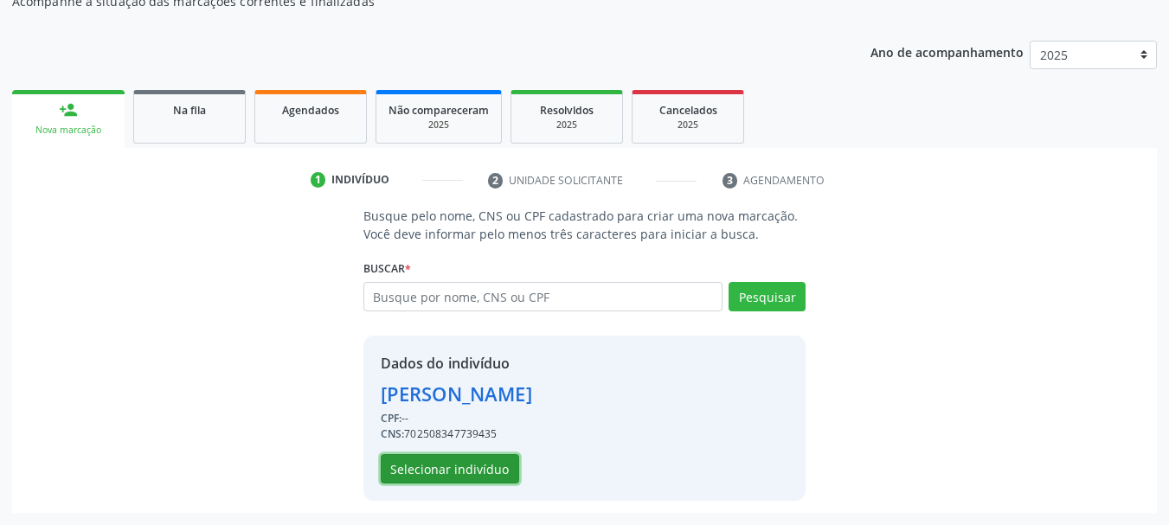
click at [470, 466] on button "Selecionar indivíduo" at bounding box center [450, 468] width 138 height 29
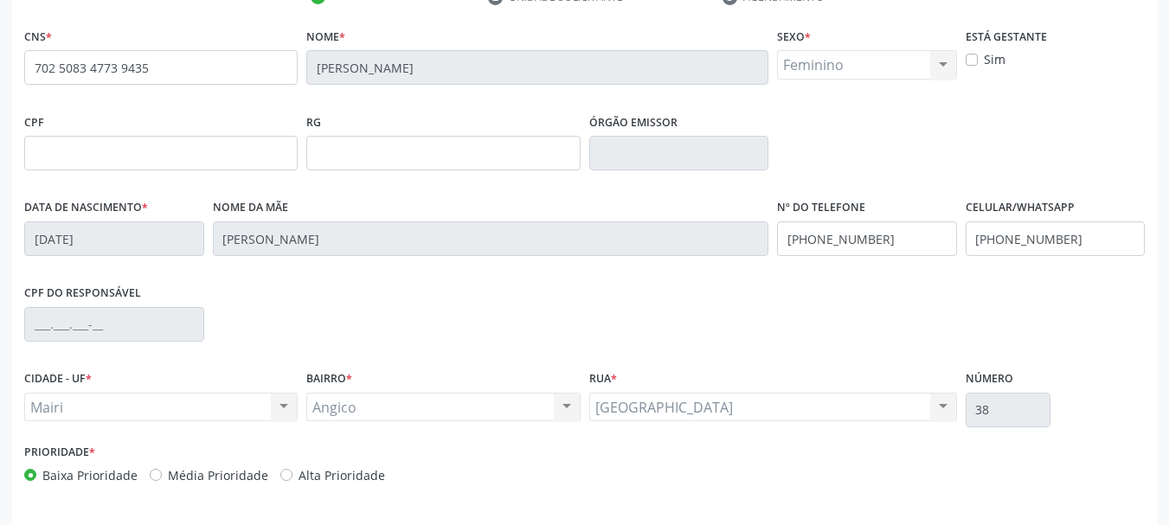
scroll to position [413, 0]
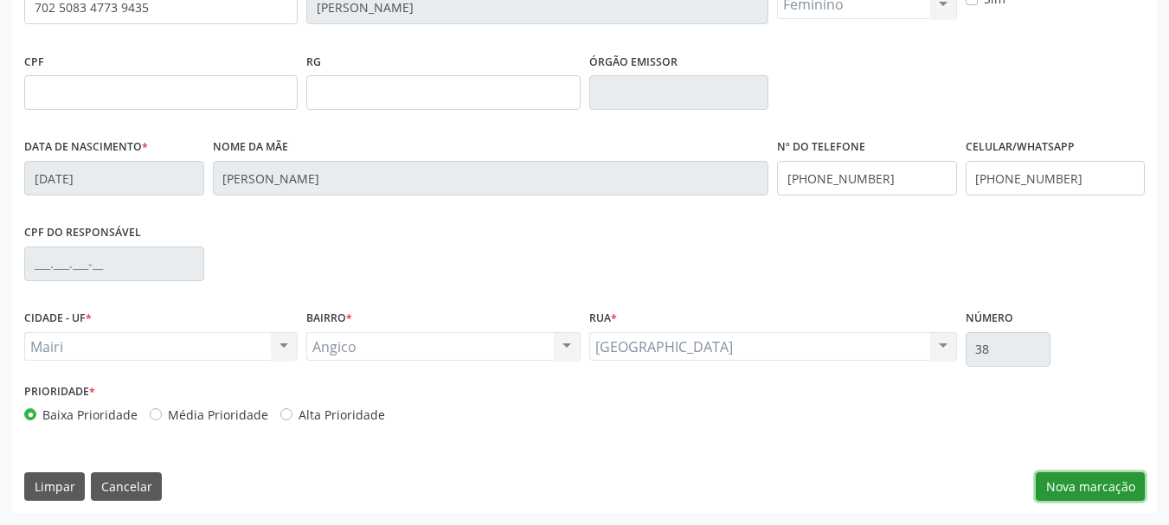
click at [1078, 485] on button "Nova marcação" at bounding box center [1089, 486] width 109 height 29
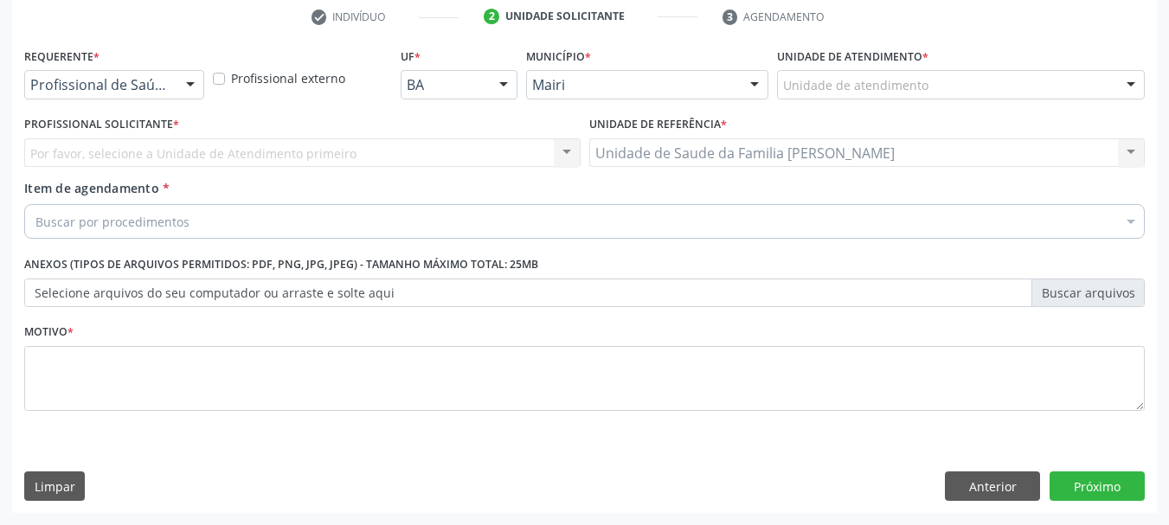
scroll to position [332, 0]
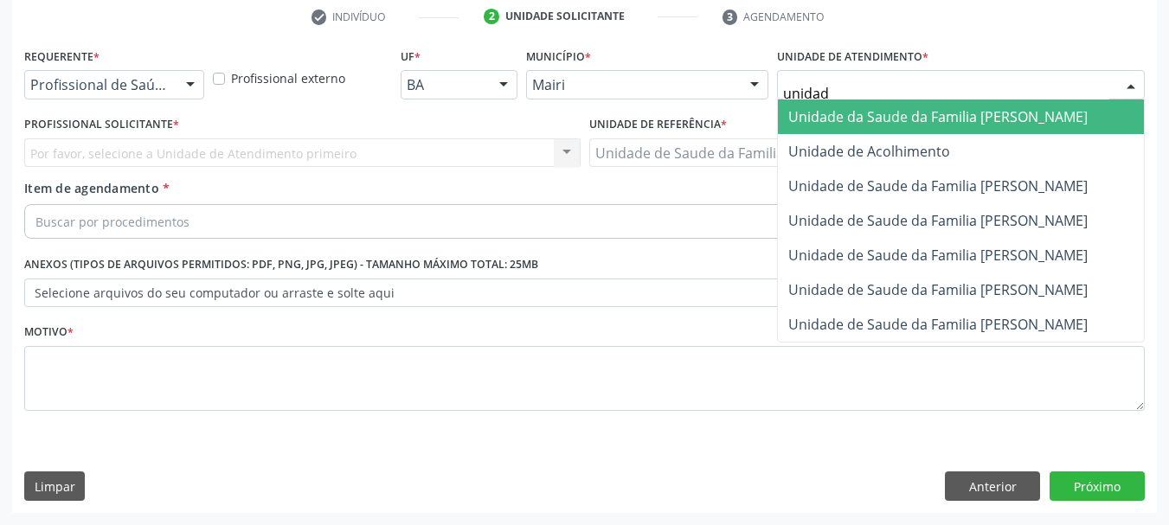
type input "unidade"
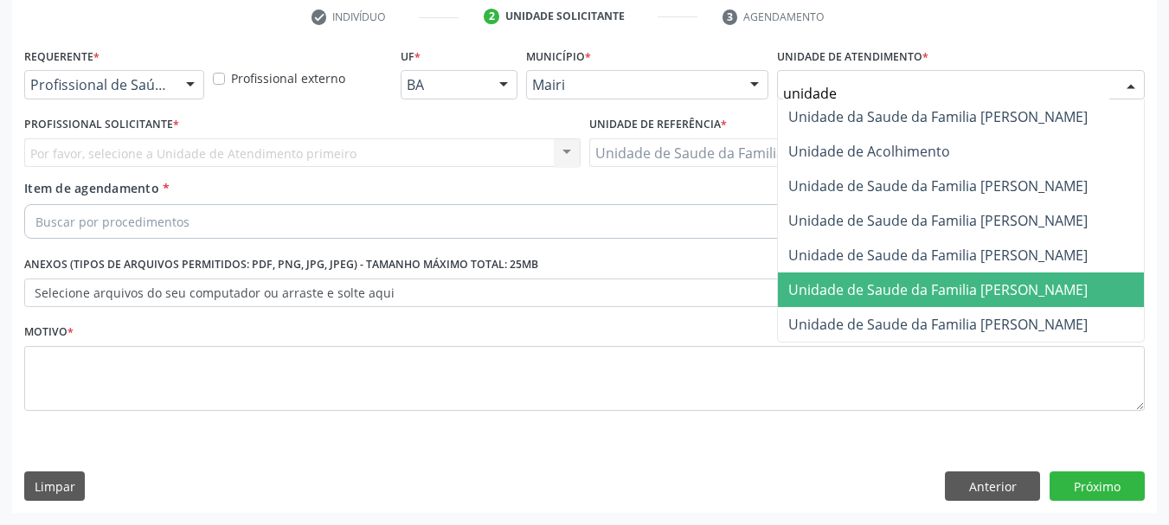
click at [1020, 273] on span "Unidade de Saude da Familia [PERSON_NAME]" at bounding box center [961, 289] width 366 height 35
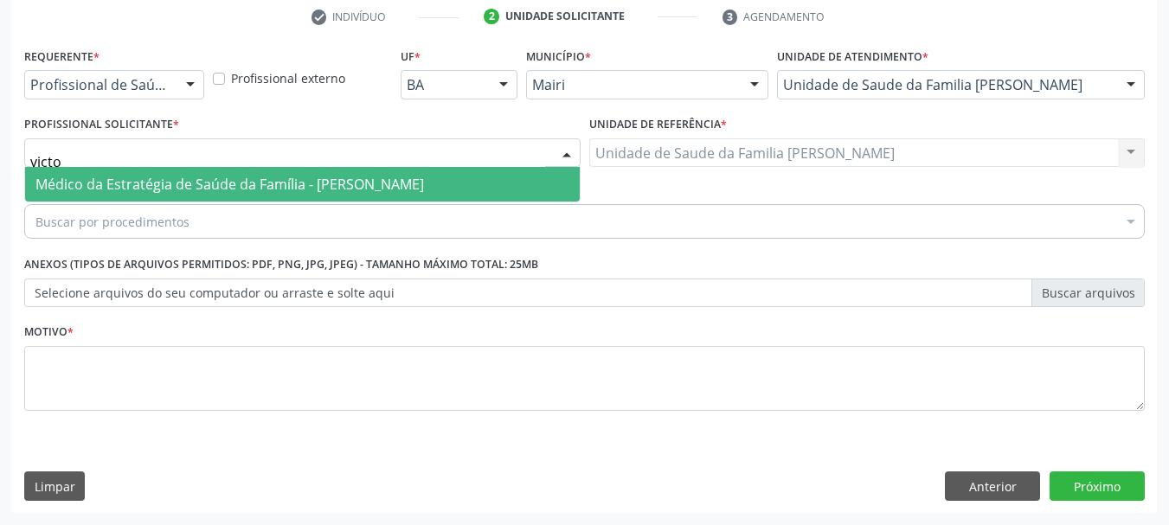
type input "victor"
click at [156, 184] on span "Médico da Estratégia de Saúde da Família - [PERSON_NAME]" at bounding box center [229, 184] width 388 height 19
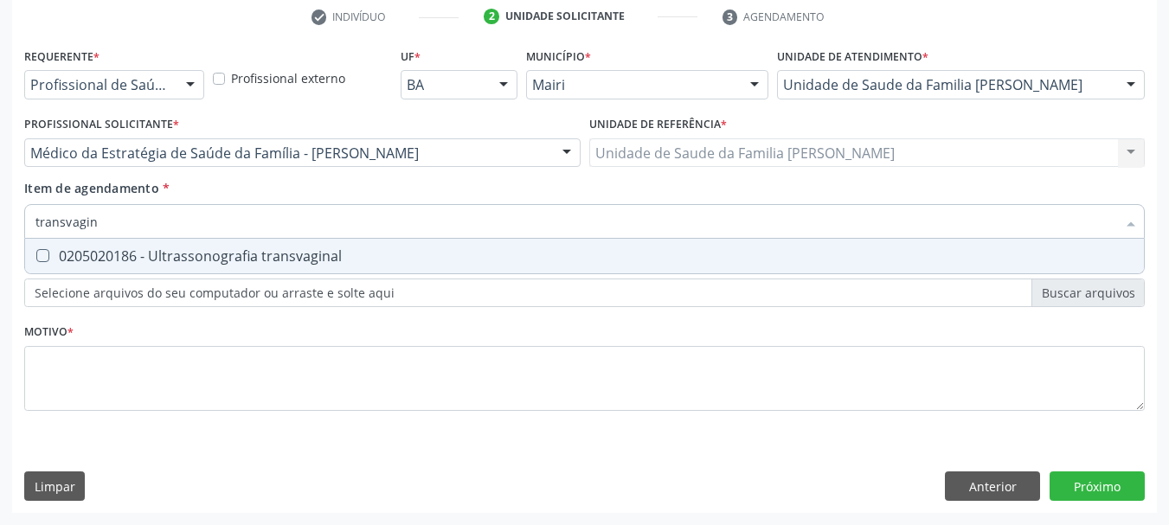
type input "transvagina"
click at [178, 263] on div "0205020186 - Ultrassonografia transvaginal" at bounding box center [584, 256] width 1098 height 14
checkbox transvaginal "true"
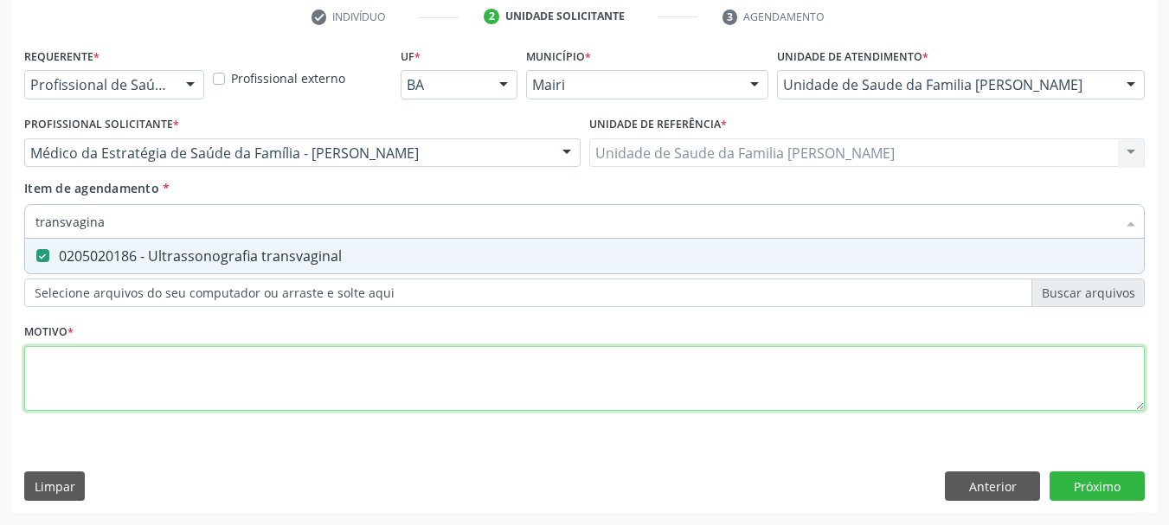
click at [208, 370] on div "Requerente * Profissional de Saúde Profissional de Saúde Paciente Nenhum result…" at bounding box center [584, 239] width 1120 height 392
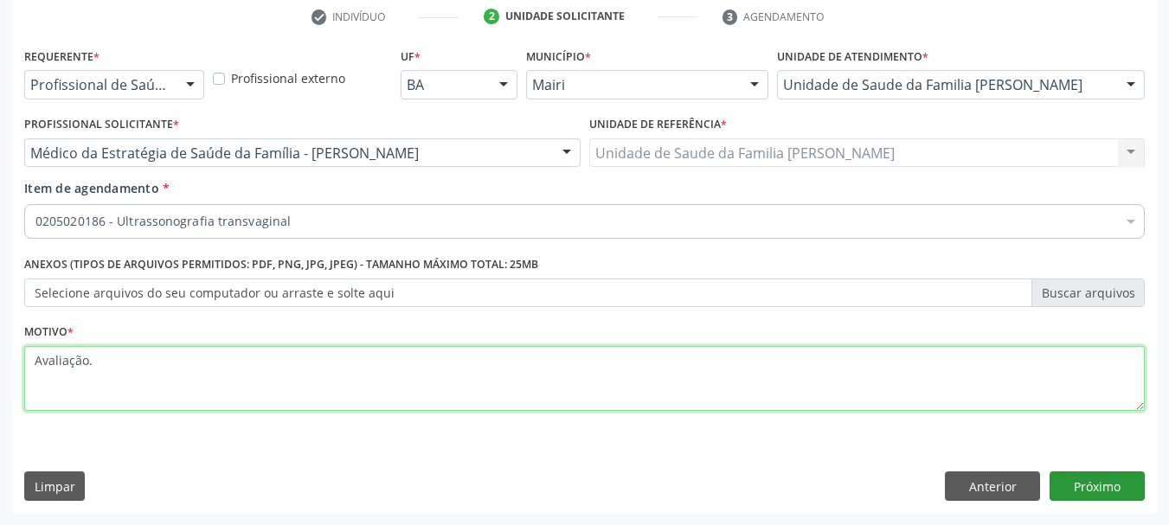
type textarea "Avaliação."
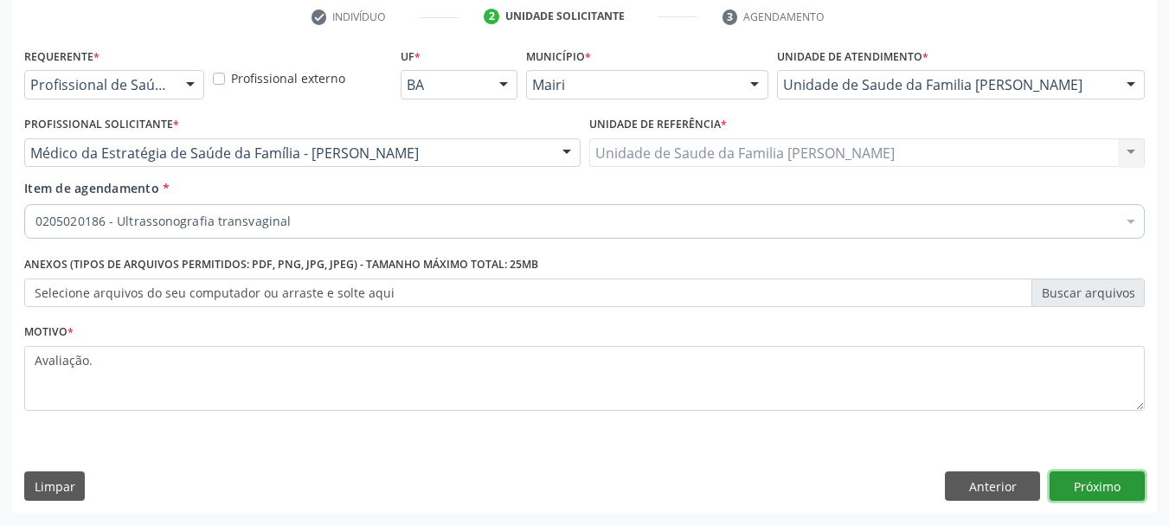
click at [1081, 491] on button "Próximo" at bounding box center [1096, 485] width 95 height 29
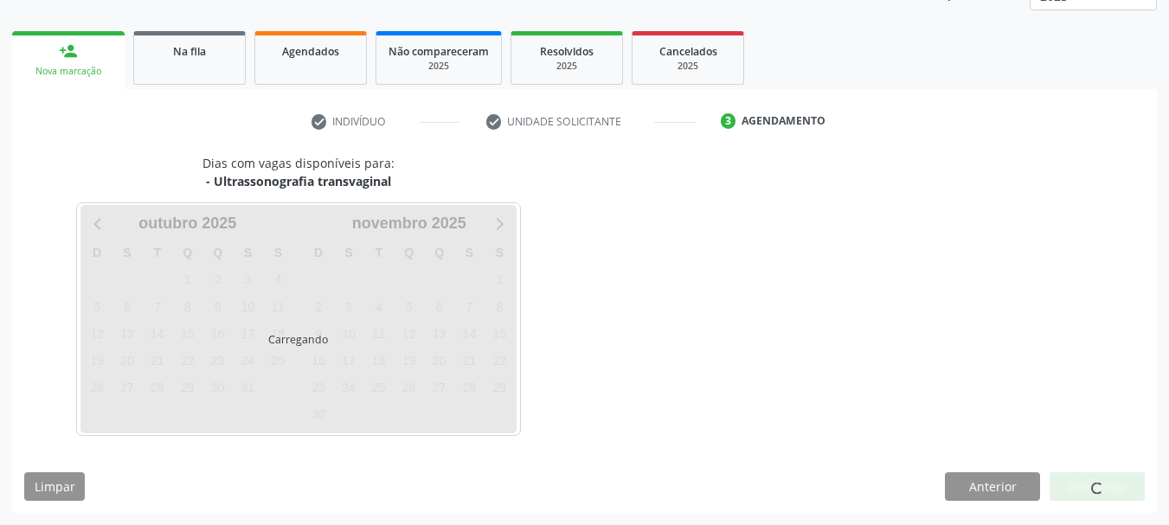
scroll to position [279, 0]
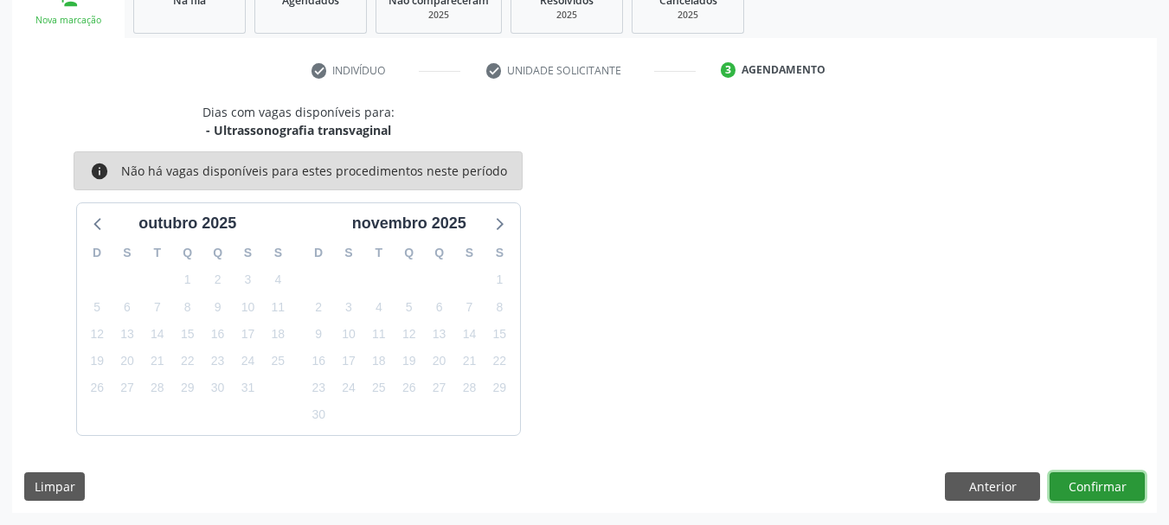
click at [1086, 476] on button "Confirmar" at bounding box center [1096, 486] width 95 height 29
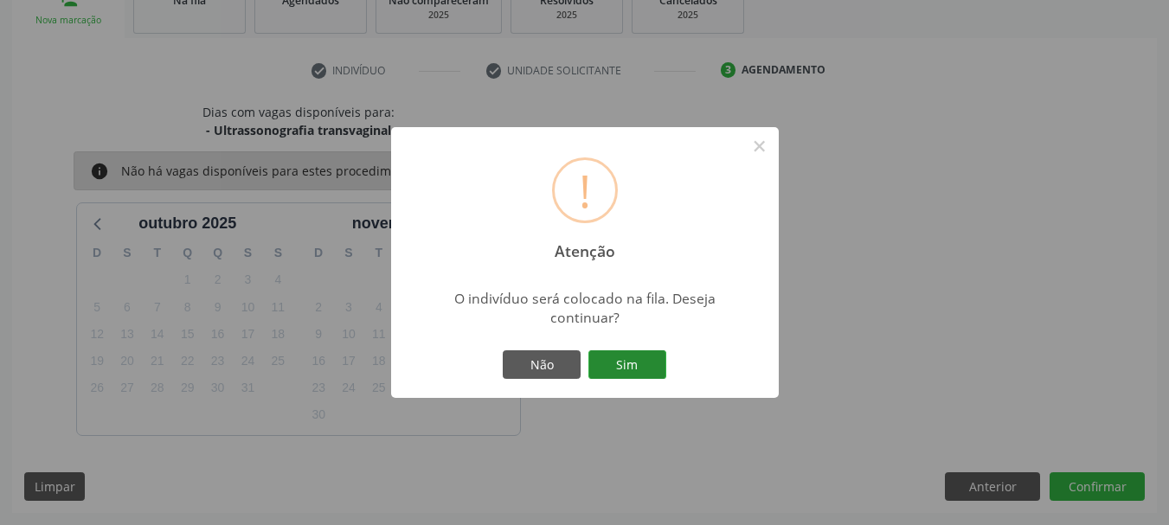
click at [625, 357] on button "Sim" at bounding box center [627, 364] width 78 height 29
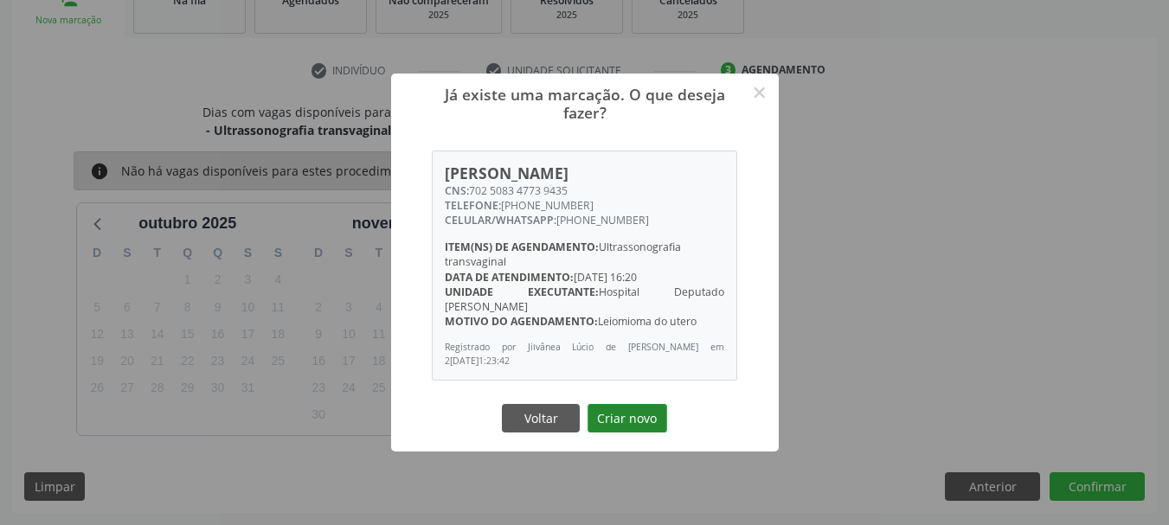
click at [649, 408] on button "Criar novo" at bounding box center [627, 418] width 80 height 29
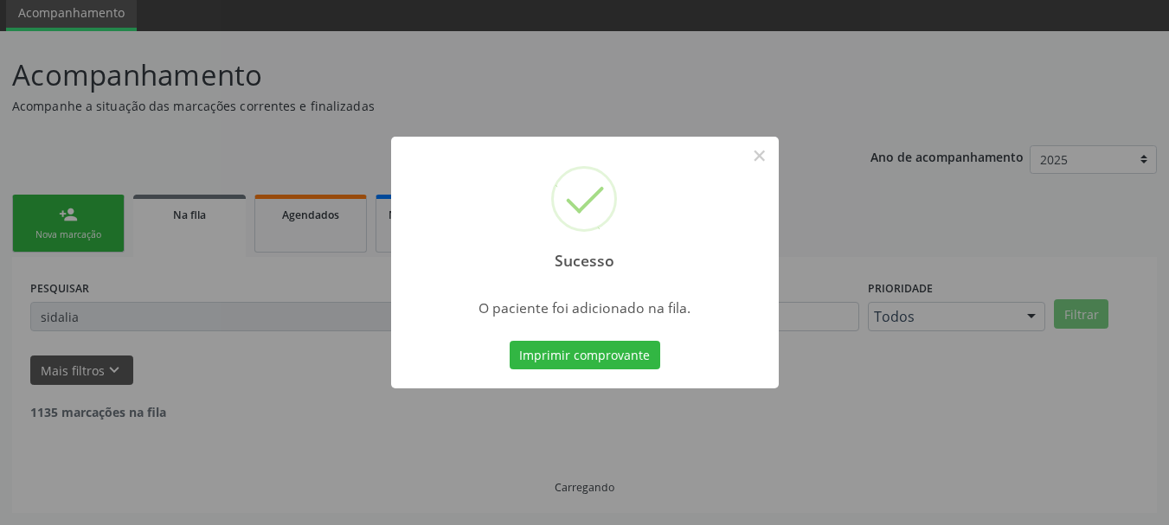
scroll to position [46, 0]
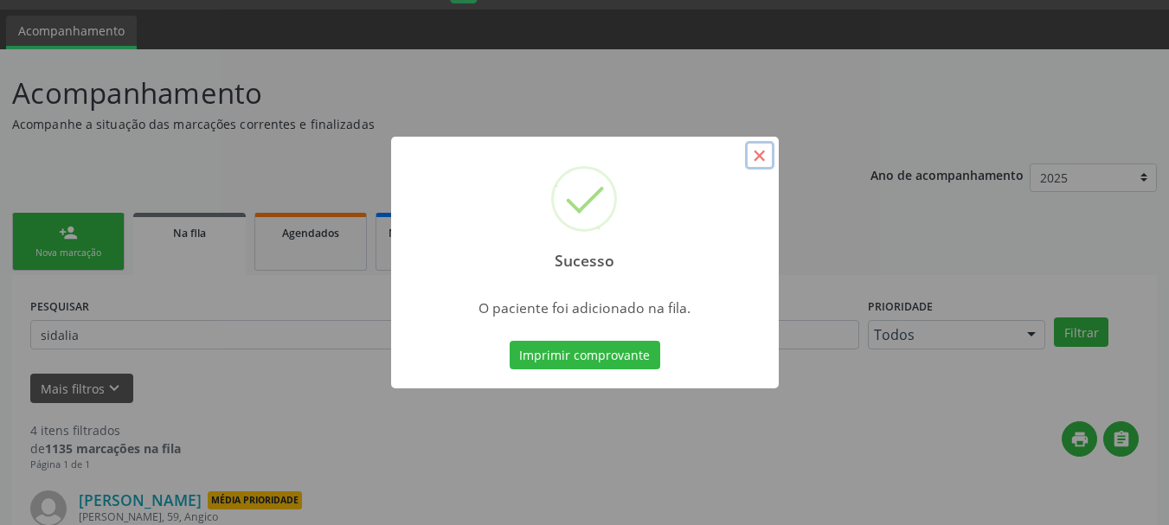
click at [757, 157] on button "×" at bounding box center [759, 155] width 29 height 29
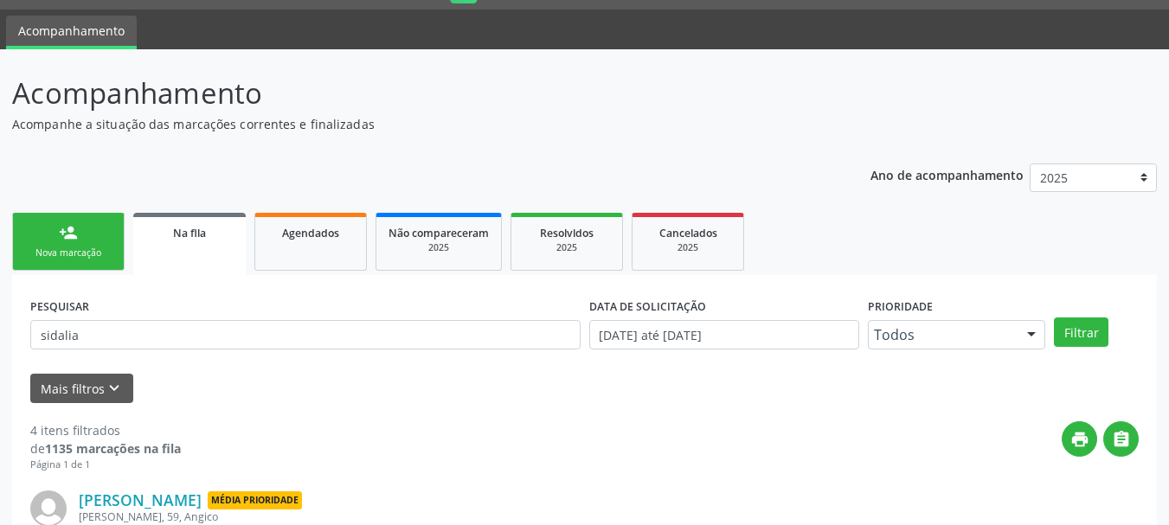
click at [702, 124] on p "Acompanhe a situação das marcações correntes e finalizadas" at bounding box center [412, 124] width 801 height 18
